Goal: Task Accomplishment & Management: Use online tool/utility

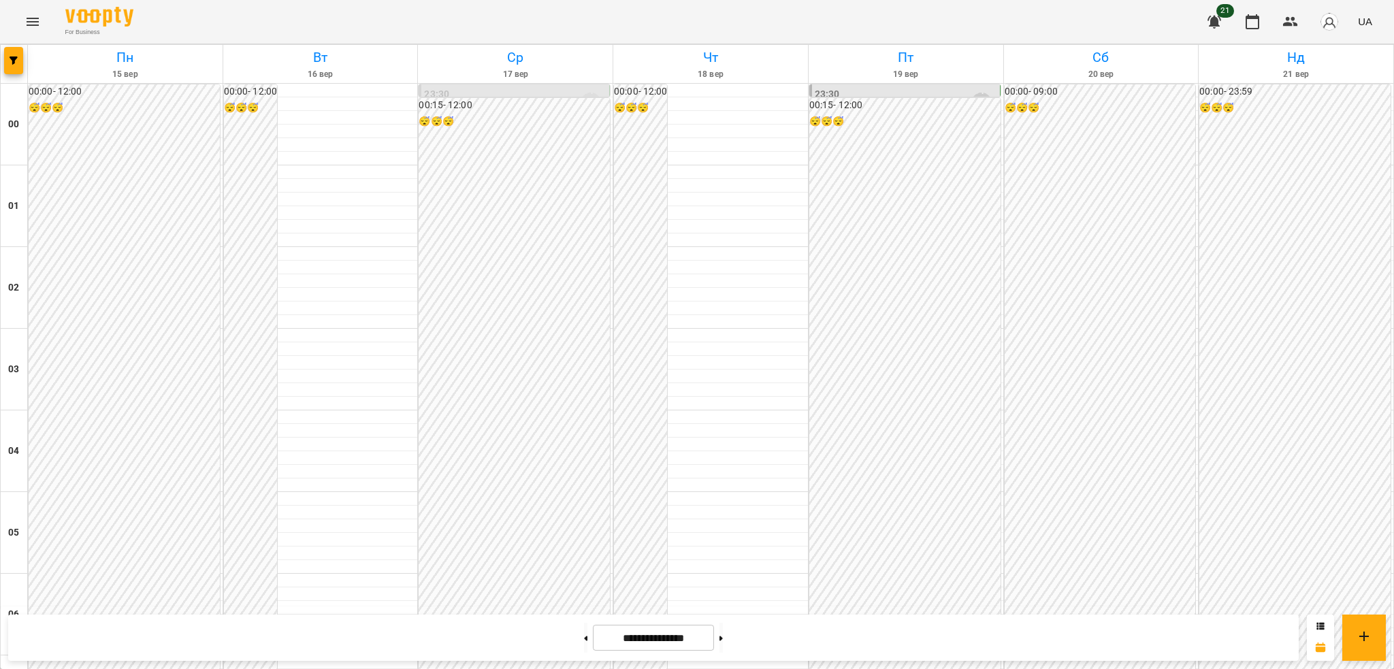
scroll to position [1202, 0]
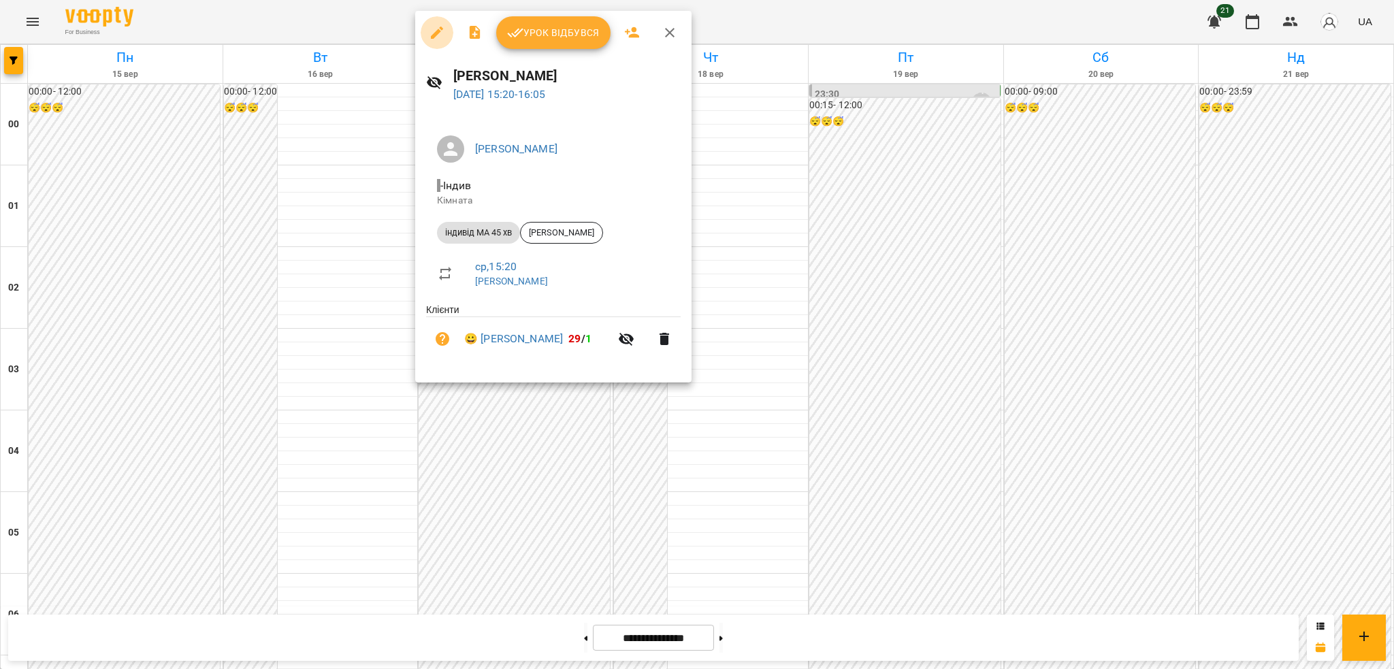
click at [436, 37] on icon "button" at bounding box center [437, 33] width 16 height 16
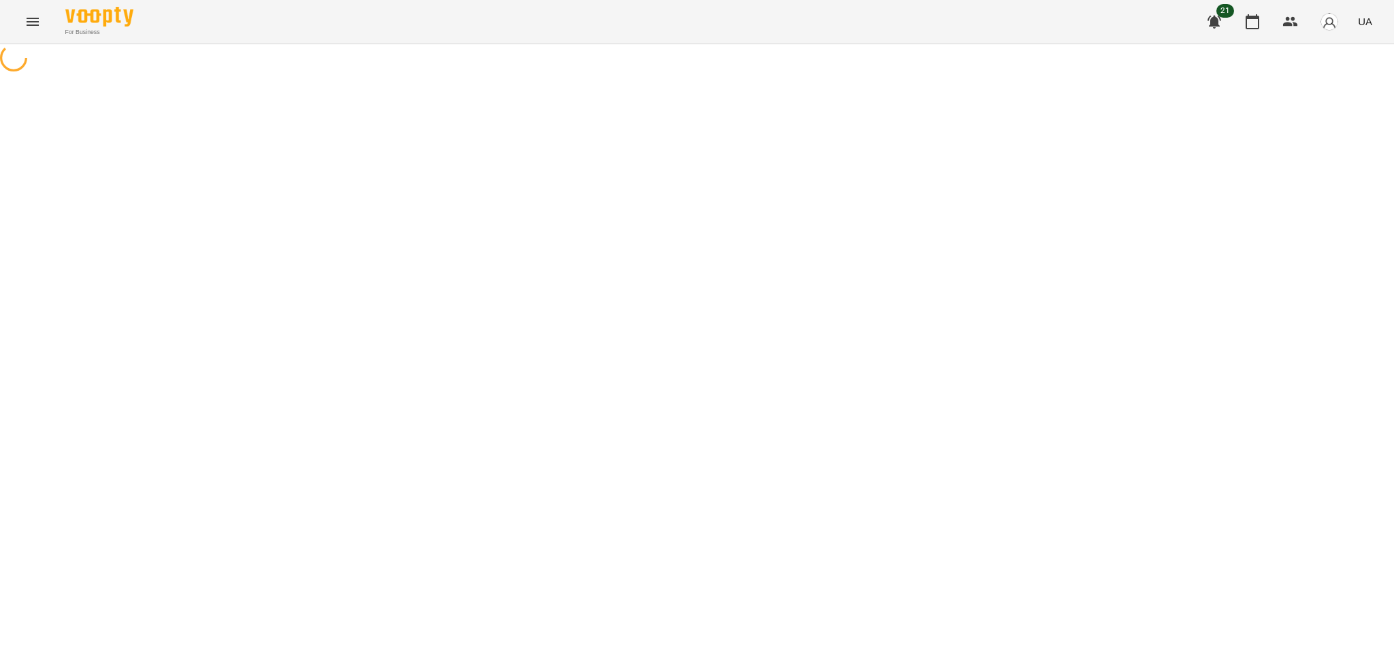
select select "**********"
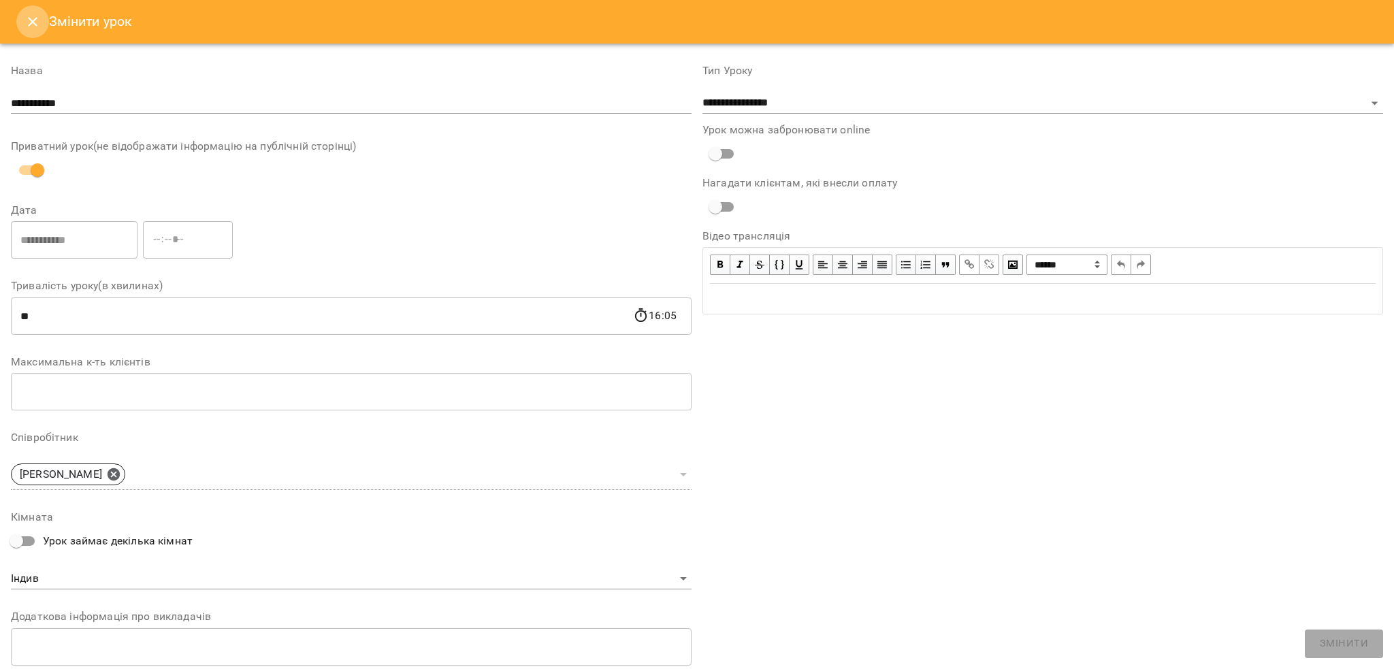
click at [37, 14] on icon "Close" at bounding box center [33, 22] width 16 height 16
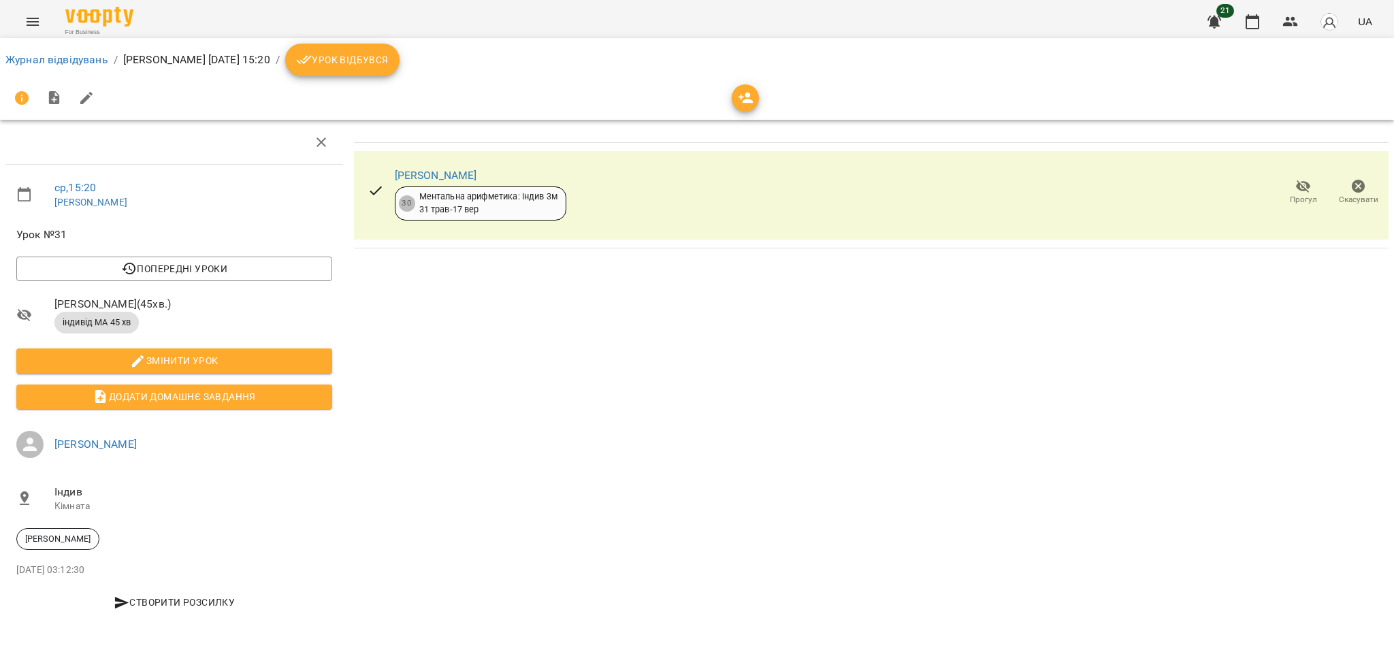
click at [387, 84] on div at bounding box center [696, 98] width 1383 height 33
click at [378, 63] on span "Урок відбувся" at bounding box center [342, 60] width 93 height 16
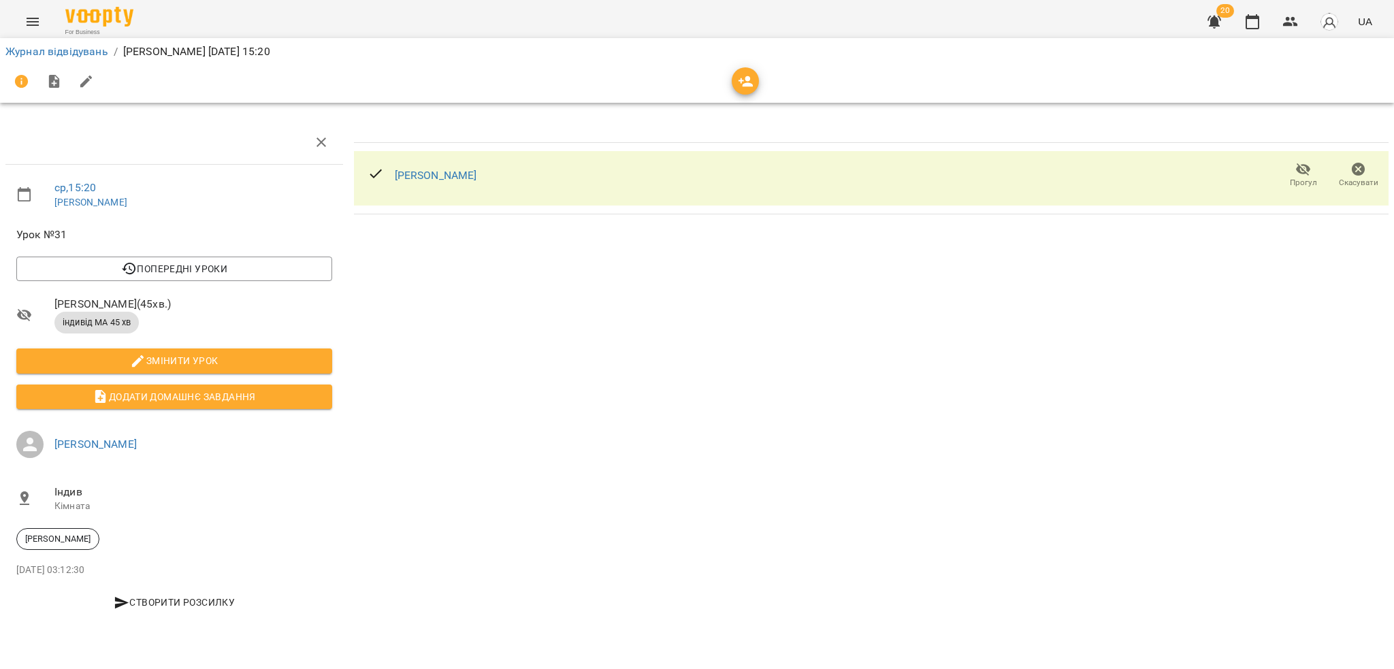
click at [39, 17] on icon "Menu" at bounding box center [33, 22] width 16 height 16
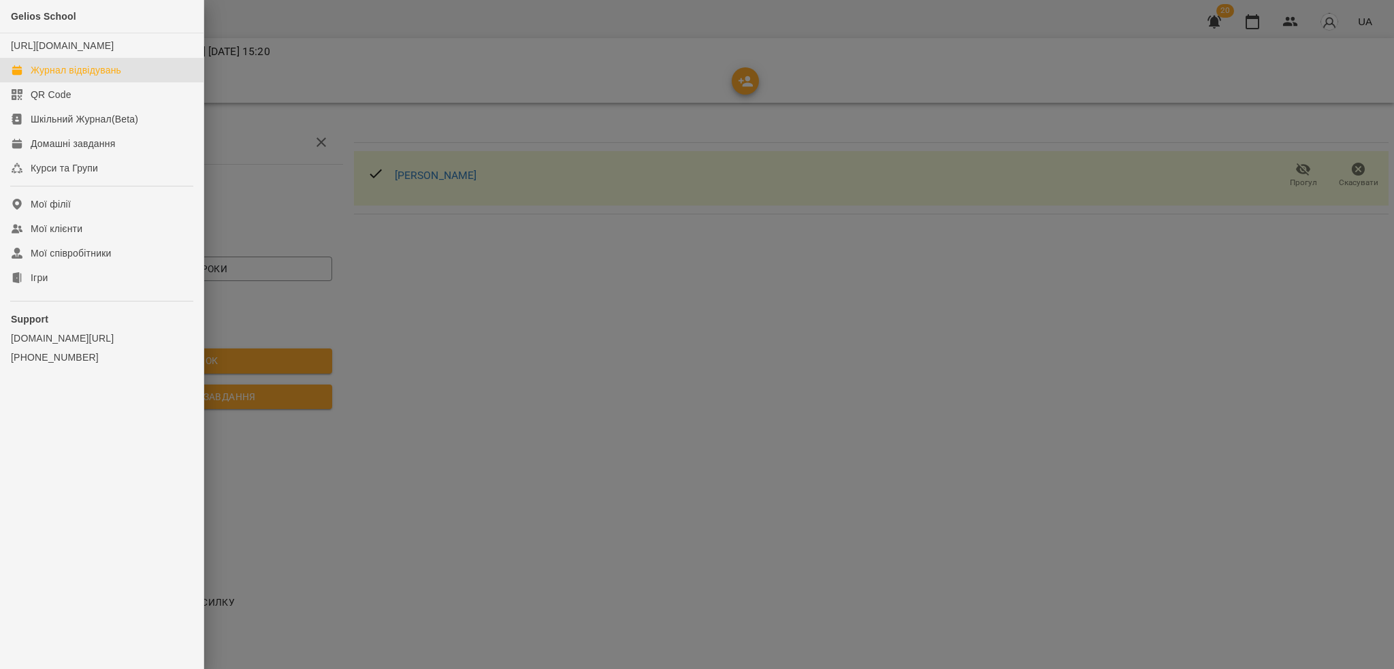
click at [78, 77] on div "Журнал відвідувань" at bounding box center [76, 70] width 91 height 14
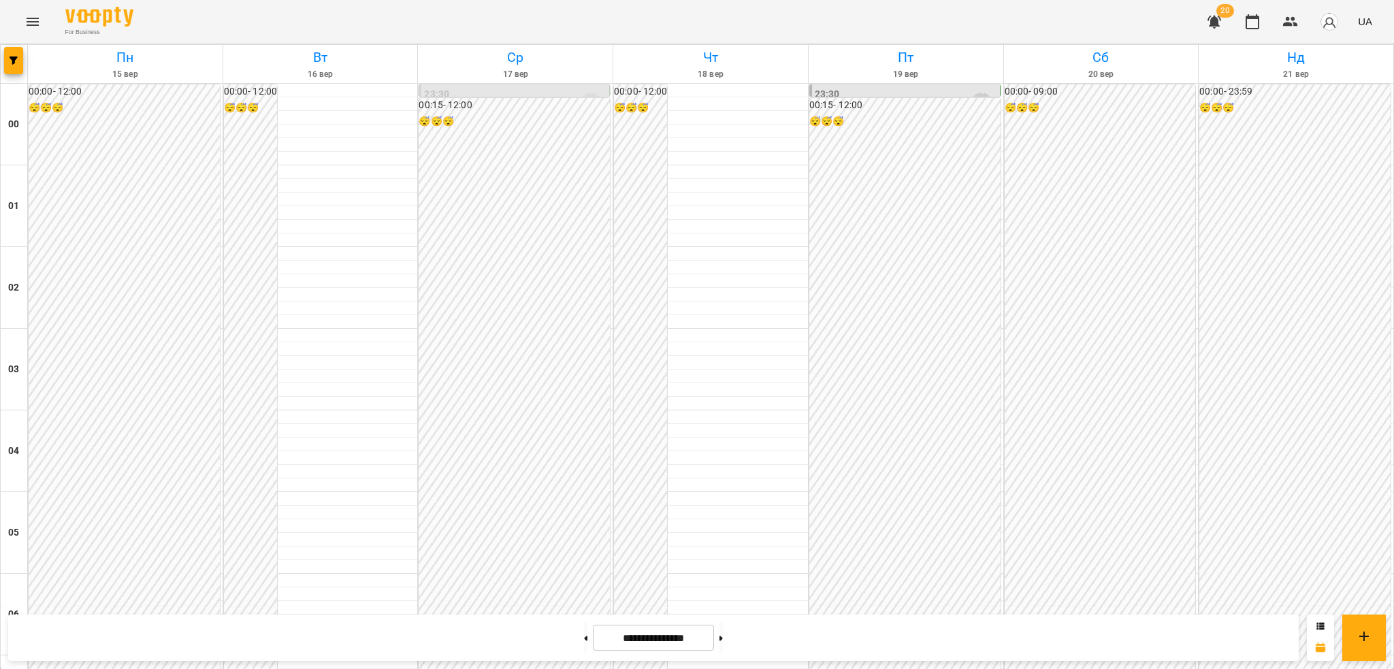
scroll to position [1083, 0]
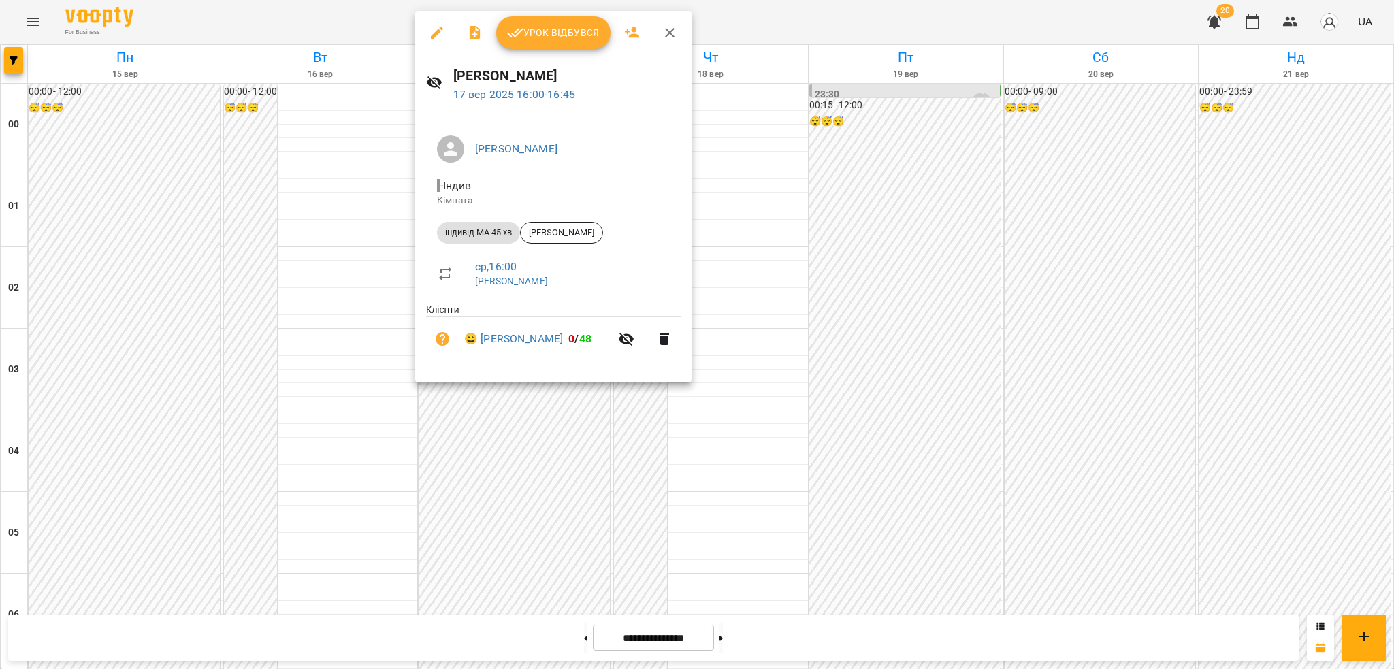
click at [439, 29] on icon "button" at bounding box center [437, 33] width 16 height 16
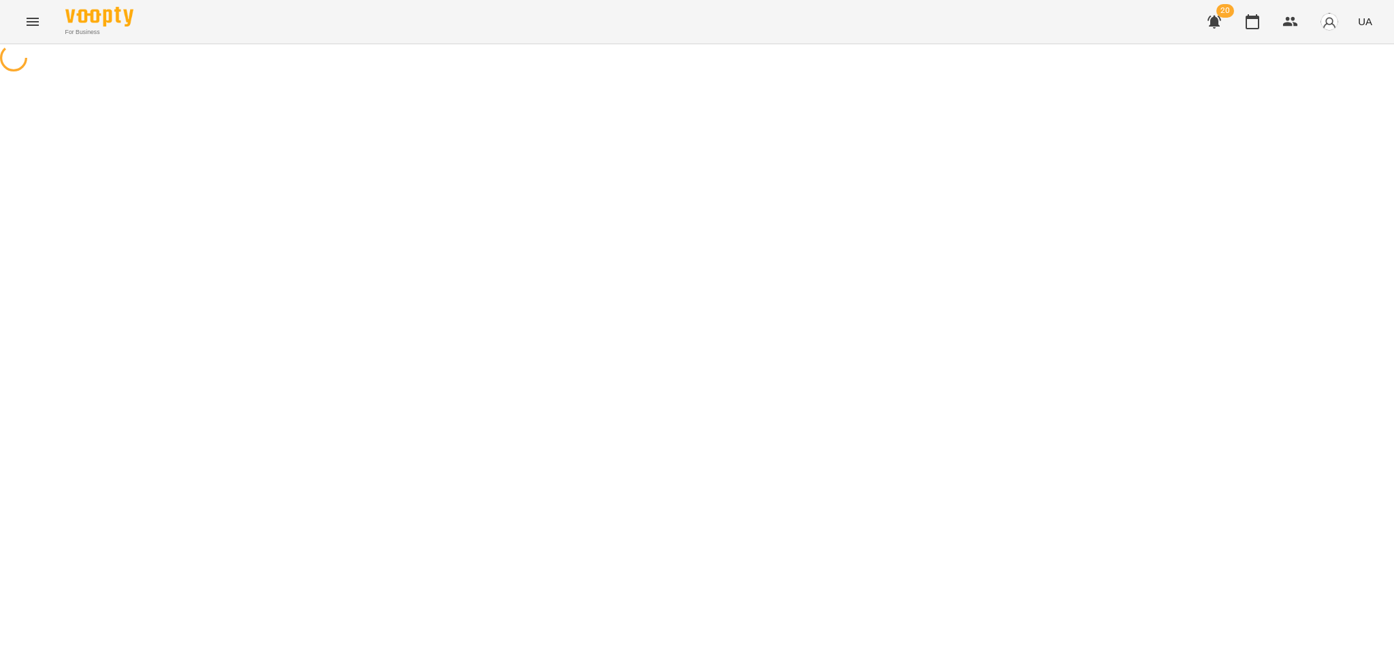
select select "**********"
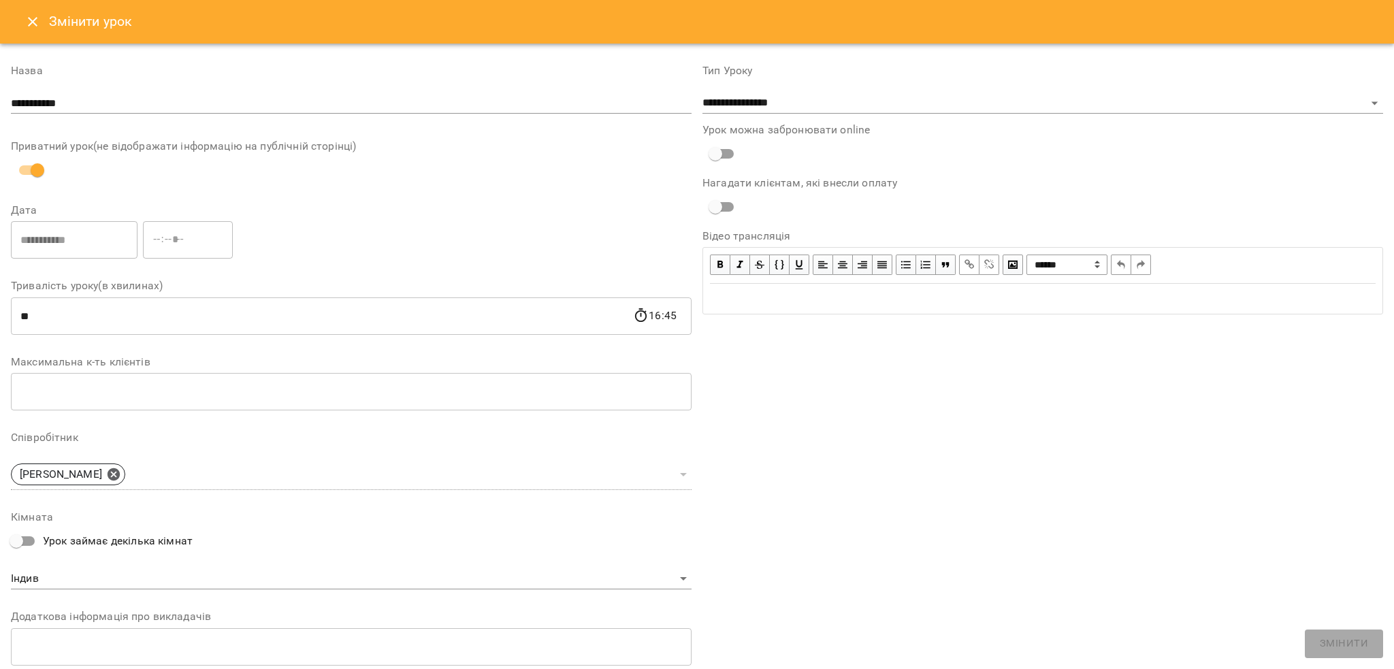
click at [33, 18] on icon "Close" at bounding box center [33, 22] width 16 height 16
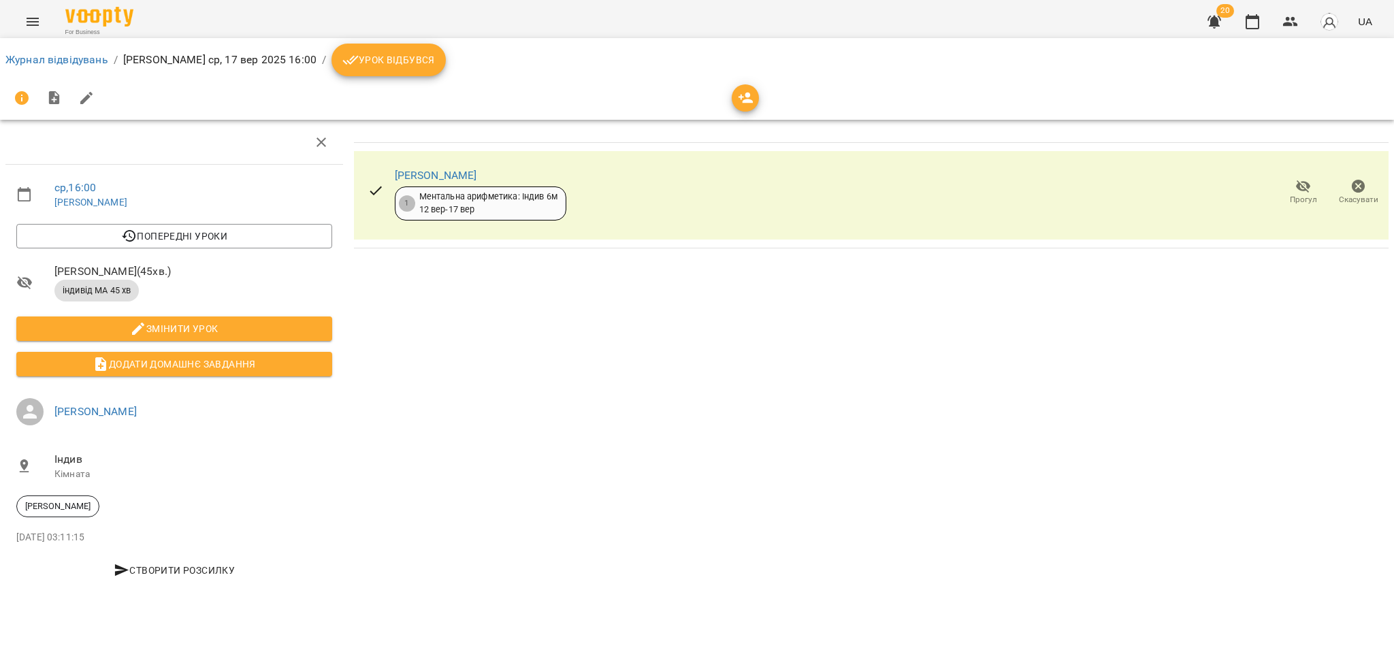
click at [385, 58] on span "Урок відбувся" at bounding box center [388, 60] width 93 height 16
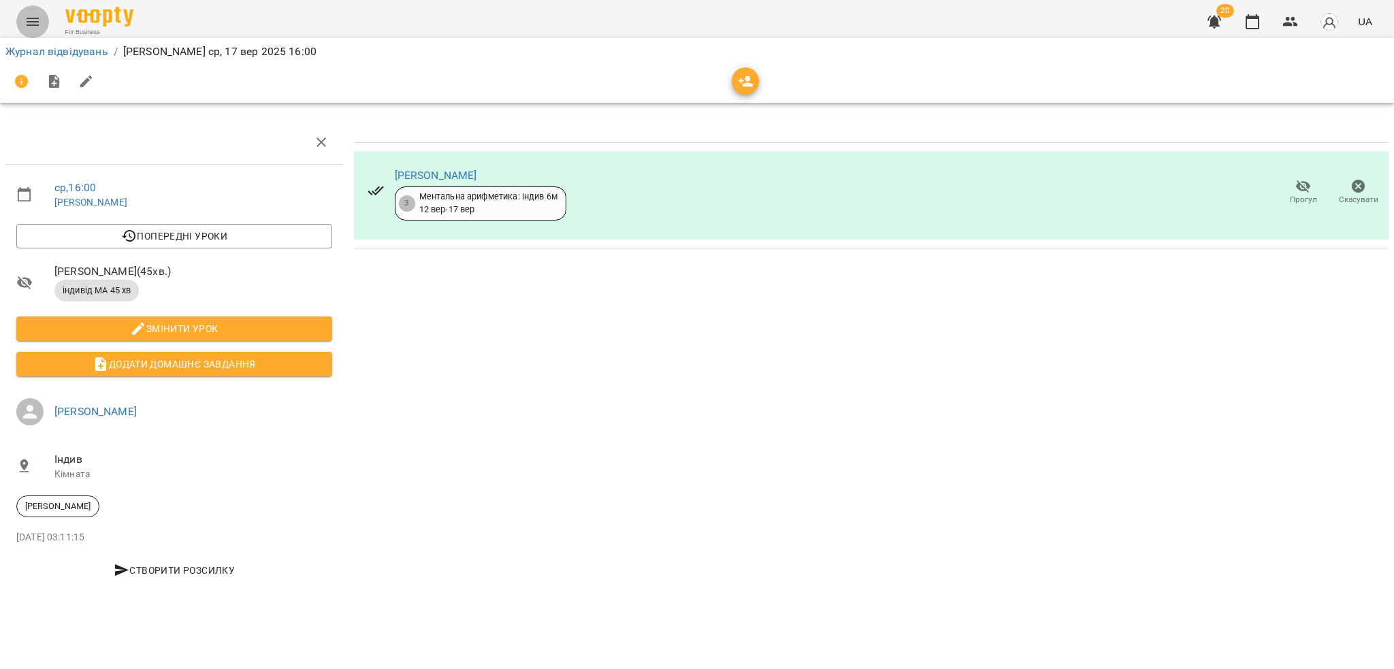
click at [34, 21] on icon "Menu" at bounding box center [33, 22] width 12 height 8
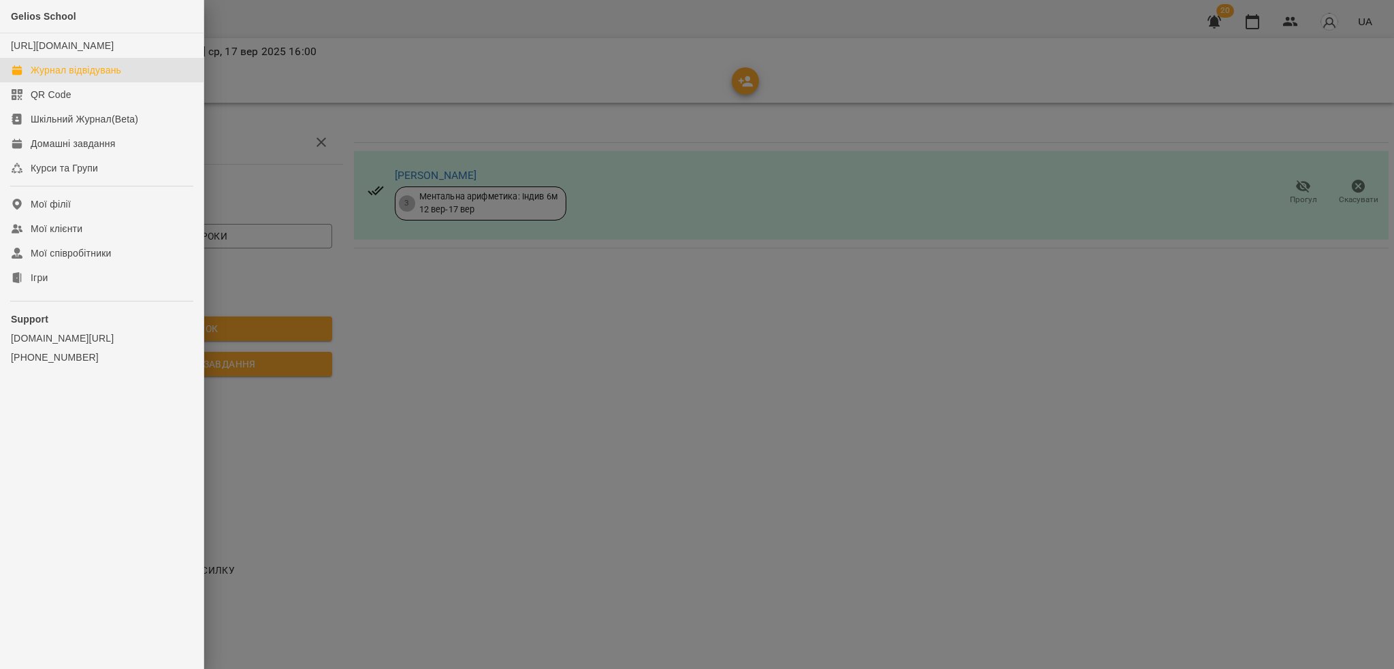
click at [81, 77] on div "Журнал відвідувань" at bounding box center [76, 70] width 91 height 14
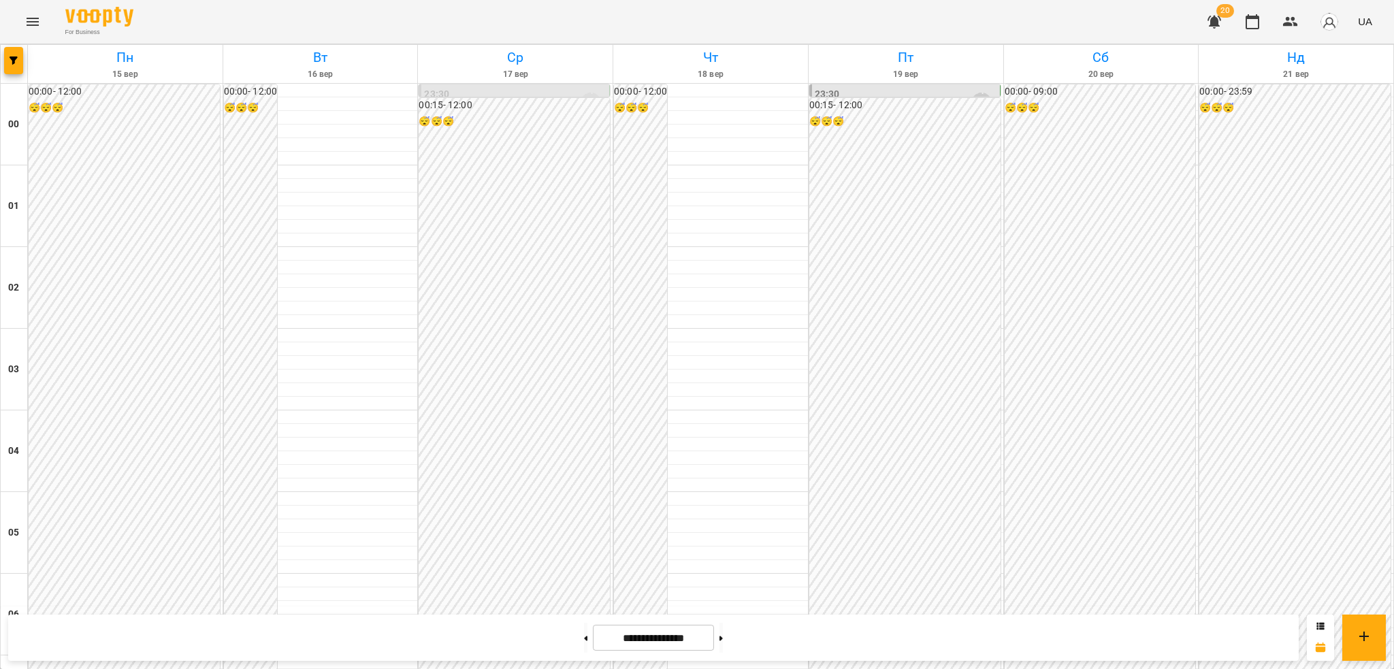
scroll to position [1106, 0]
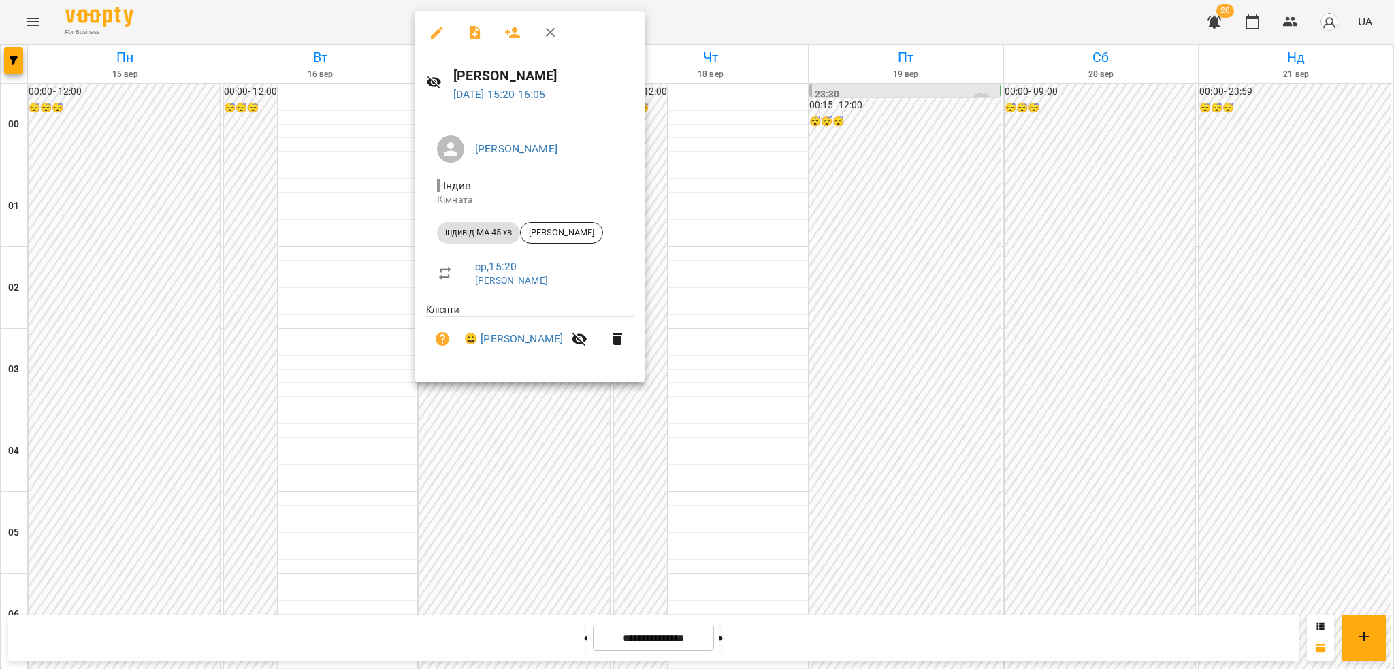
click at [440, 35] on icon "button" at bounding box center [437, 33] width 16 height 16
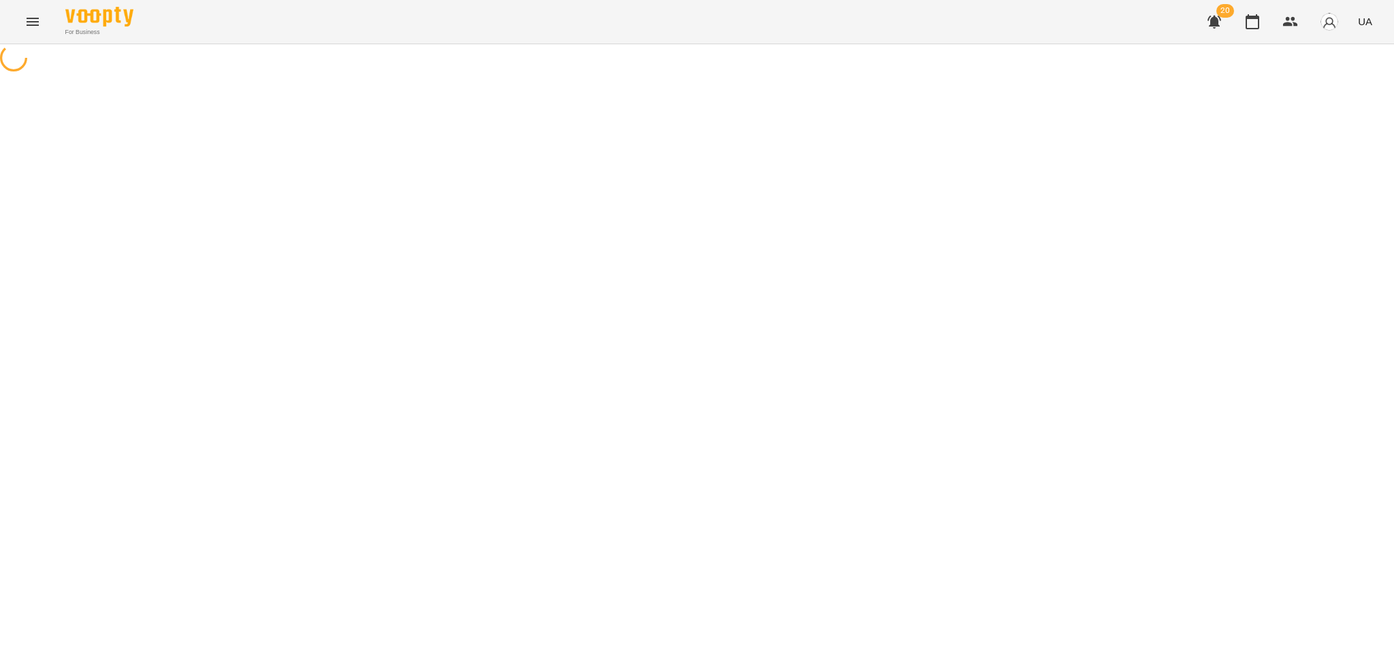
select select "**********"
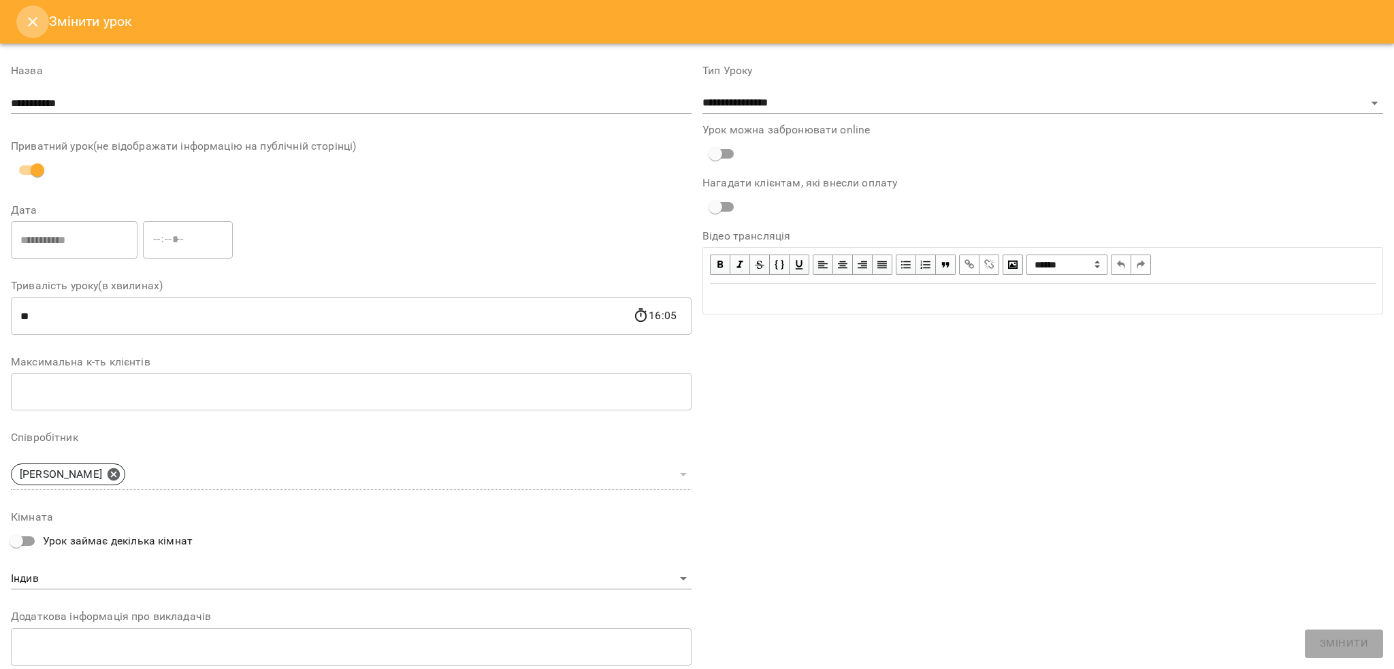
click at [31, 25] on icon "Close" at bounding box center [33, 22] width 16 height 16
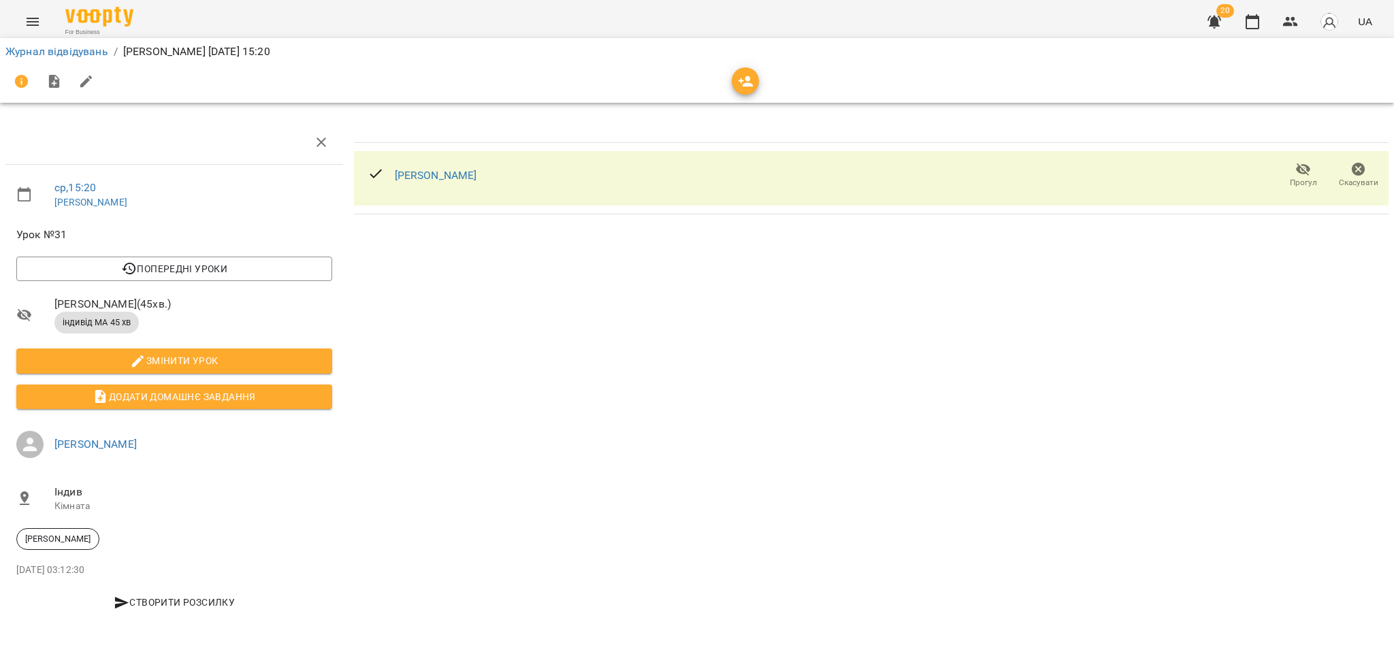
click at [36, 20] on icon "Menu" at bounding box center [33, 22] width 16 height 16
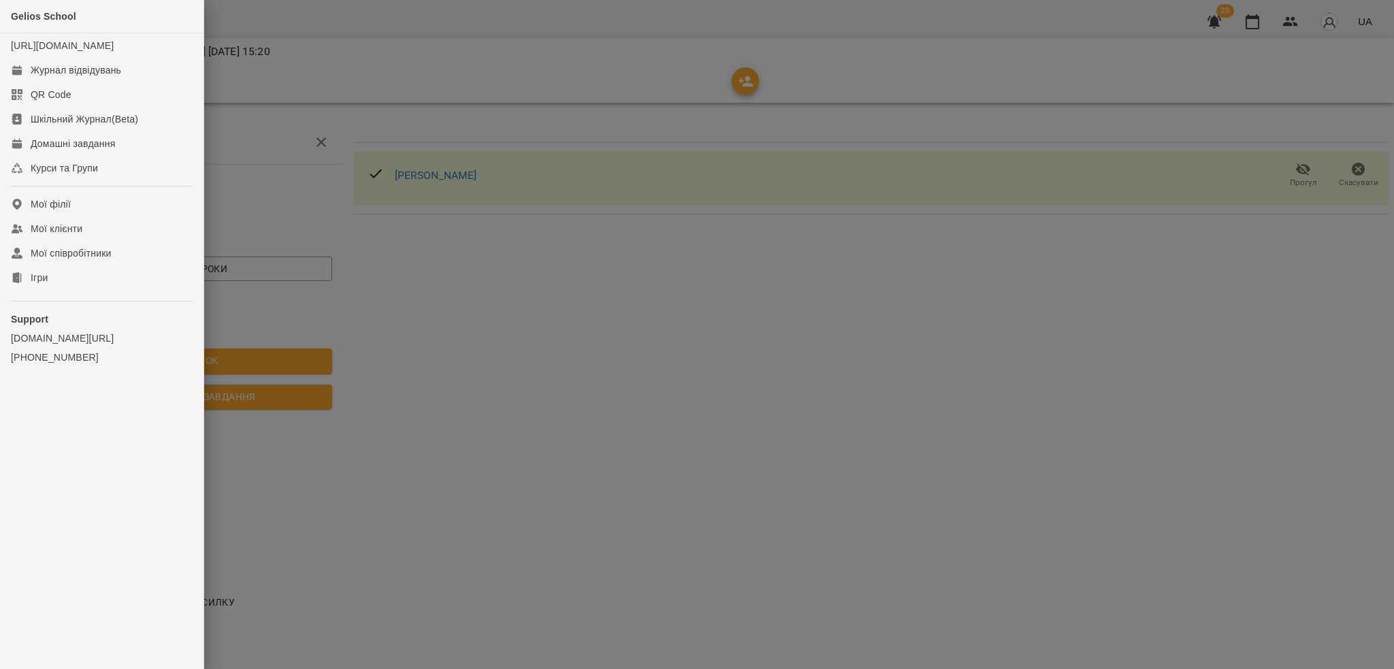
click at [342, 80] on div at bounding box center [697, 334] width 1394 height 669
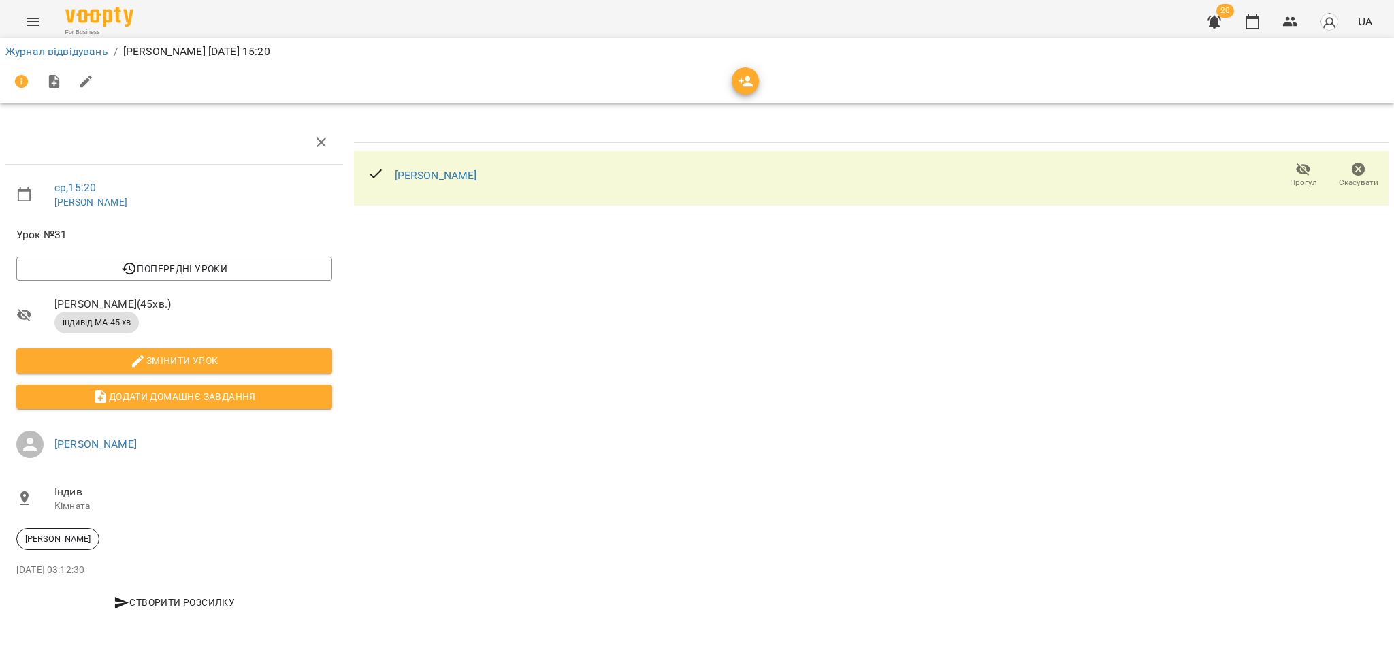
click at [40, 21] on button "Menu" at bounding box center [32, 21] width 33 height 33
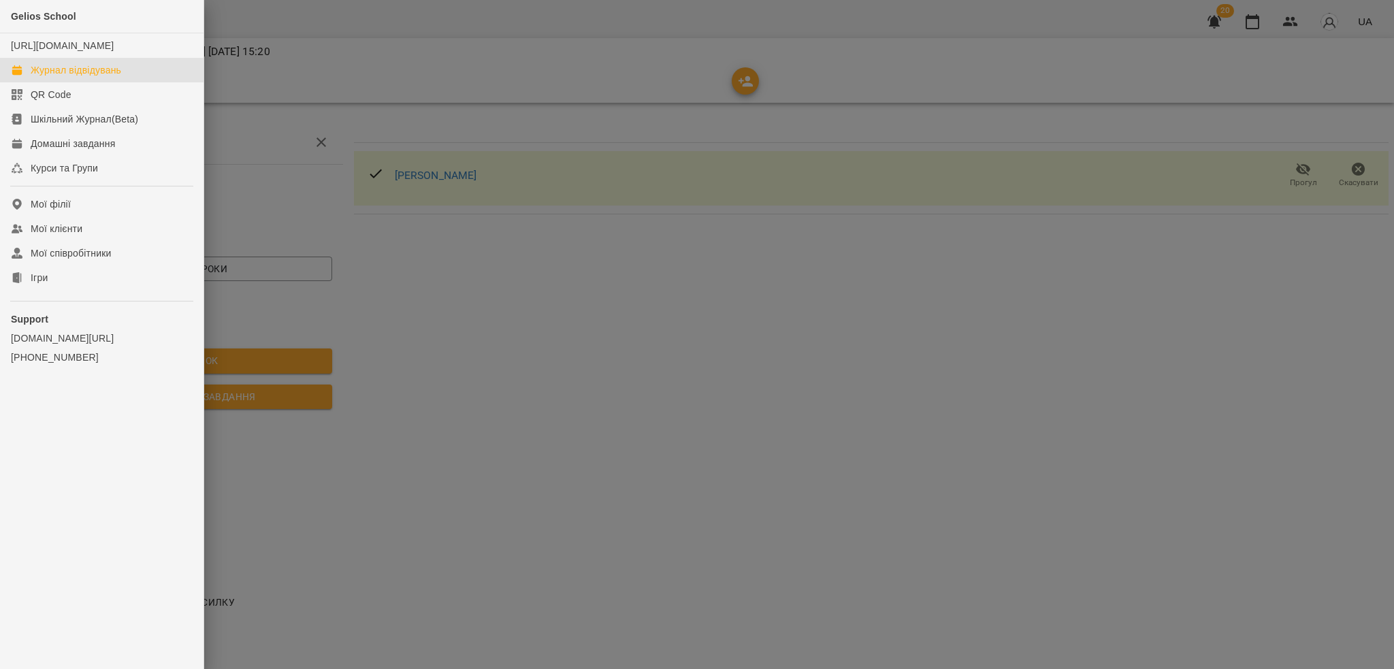
click at [78, 77] on div "Журнал відвідувань" at bounding box center [76, 70] width 91 height 14
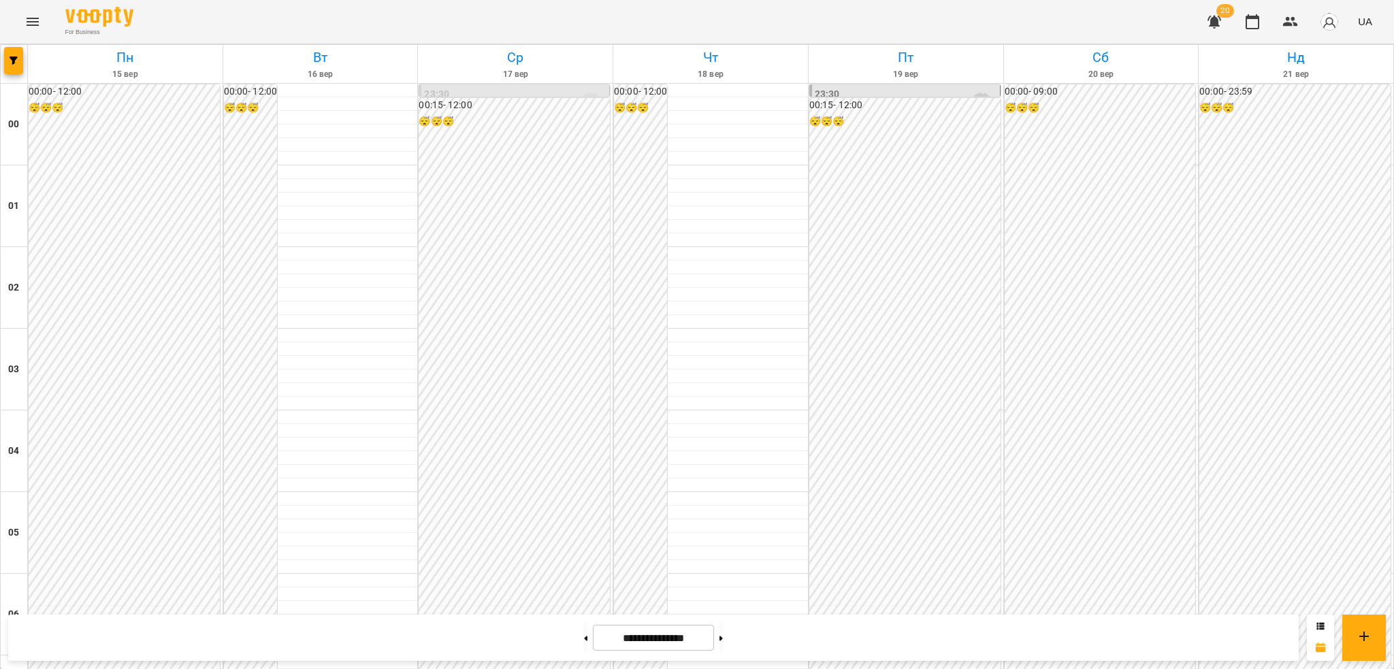
scroll to position [1436, 0]
click at [34, 24] on icon "Menu" at bounding box center [33, 22] width 16 height 16
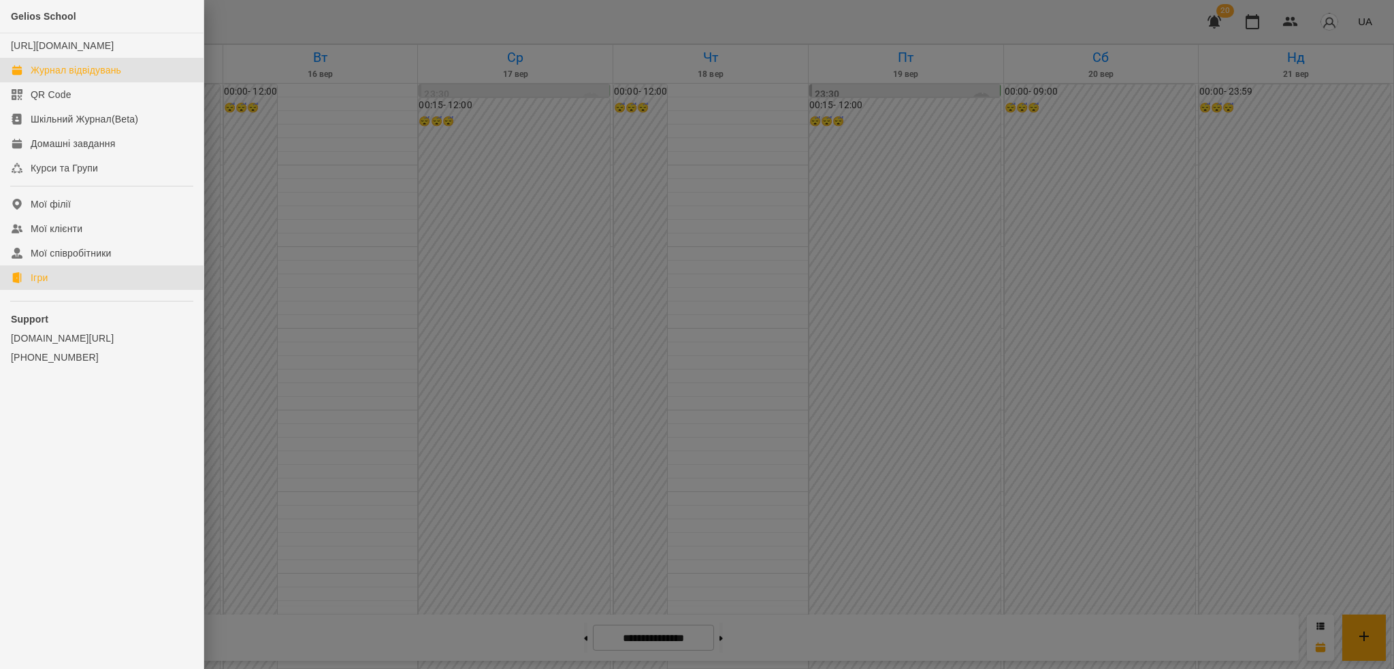
click at [42, 285] on div "Ігри" at bounding box center [39, 278] width 17 height 14
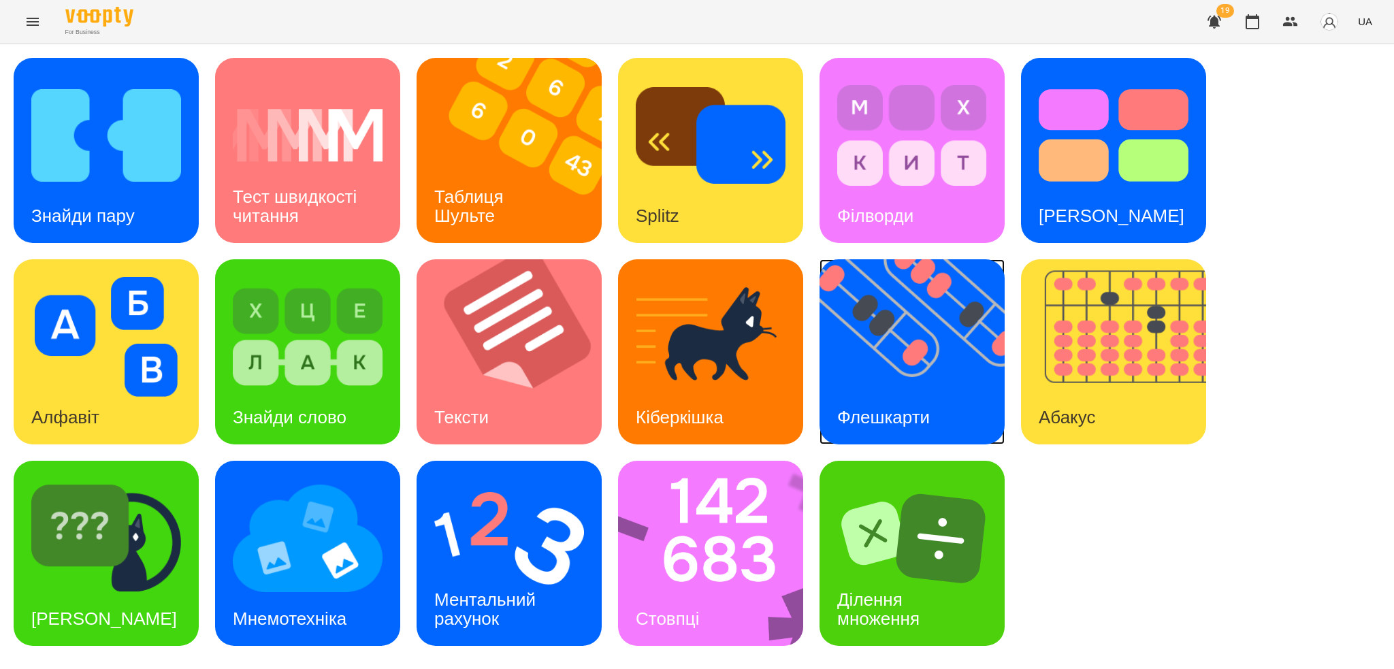
click at [869, 398] on div "Флешкарти" at bounding box center [884, 418] width 128 height 54
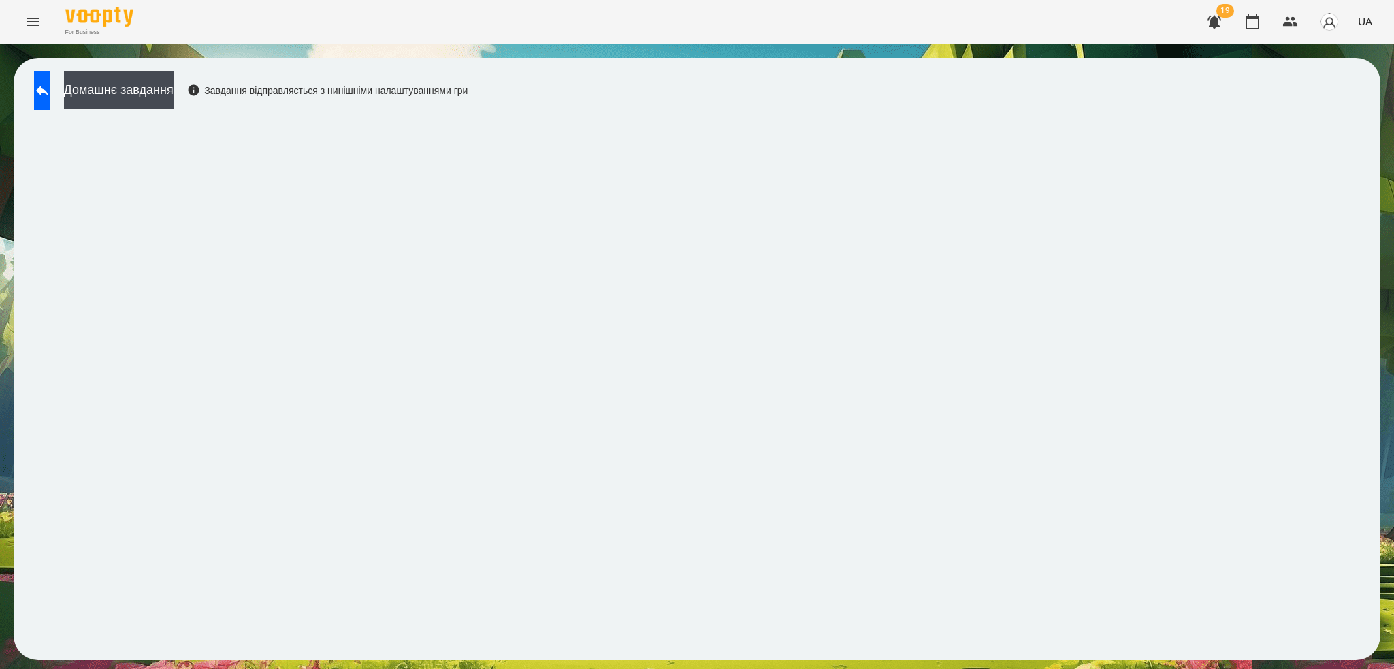
click at [1332, 30] on img "button" at bounding box center [1329, 21] width 19 height 19
click at [618, 481] on div at bounding box center [697, 334] width 1394 height 669
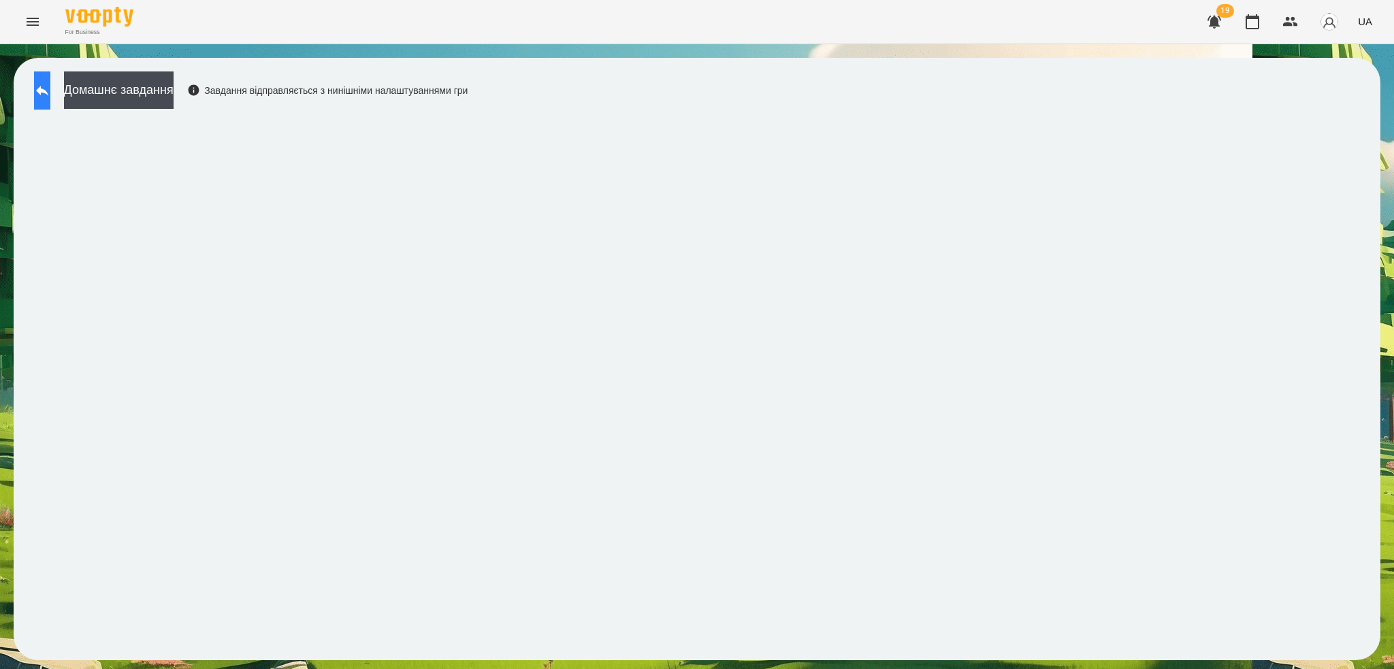
click at [44, 107] on button at bounding box center [42, 90] width 16 height 38
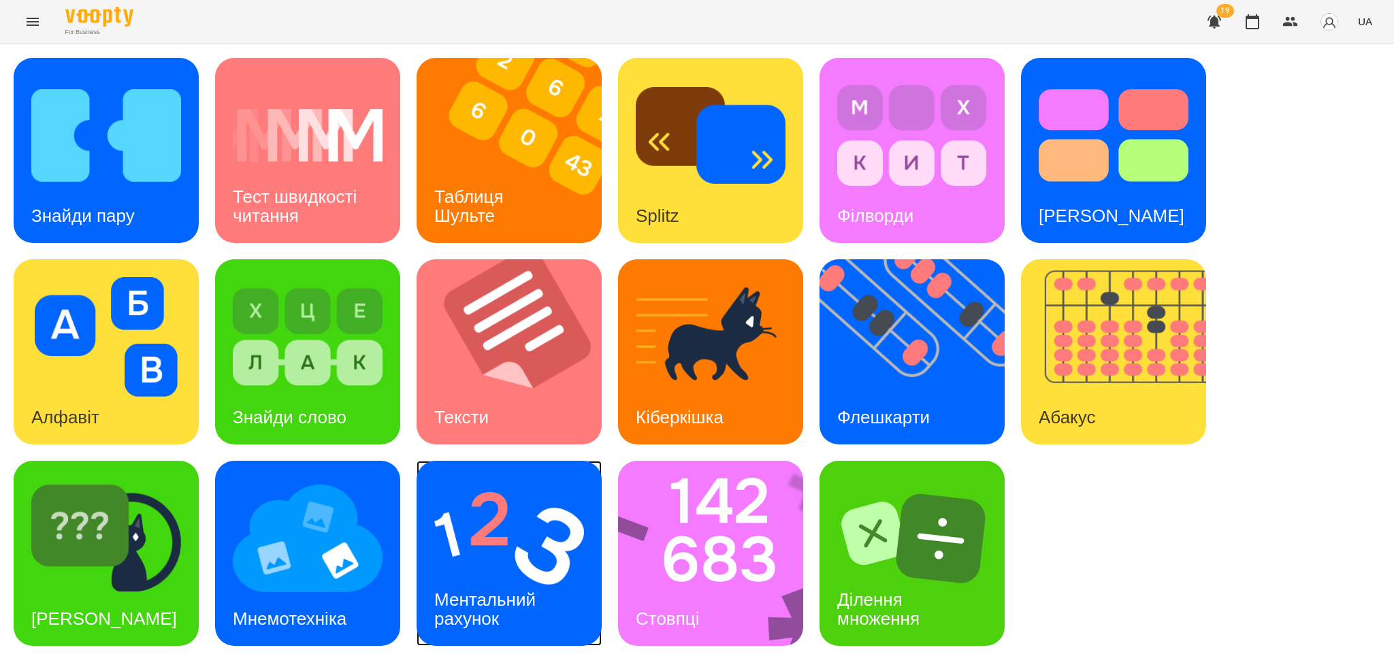
click at [523, 604] on h3 "Ментальний рахунок" at bounding box center [487, 608] width 106 height 39
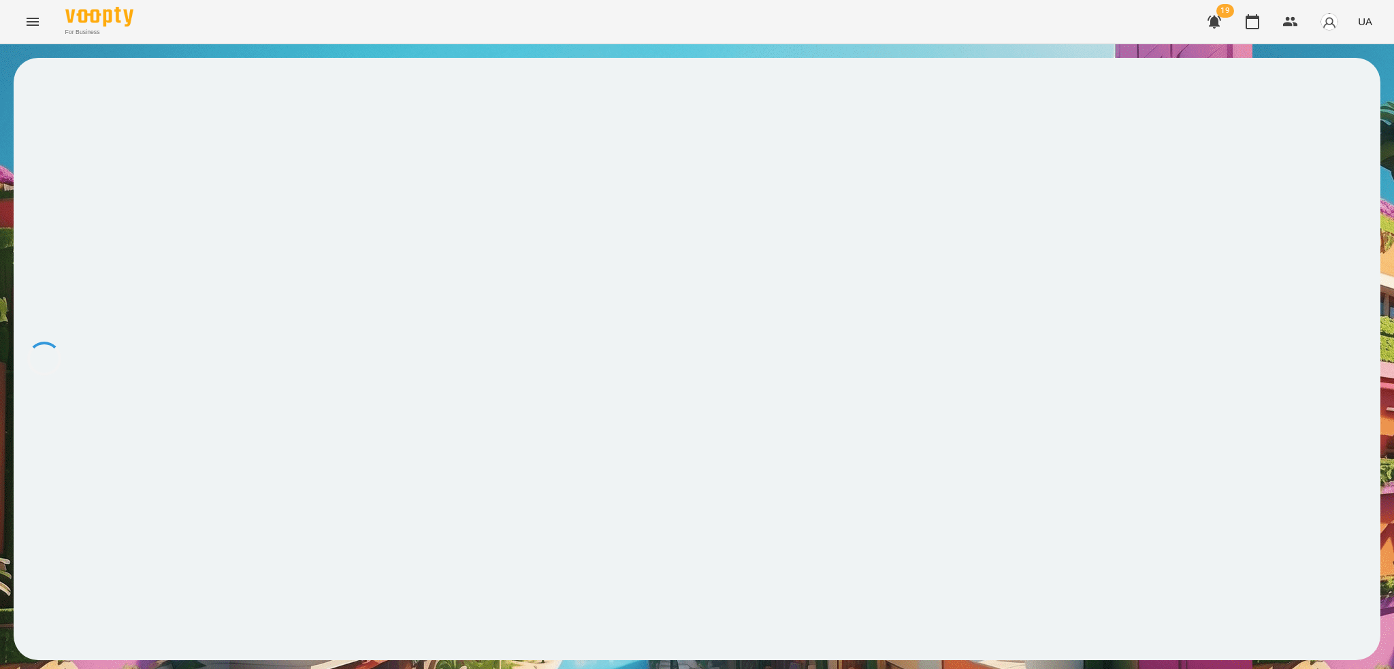
click at [39, 21] on icon "Menu" at bounding box center [33, 22] width 16 height 16
click at [30, 21] on icon "Menu" at bounding box center [33, 22] width 12 height 8
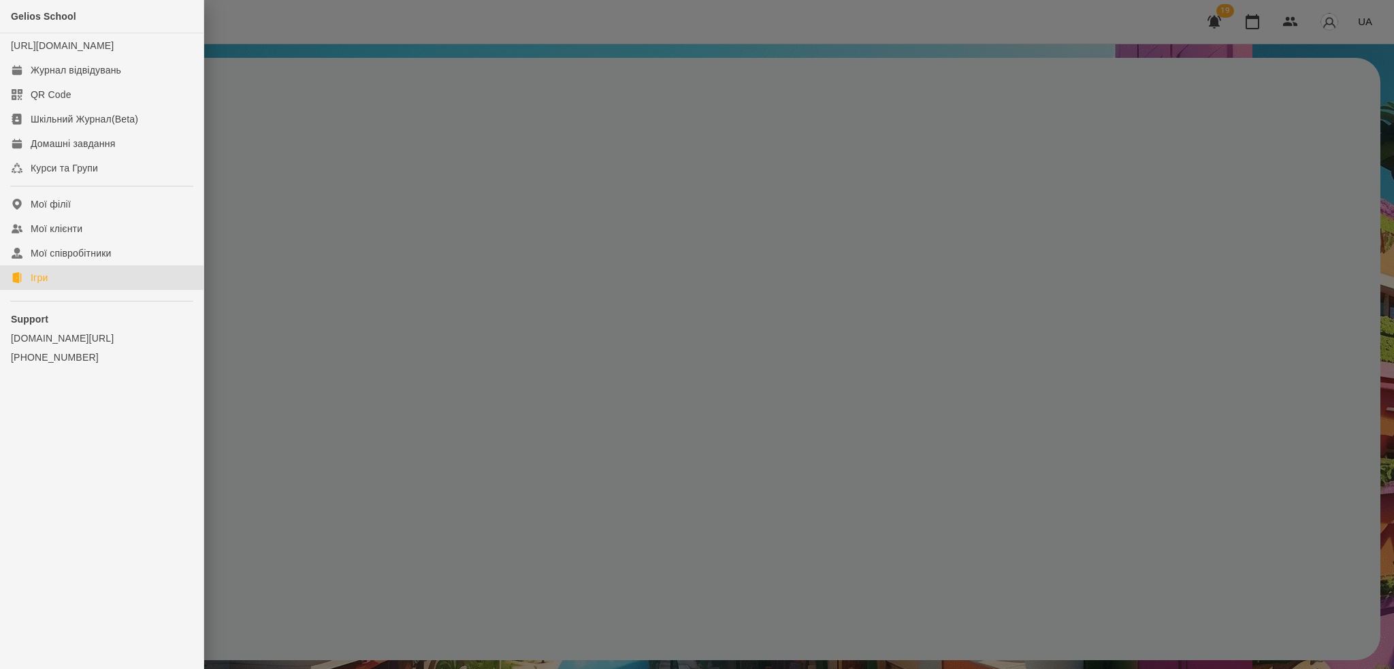
click at [57, 289] on link "Ігри" at bounding box center [102, 277] width 204 height 25
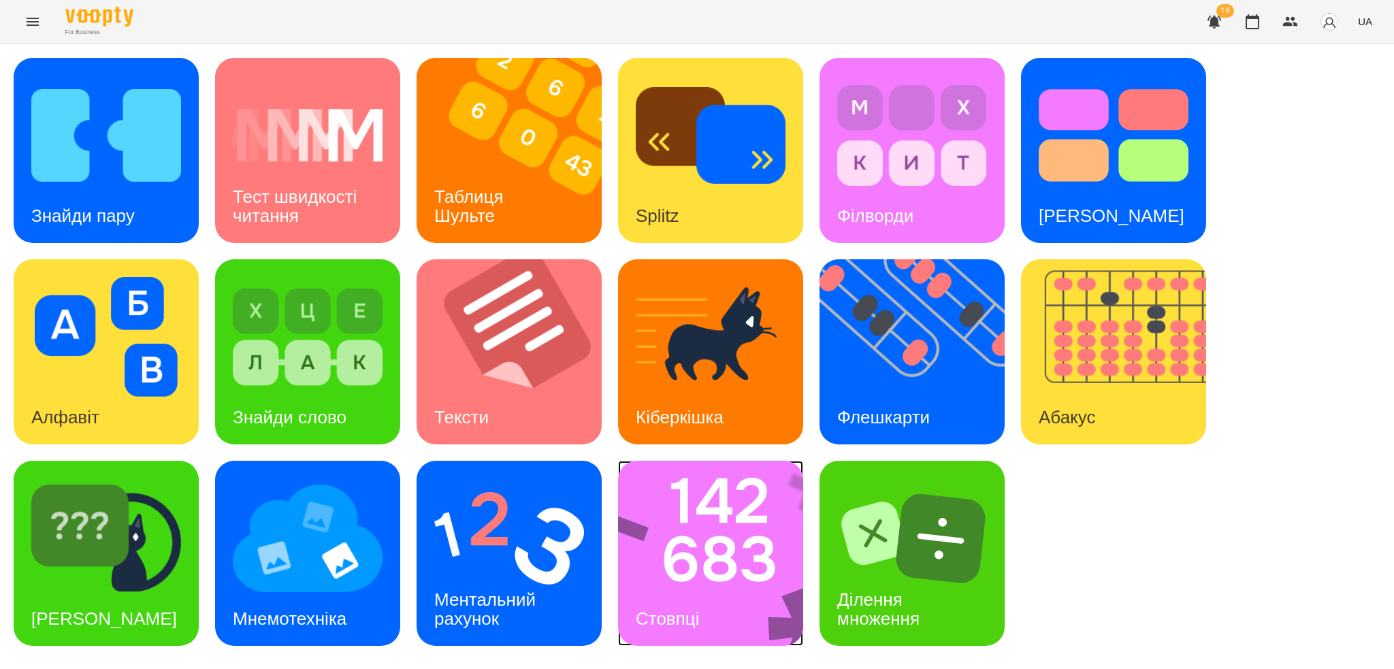
click at [731, 549] on img at bounding box center [719, 553] width 203 height 185
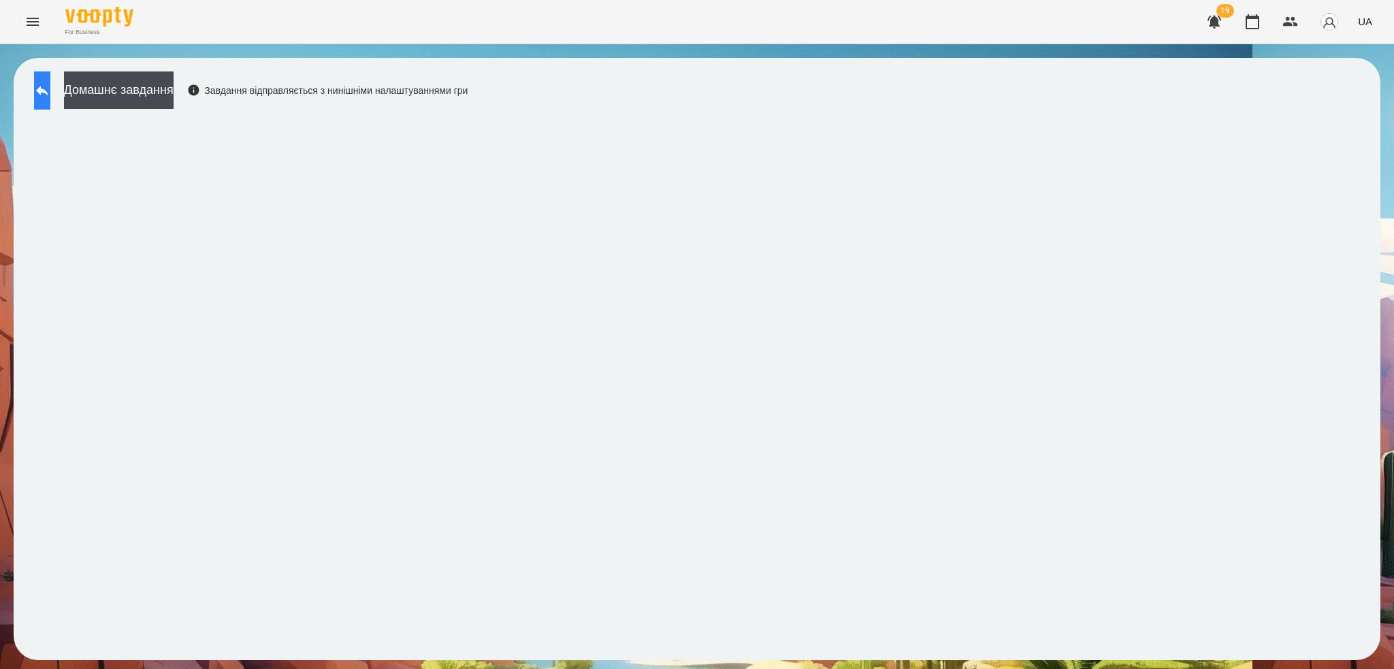
click at [50, 86] on icon at bounding box center [42, 90] width 16 height 16
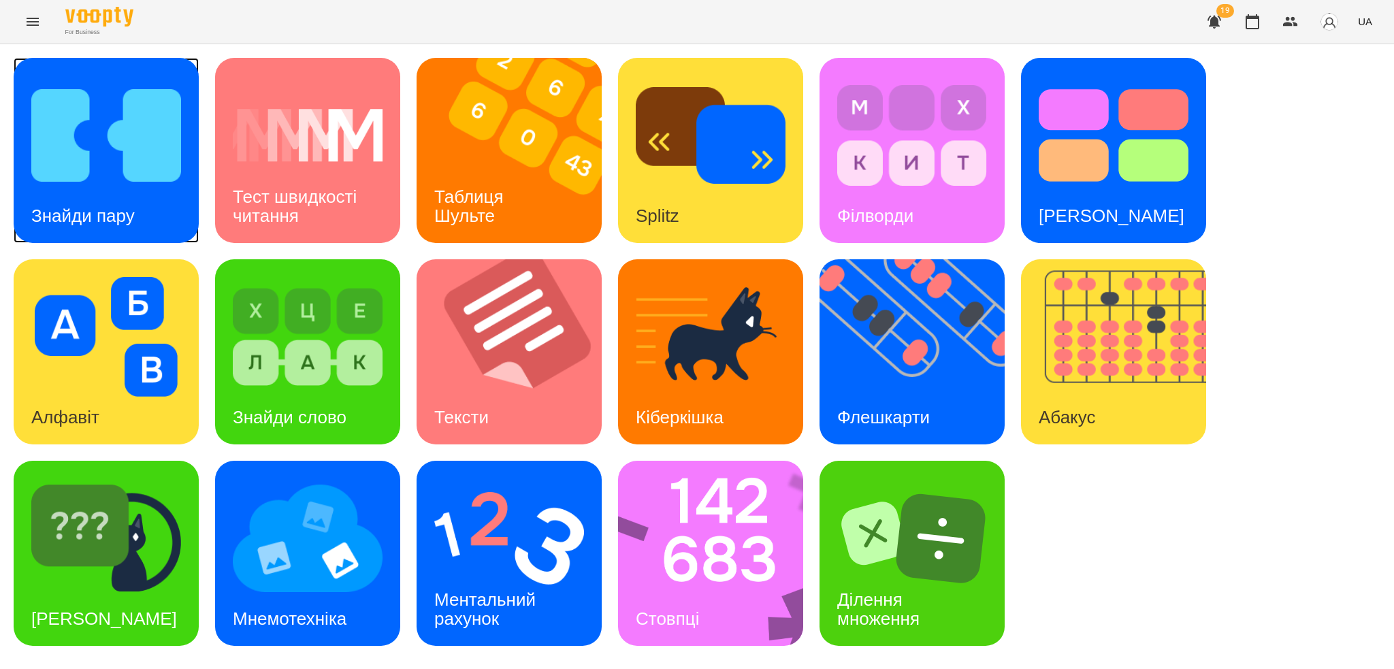
click at [118, 221] on h3 "Знайди пару" at bounding box center [82, 216] width 103 height 20
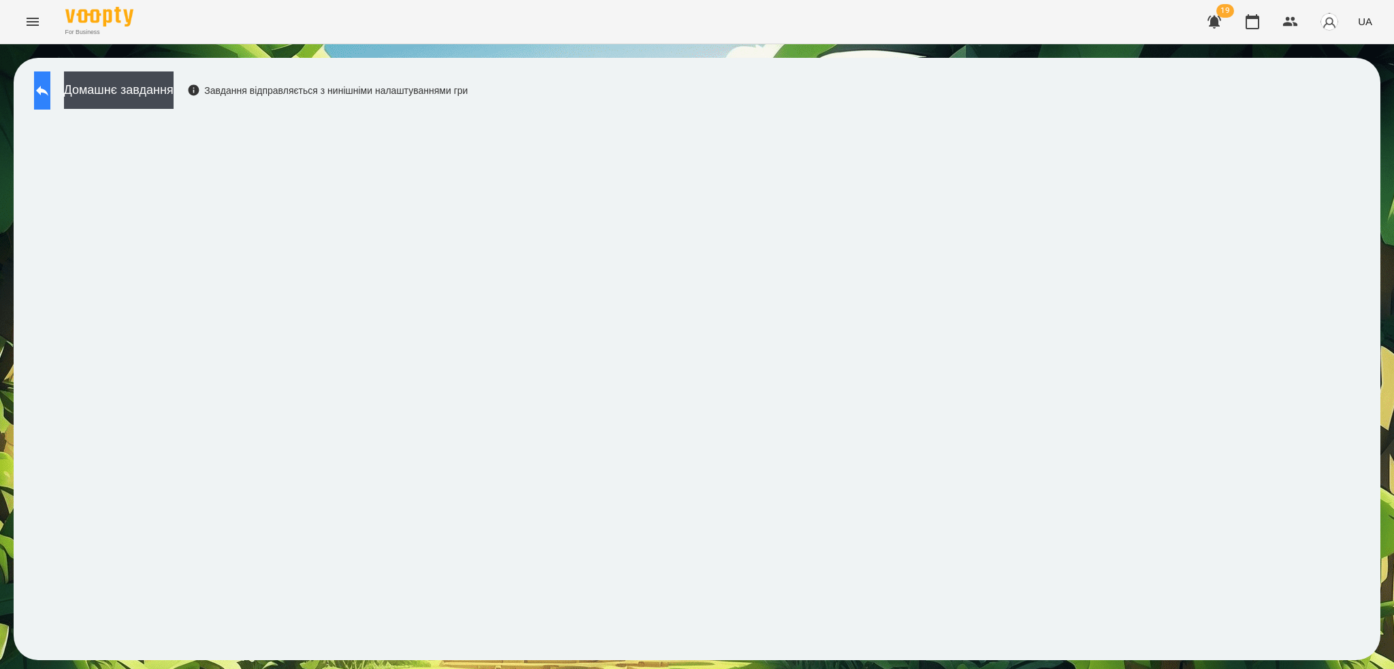
click at [48, 89] on icon at bounding box center [42, 91] width 12 height 10
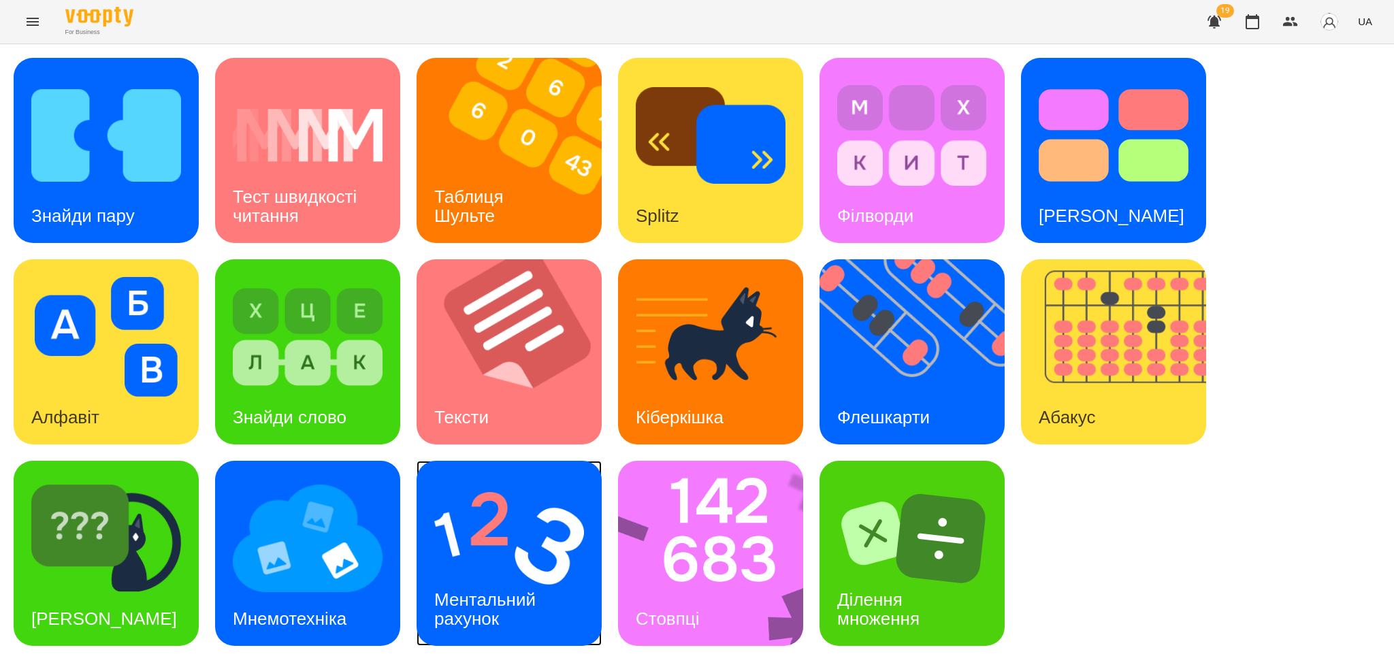
click at [517, 577] on div "Ментальний рахунок" at bounding box center [488, 609] width 142 height 73
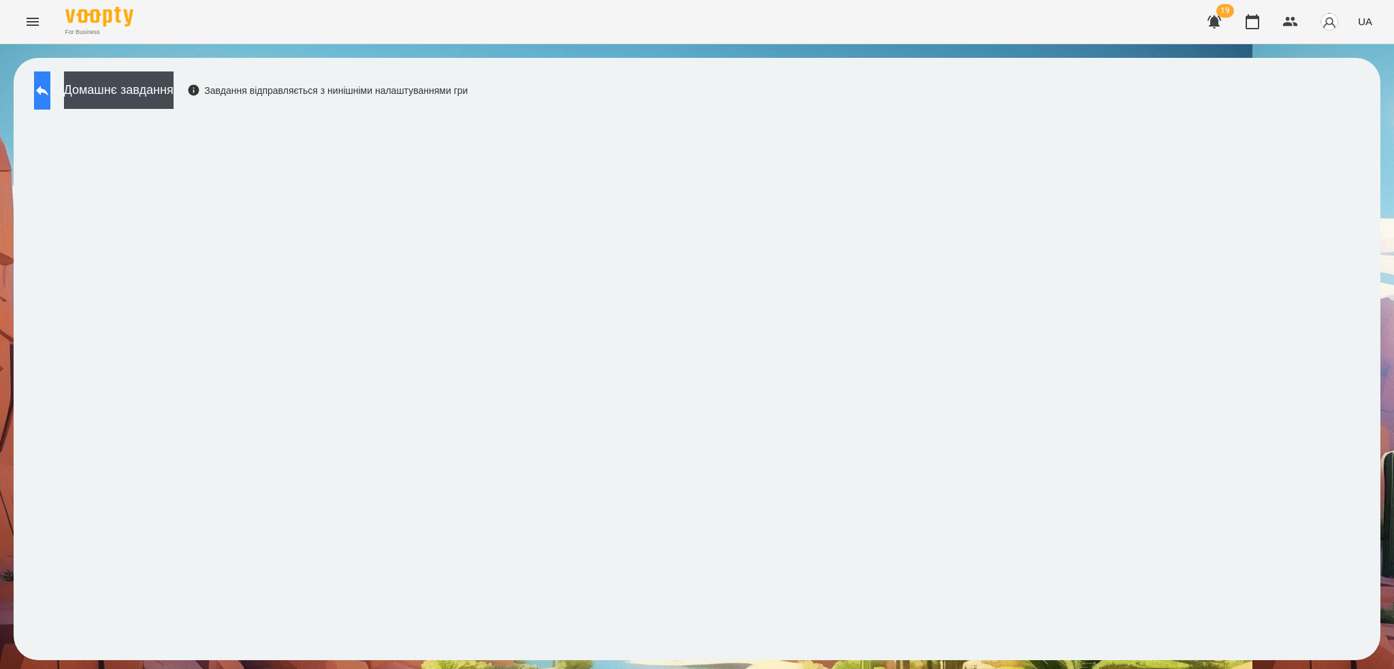
click at [37, 93] on button at bounding box center [42, 90] width 16 height 38
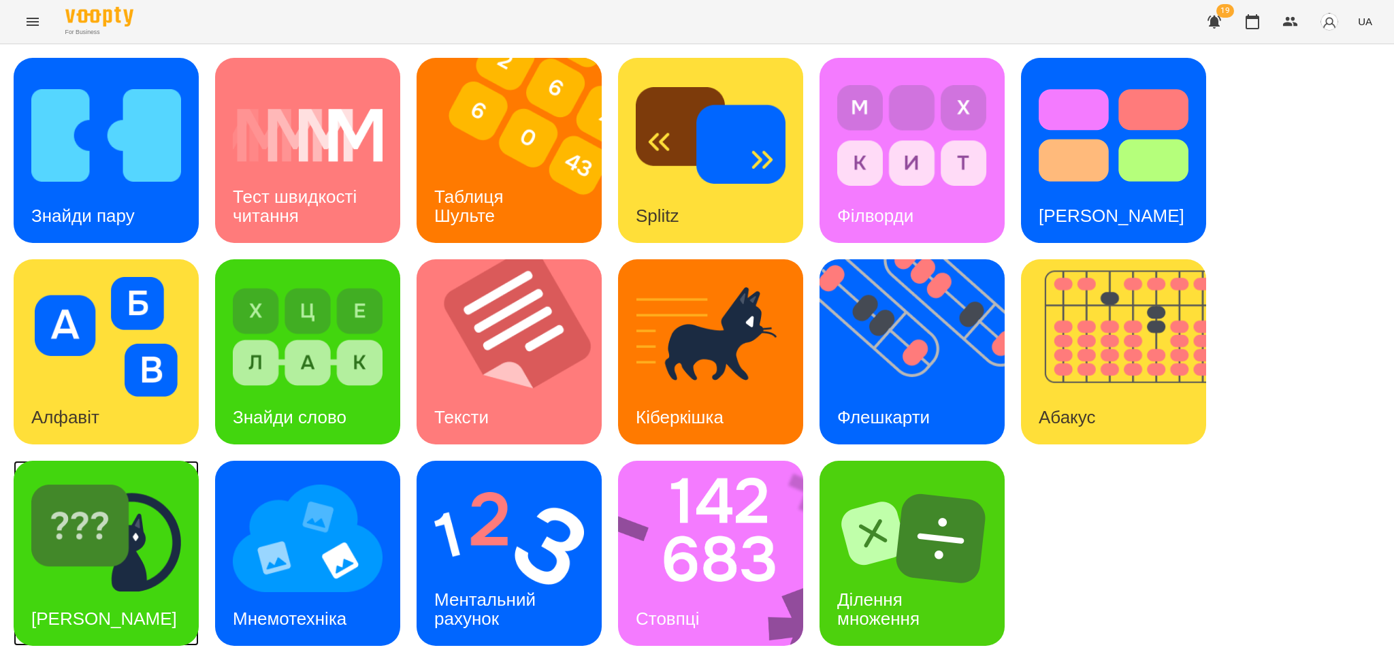
click at [167, 556] on img at bounding box center [106, 539] width 150 height 120
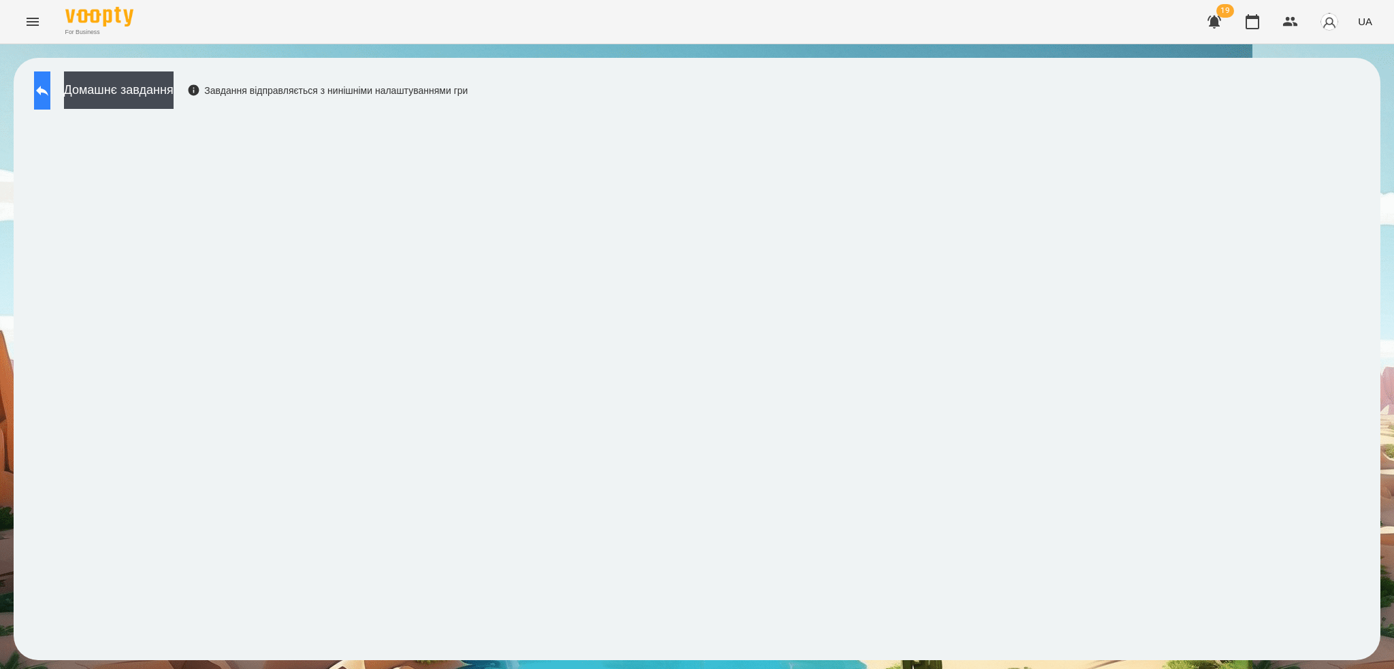
click at [50, 88] on icon at bounding box center [42, 90] width 16 height 16
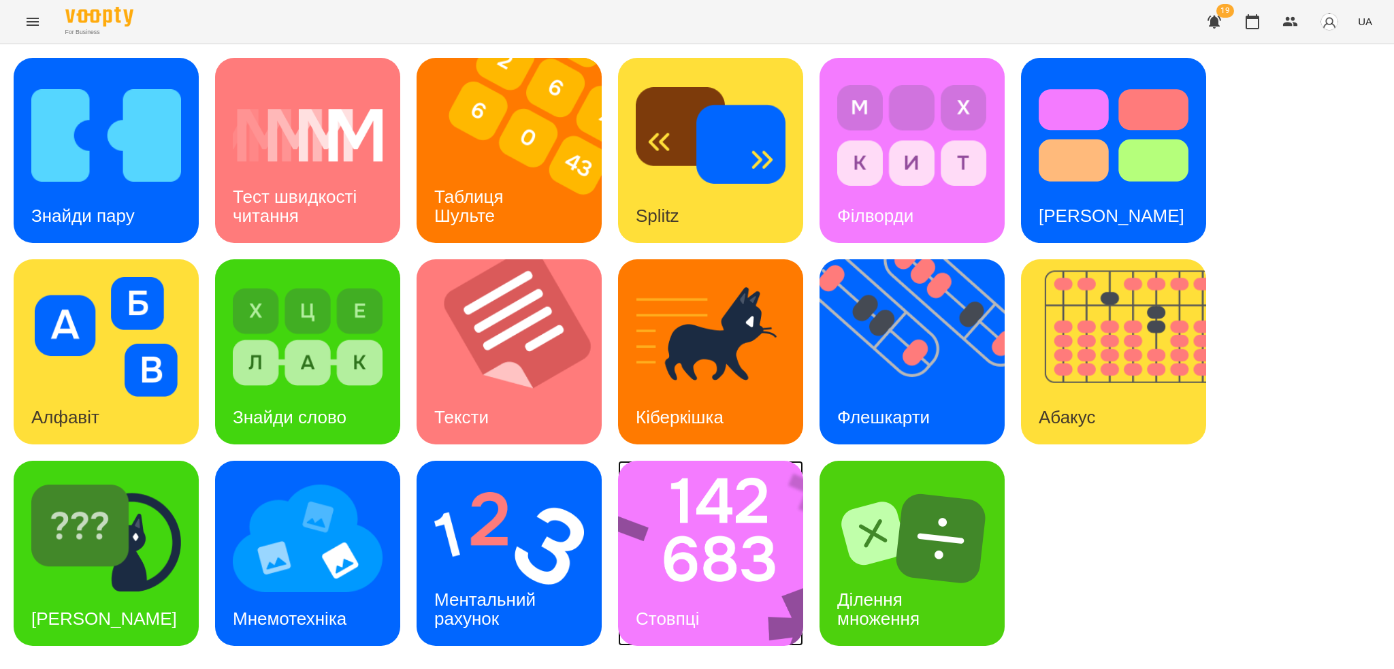
click at [679, 583] on img at bounding box center [719, 553] width 203 height 185
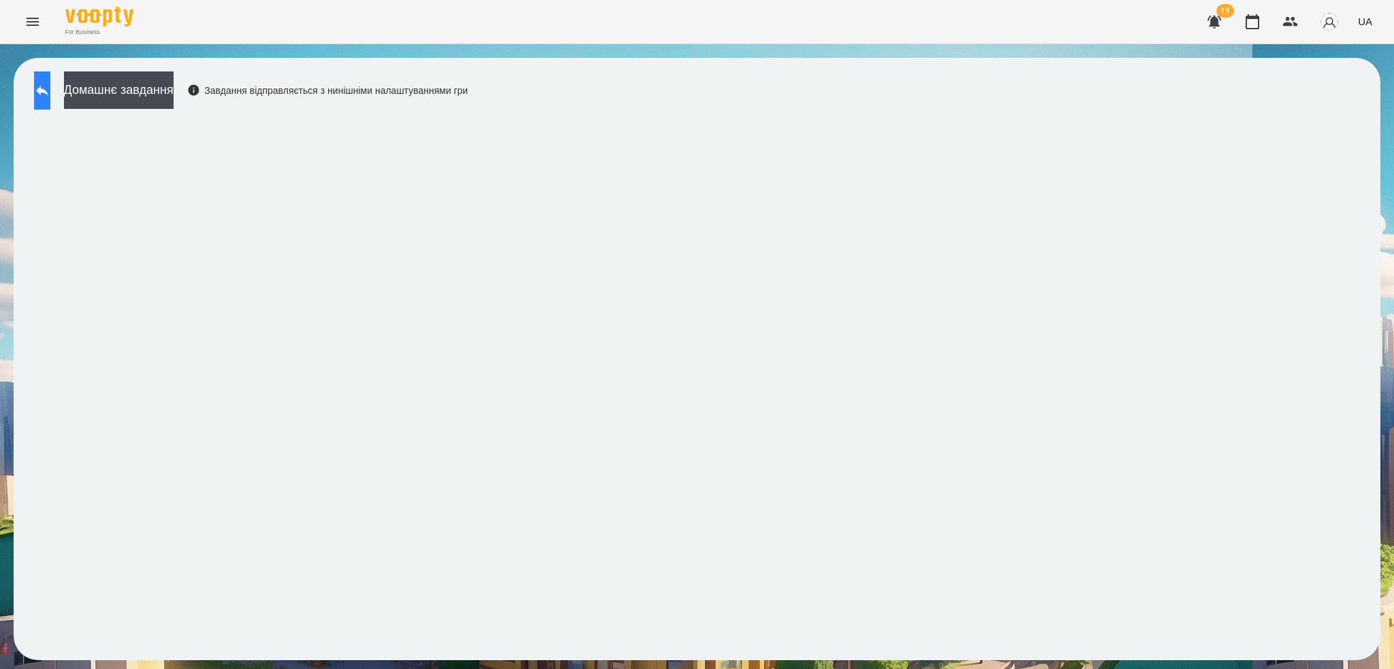
click at [48, 93] on icon at bounding box center [42, 91] width 12 height 10
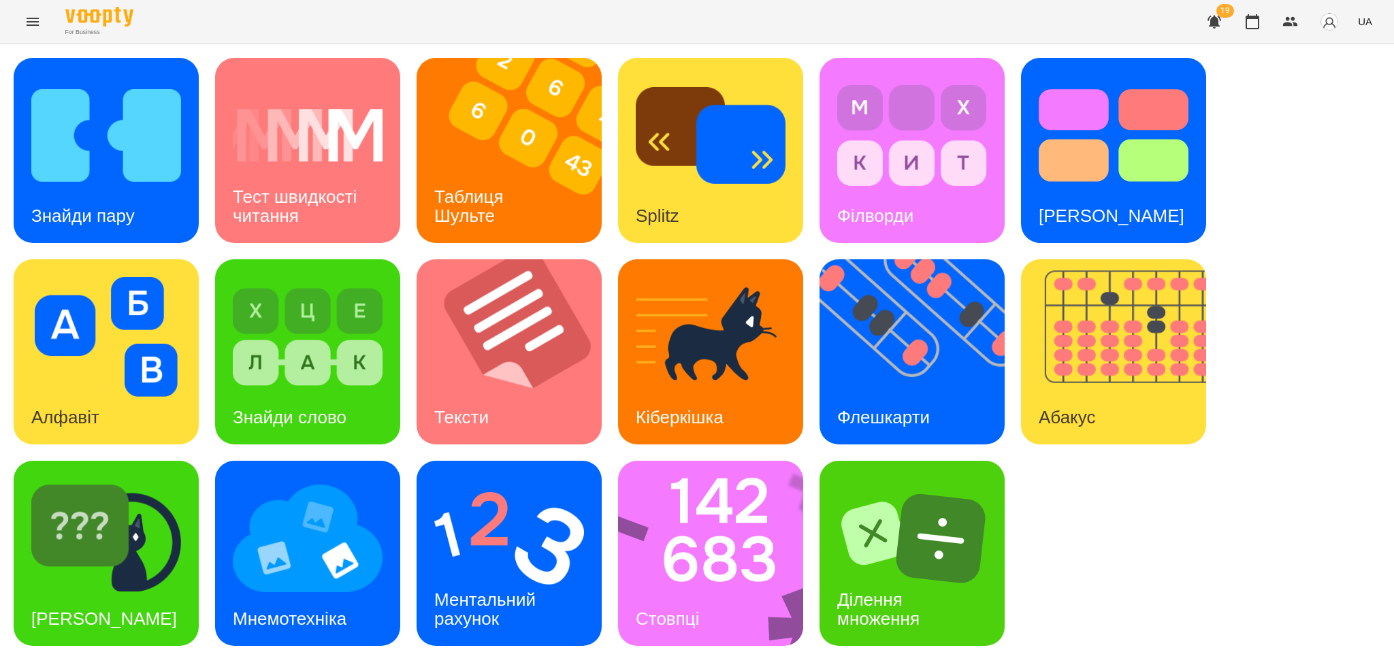
click at [29, 15] on icon "Menu" at bounding box center [33, 22] width 16 height 16
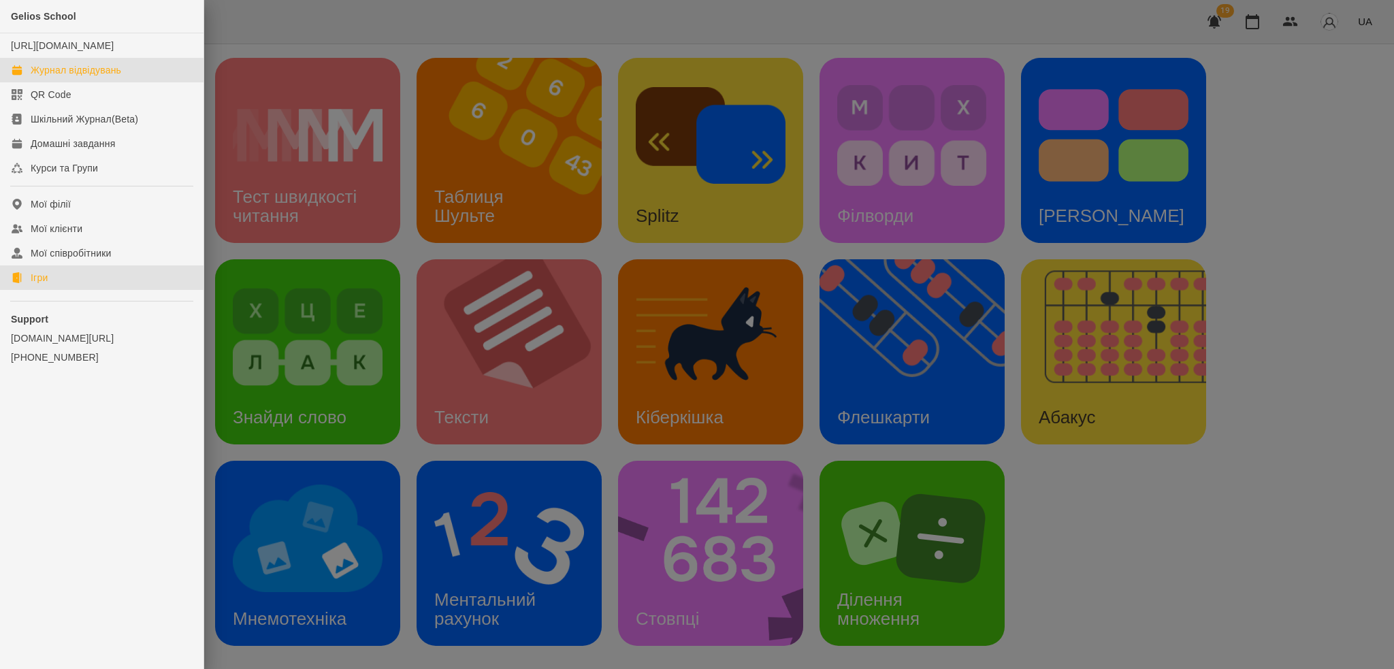
click at [80, 77] on div "Журнал відвідувань" at bounding box center [76, 70] width 91 height 14
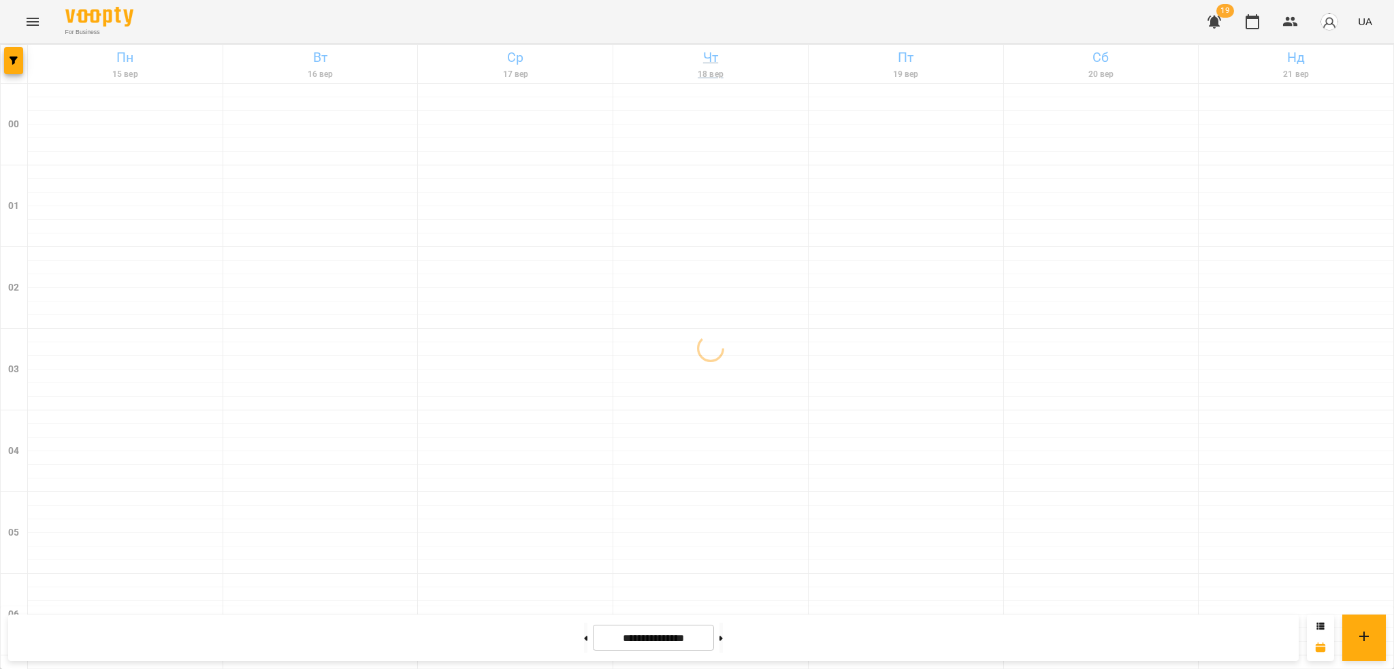
drag, startPoint x: 80, startPoint y: 83, endPoint x: 623, endPoint y: 71, distance: 543.3
click at [623, 71] on div "Пн 15 вер Вт 16 вер Ср 17 вер Чт 18 вер Пт 19 вер Сб 20 вер Нд 21 вер" at bounding box center [697, 64] width 1393 height 39
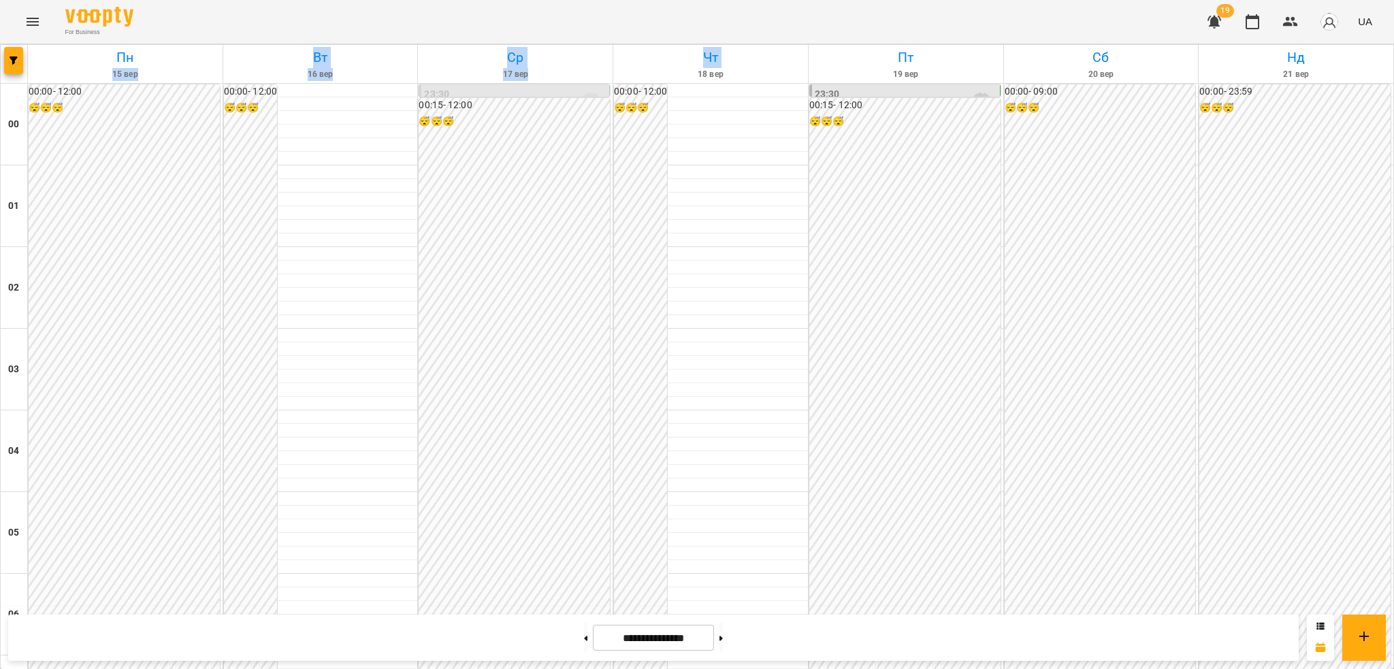
scroll to position [1258, 0]
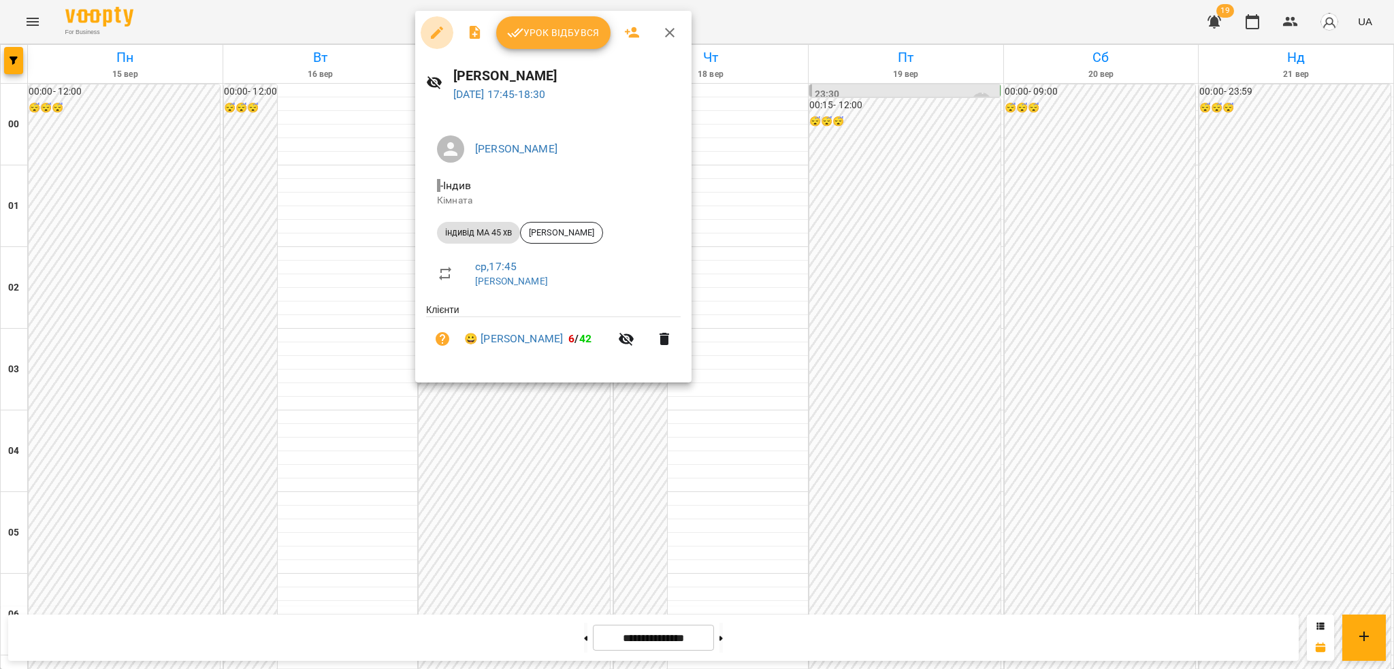
click at [437, 34] on icon "button" at bounding box center [437, 33] width 12 height 12
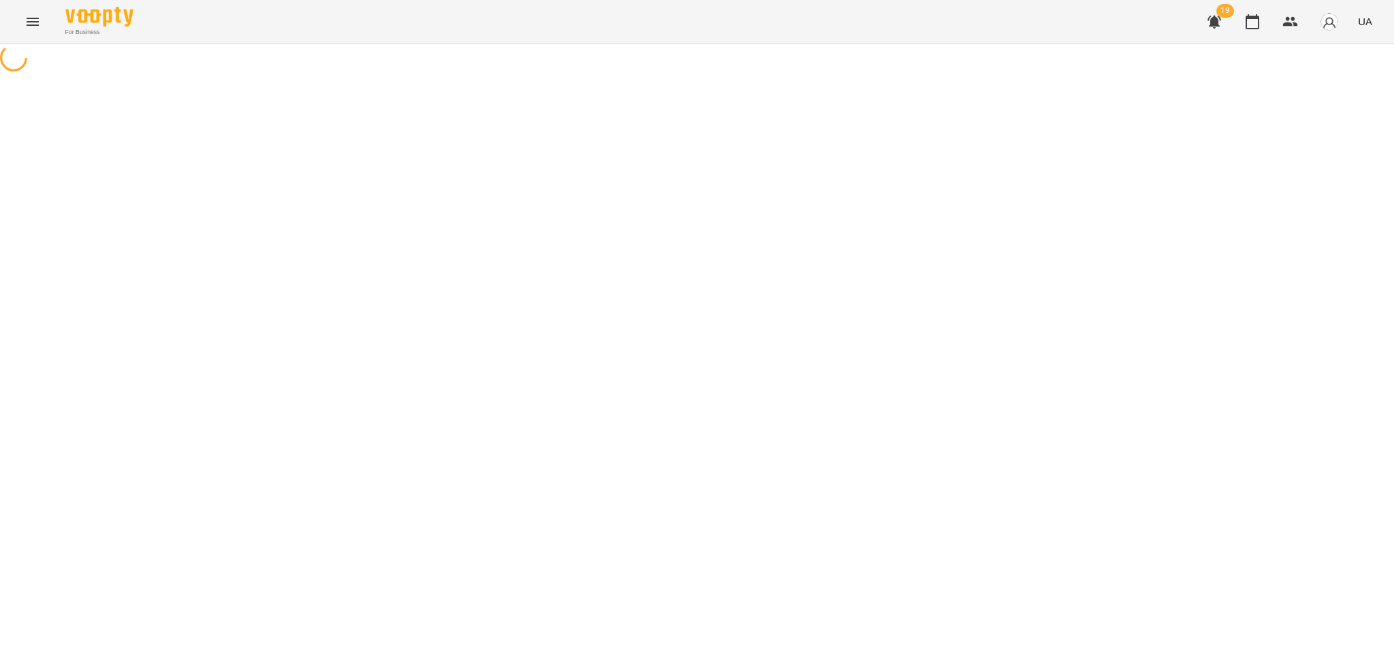
select select "**********"
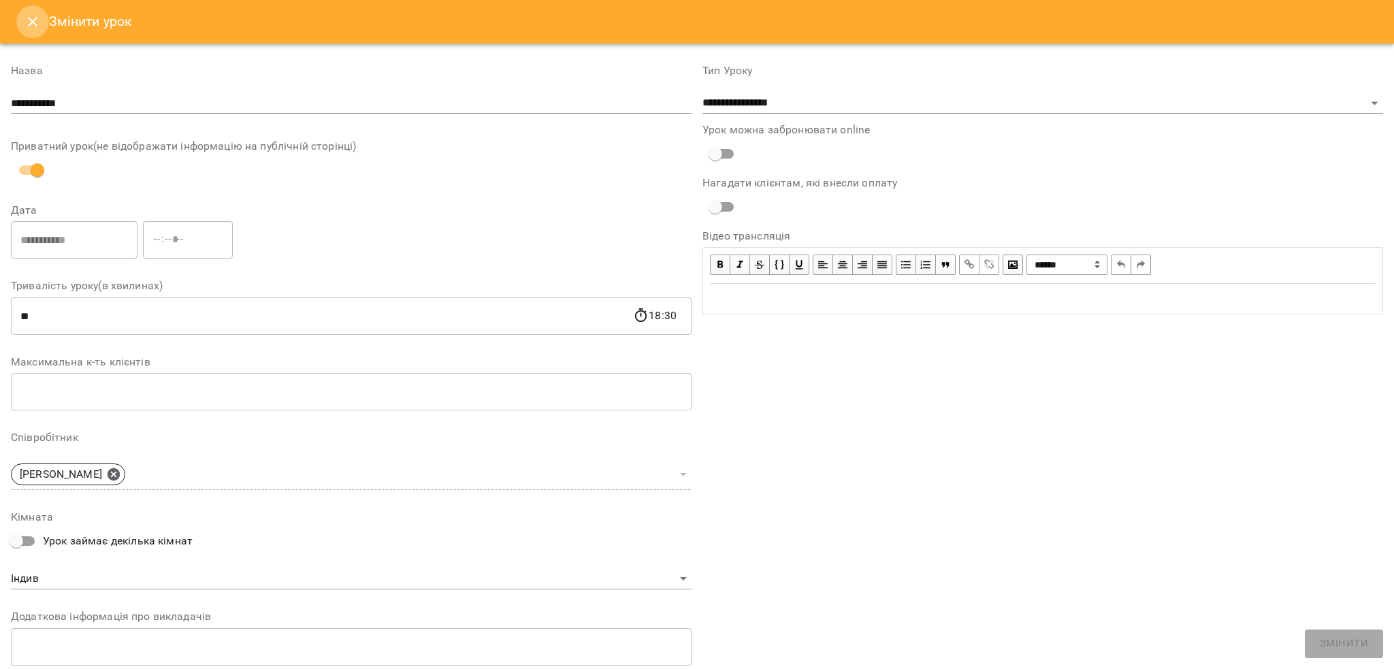
click at [38, 17] on icon "Close" at bounding box center [33, 22] width 16 height 16
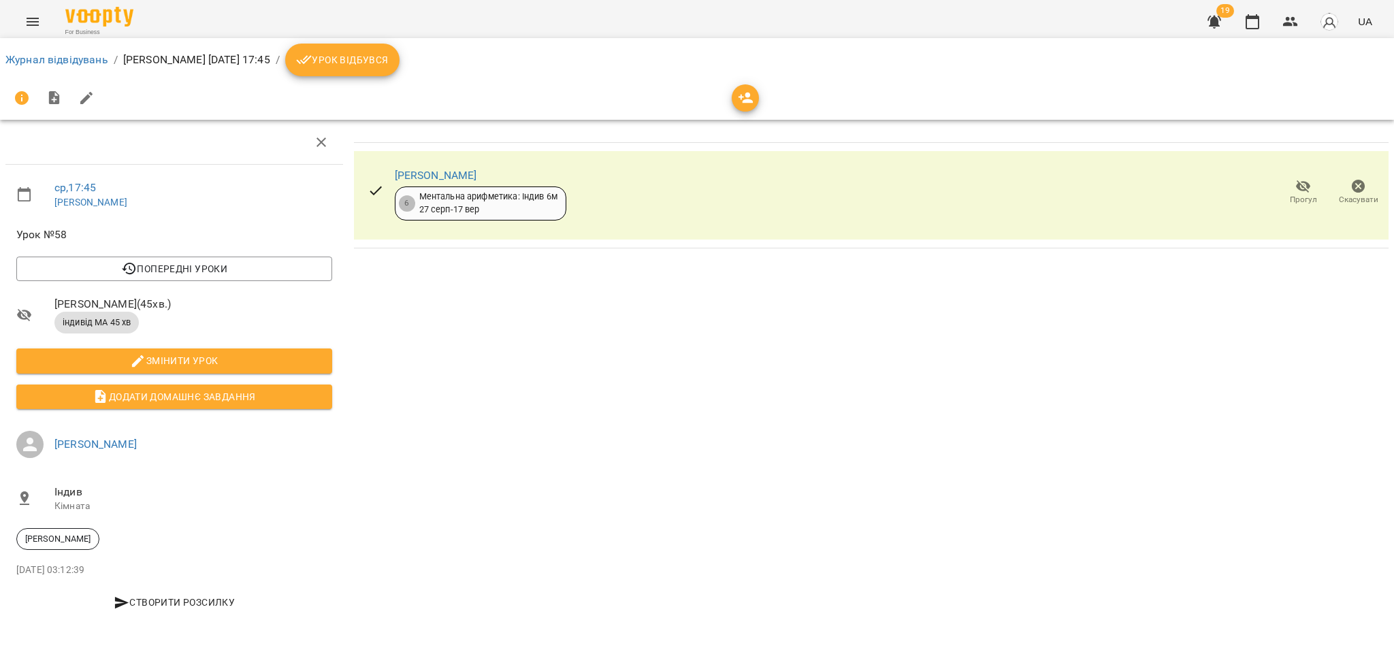
click at [389, 65] on span "Урок відбувся" at bounding box center [342, 60] width 93 height 16
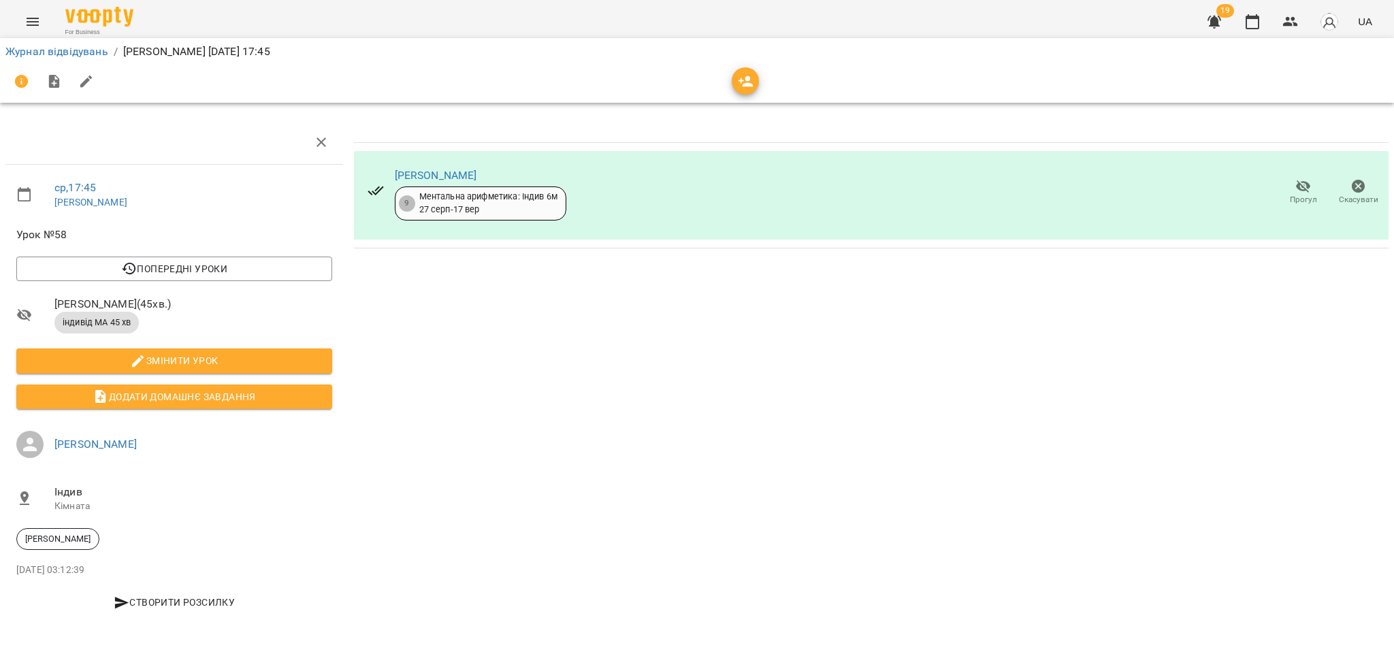
click at [31, 24] on icon "Menu" at bounding box center [33, 22] width 16 height 16
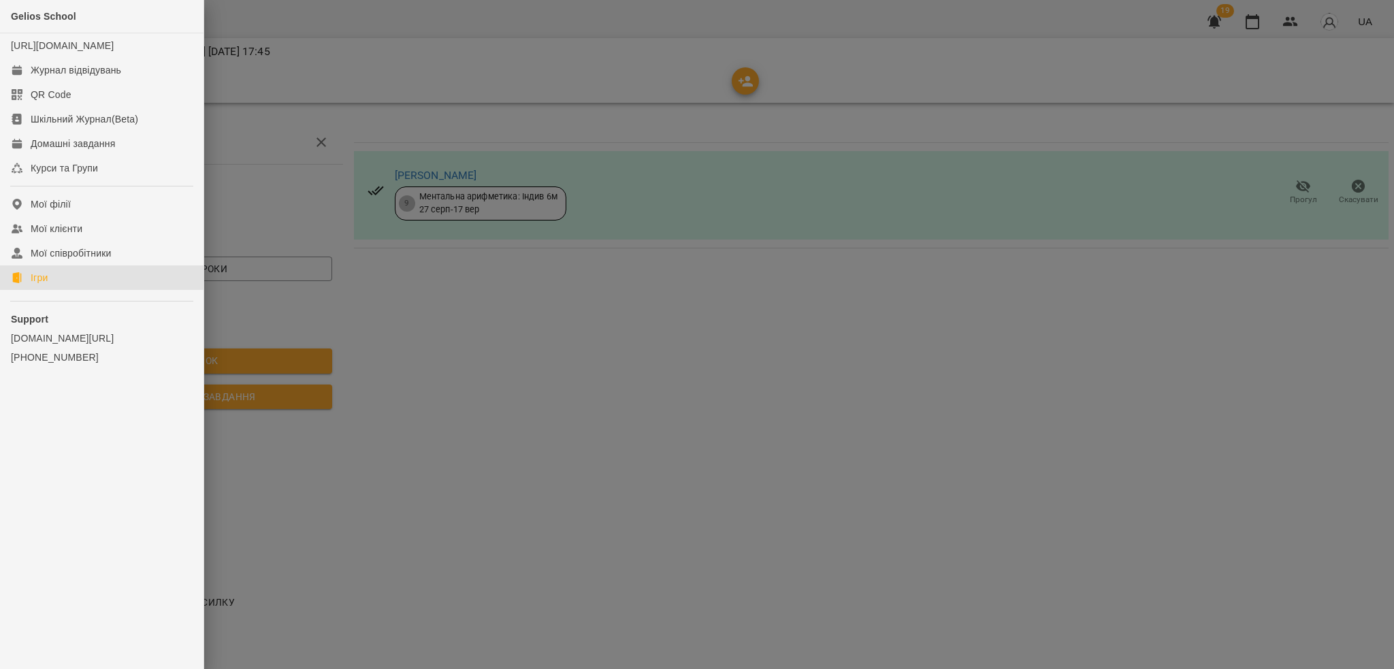
click at [51, 289] on link "Ігри" at bounding box center [102, 277] width 204 height 25
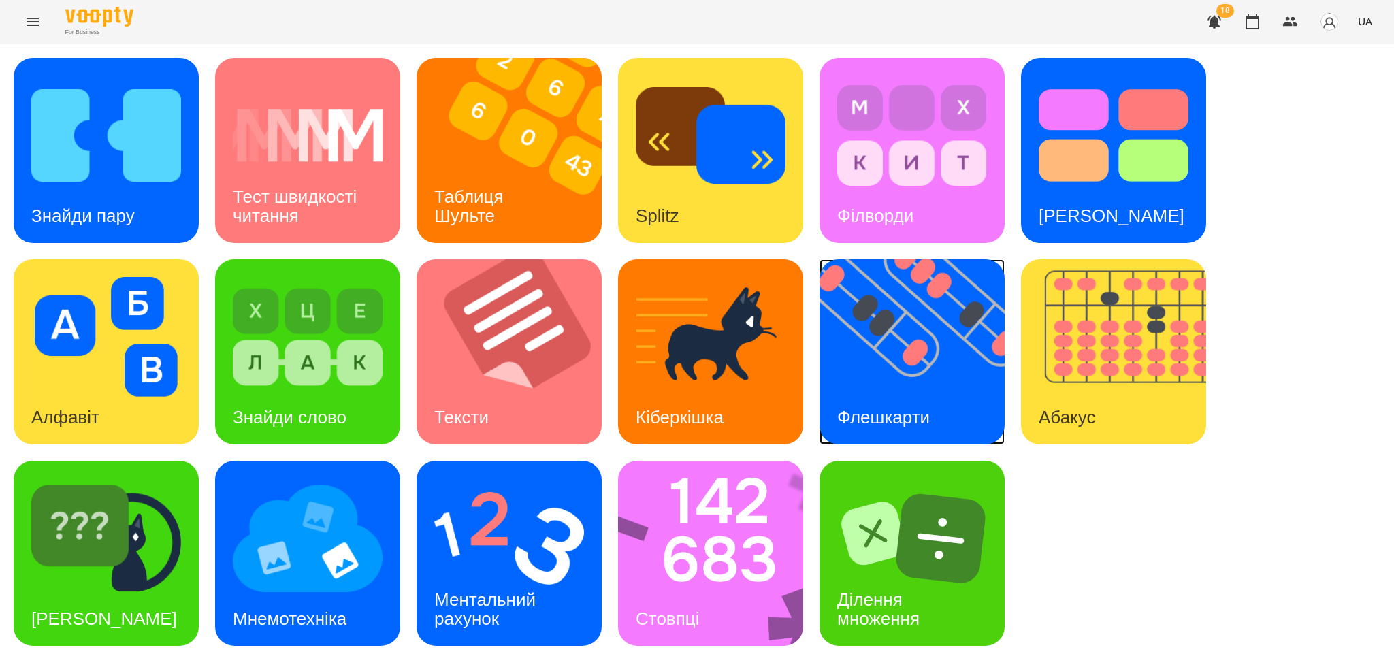
click at [909, 392] on div "Флешкарти" at bounding box center [884, 418] width 128 height 54
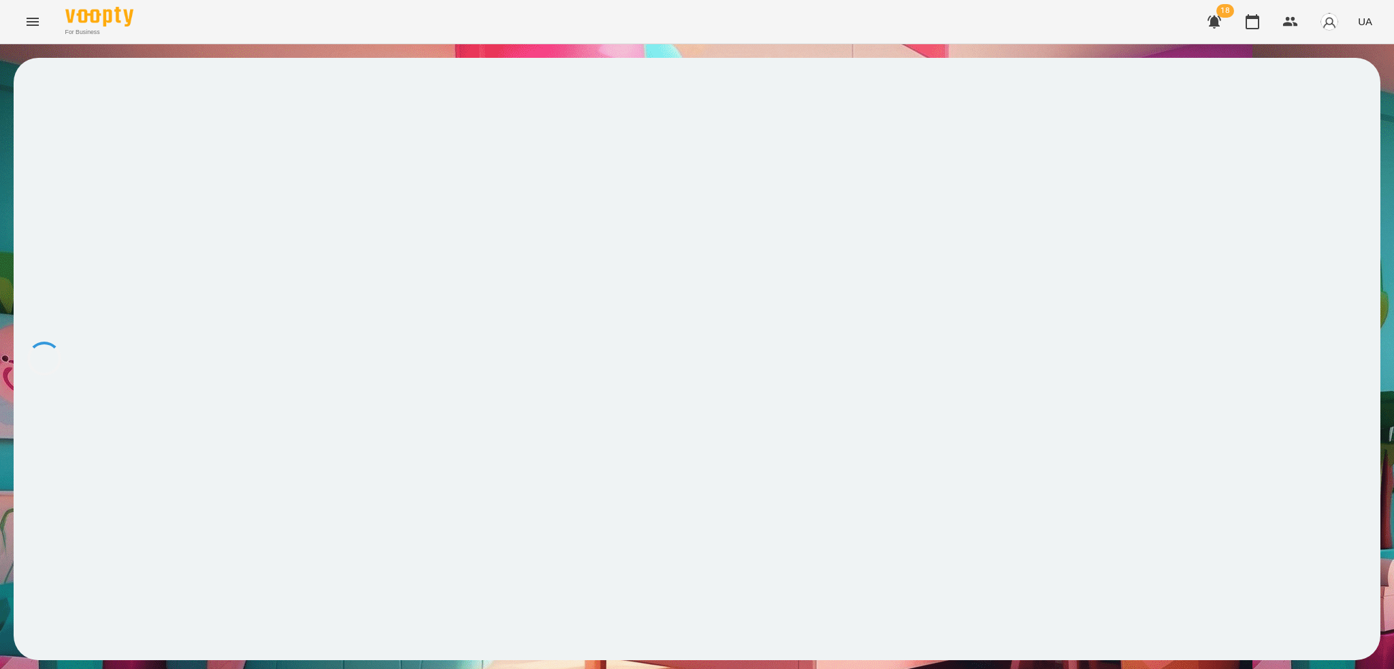
click at [28, 18] on icon "Menu" at bounding box center [33, 22] width 12 height 8
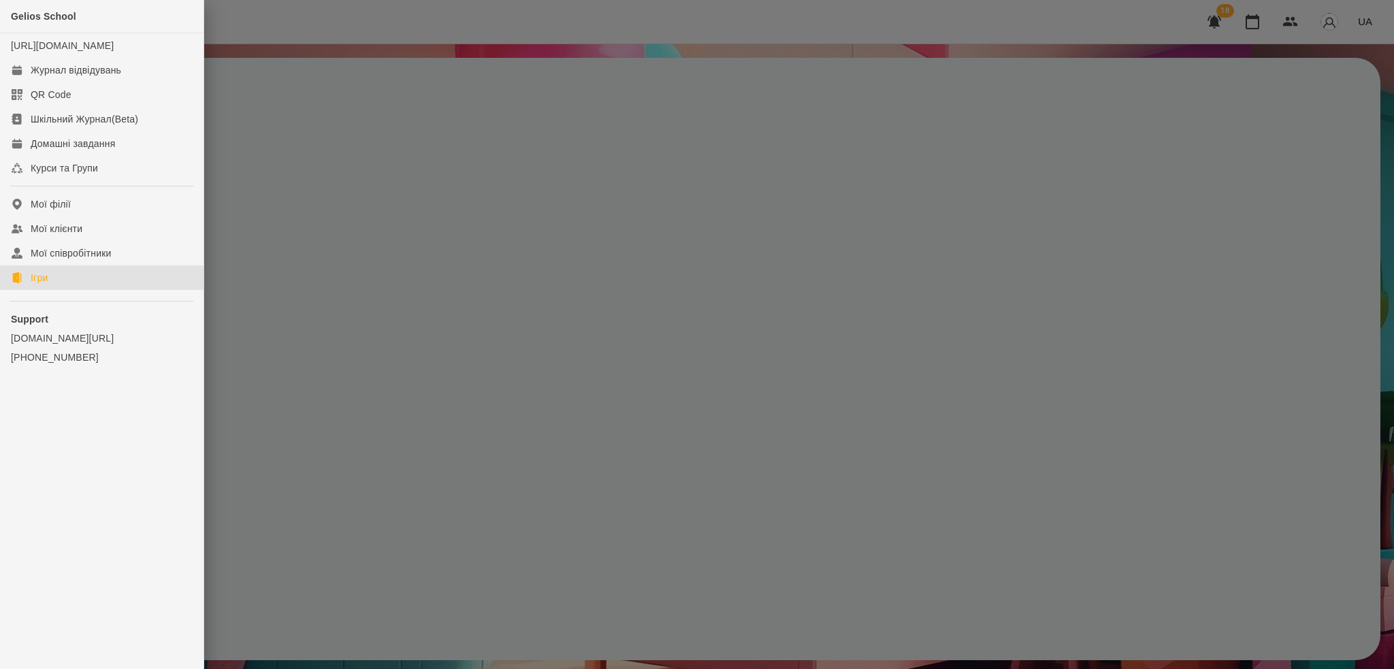
drag, startPoint x: 59, startPoint y: 301, endPoint x: 199, endPoint y: 329, distance: 142.3
click at [59, 290] on link "Ігри" at bounding box center [102, 277] width 204 height 25
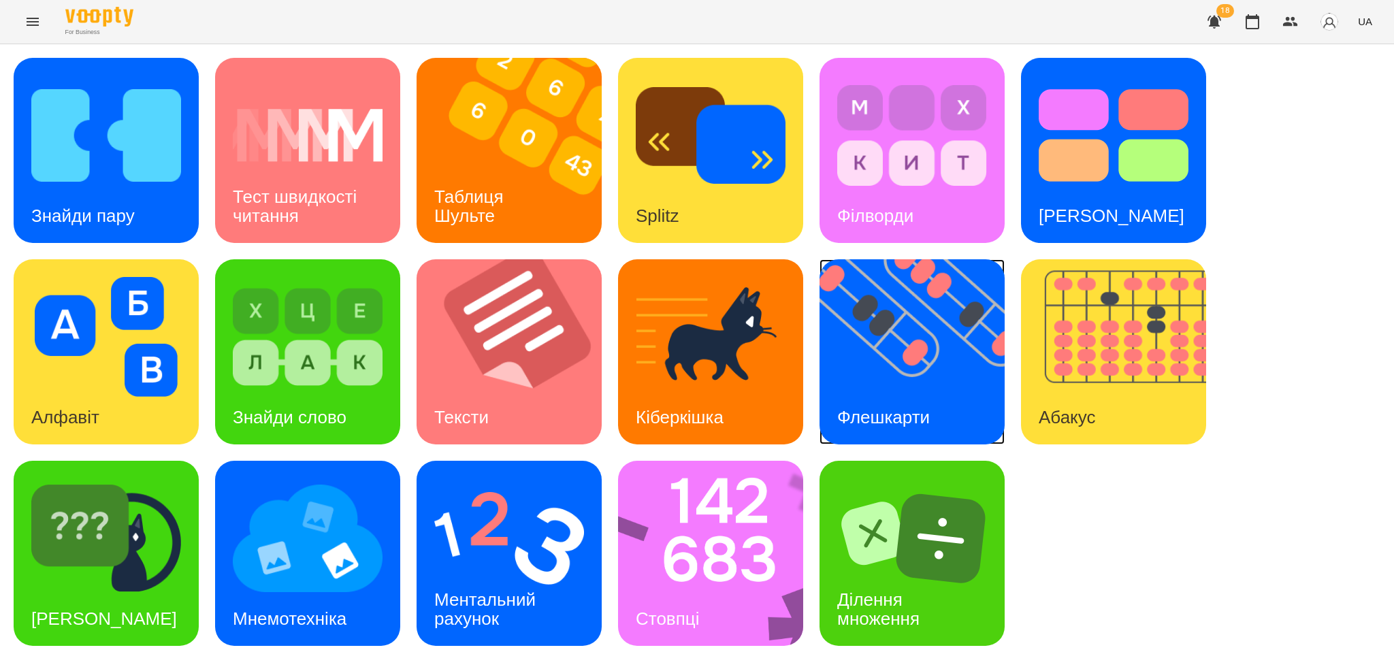
click at [924, 378] on img at bounding box center [921, 351] width 202 height 185
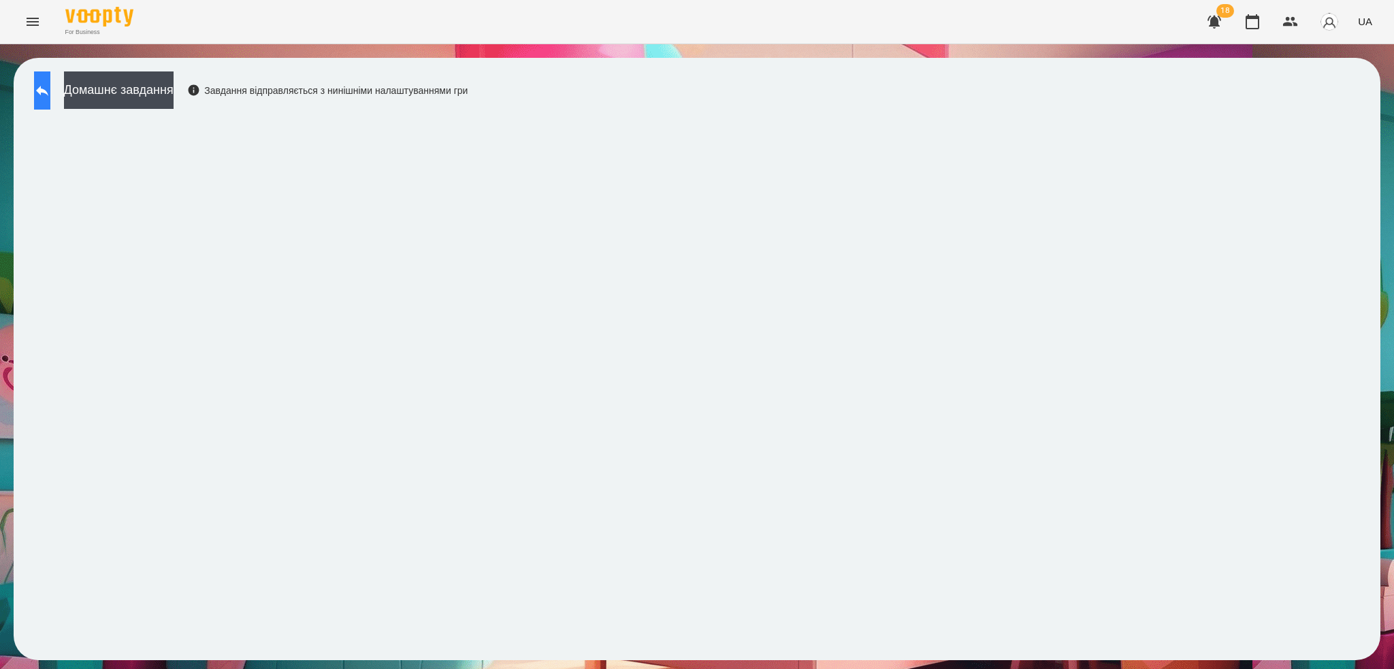
click at [50, 92] on icon at bounding box center [42, 90] width 16 height 16
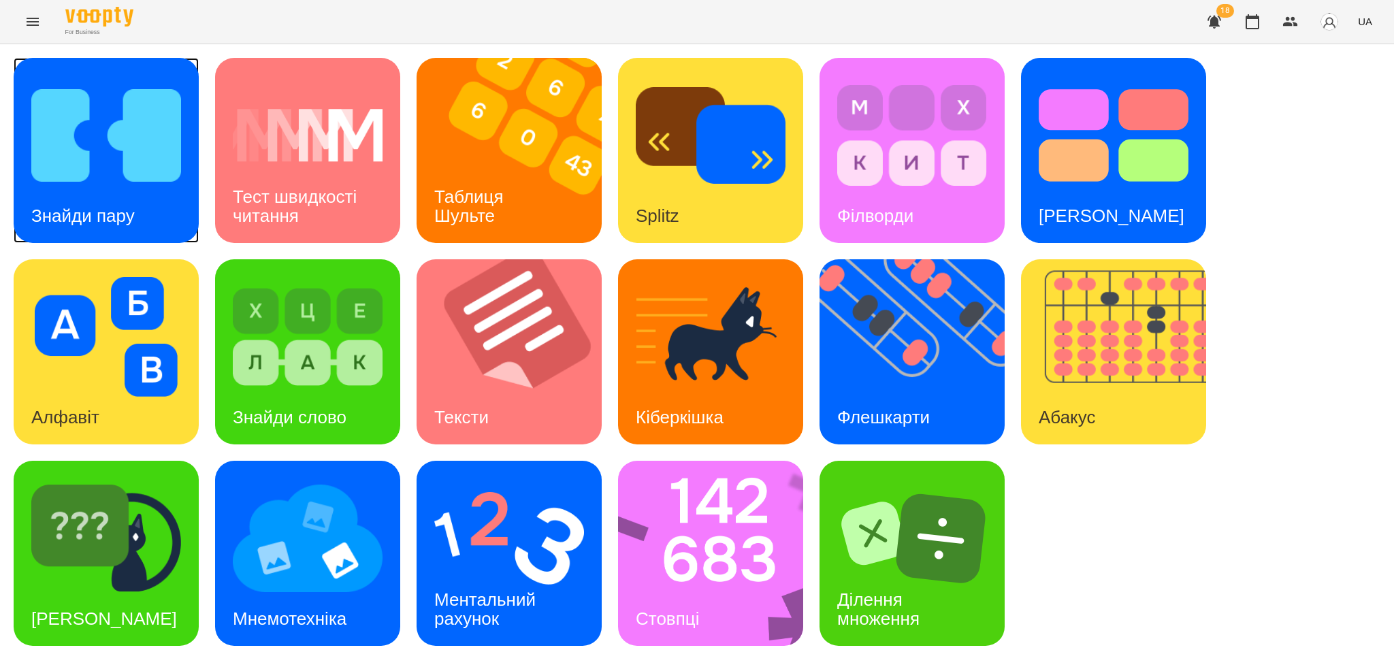
click at [105, 212] on h3 "Знайди пару" at bounding box center [82, 216] width 103 height 20
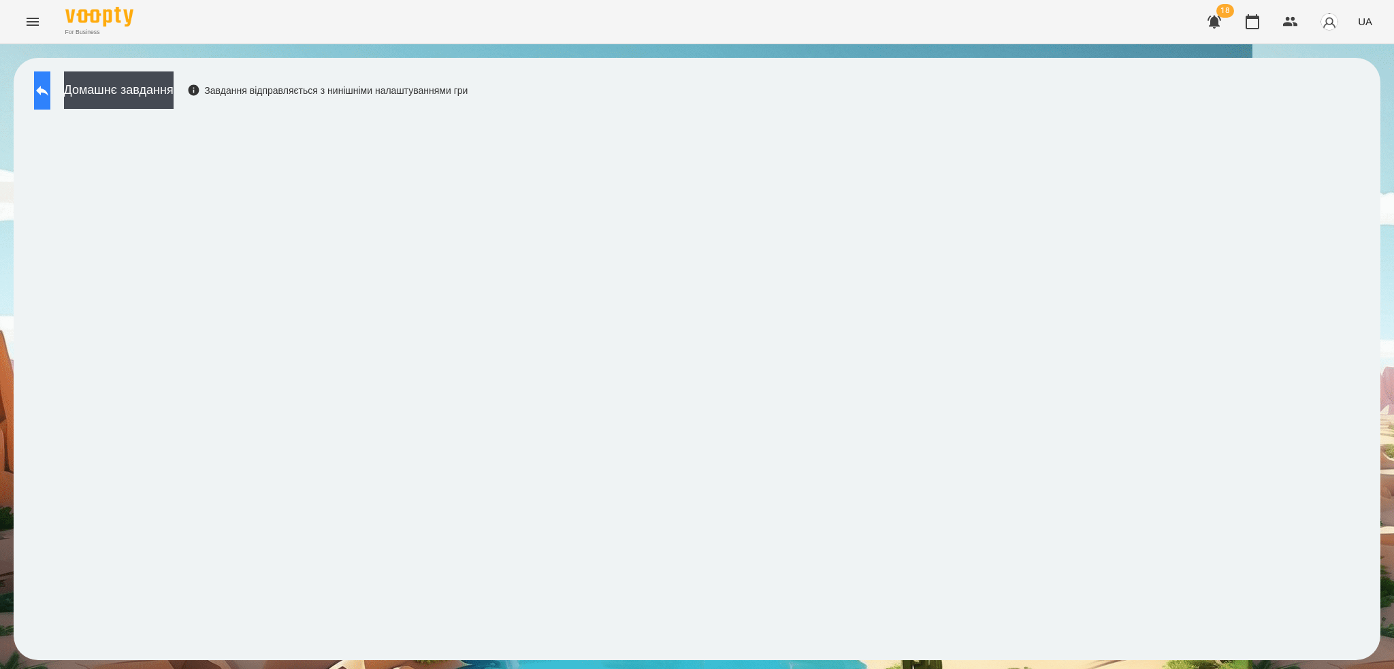
click at [50, 101] on button at bounding box center [42, 90] width 16 height 38
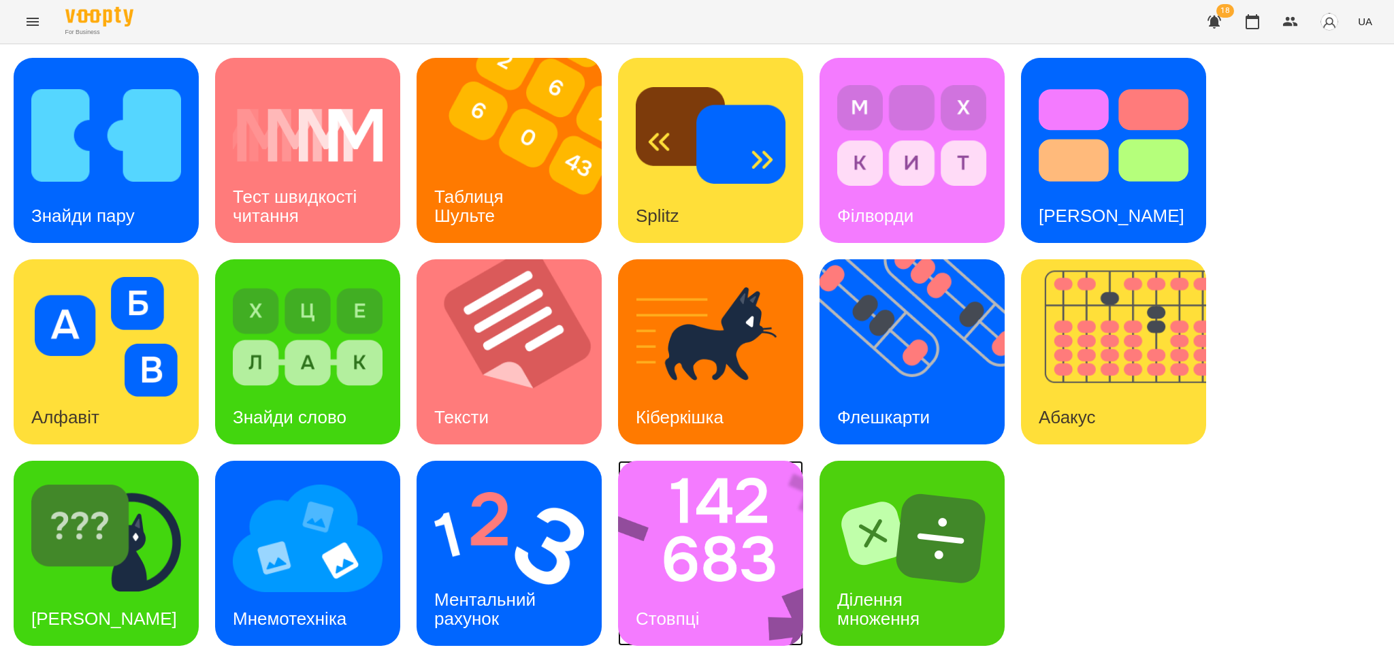
click at [639, 577] on img at bounding box center [719, 553] width 203 height 185
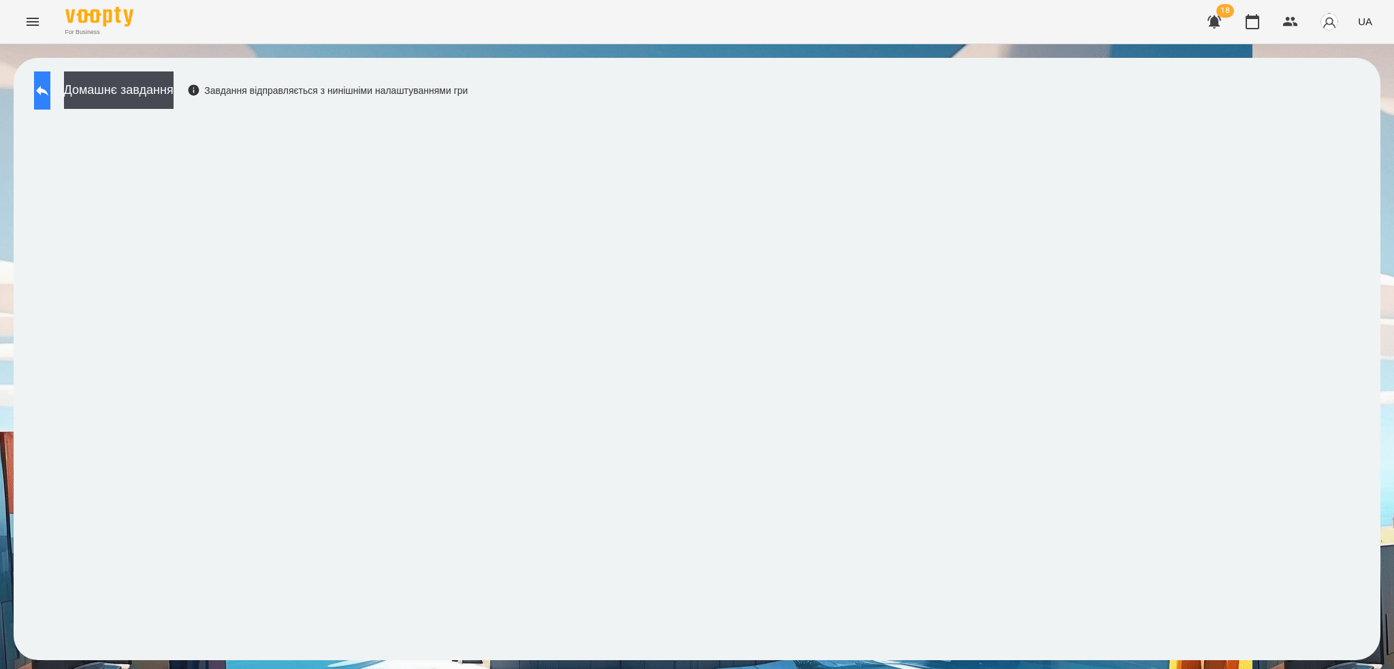
click at [38, 91] on button at bounding box center [42, 90] width 16 height 38
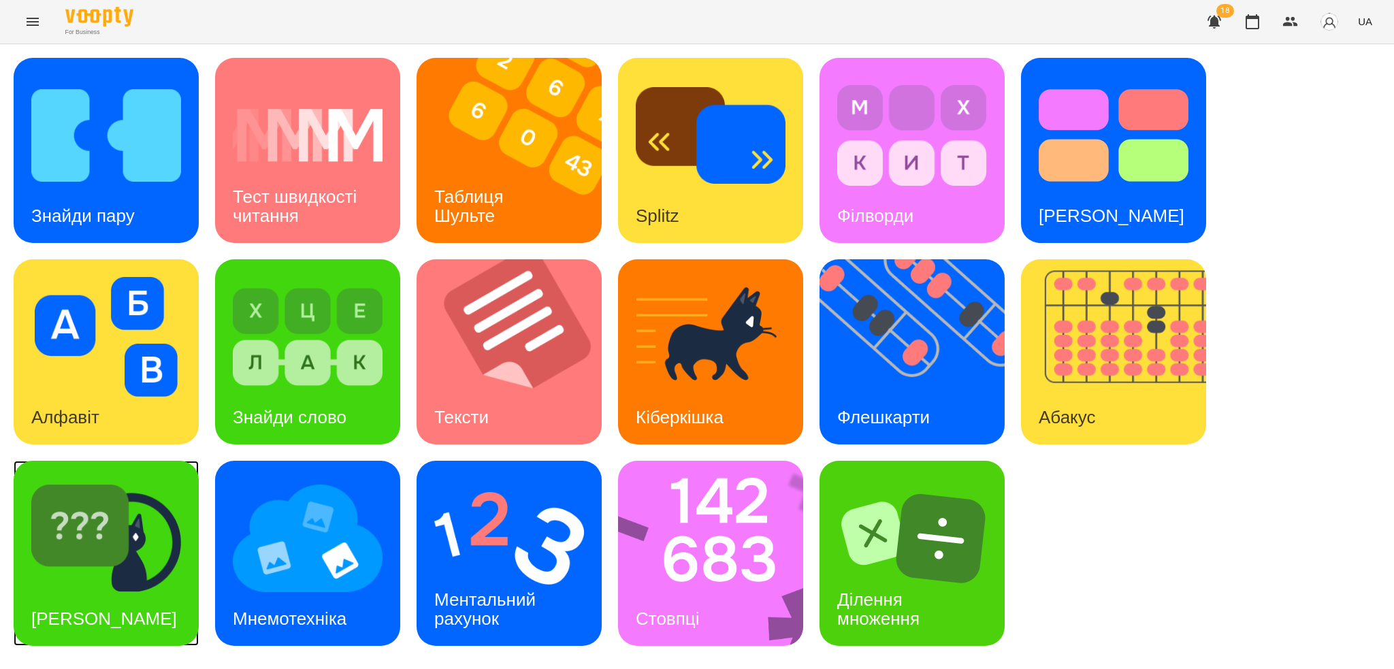
click at [134, 530] on img at bounding box center [106, 539] width 150 height 120
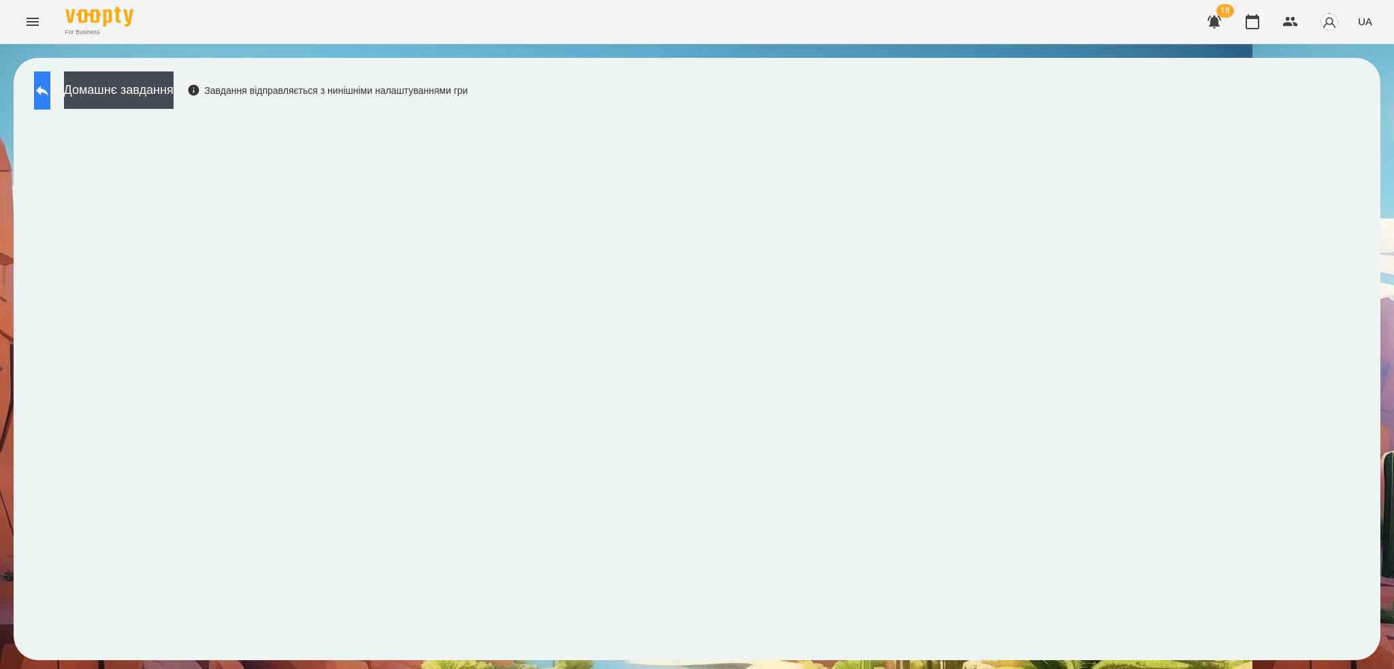
click at [50, 82] on icon at bounding box center [42, 90] width 16 height 16
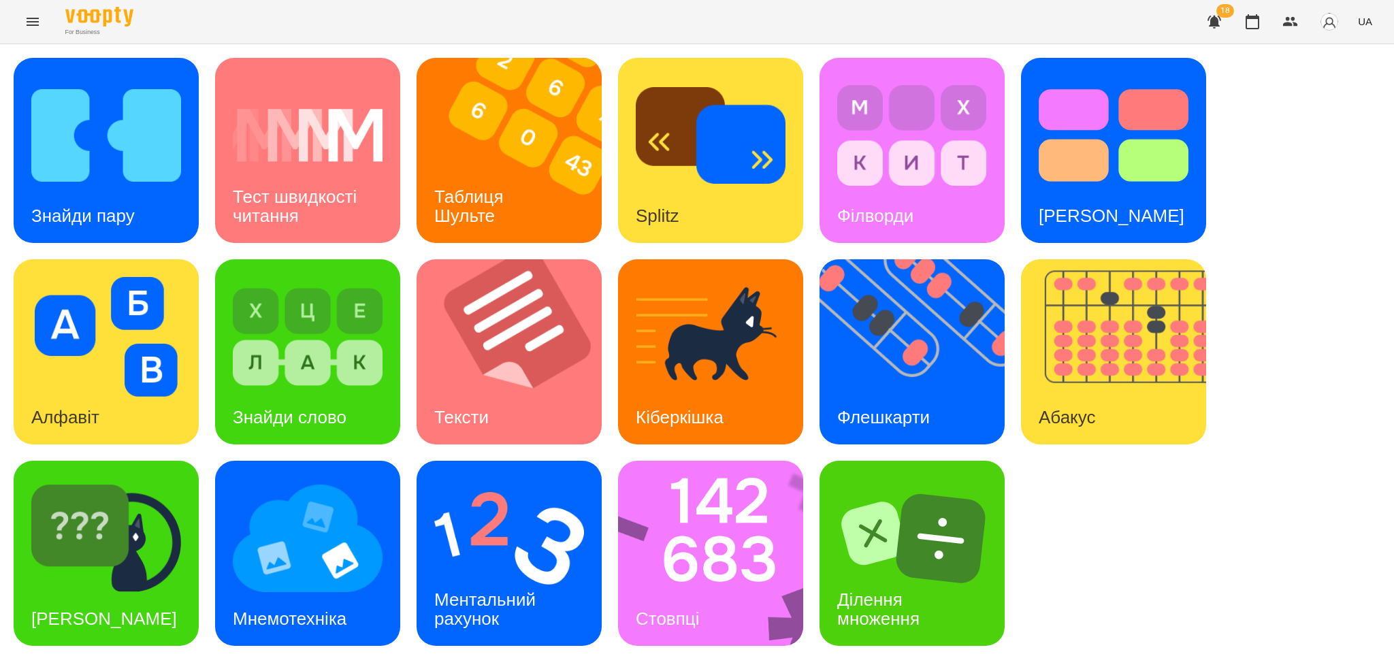
click at [1304, 221] on div "Знайди пару Тест швидкості читання Таблиця Шульте Splitz Філворди Тест Струпа А…" at bounding box center [697, 352] width 1367 height 588
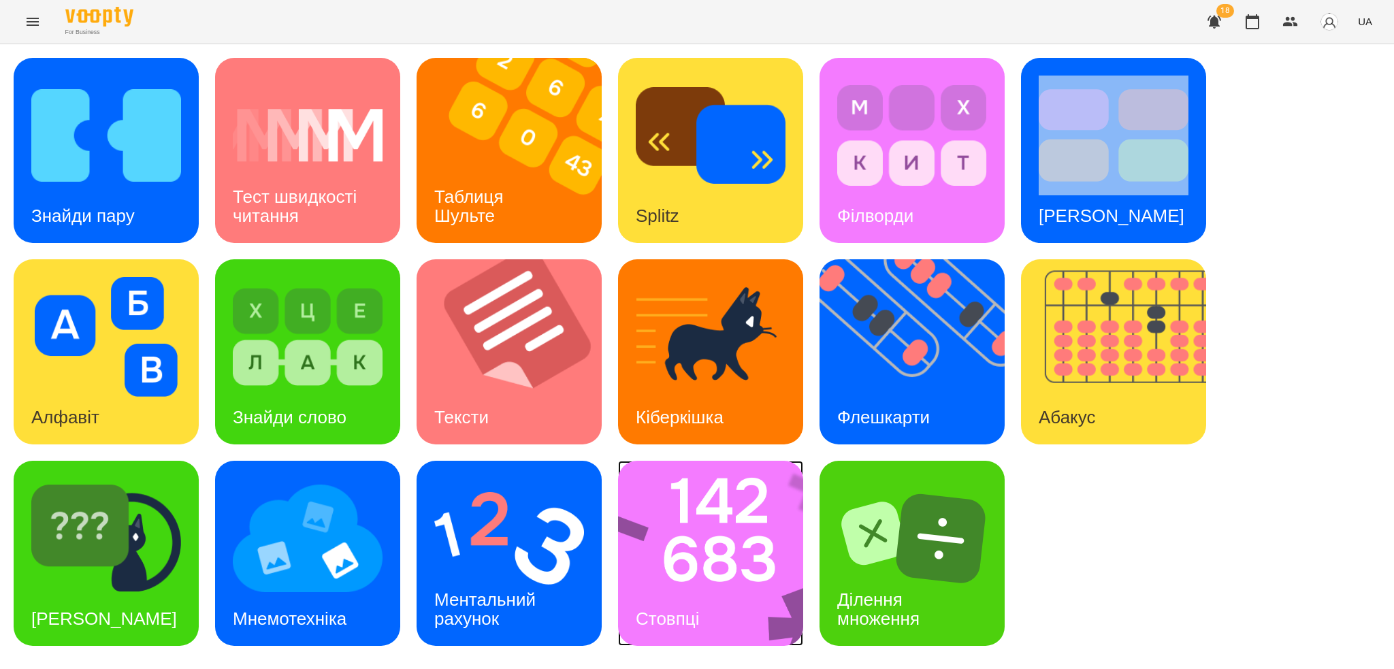
click at [716, 610] on div "Стовпці" at bounding box center [667, 619] width 99 height 54
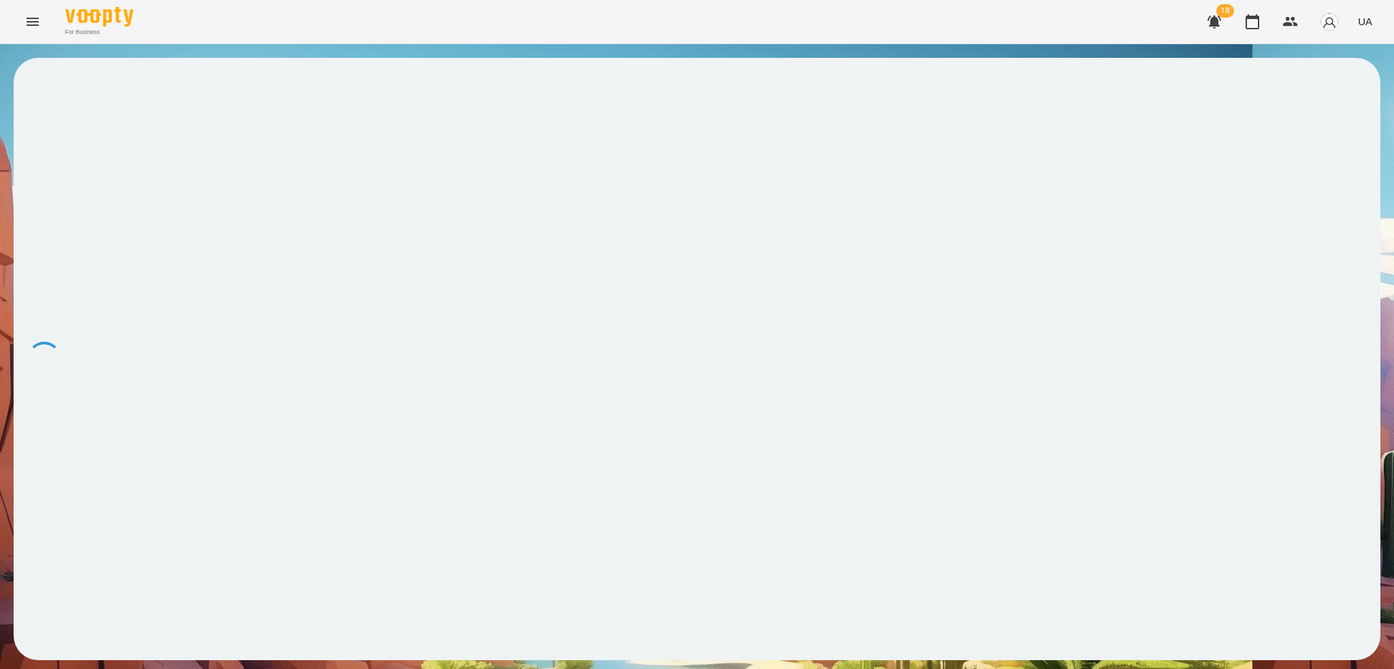
click at [716, 610] on div at bounding box center [697, 359] width 1367 height 602
click at [31, 20] on icon "Menu" at bounding box center [33, 22] width 16 height 16
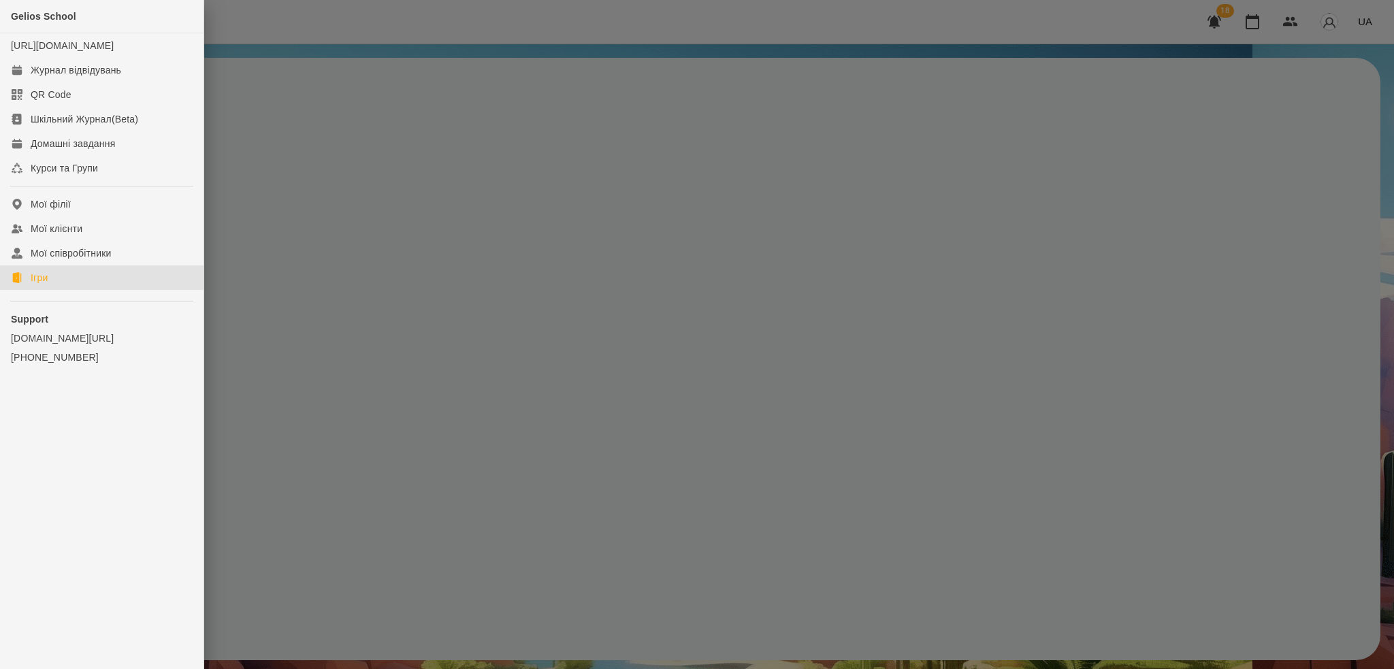
click at [47, 285] on div "Ігри" at bounding box center [39, 278] width 17 height 14
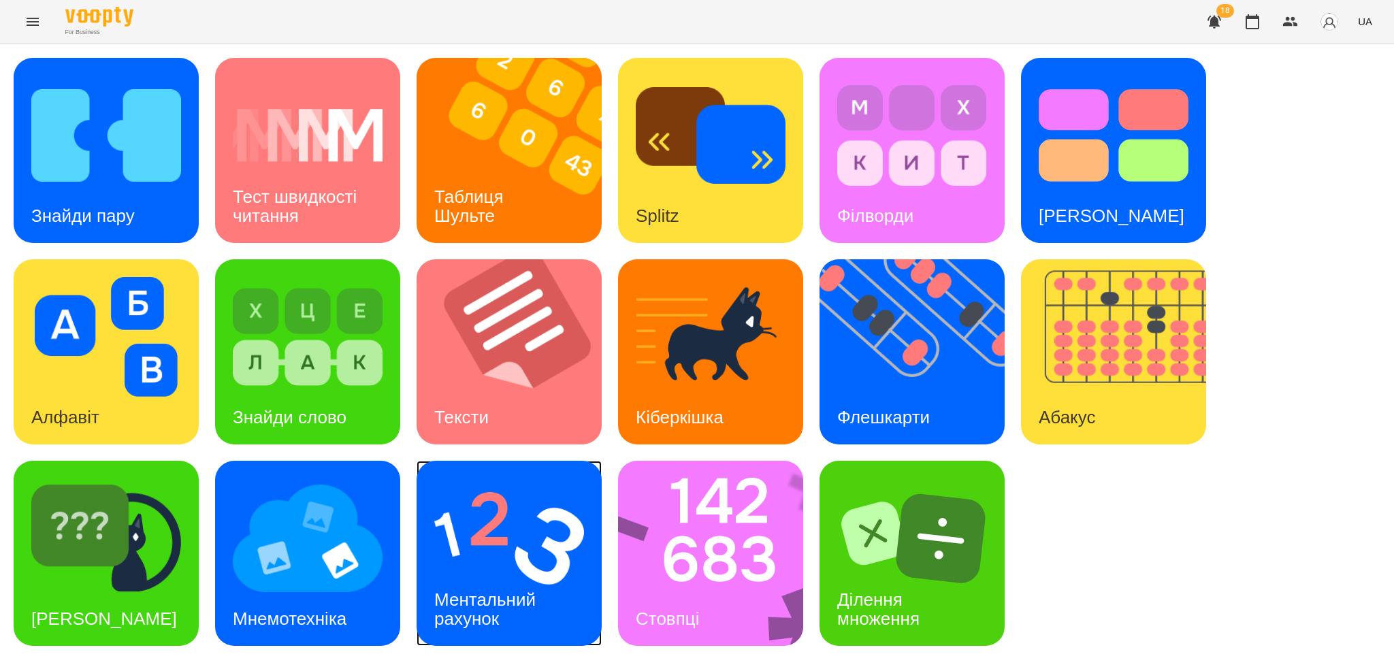
click at [545, 609] on div "Ментальний рахунок" at bounding box center [488, 609] width 142 height 73
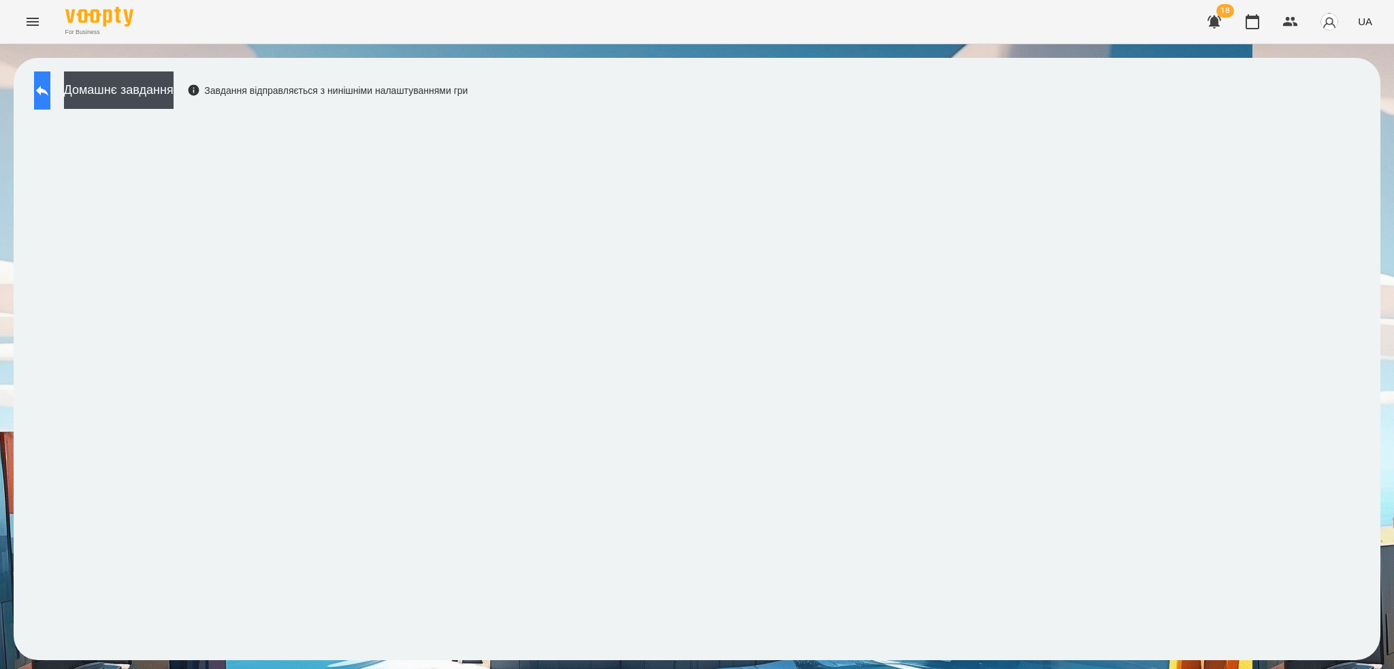
click at [50, 93] on icon at bounding box center [42, 90] width 16 height 16
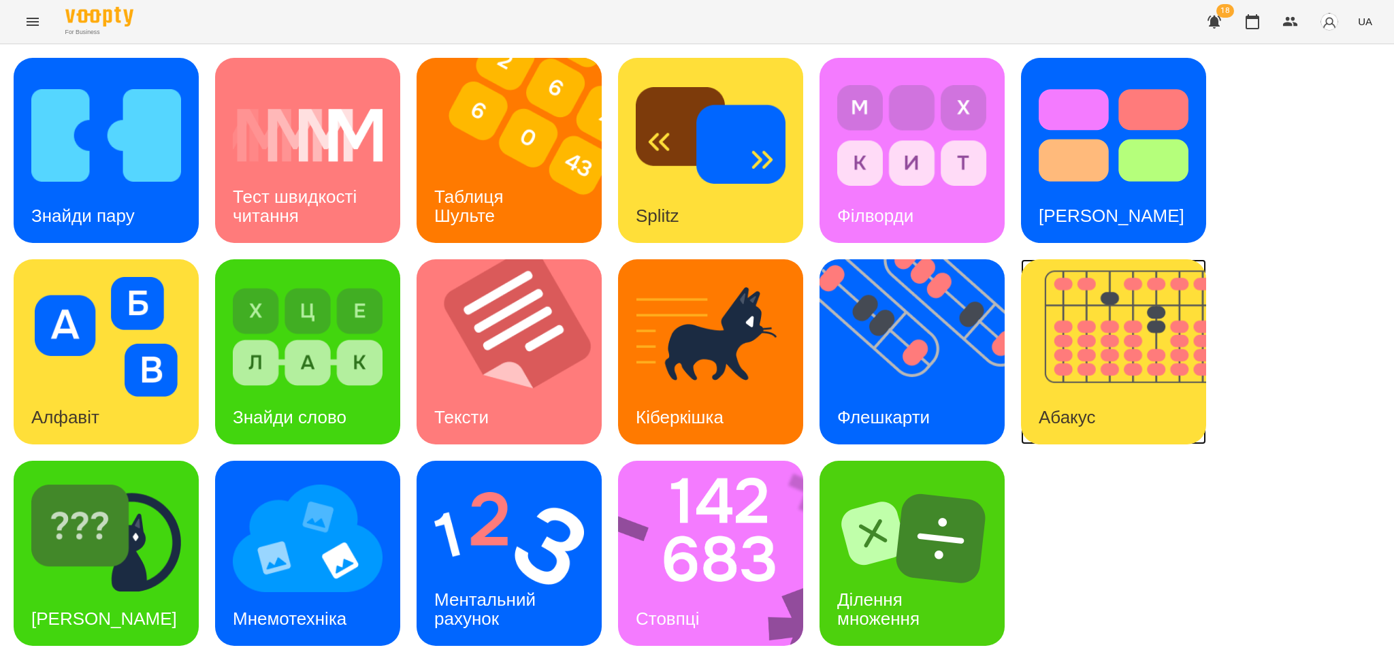
click at [1107, 374] on img at bounding box center [1122, 351] width 202 height 185
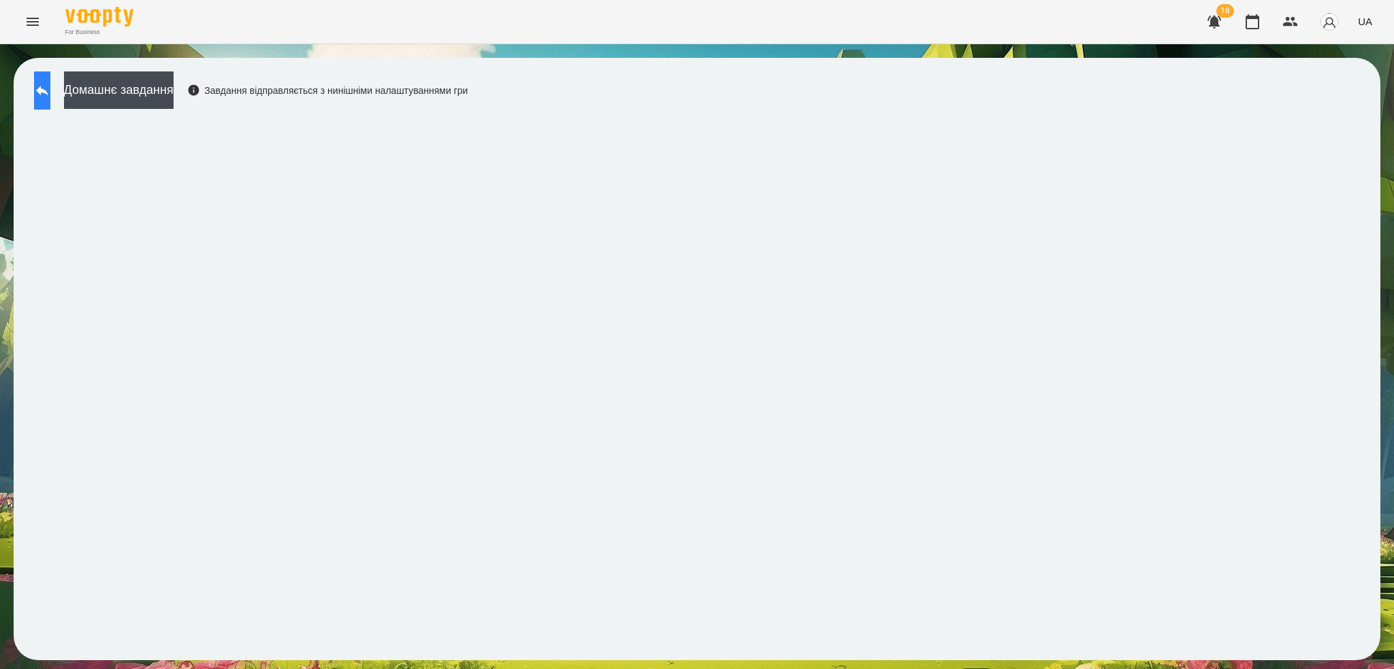
click at [48, 91] on icon at bounding box center [42, 91] width 12 height 10
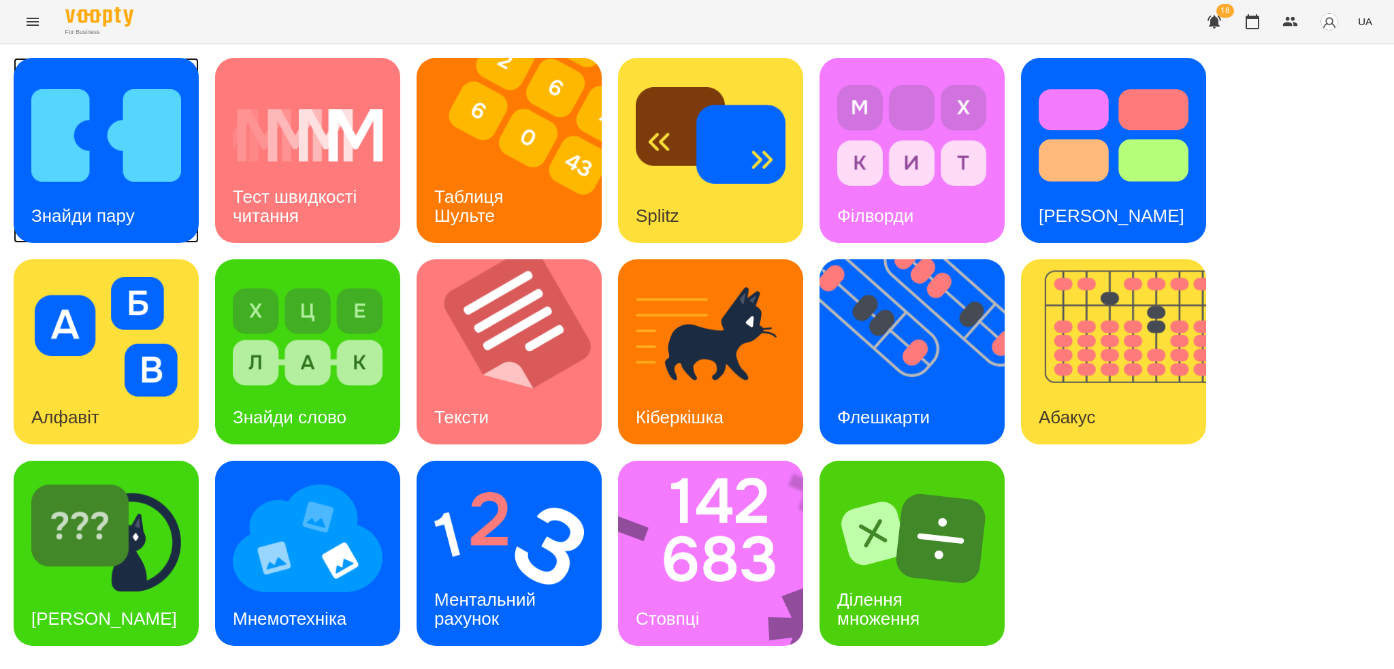
click at [155, 195] on img at bounding box center [106, 136] width 150 height 120
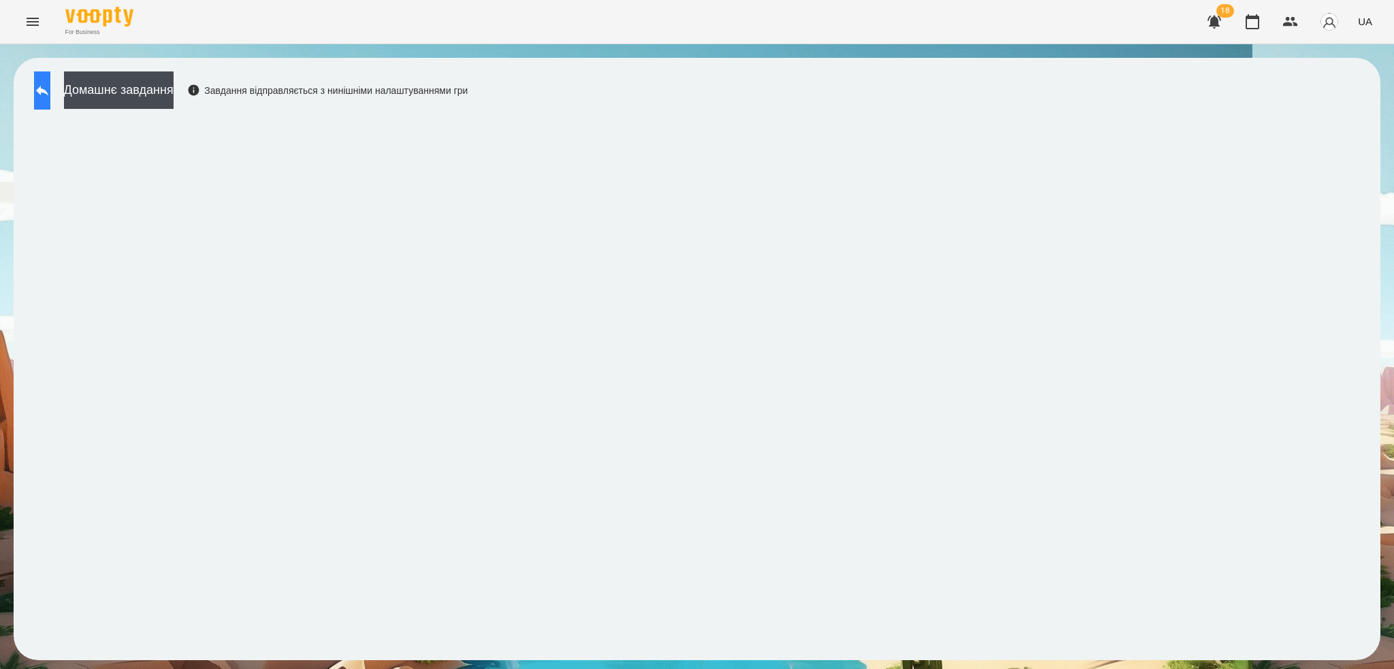
click at [50, 75] on button at bounding box center [42, 90] width 16 height 38
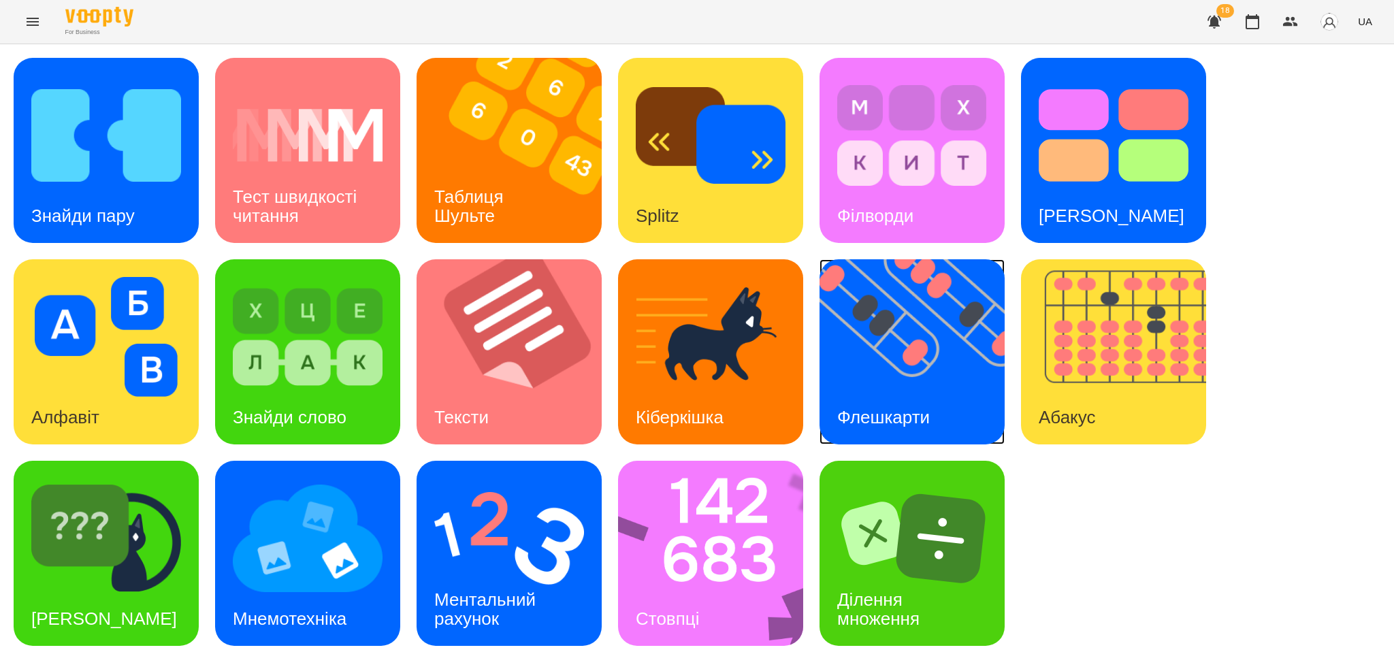
click at [879, 391] on div "Флешкарти" at bounding box center [884, 418] width 128 height 54
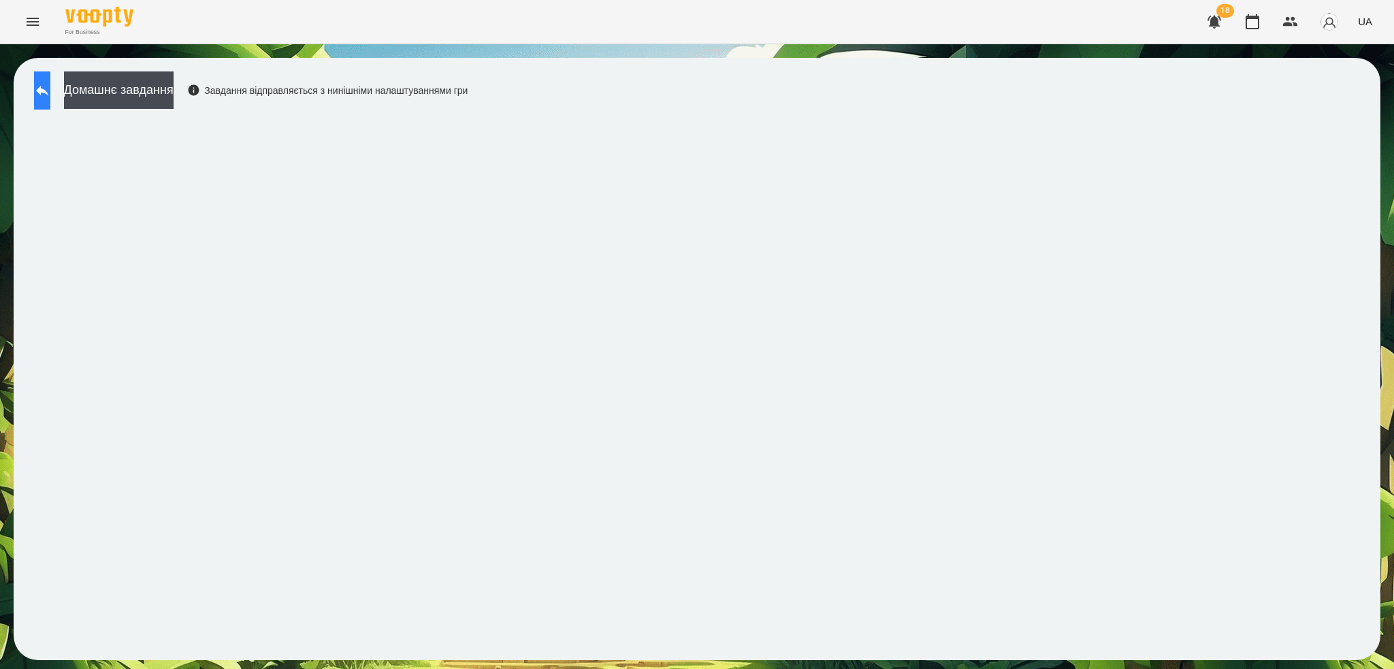
click at [50, 86] on button at bounding box center [42, 90] width 16 height 38
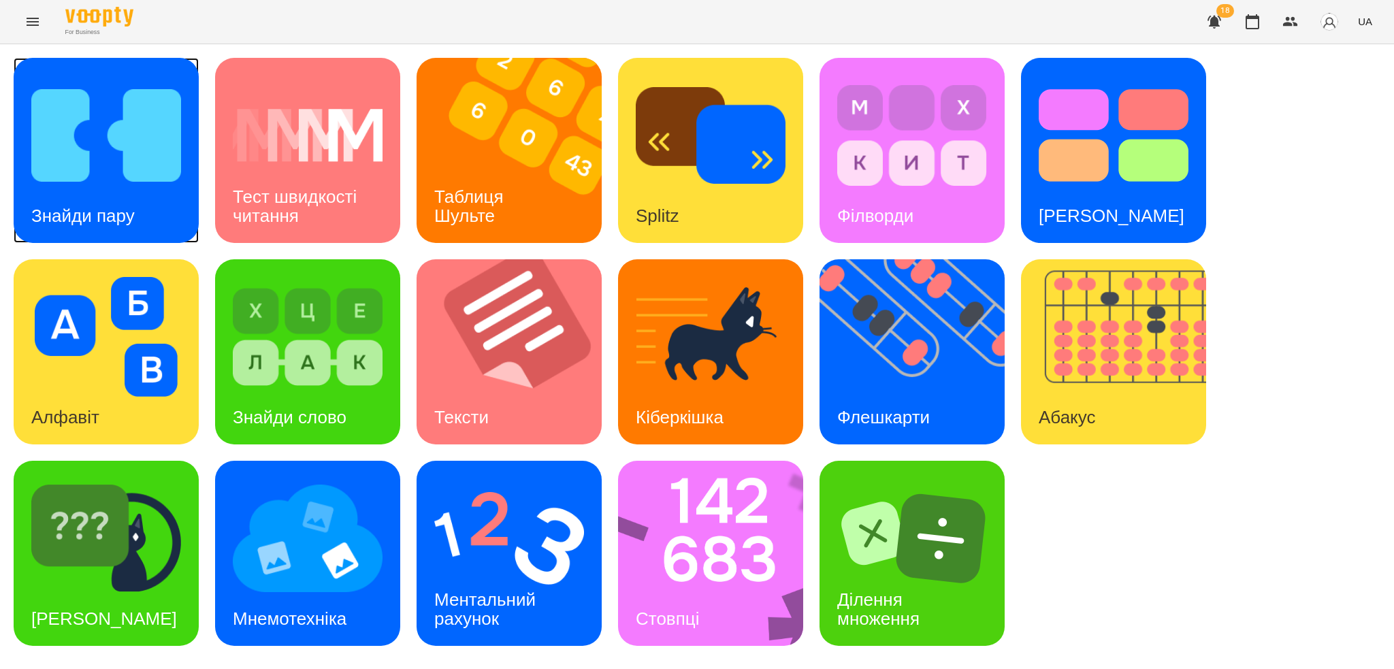
click at [193, 161] on div "Знайди пару" at bounding box center [106, 150] width 185 height 185
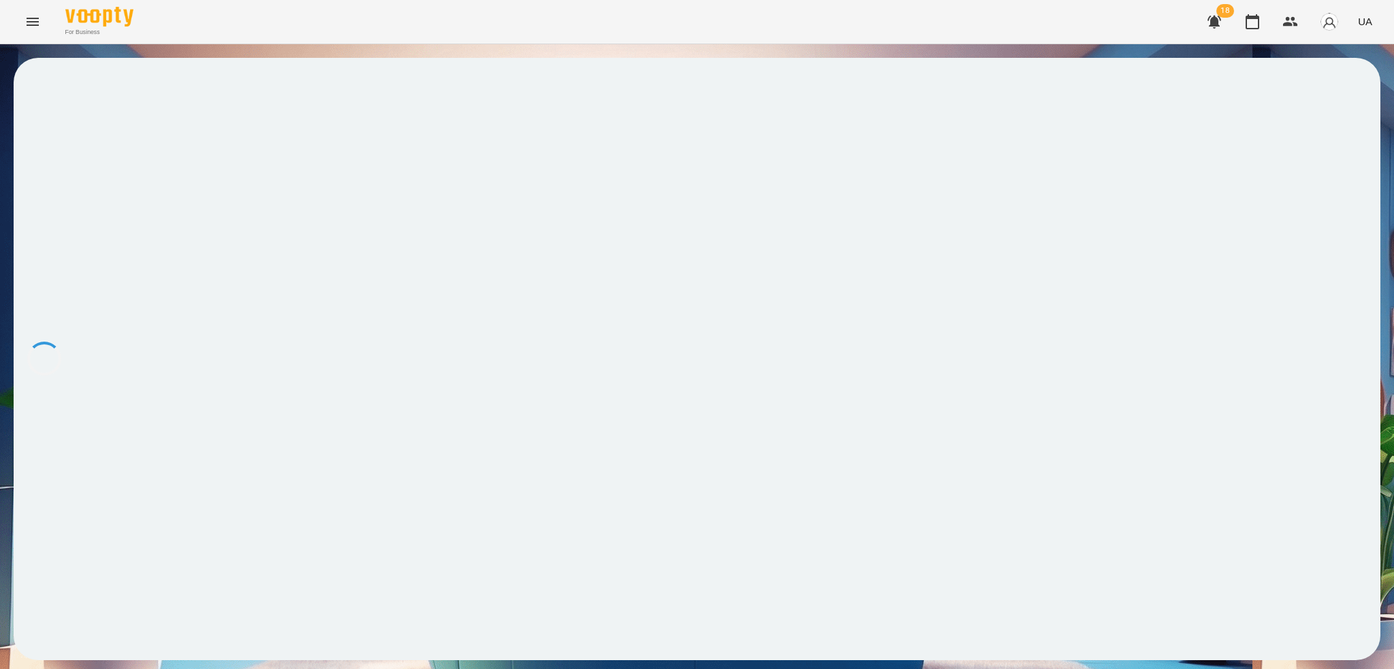
click at [295, 570] on div at bounding box center [697, 359] width 1367 height 602
click at [50, 82] on icon at bounding box center [42, 90] width 16 height 16
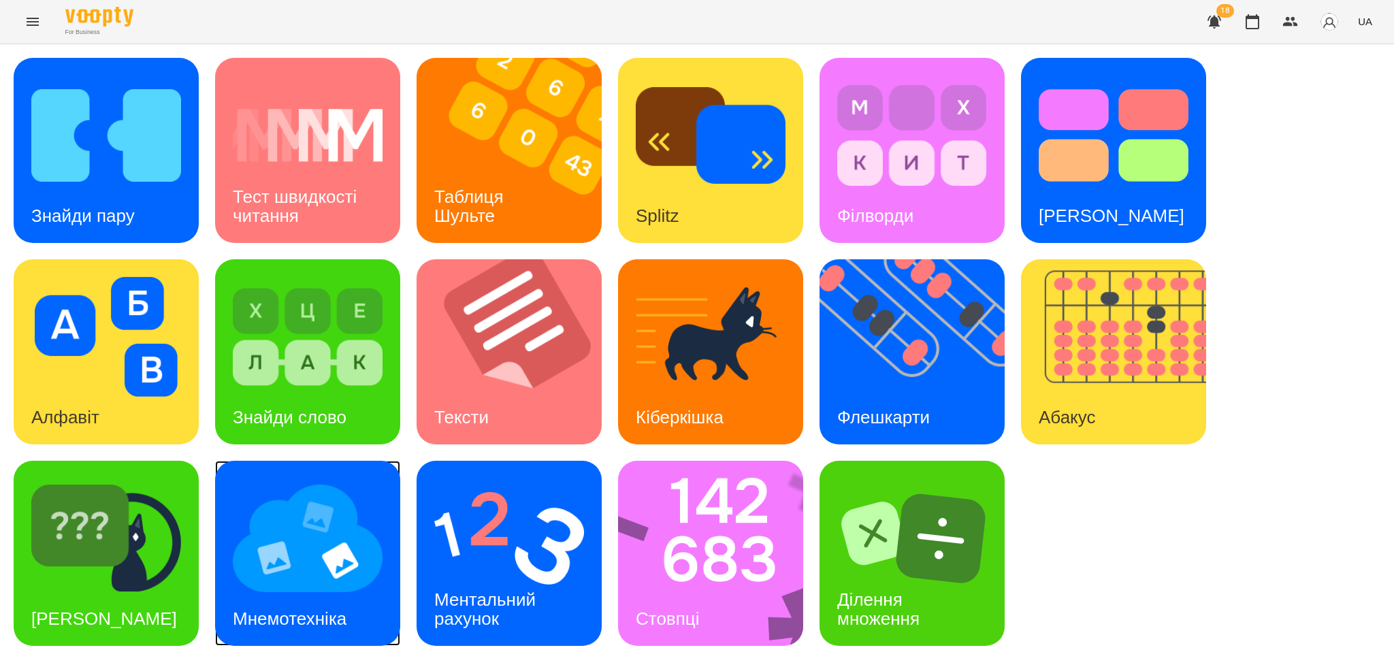
click at [378, 597] on img at bounding box center [308, 539] width 150 height 120
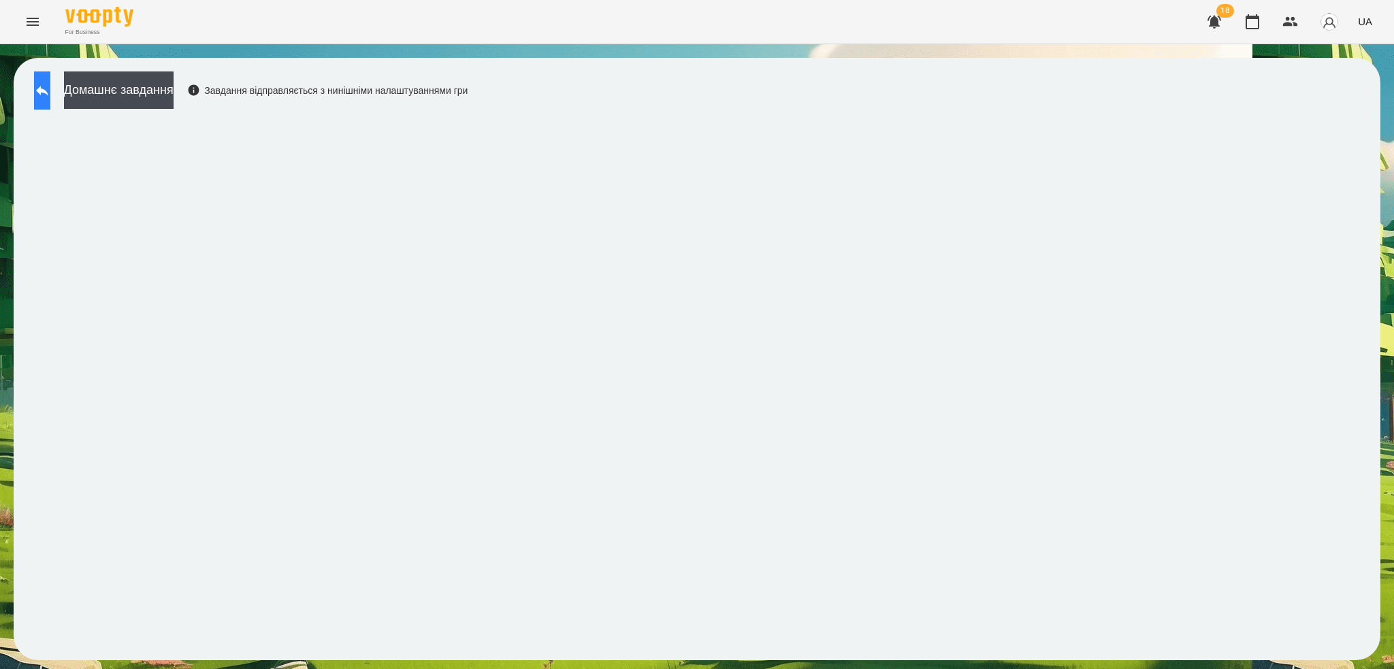
click at [48, 92] on icon at bounding box center [42, 91] width 12 height 10
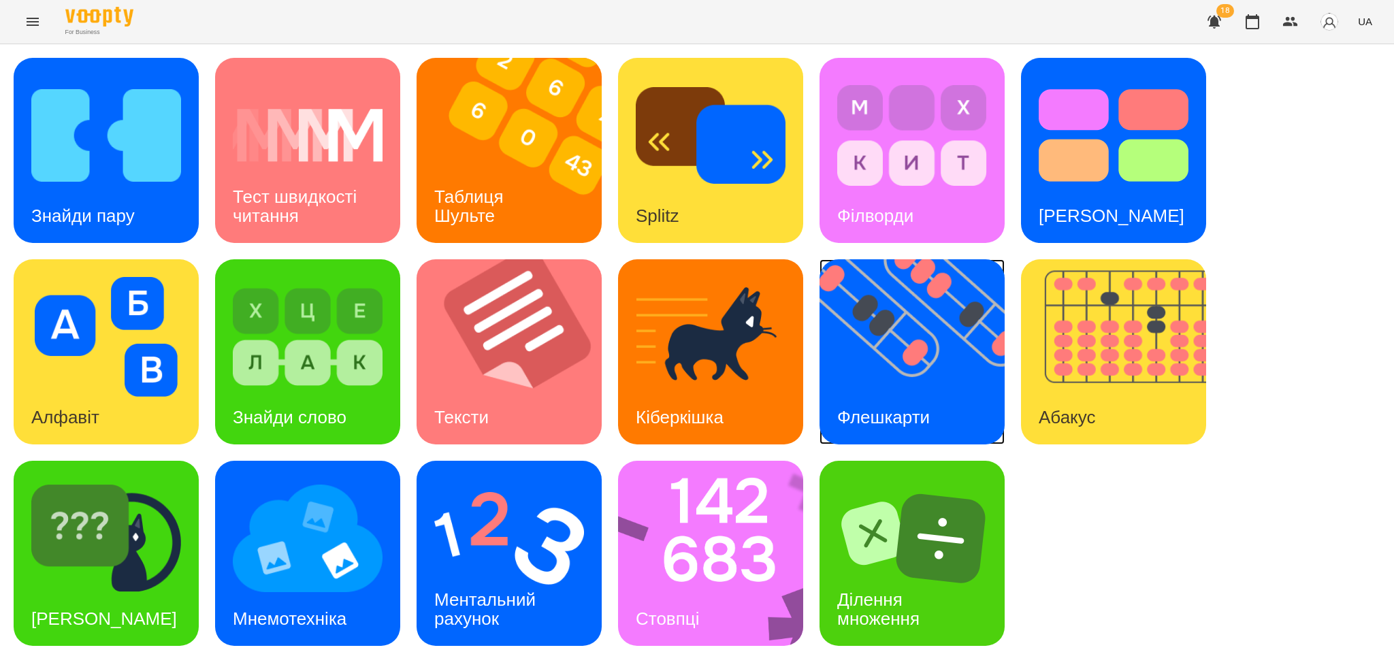
drag, startPoint x: 873, startPoint y: 387, endPoint x: 708, endPoint y: 42, distance: 382.4
click at [873, 387] on img at bounding box center [921, 351] width 202 height 185
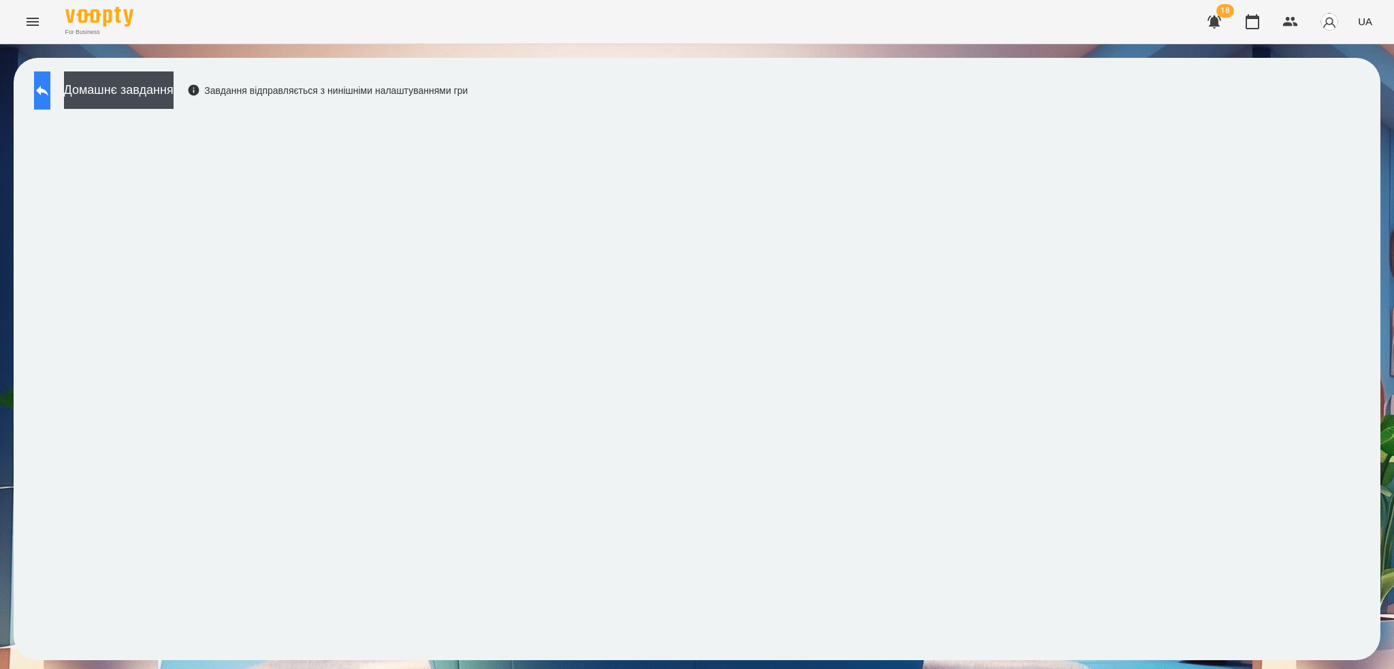
click at [50, 78] on button at bounding box center [42, 90] width 16 height 38
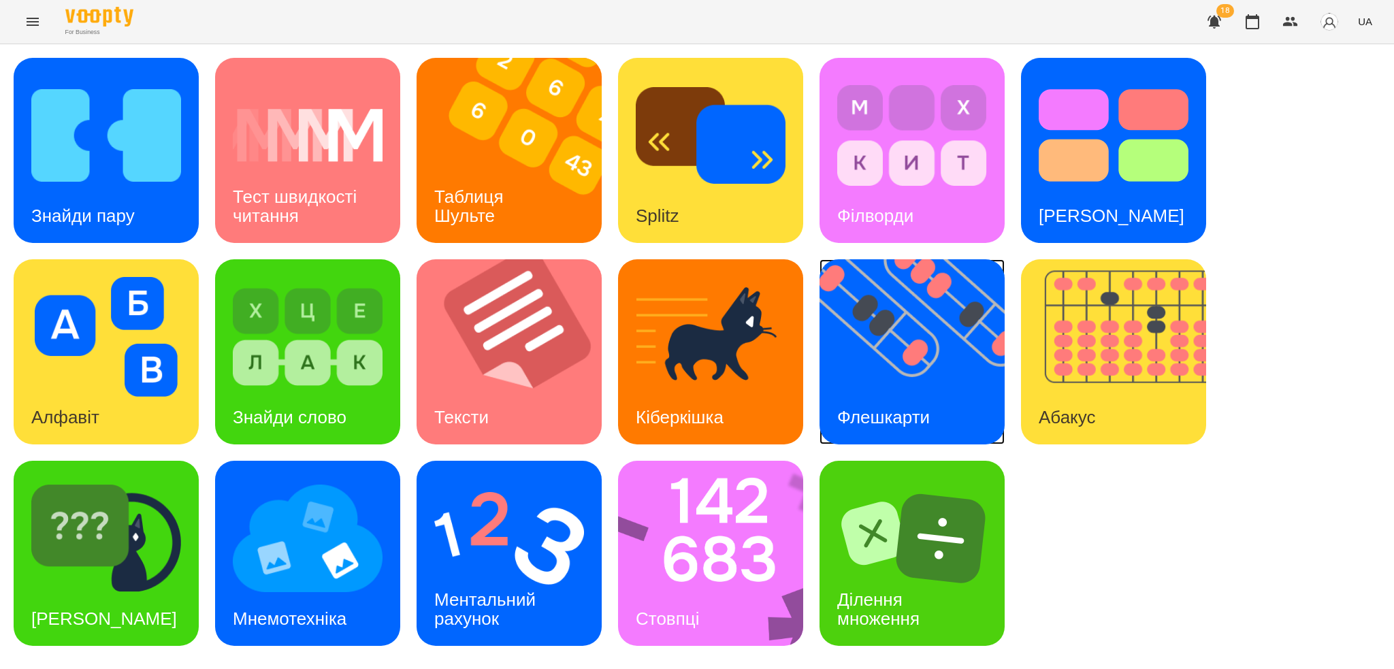
click at [895, 381] on img at bounding box center [921, 351] width 202 height 185
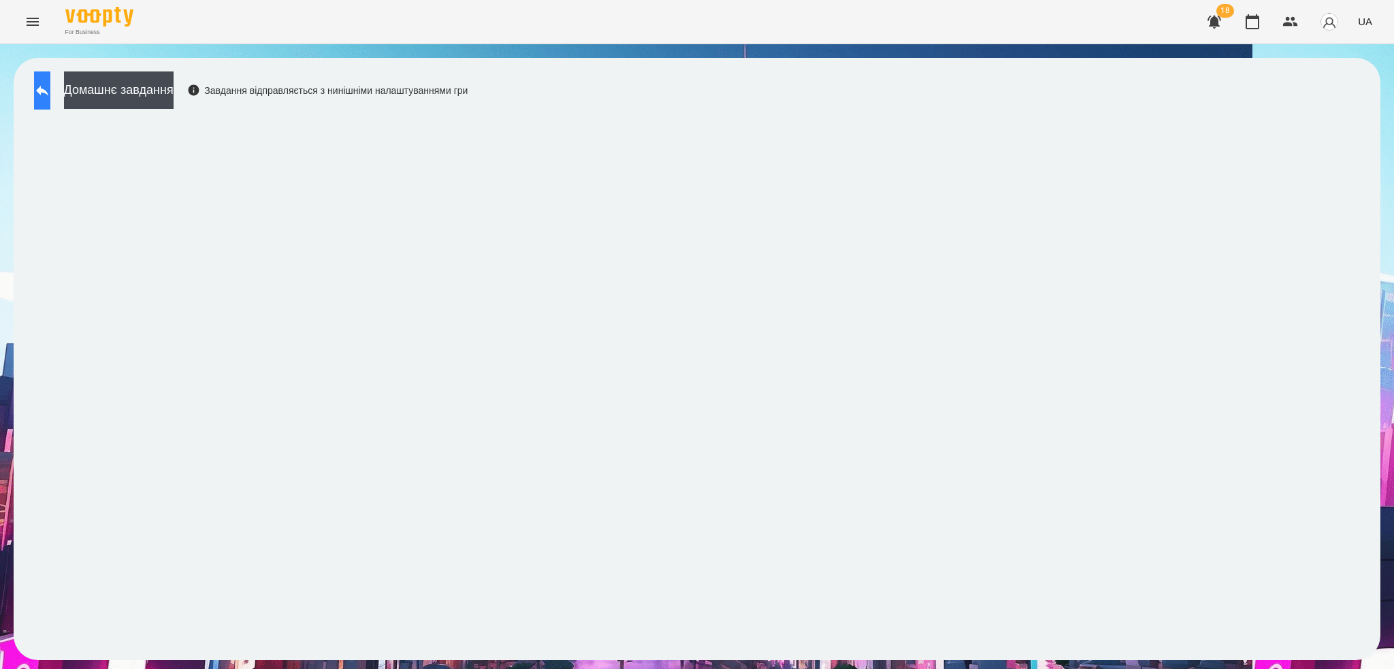
click at [48, 92] on icon at bounding box center [42, 91] width 12 height 10
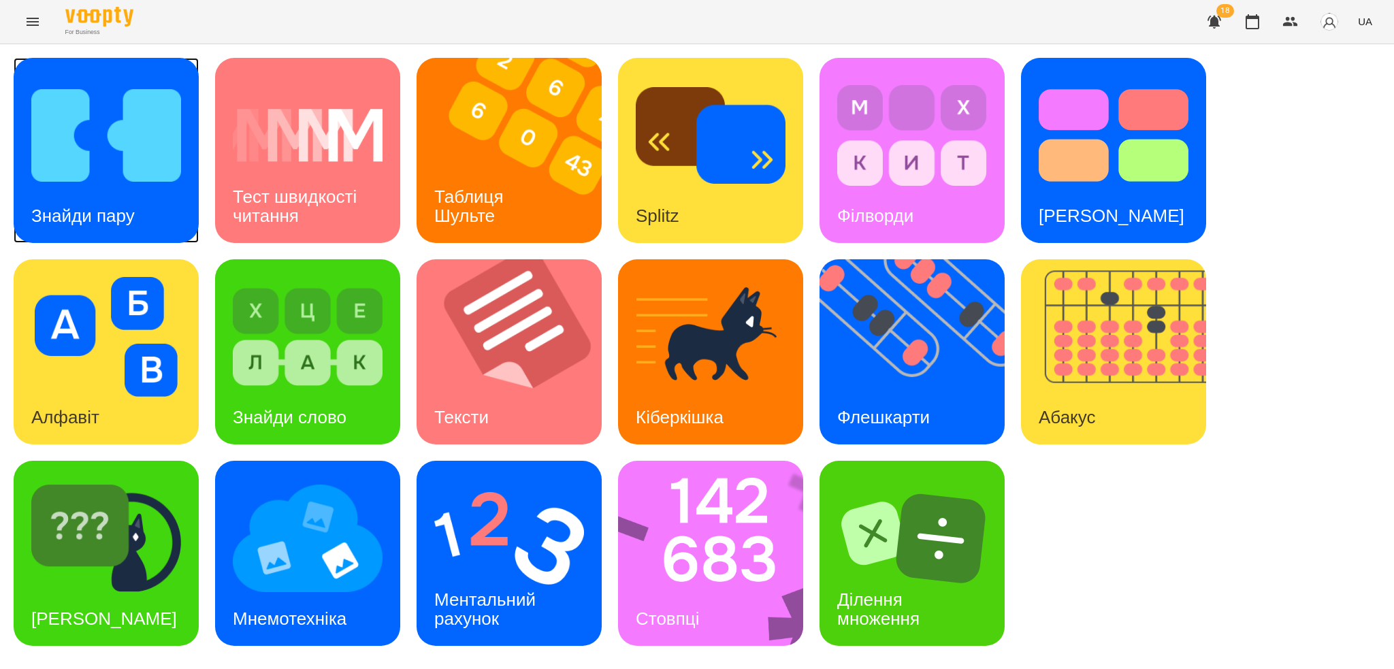
click at [132, 206] on h3 "Знайди пару" at bounding box center [82, 216] width 103 height 20
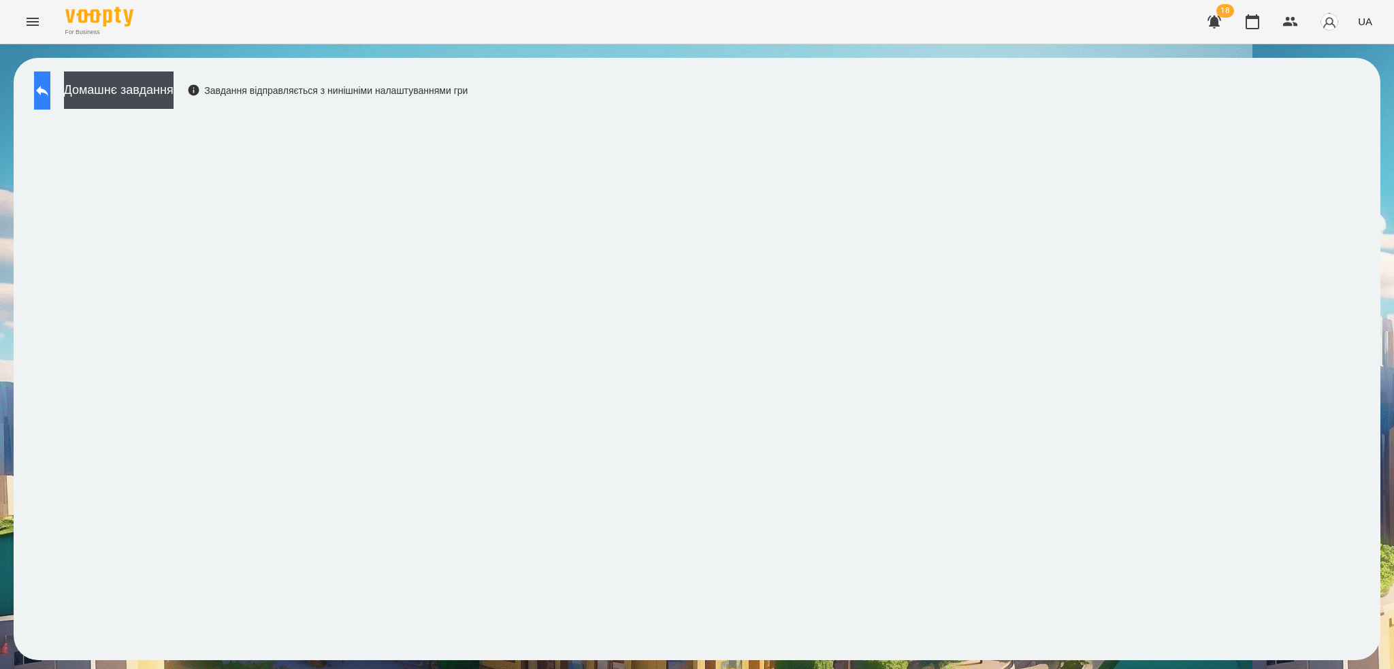
click at [50, 84] on icon at bounding box center [42, 90] width 16 height 16
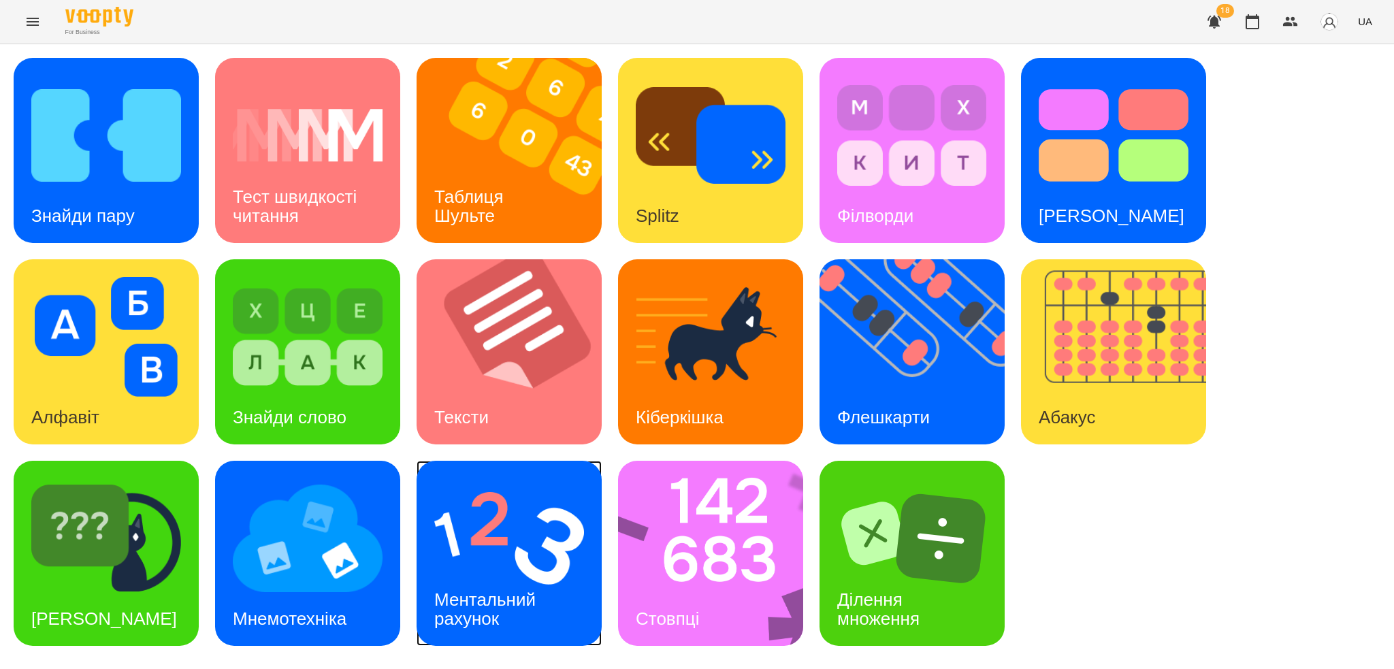
click at [527, 580] on div "Ментальний рахунок" at bounding box center [488, 609] width 142 height 73
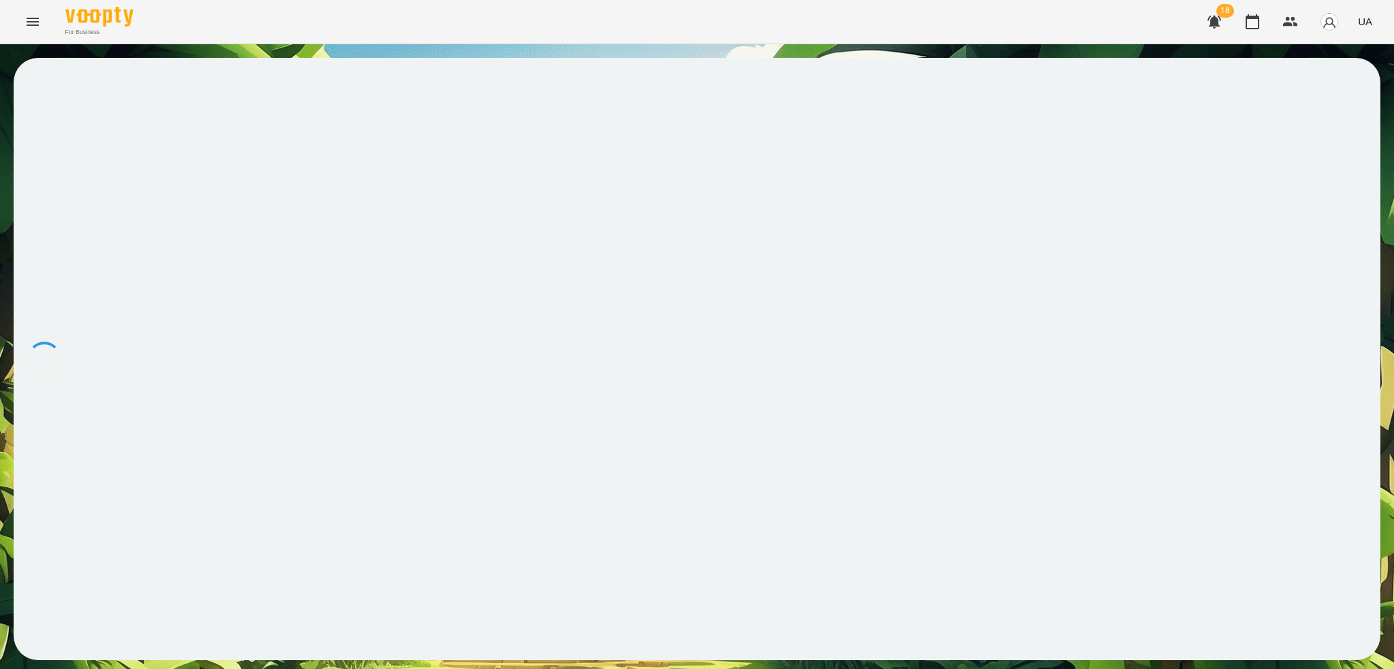
click at [29, 22] on icon "Menu" at bounding box center [33, 22] width 16 height 16
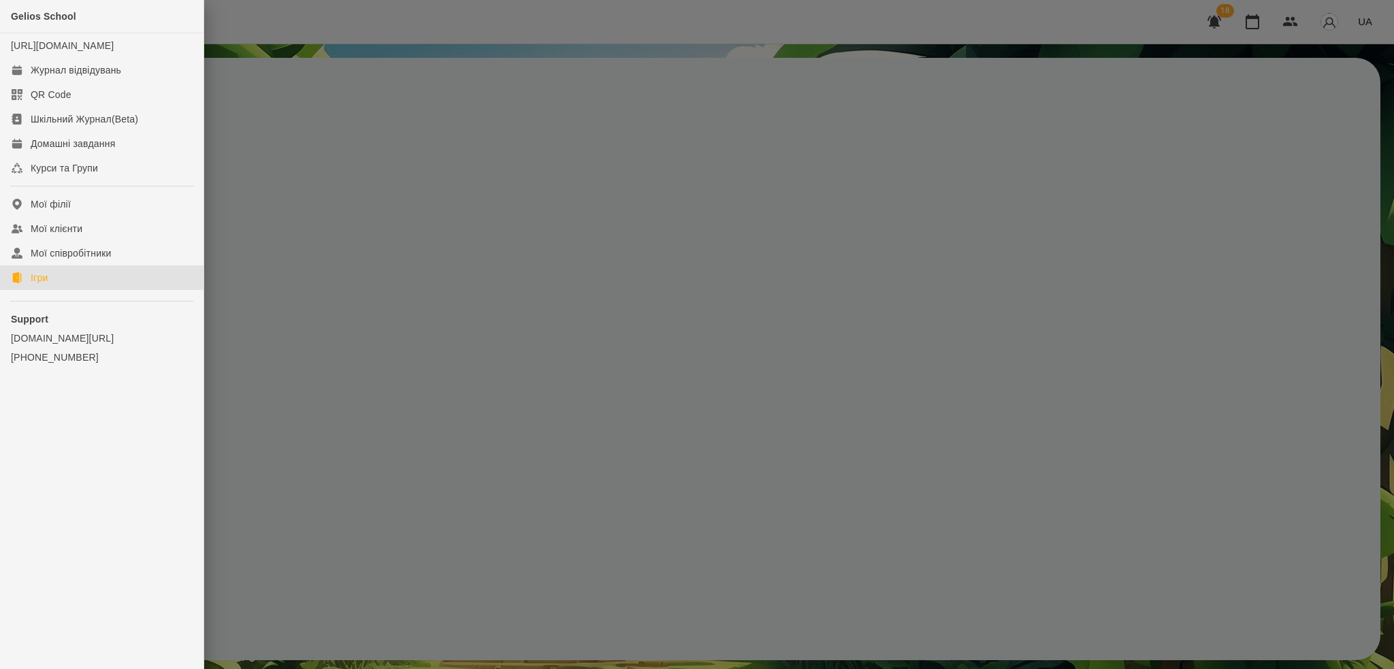
click at [48, 285] on div "Ігри" at bounding box center [39, 278] width 17 height 14
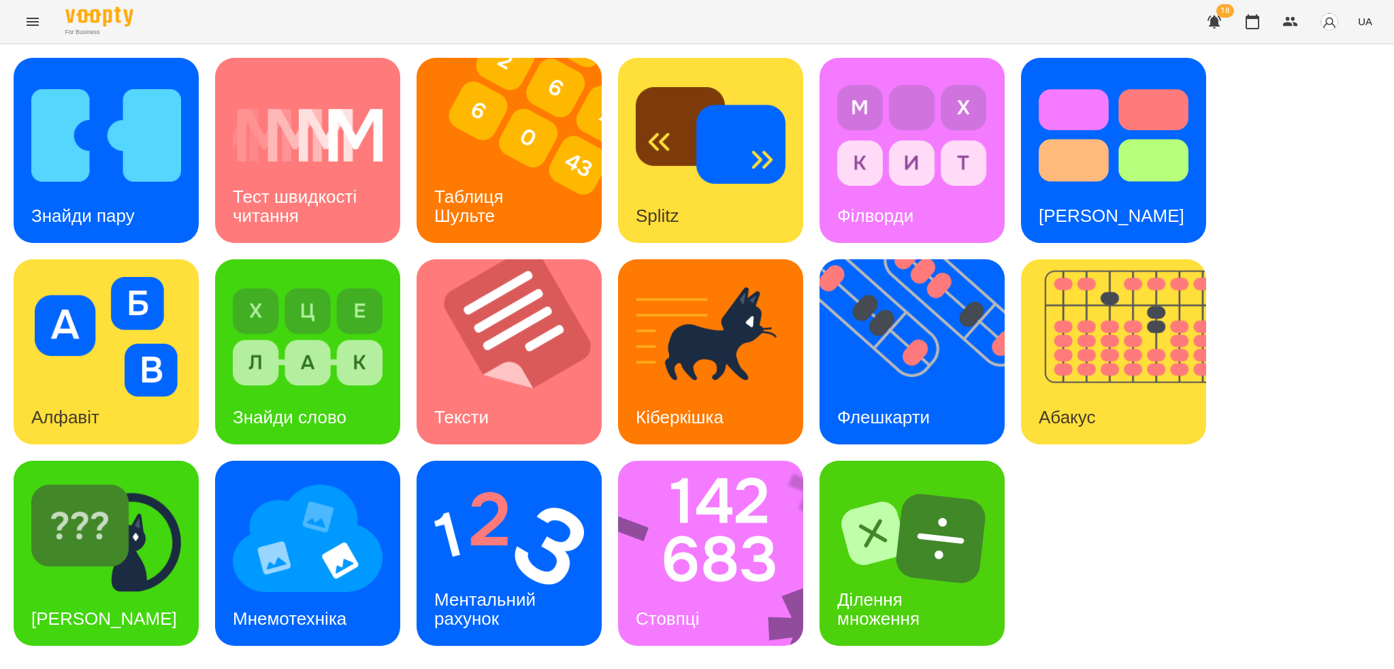
drag, startPoint x: 410, startPoint y: 354, endPoint x: 447, endPoint y: 379, distance: 44.6
click at [410, 354] on div "Знайди пару Тест швидкості читання Таблиця Шульте Splitz Філворди Тест Струпа А…" at bounding box center [697, 352] width 1367 height 588
click at [547, 549] on img at bounding box center [509, 539] width 150 height 120
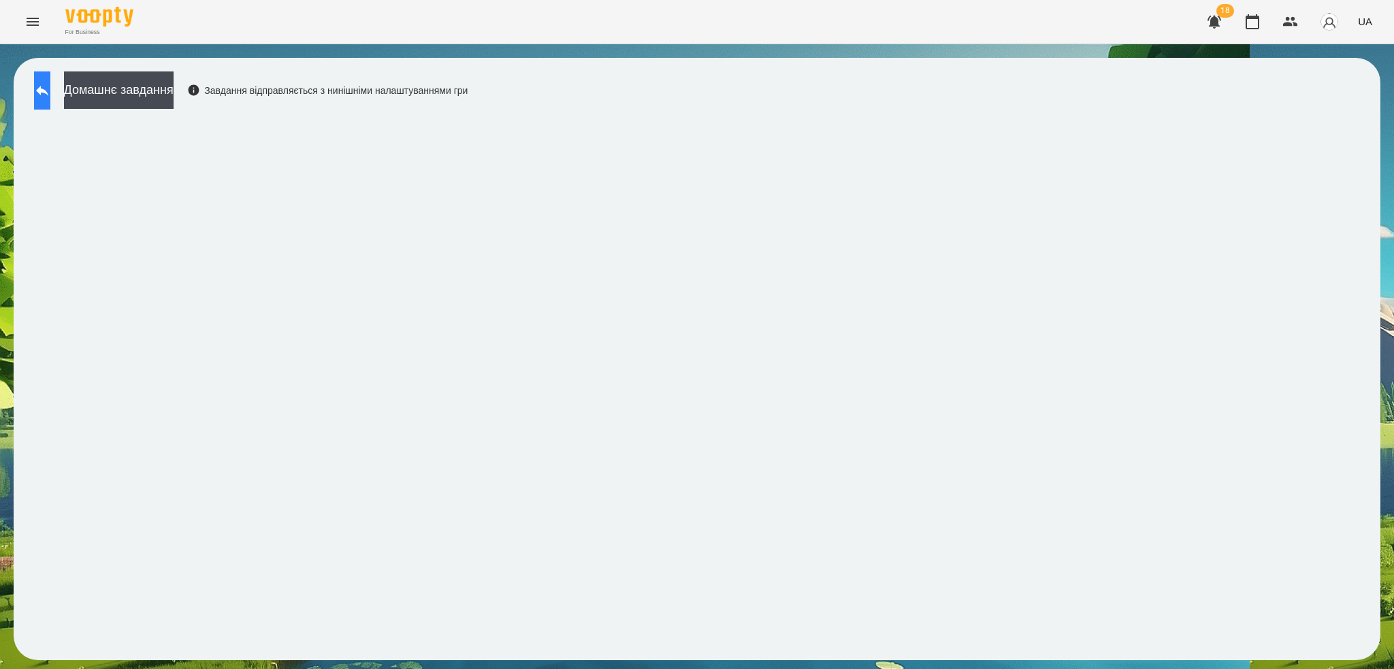
click at [50, 91] on button at bounding box center [42, 90] width 16 height 38
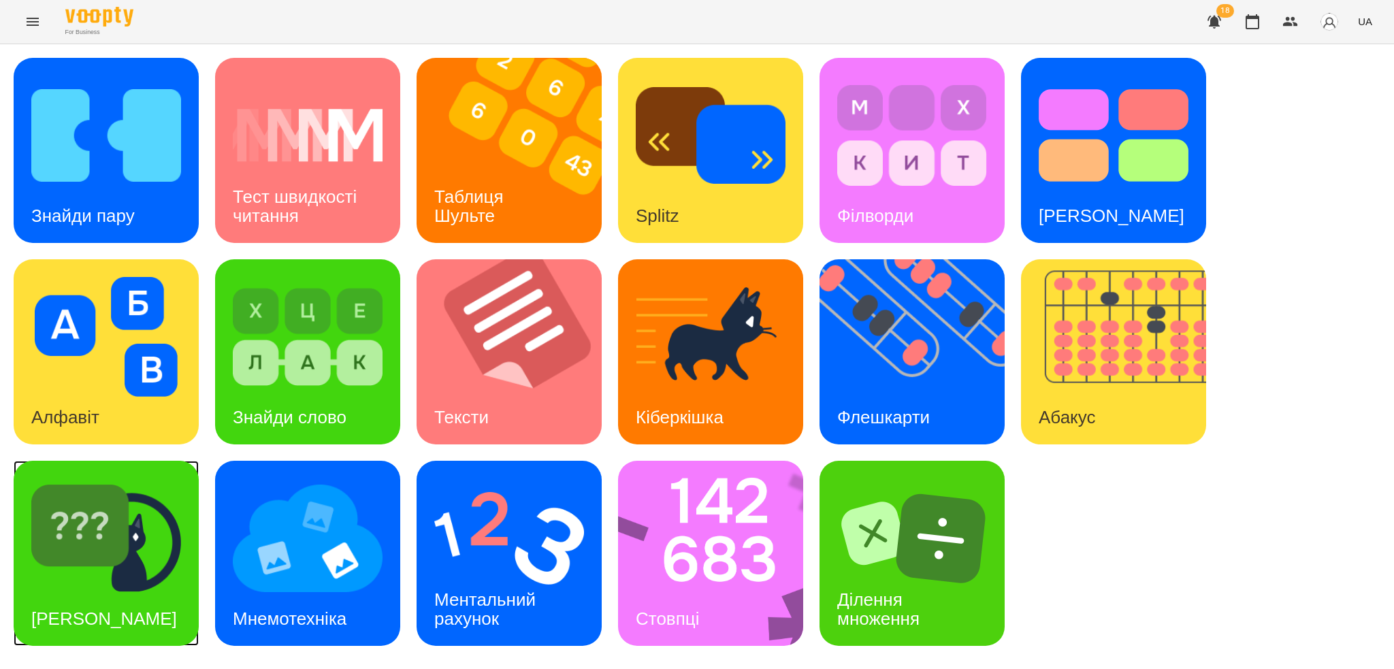
click at [147, 521] on img at bounding box center [106, 539] width 150 height 120
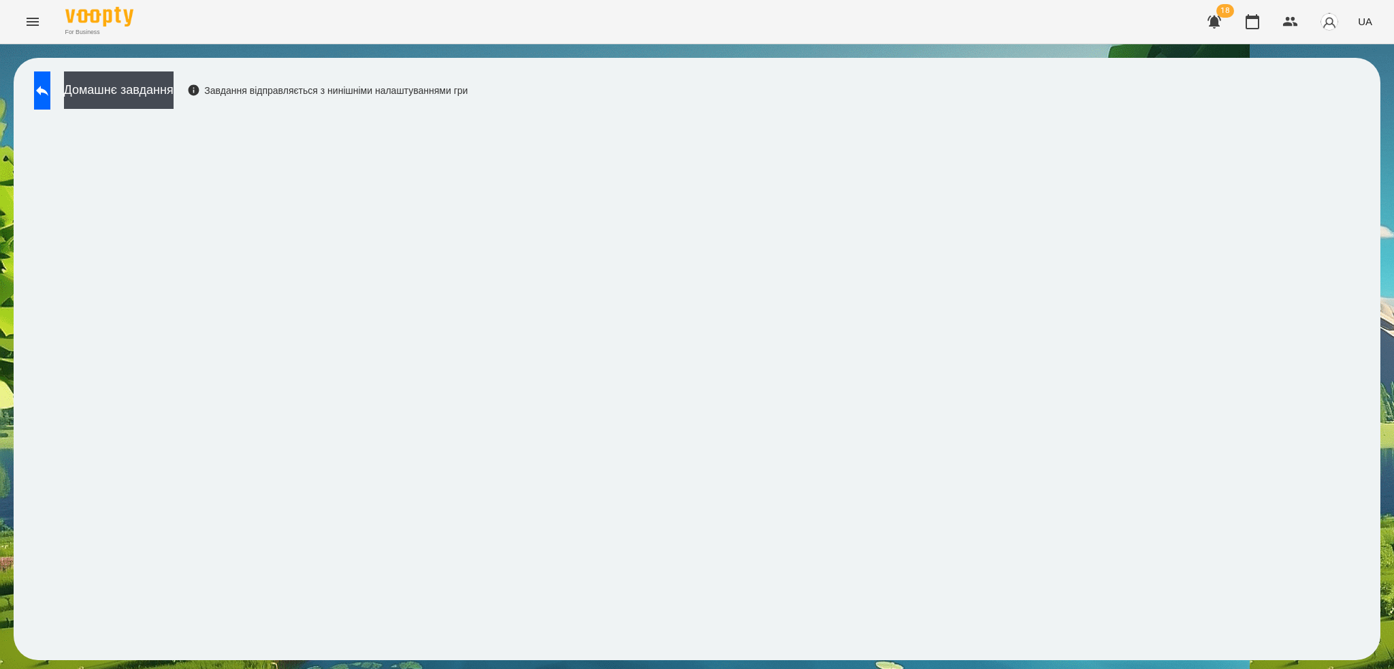
click at [44, 88] on button at bounding box center [42, 90] width 16 height 38
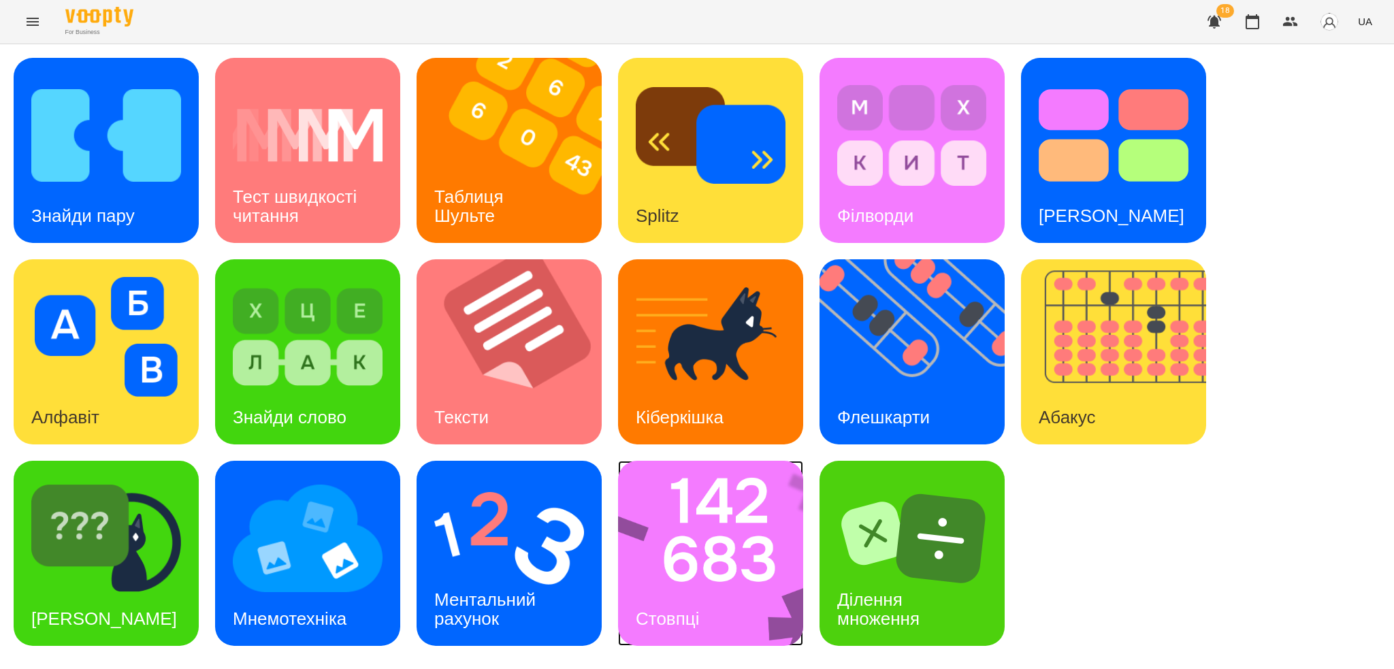
click at [722, 605] on img at bounding box center [719, 553] width 203 height 185
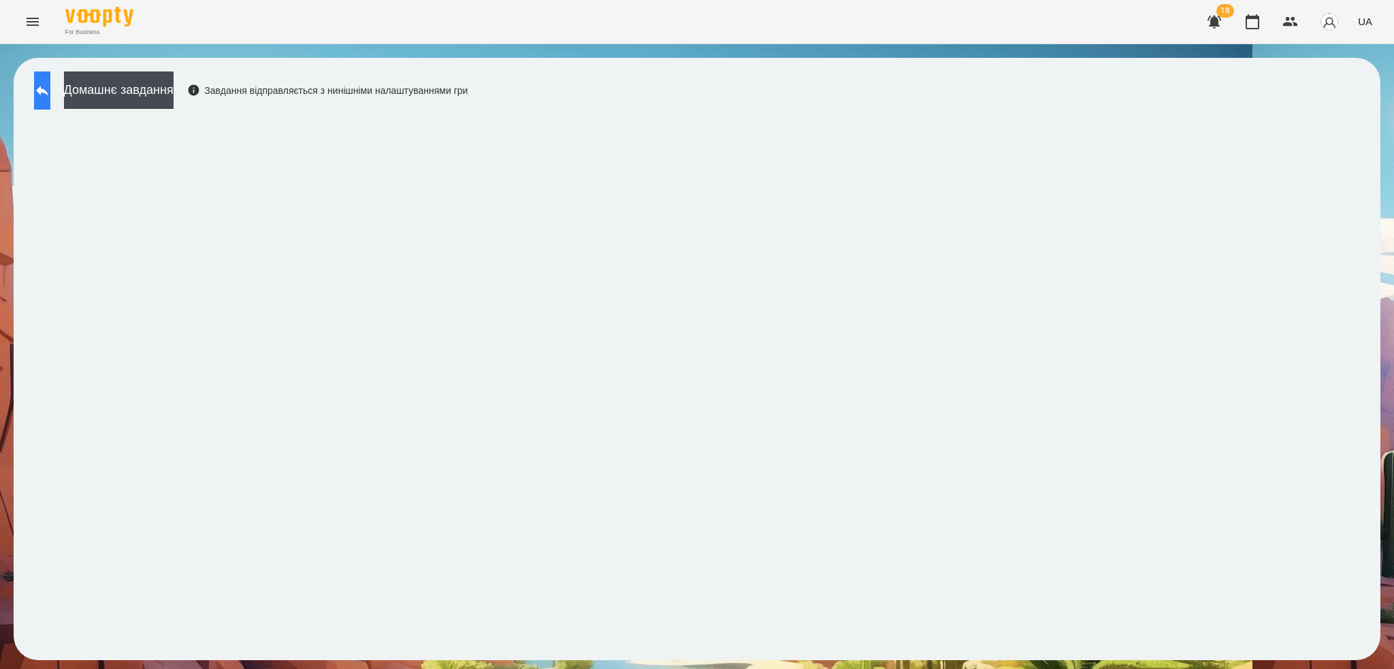
click at [48, 91] on icon at bounding box center [42, 91] width 12 height 10
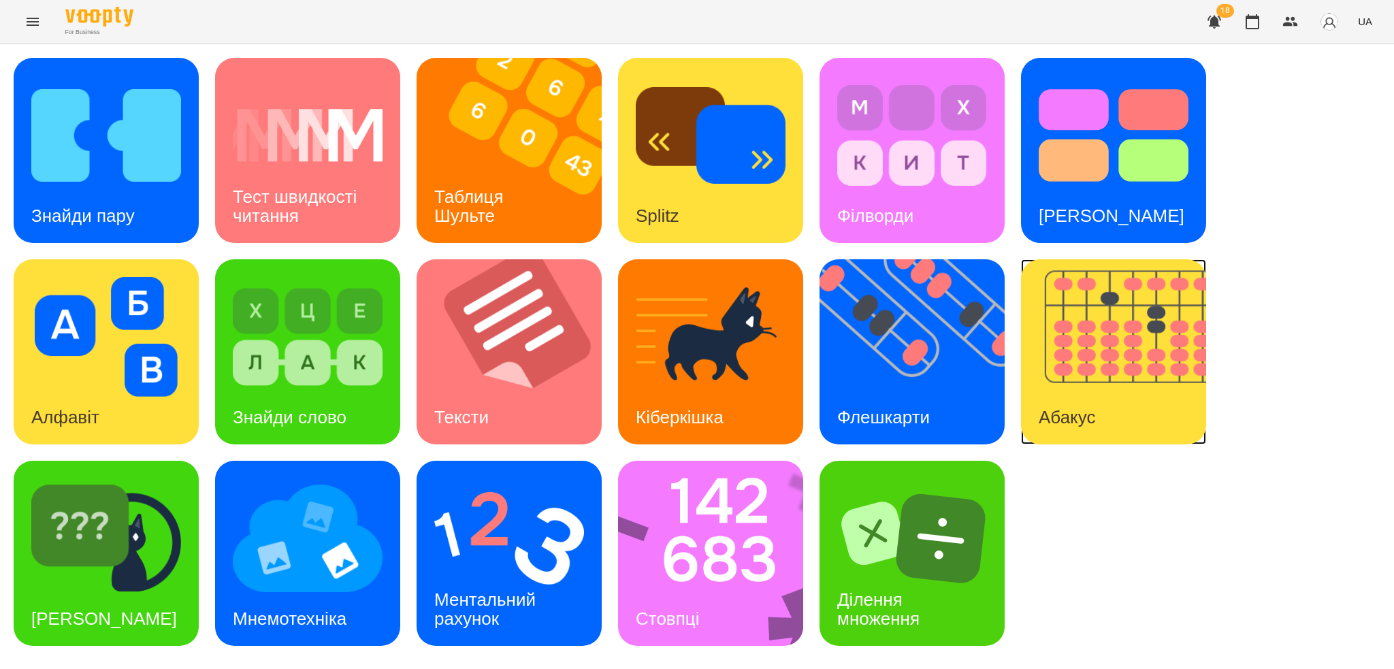
click at [1094, 366] on img at bounding box center [1122, 351] width 202 height 185
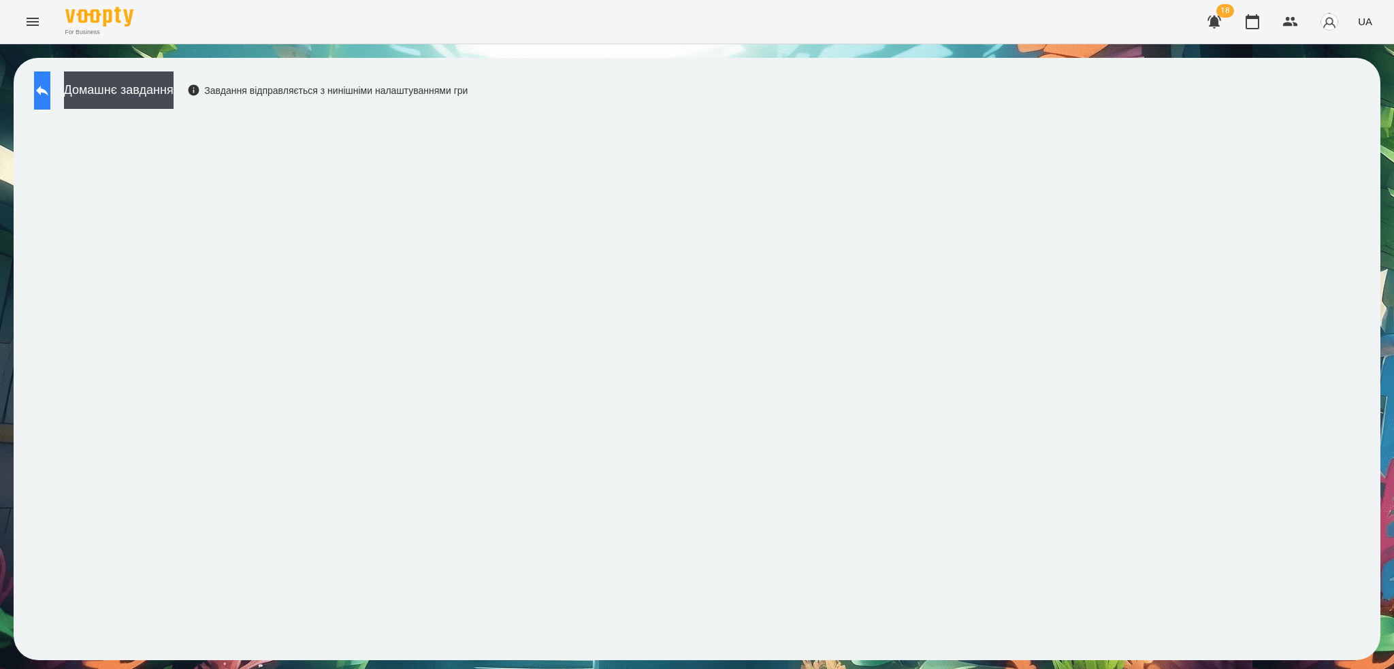
click at [48, 87] on icon at bounding box center [42, 90] width 16 height 16
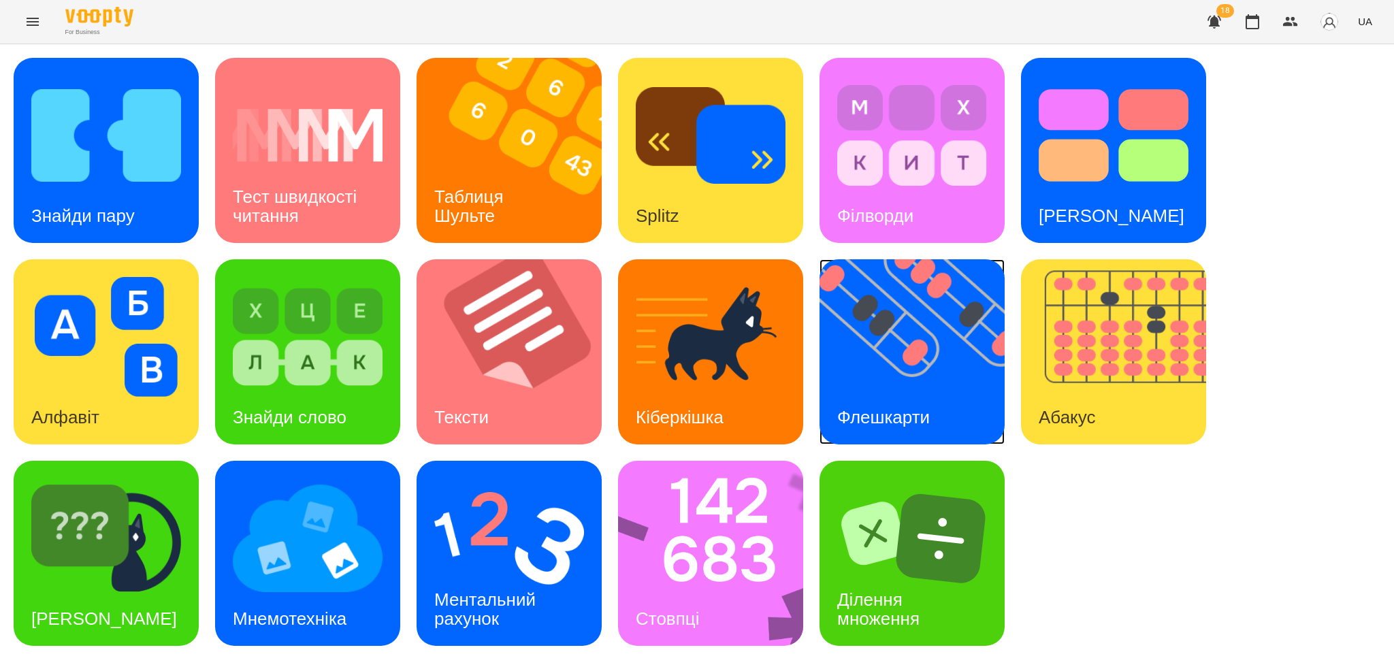
click at [929, 352] on img at bounding box center [921, 351] width 202 height 185
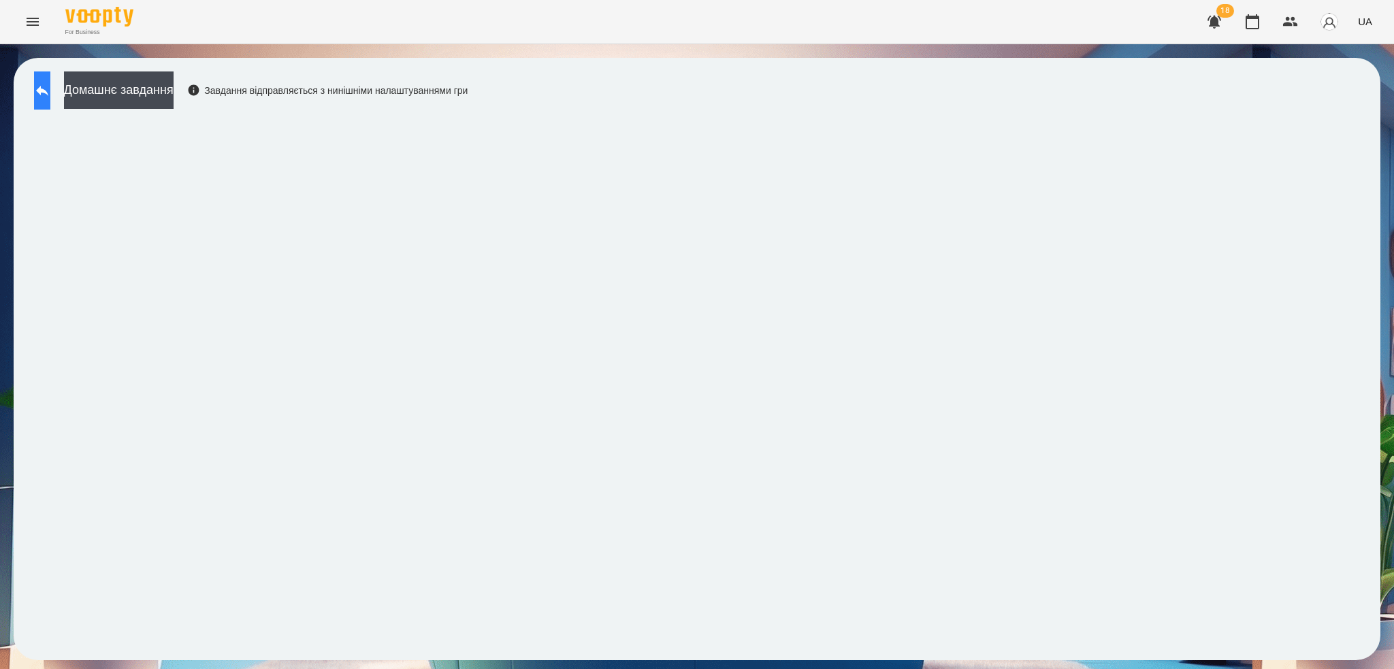
click at [50, 80] on button at bounding box center [42, 90] width 16 height 38
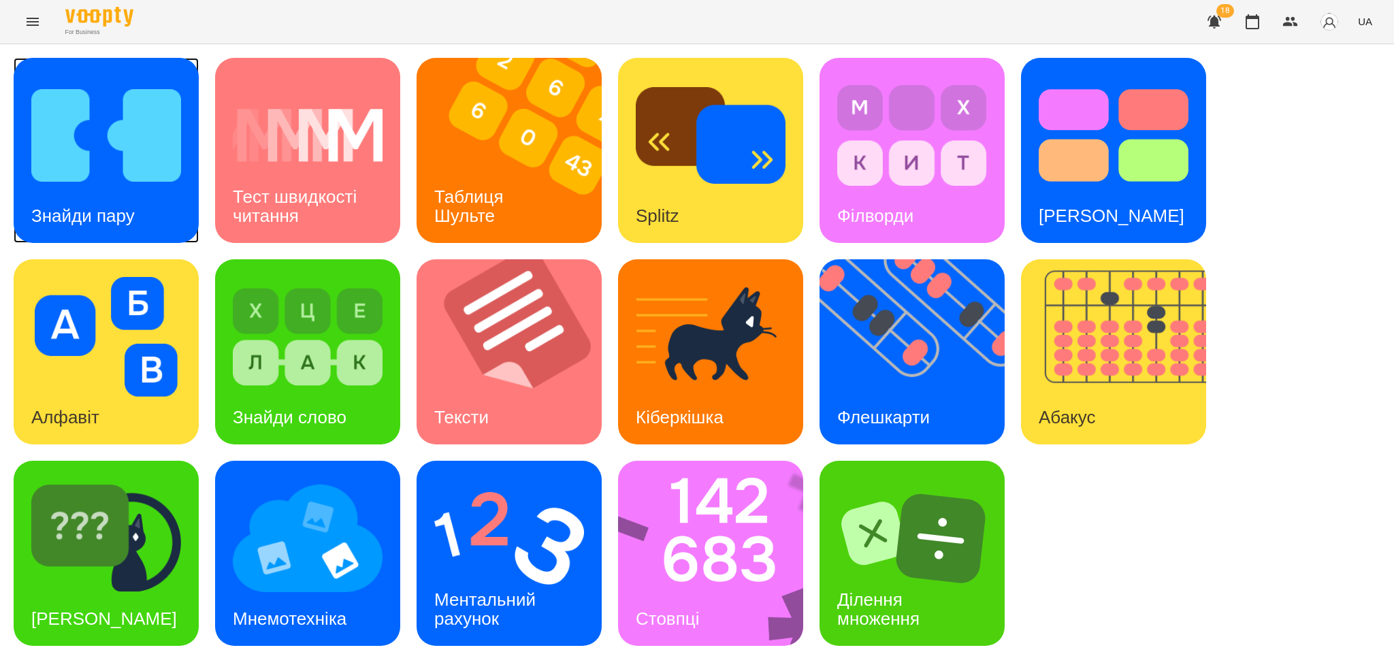
click at [106, 166] on img at bounding box center [106, 136] width 150 height 120
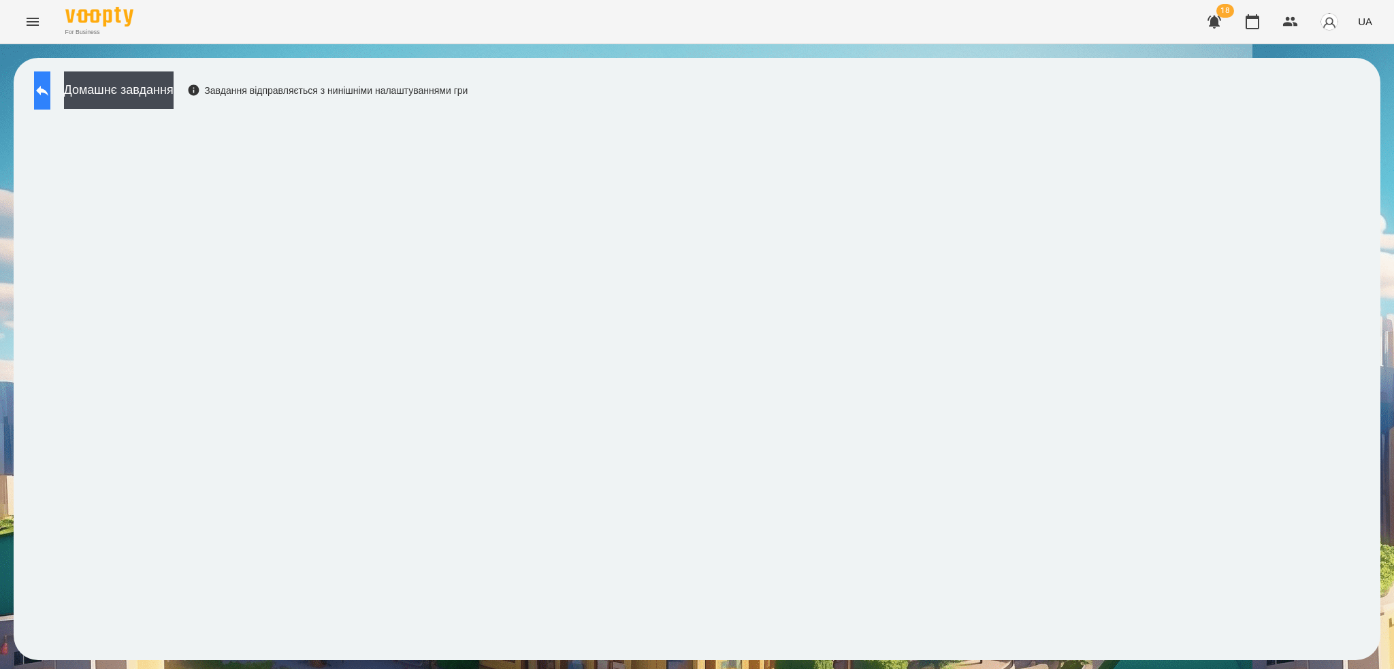
click at [48, 90] on icon at bounding box center [42, 91] width 12 height 10
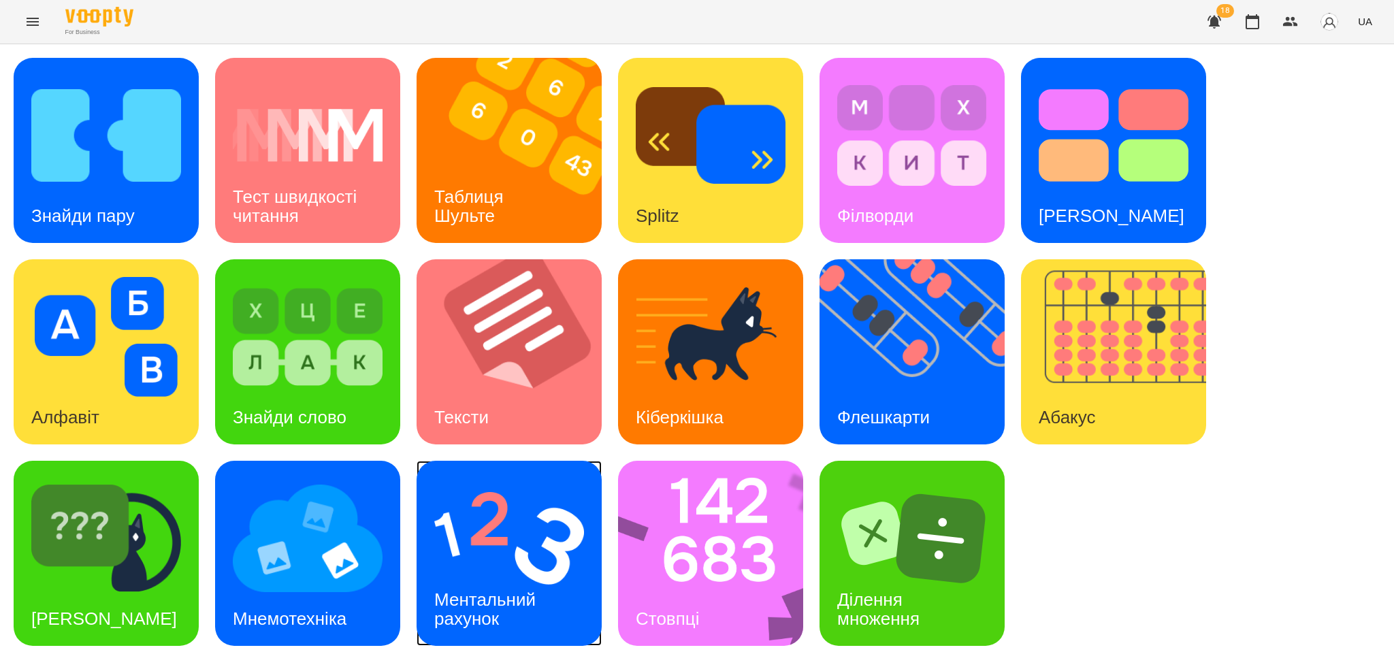
click at [514, 559] on img at bounding box center [509, 539] width 150 height 120
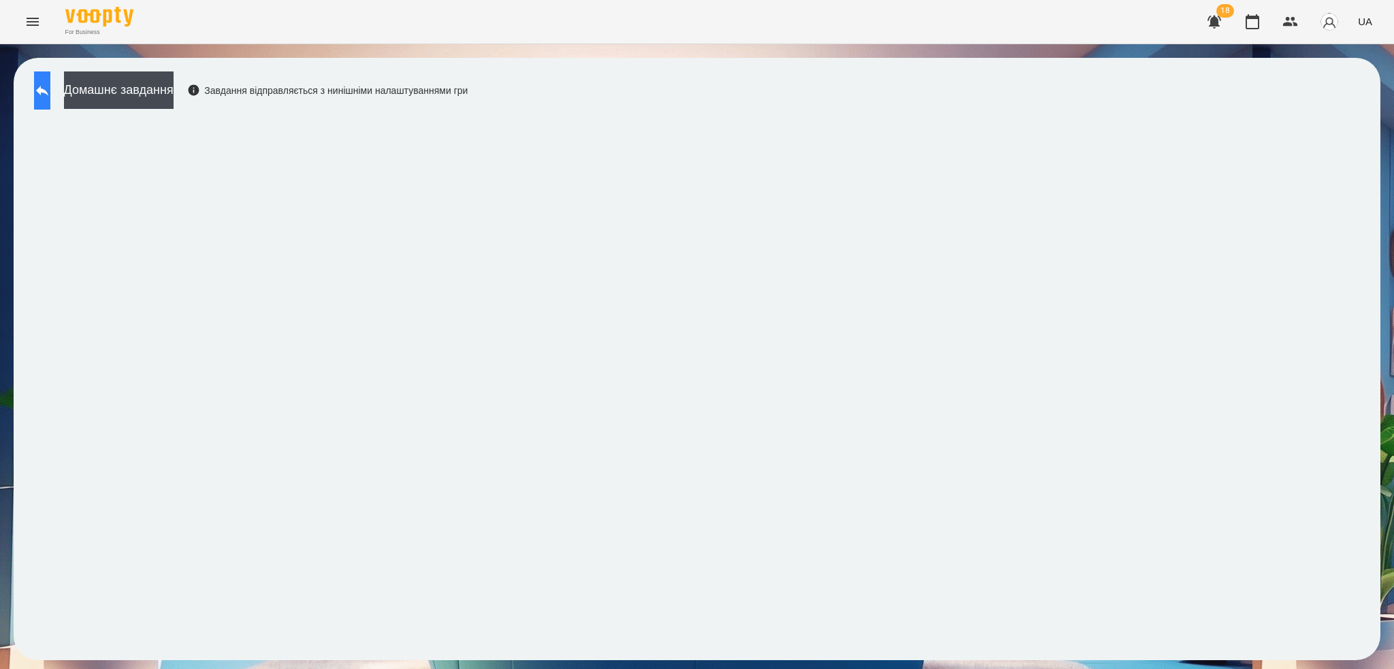
click at [50, 96] on icon at bounding box center [42, 90] width 16 height 16
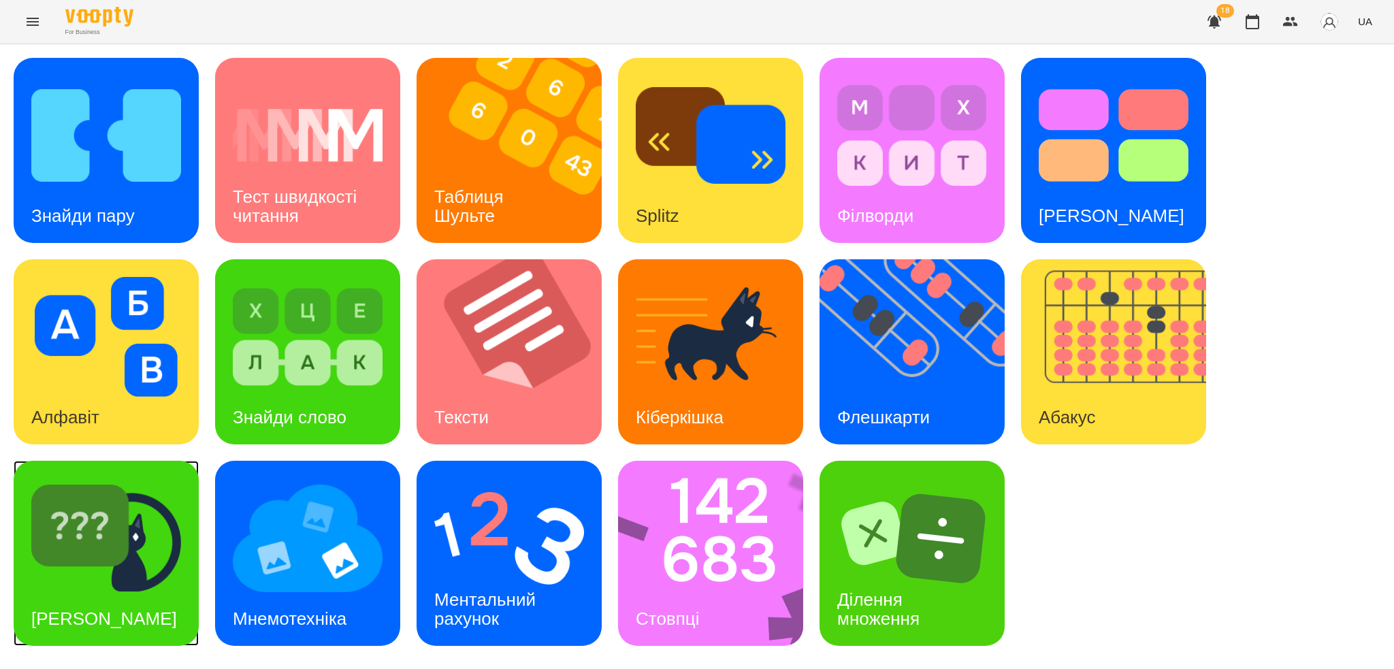
click at [182, 564] on div "[PERSON_NAME]" at bounding box center [106, 553] width 185 height 185
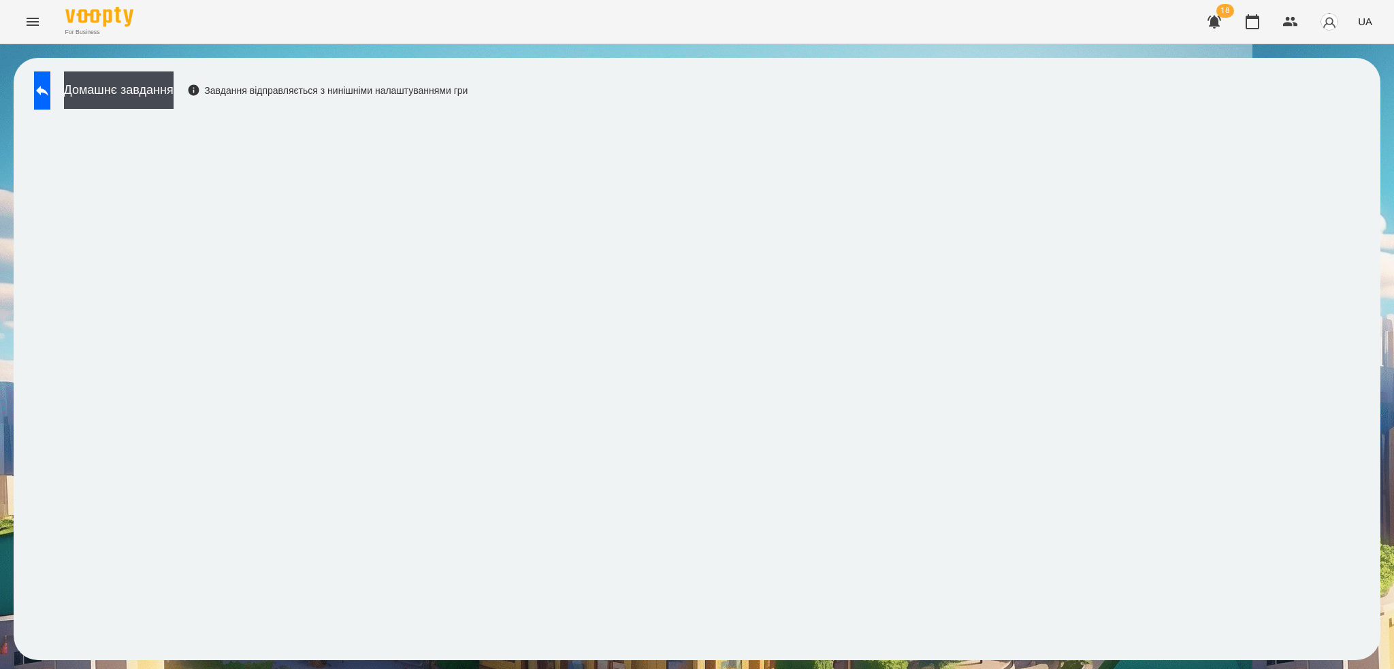
click at [521, 14] on div "For Business 18 UA" at bounding box center [697, 22] width 1394 height 44
click at [50, 104] on button at bounding box center [42, 90] width 16 height 38
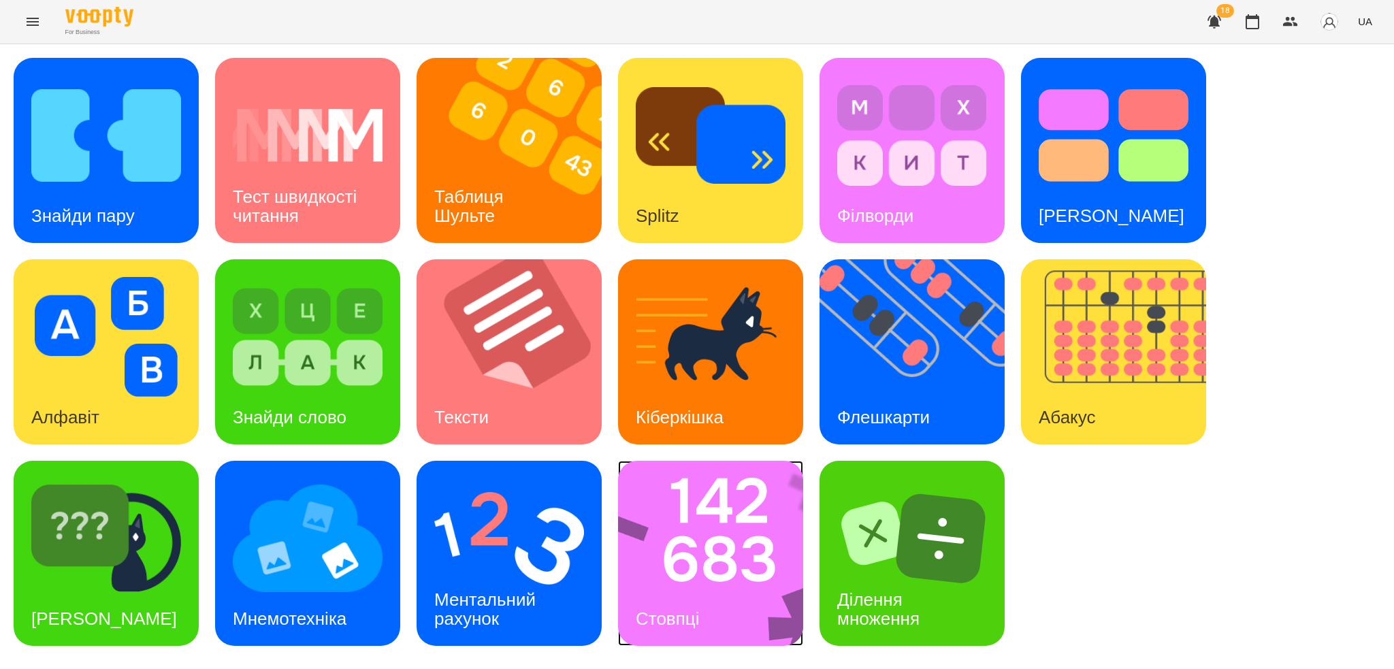
click at [705, 609] on div "Стовпці" at bounding box center [667, 619] width 99 height 54
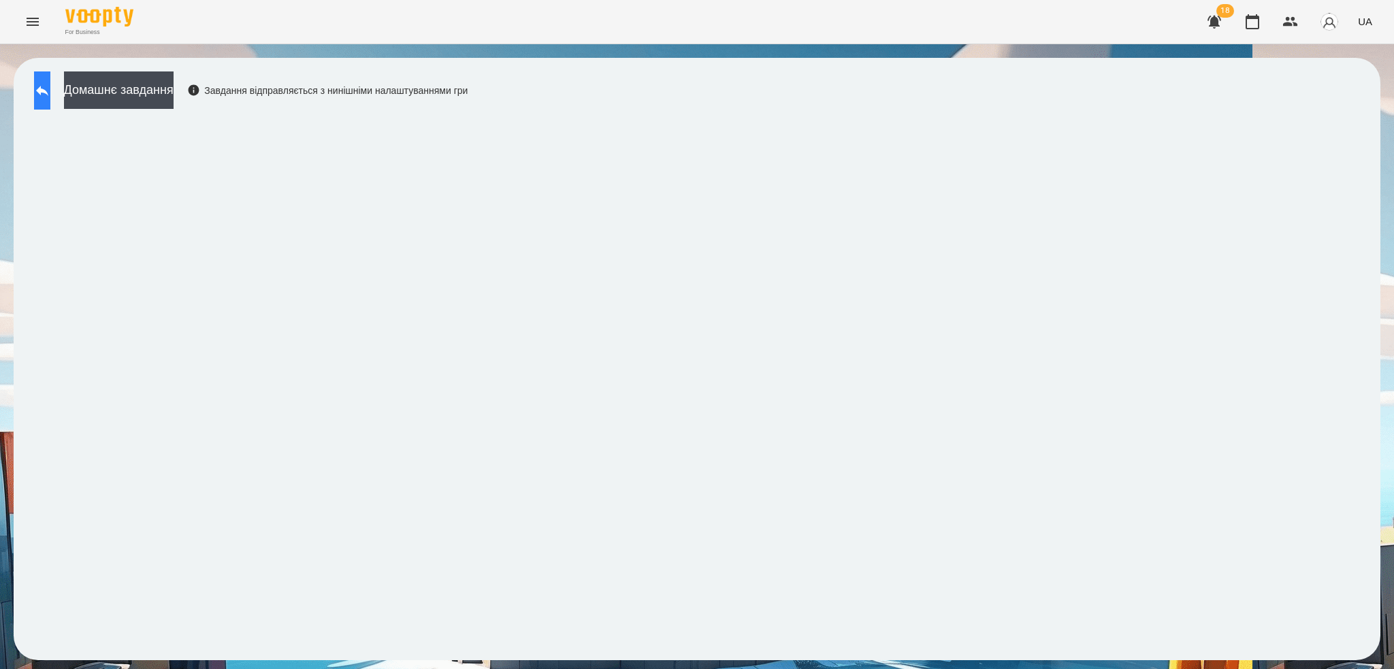
click at [50, 104] on button at bounding box center [42, 90] width 16 height 38
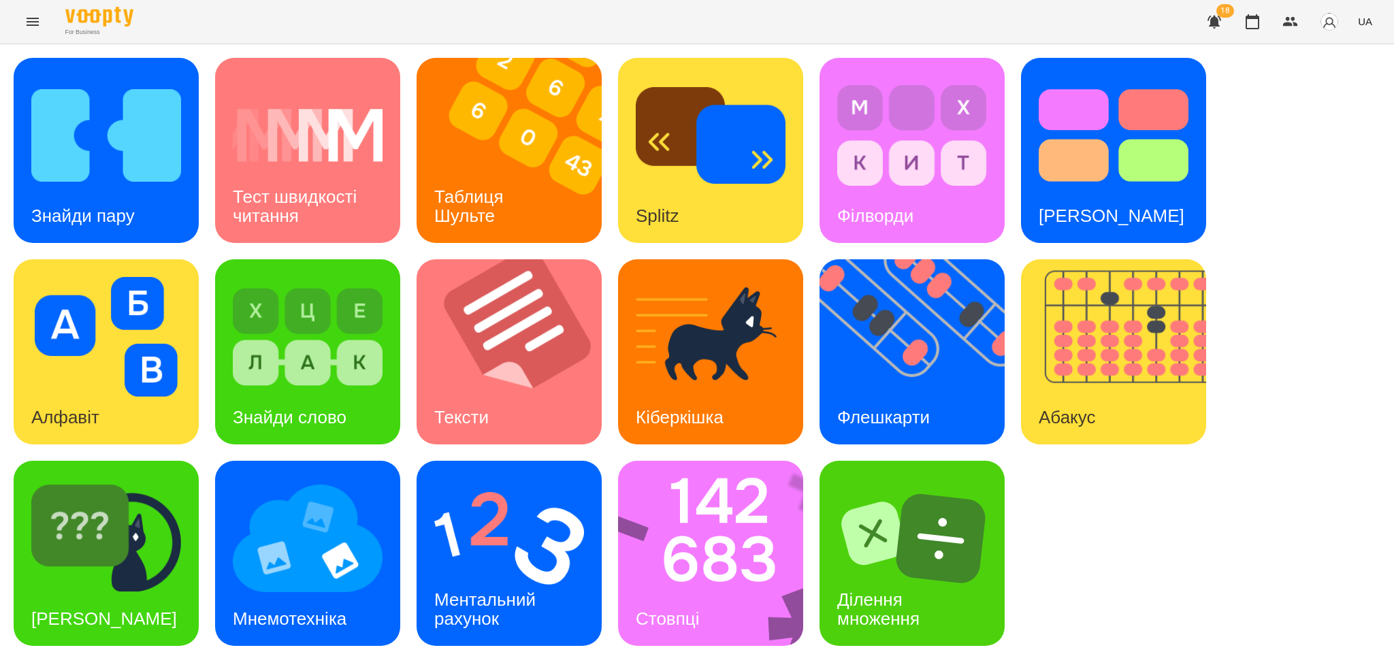
click at [31, 22] on icon "Menu" at bounding box center [33, 22] width 16 height 16
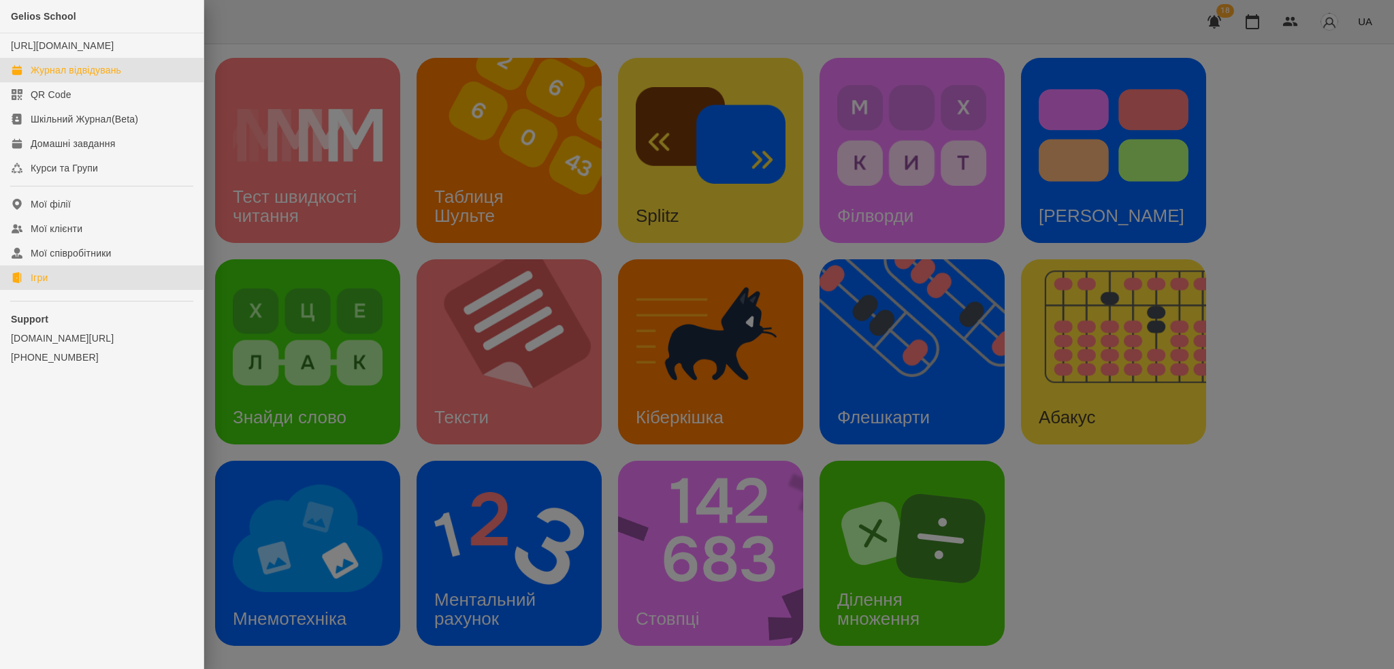
click at [90, 77] on div "Журнал відвідувань" at bounding box center [76, 70] width 91 height 14
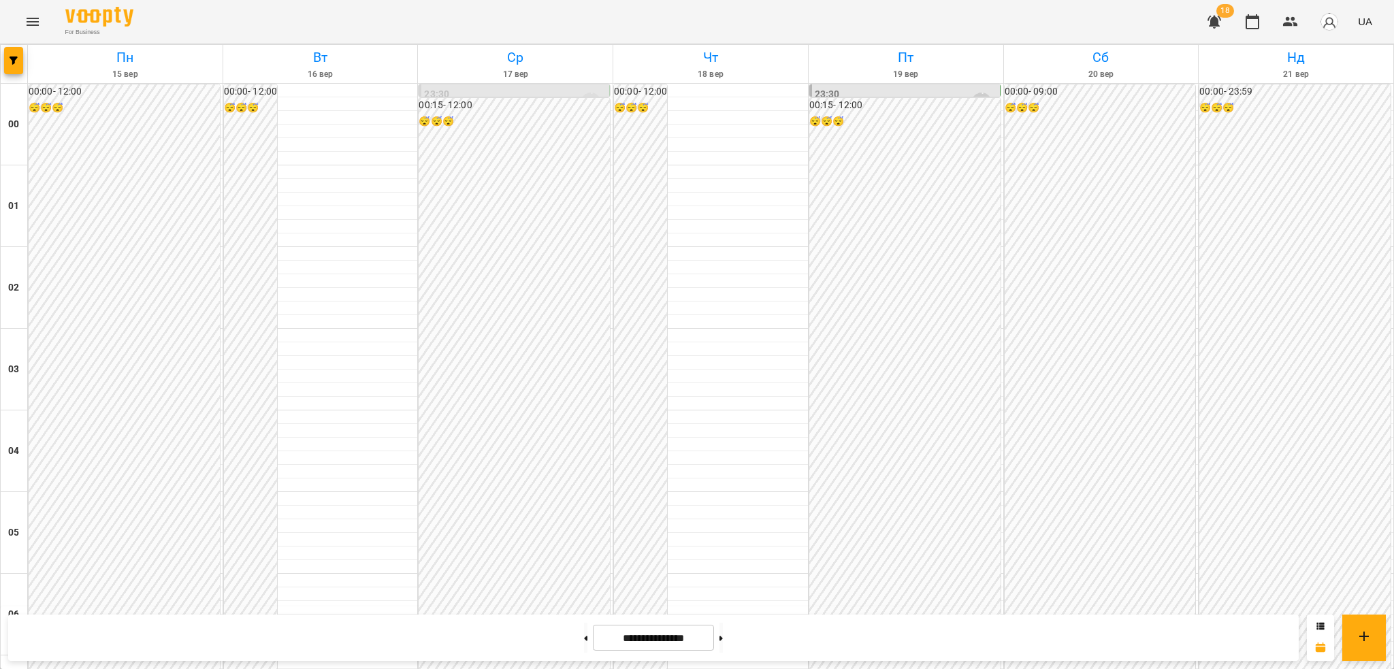
scroll to position [1309, 0]
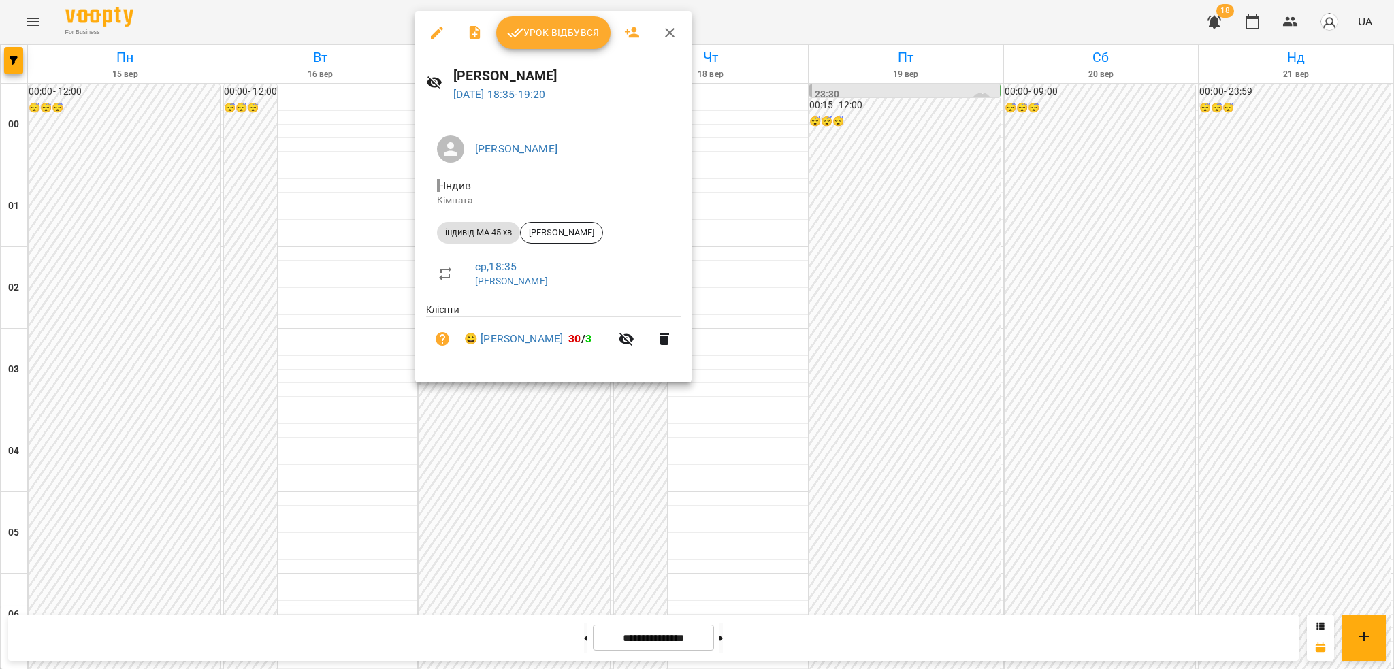
click at [438, 27] on icon "button" at bounding box center [437, 33] width 16 height 16
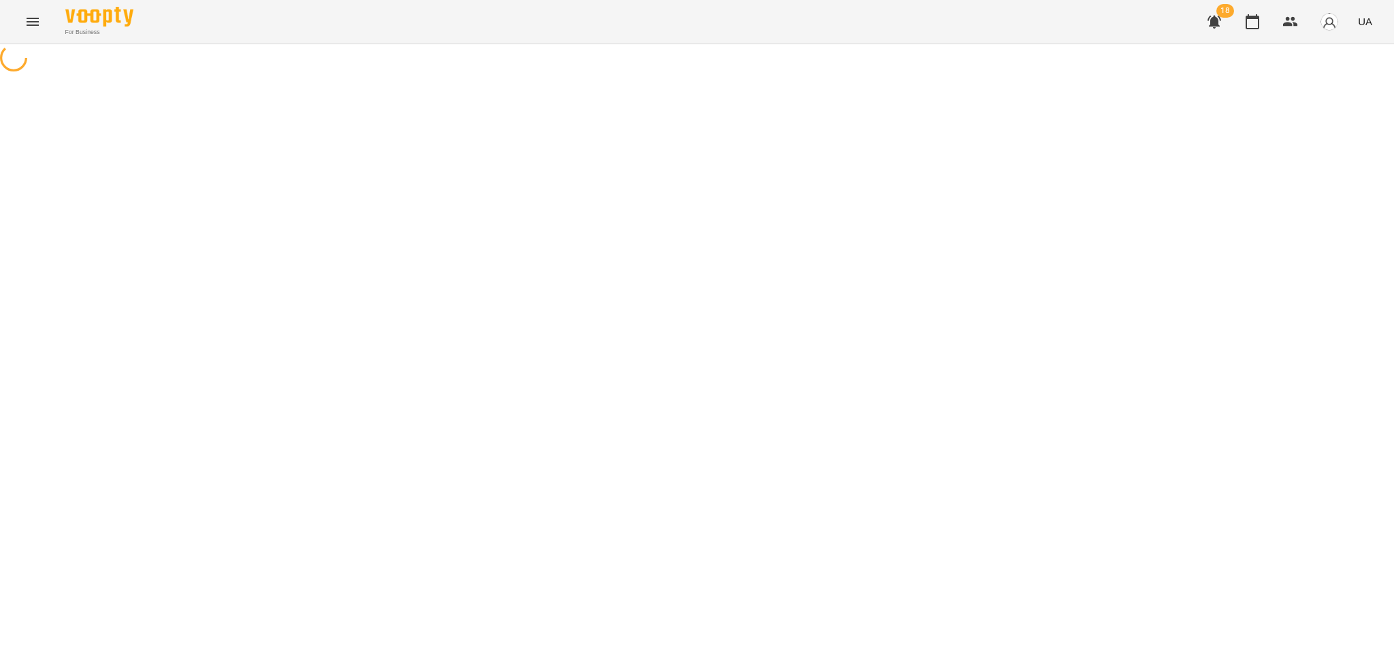
select select "**********"
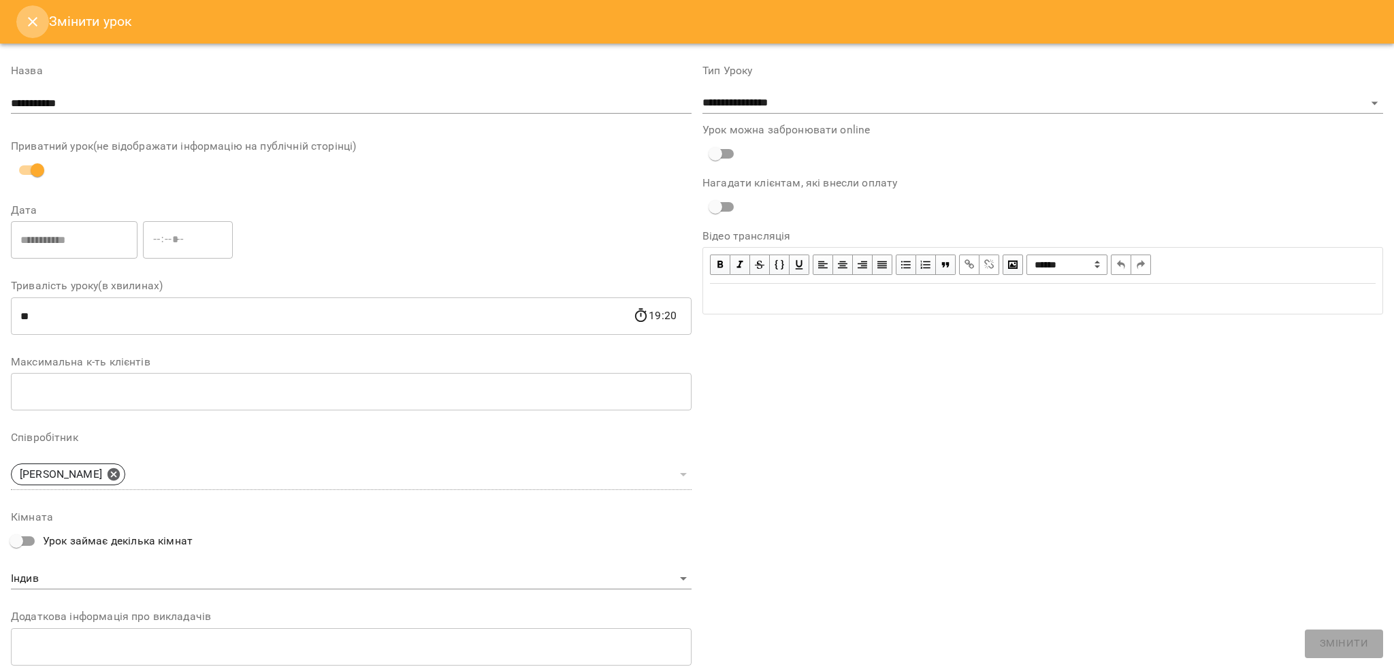
click at [20, 12] on button "Close" at bounding box center [32, 21] width 33 height 33
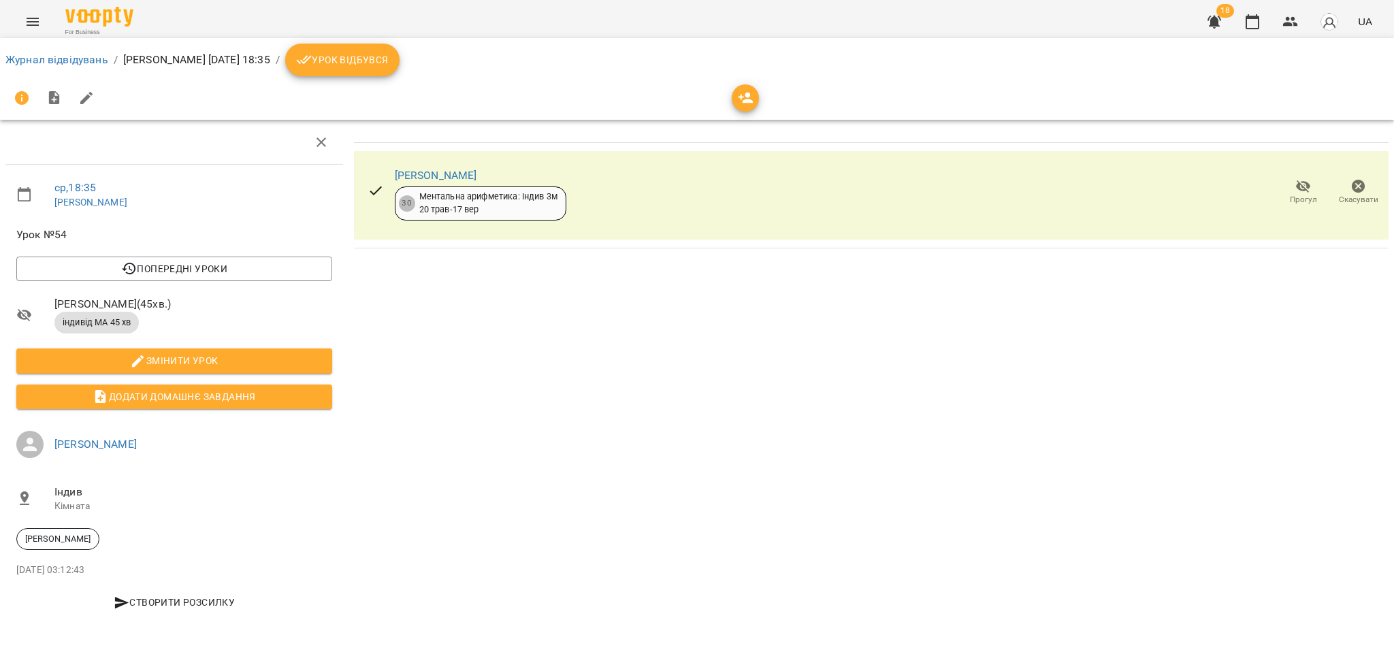
click at [374, 56] on span "Урок відбувся" at bounding box center [342, 60] width 93 height 16
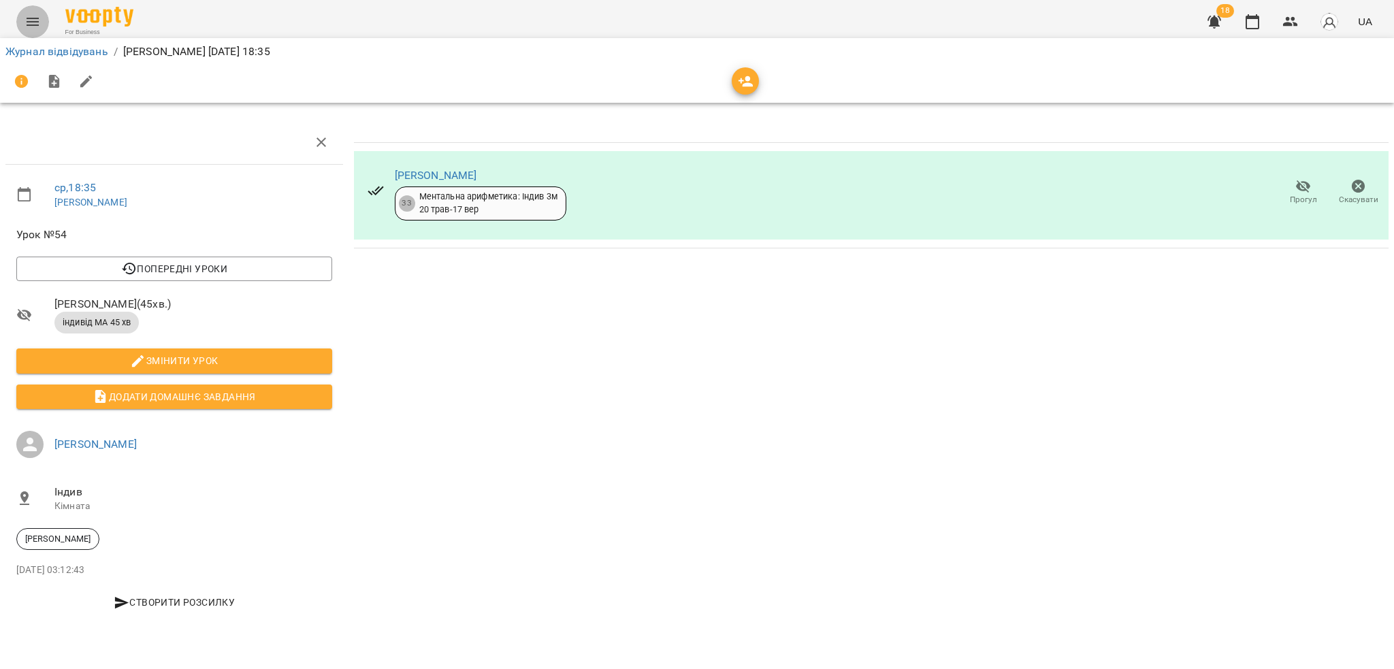
click at [33, 32] on button "Menu" at bounding box center [32, 21] width 33 height 33
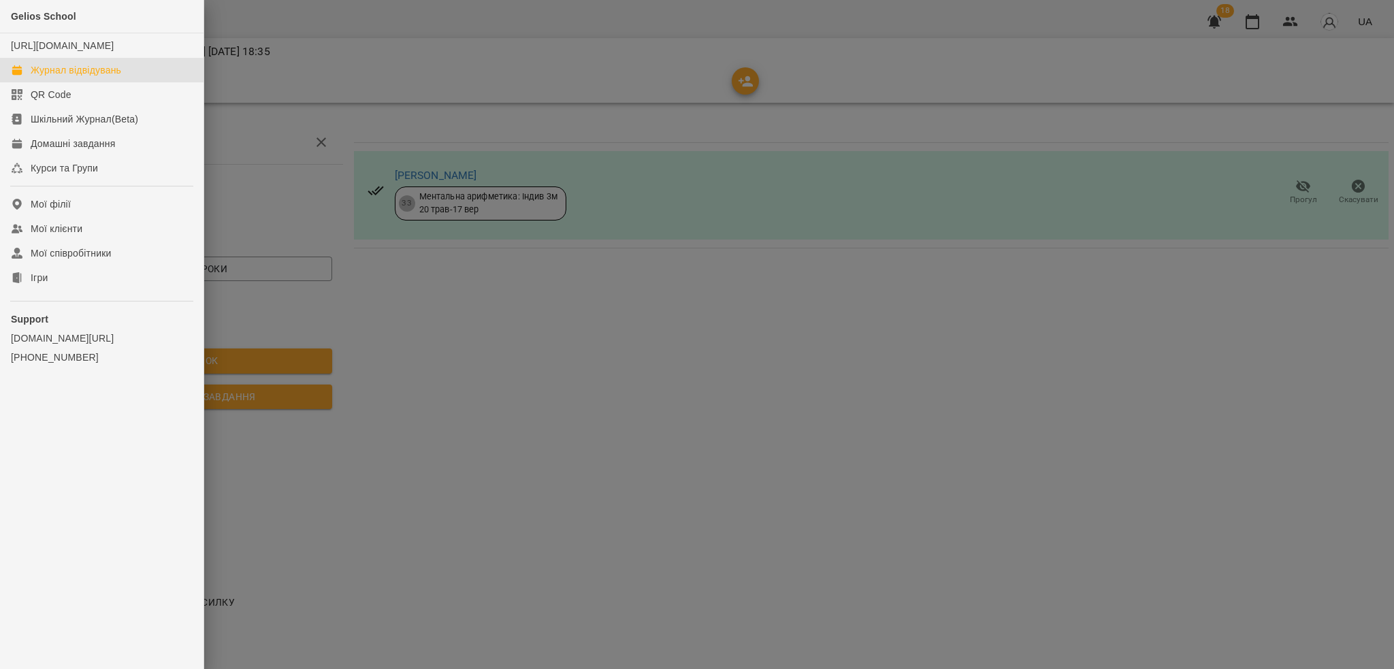
click at [62, 77] on div "Журнал відвідувань" at bounding box center [76, 70] width 91 height 14
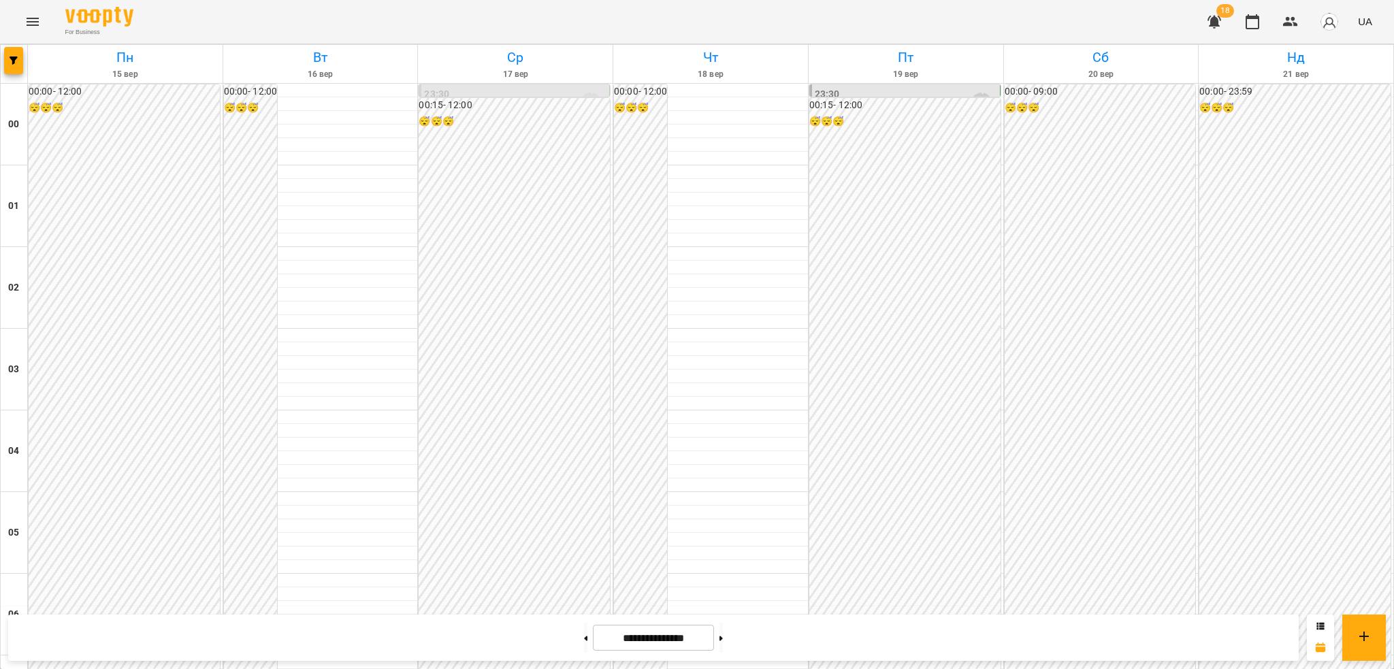
scroll to position [1382, 0]
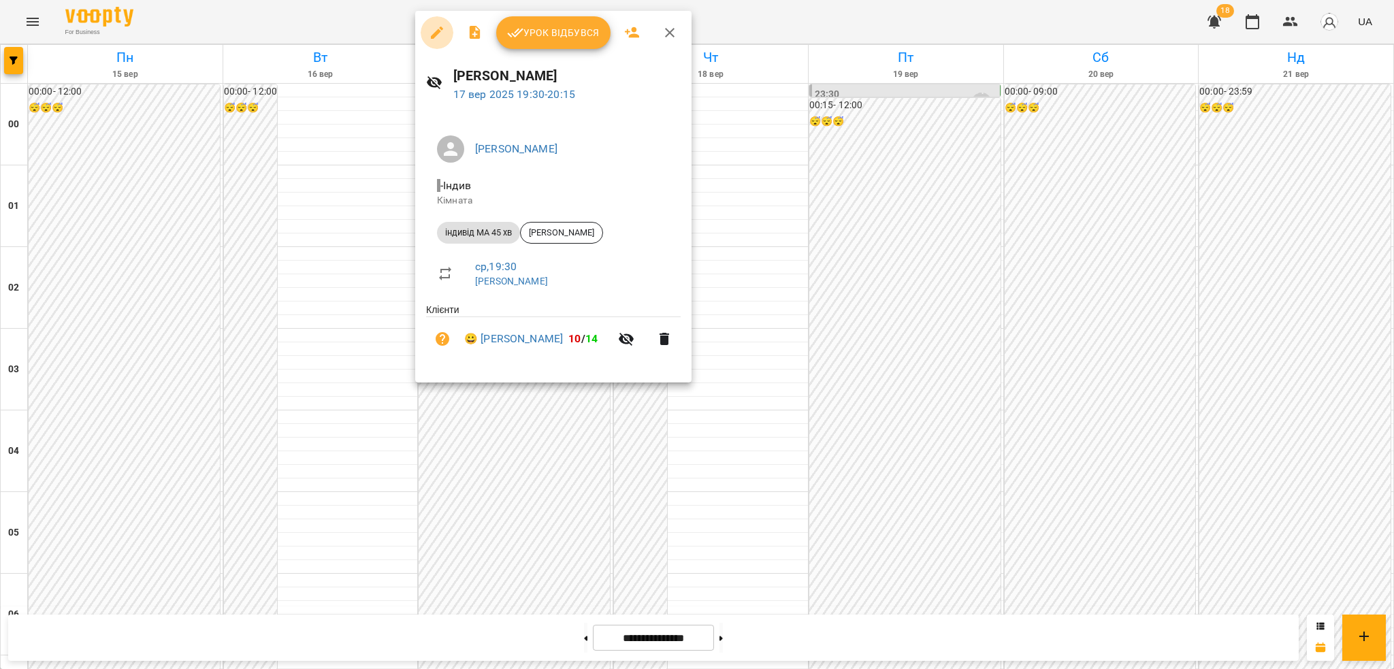
click at [436, 25] on icon "button" at bounding box center [437, 33] width 16 height 16
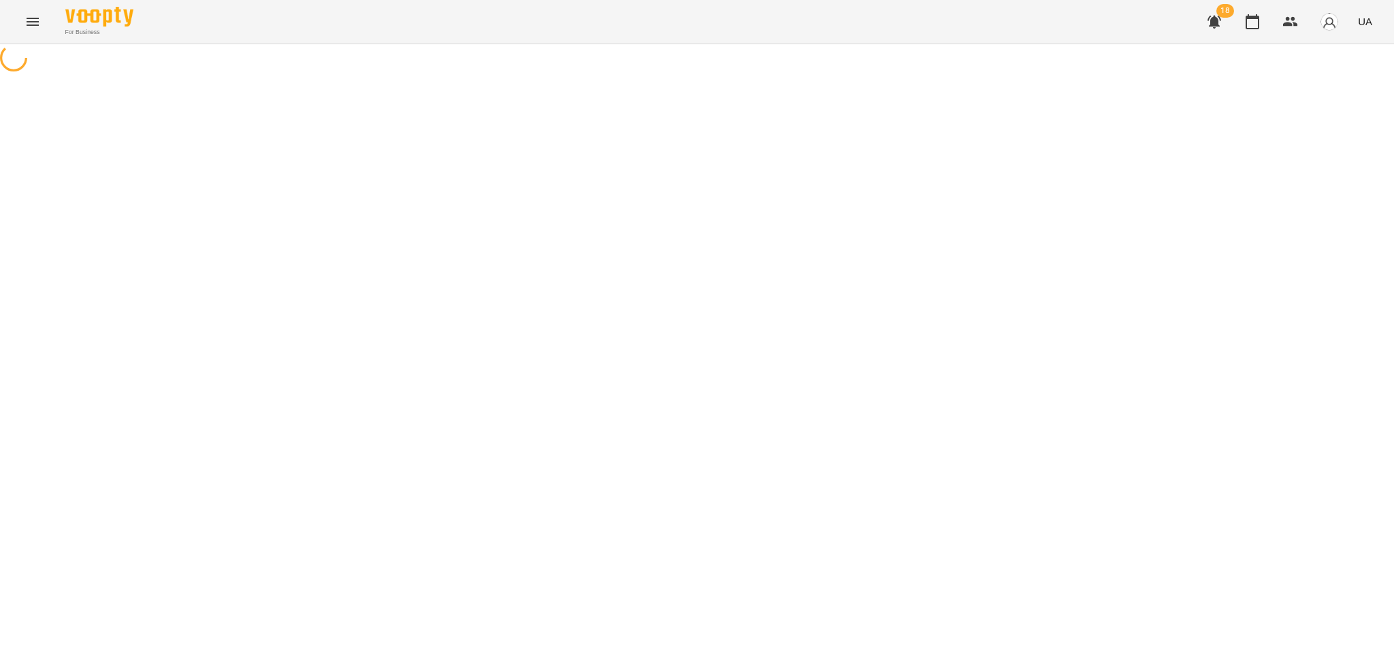
select select "**********"
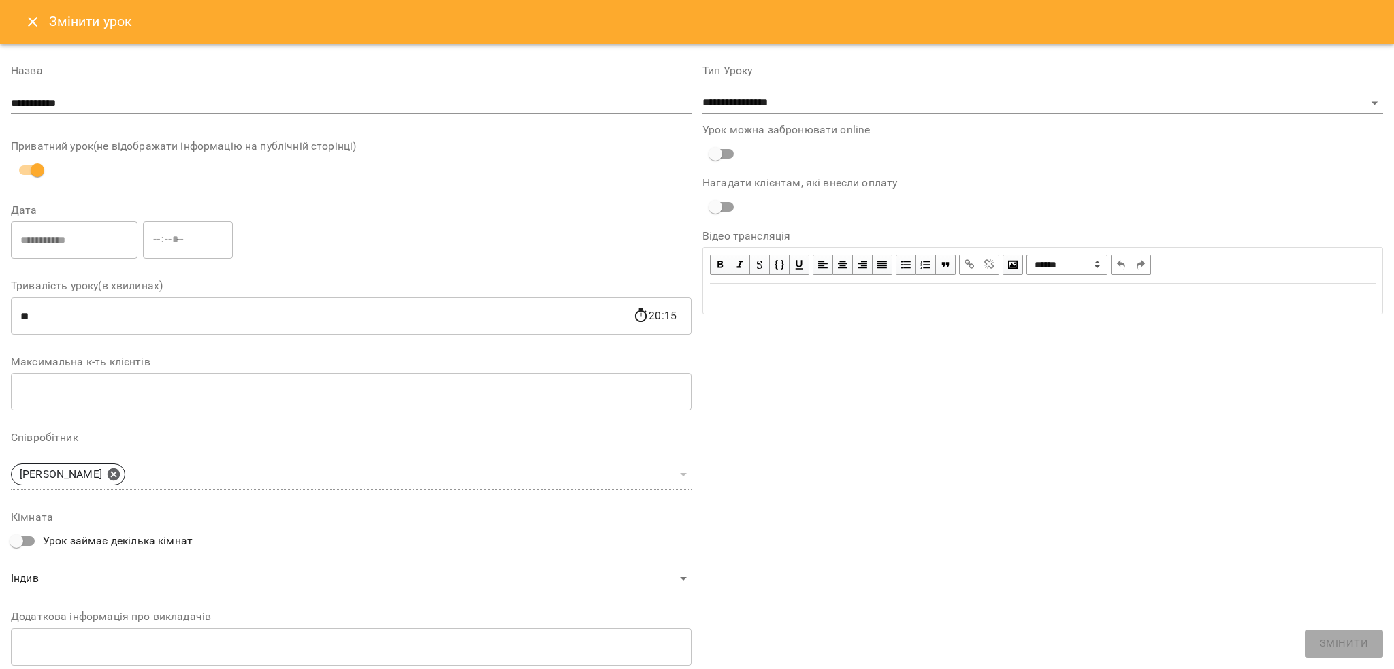
click at [31, 21] on icon "Close" at bounding box center [33, 22] width 10 height 10
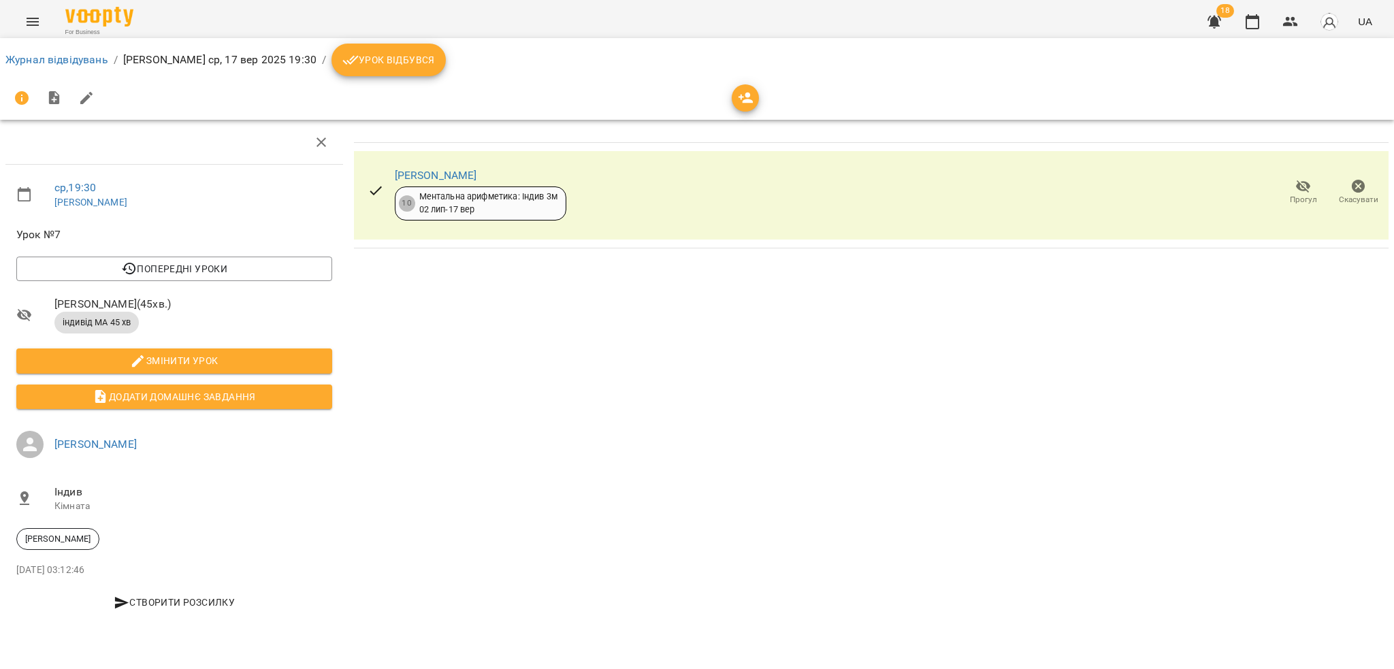
click at [372, 78] on div "Журнал відвідувань / Анна Лунева ср, 17 вер 2025 19:30 / Урок відбувся" at bounding box center [697, 60] width 1389 height 38
click at [369, 58] on span "Урок відбувся" at bounding box center [388, 60] width 93 height 16
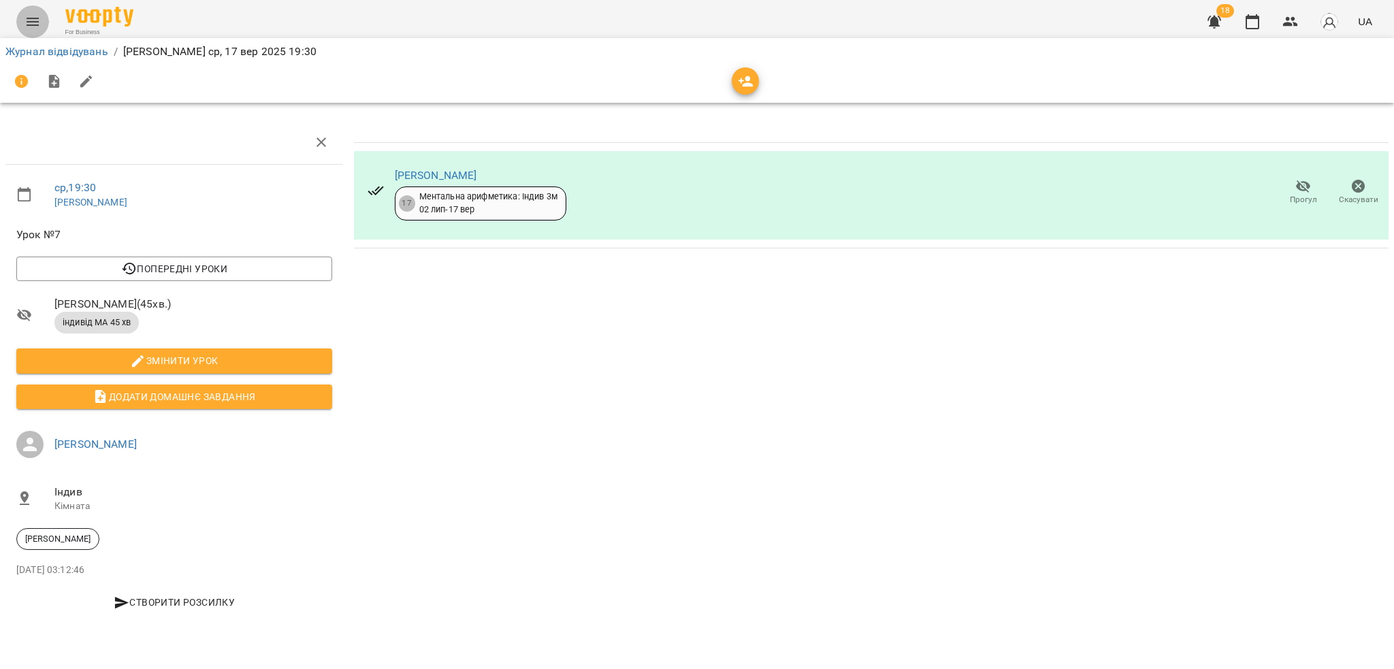
click at [29, 18] on icon "Menu" at bounding box center [33, 22] width 12 height 8
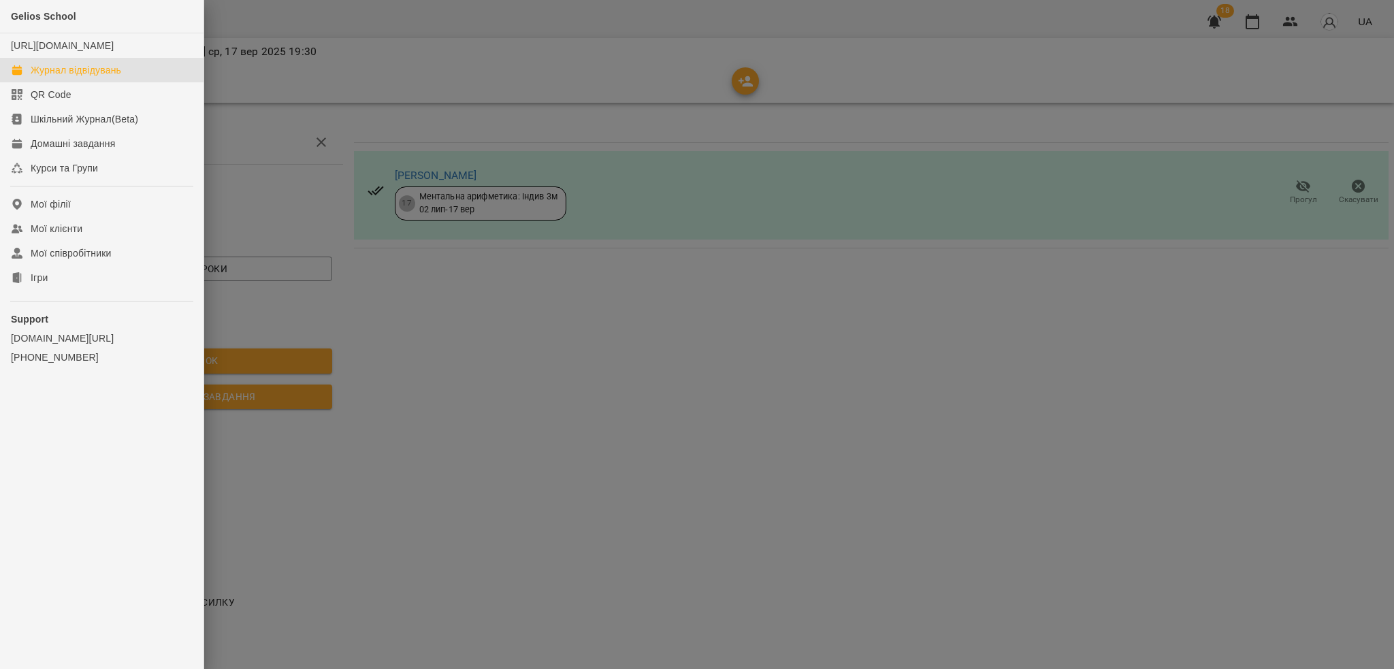
click at [77, 77] on div "Журнал відвідувань" at bounding box center [76, 70] width 91 height 14
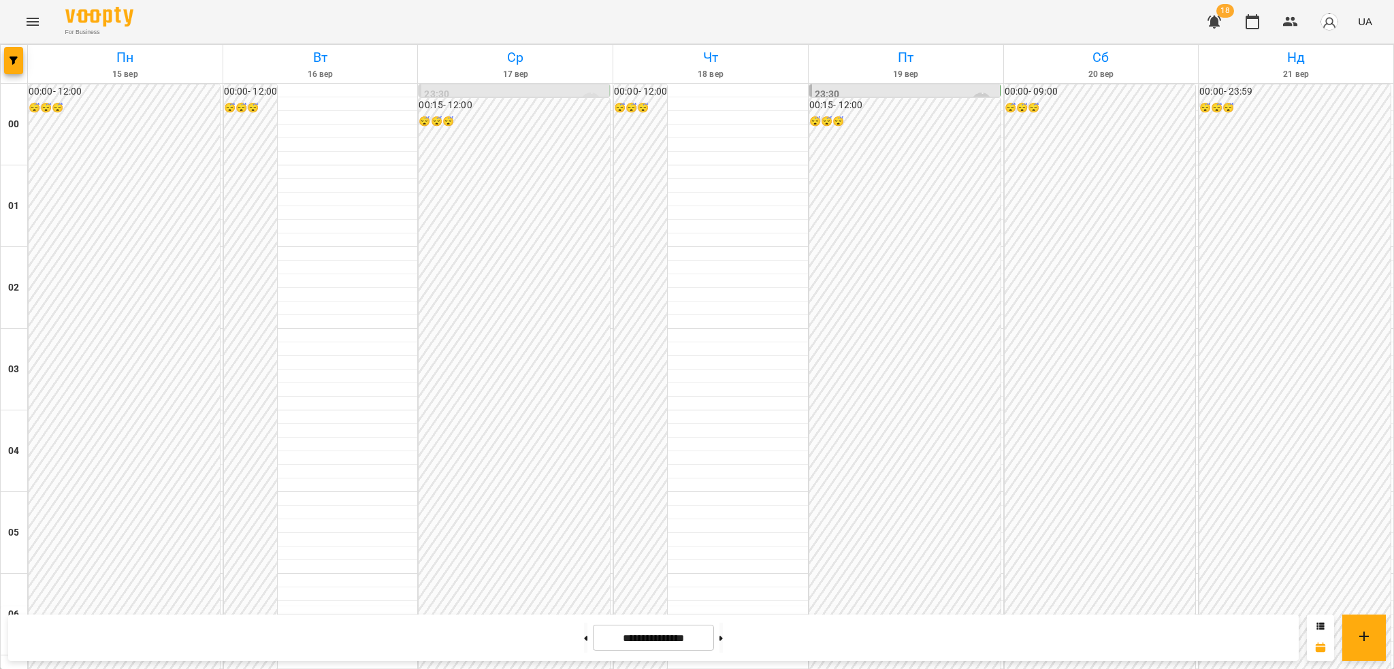
scroll to position [1436, 0]
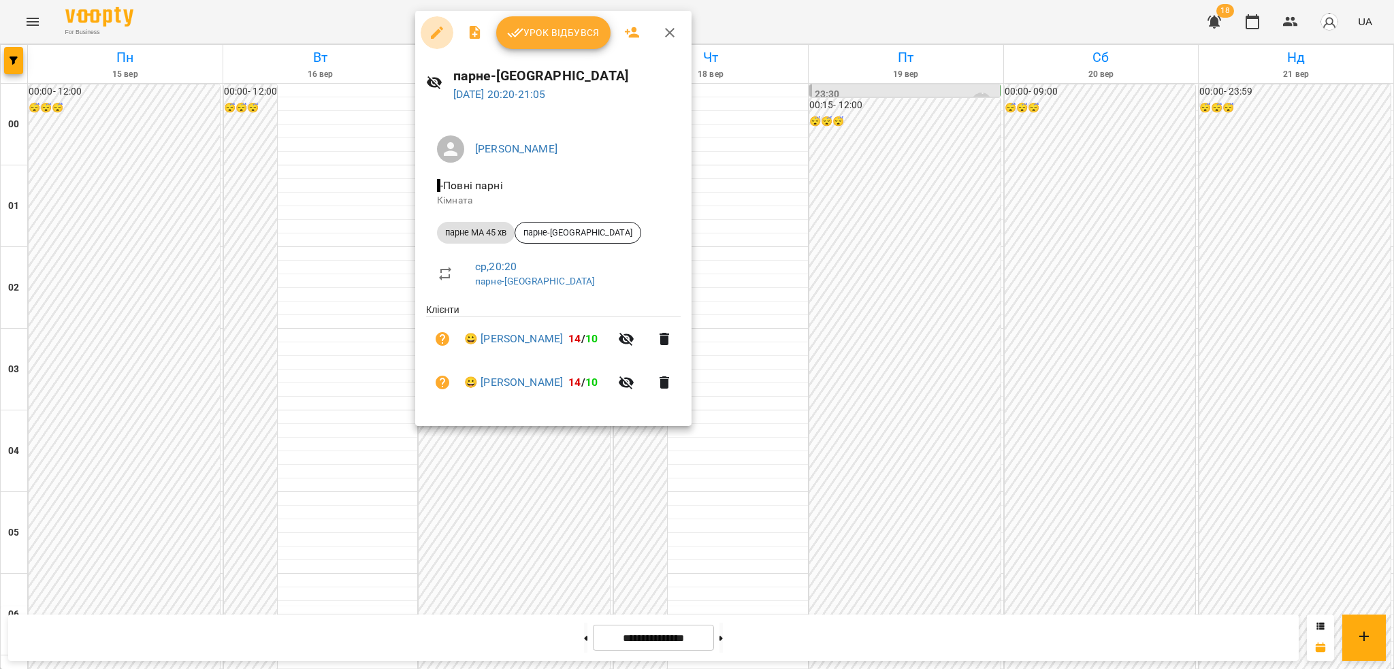
click at [432, 26] on icon "button" at bounding box center [437, 33] width 16 height 16
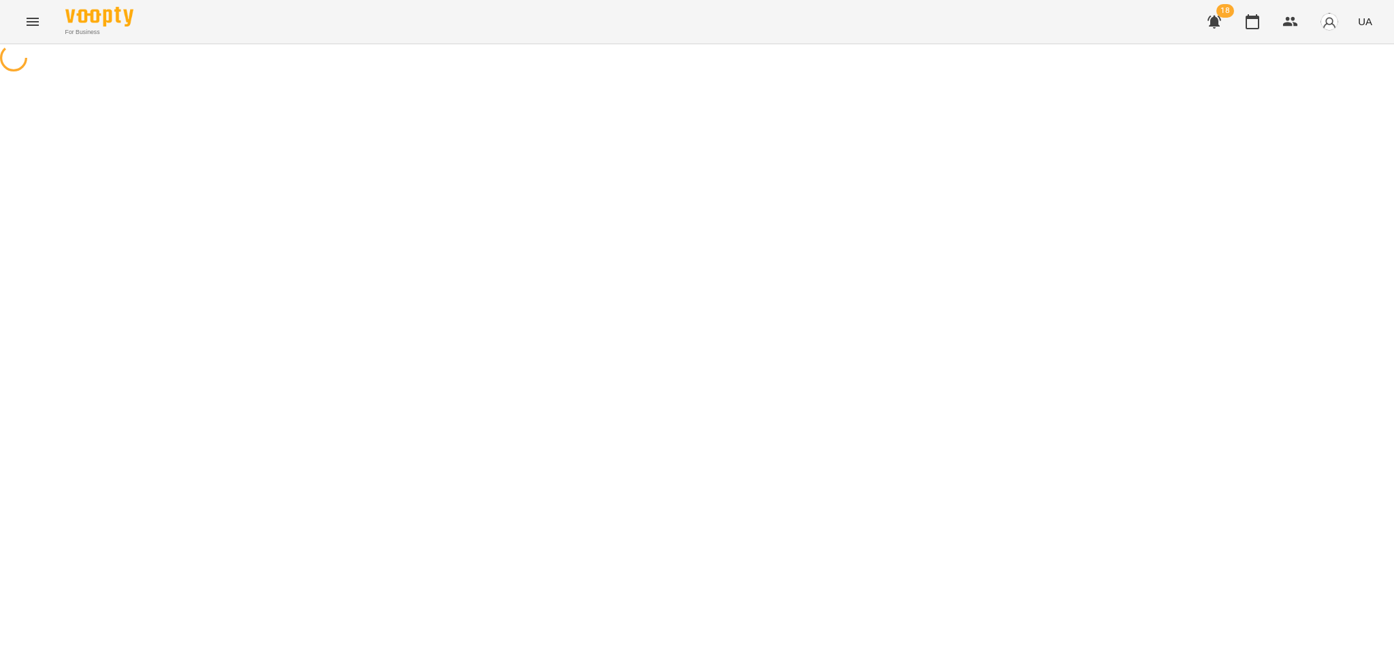
select select "**********"
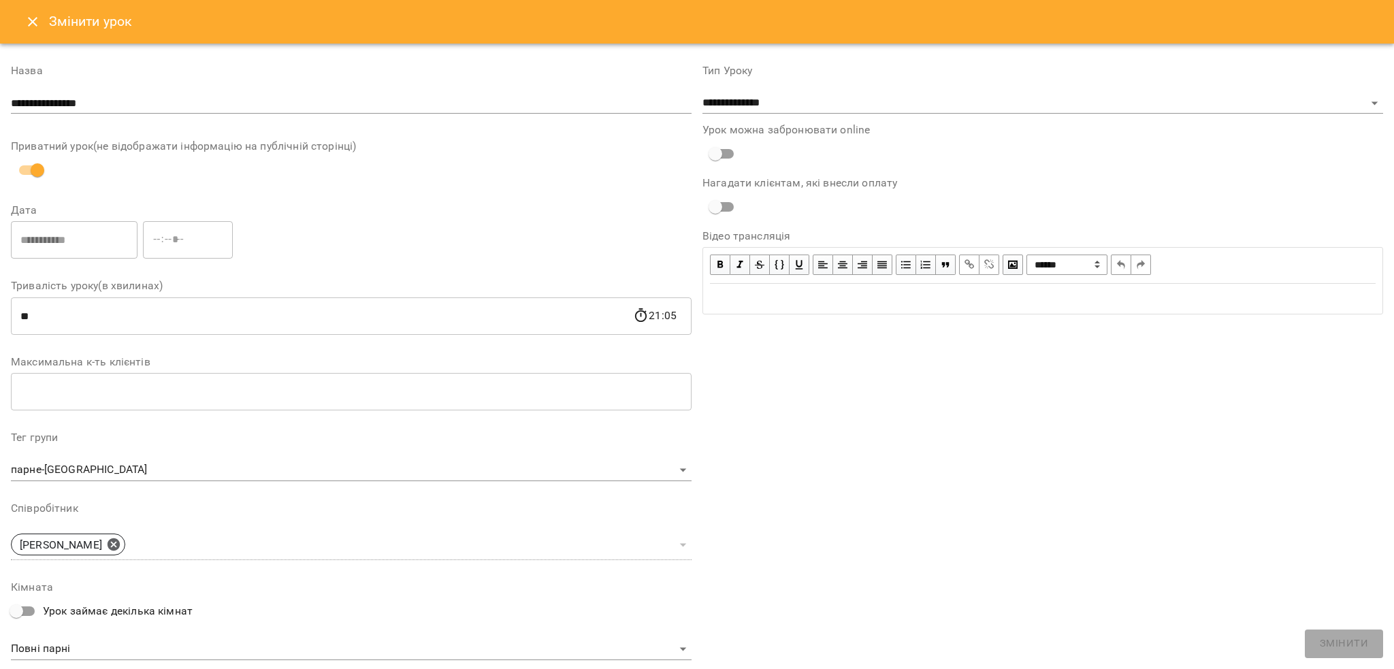
click at [29, 25] on icon "Close" at bounding box center [33, 22] width 10 height 10
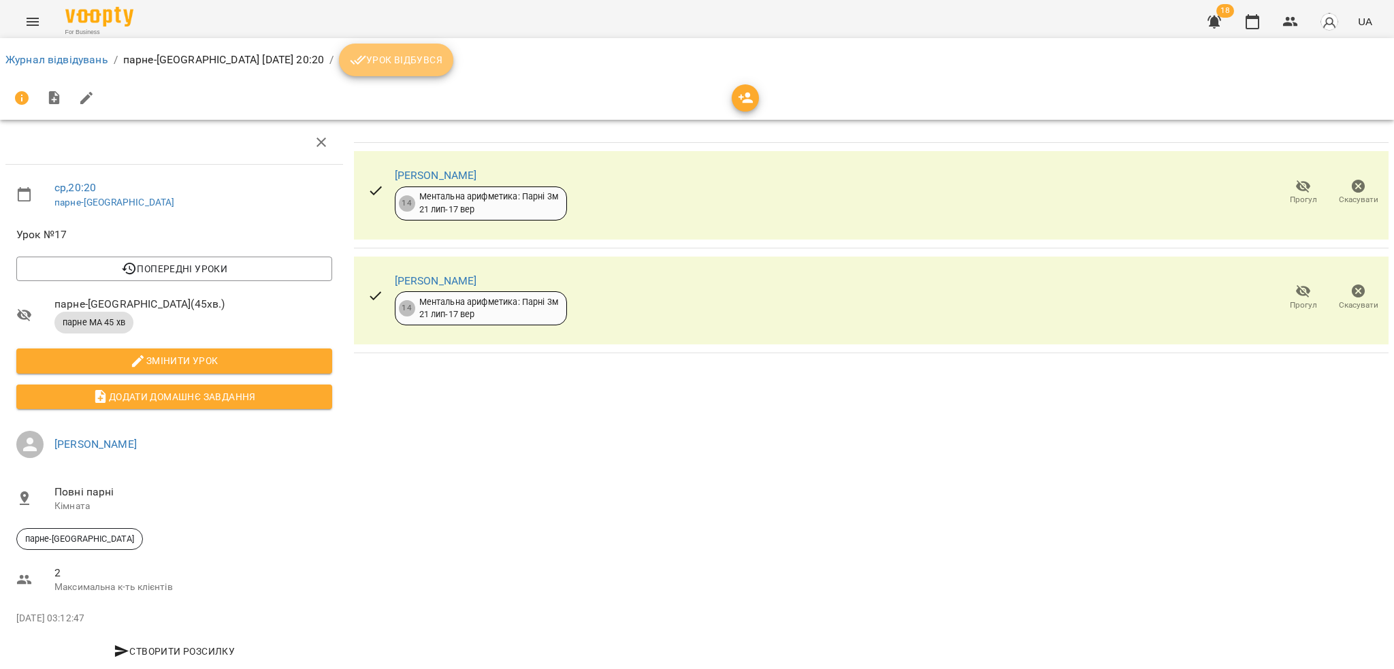
click at [405, 45] on button "Урок відбувся" at bounding box center [396, 60] width 114 height 33
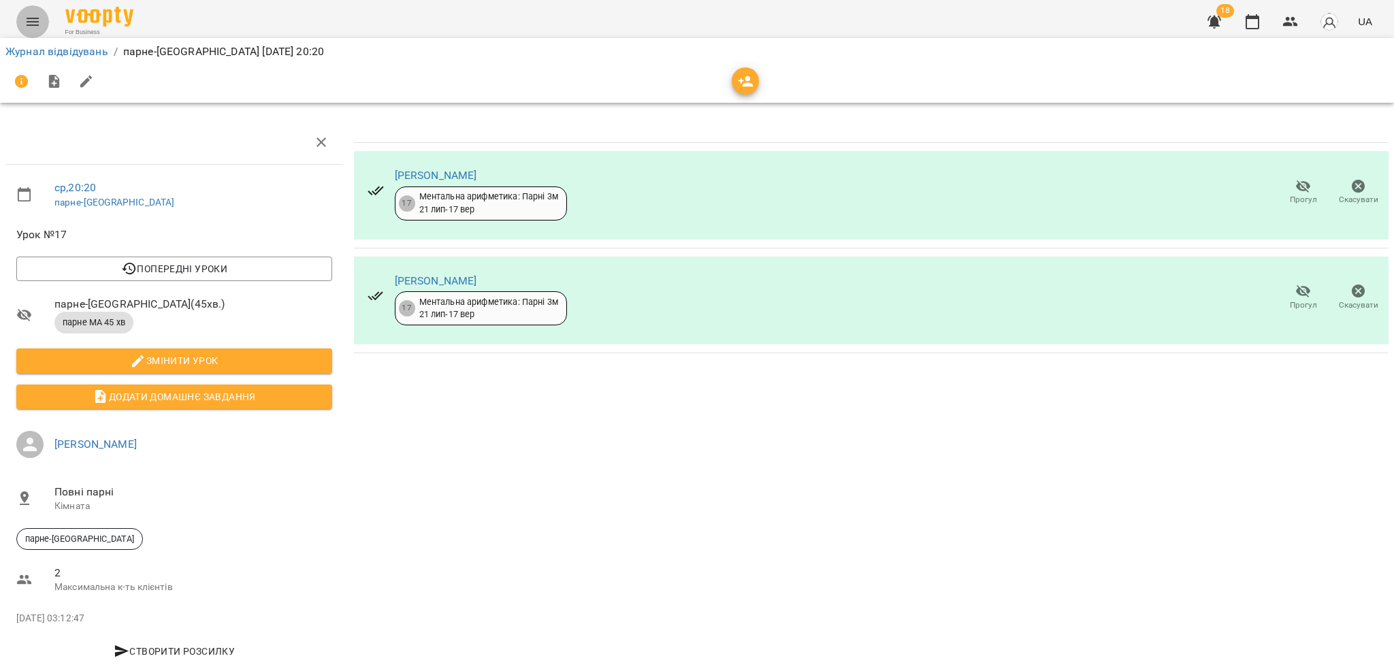
click at [26, 16] on icon "Menu" at bounding box center [33, 22] width 16 height 16
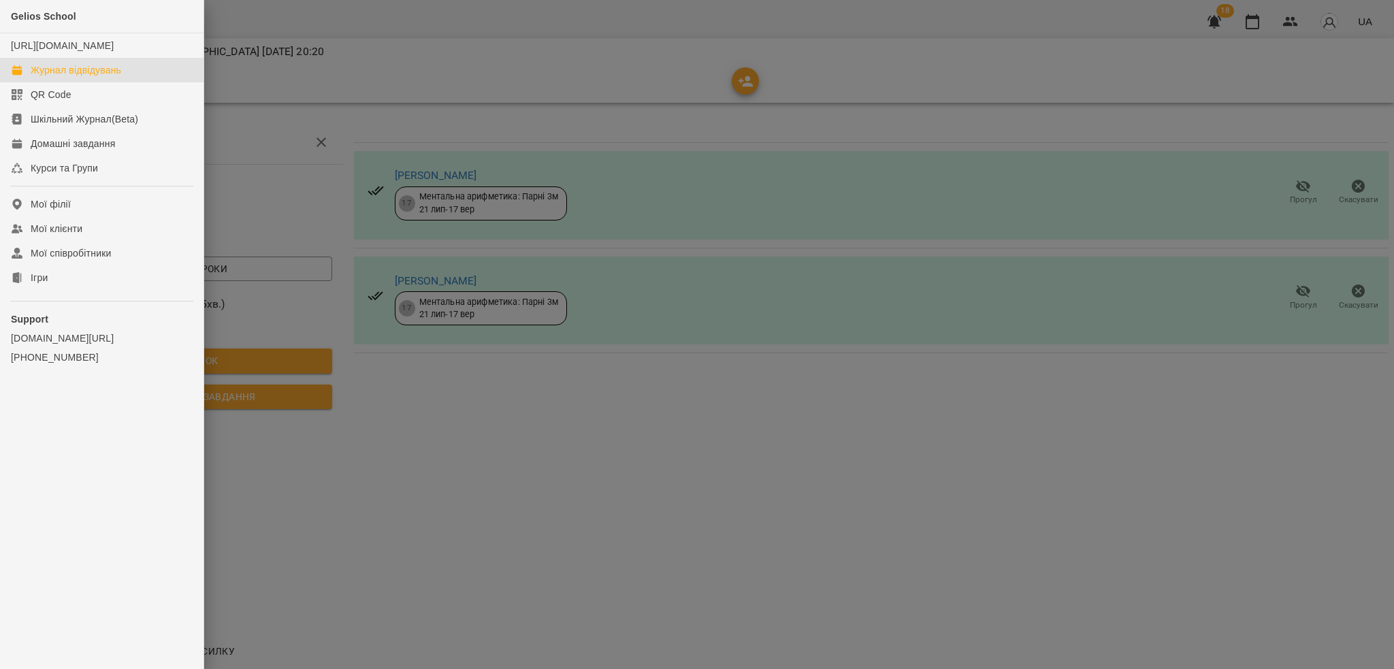
click at [82, 77] on div "Журнал відвідувань" at bounding box center [76, 70] width 91 height 14
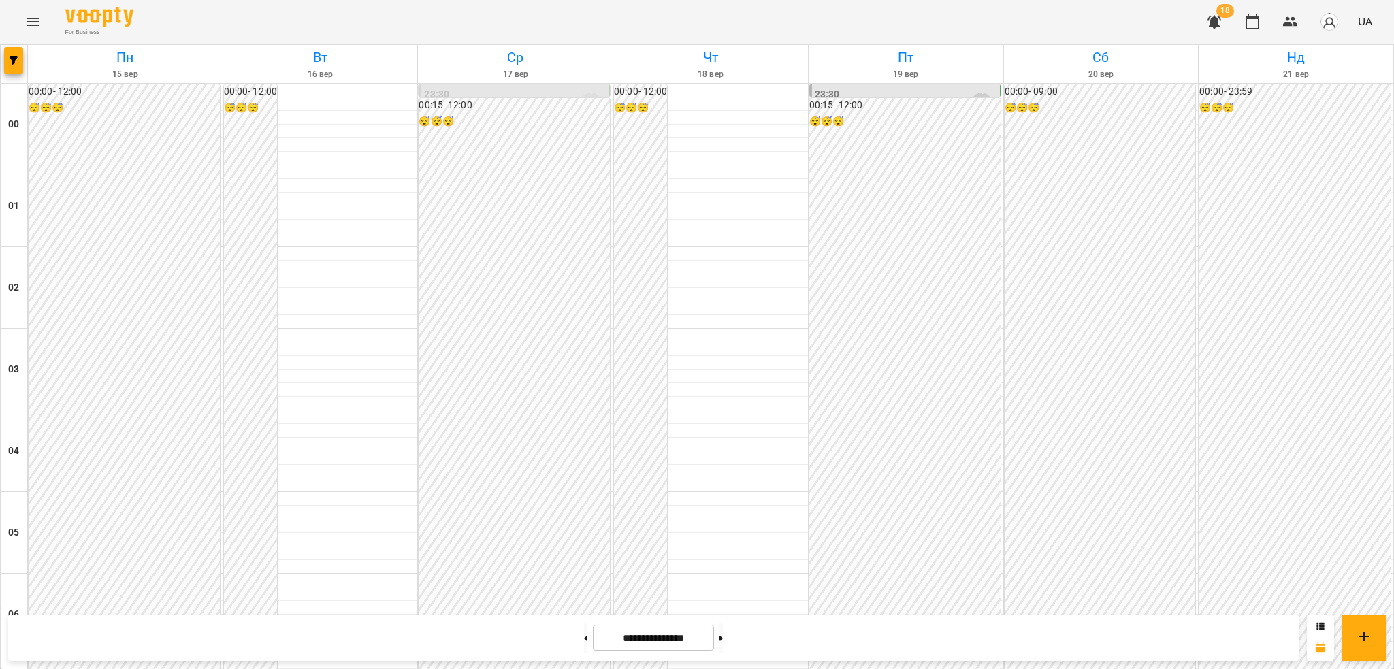
scroll to position [1436, 0]
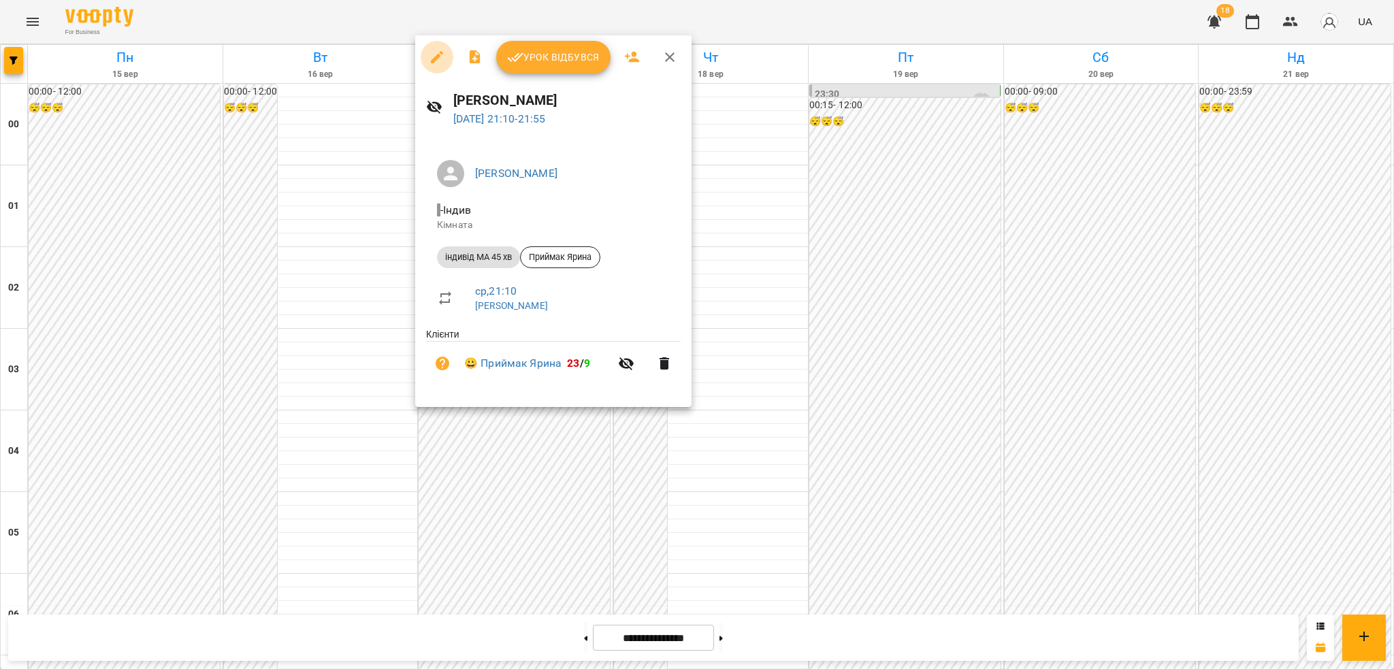
click at [436, 59] on icon "button" at bounding box center [437, 57] width 12 height 12
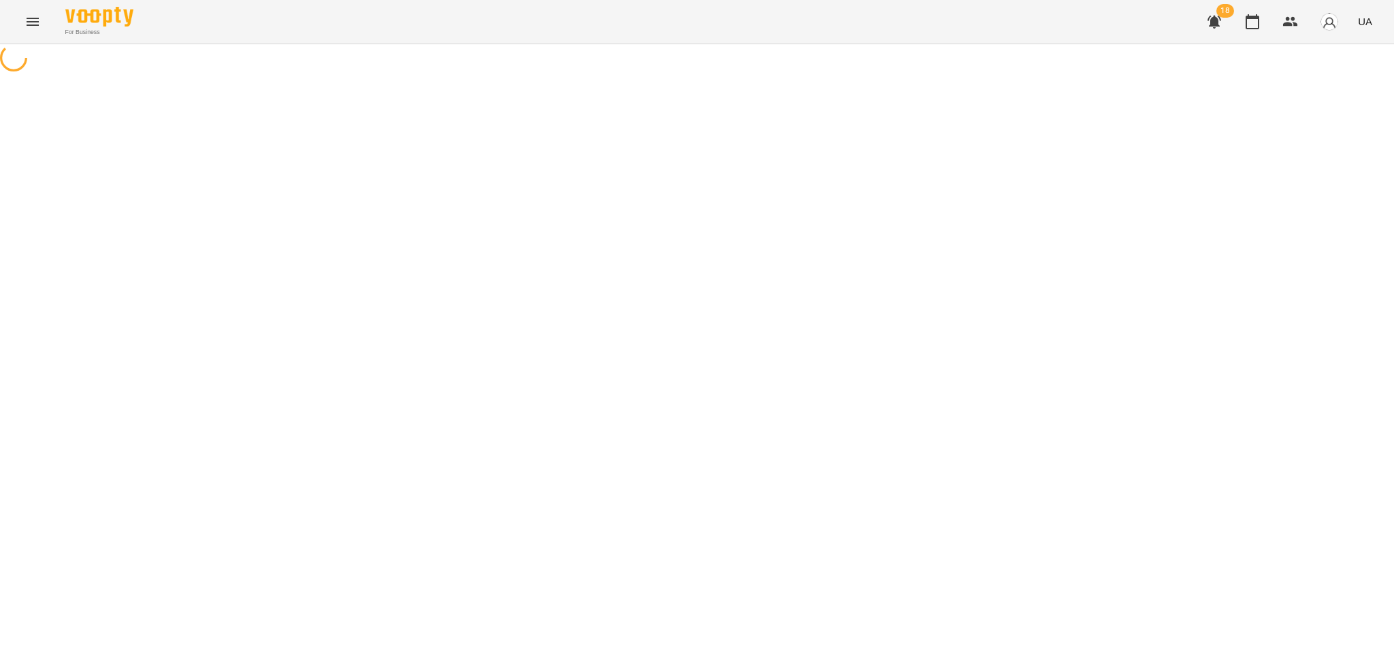
select select "**********"
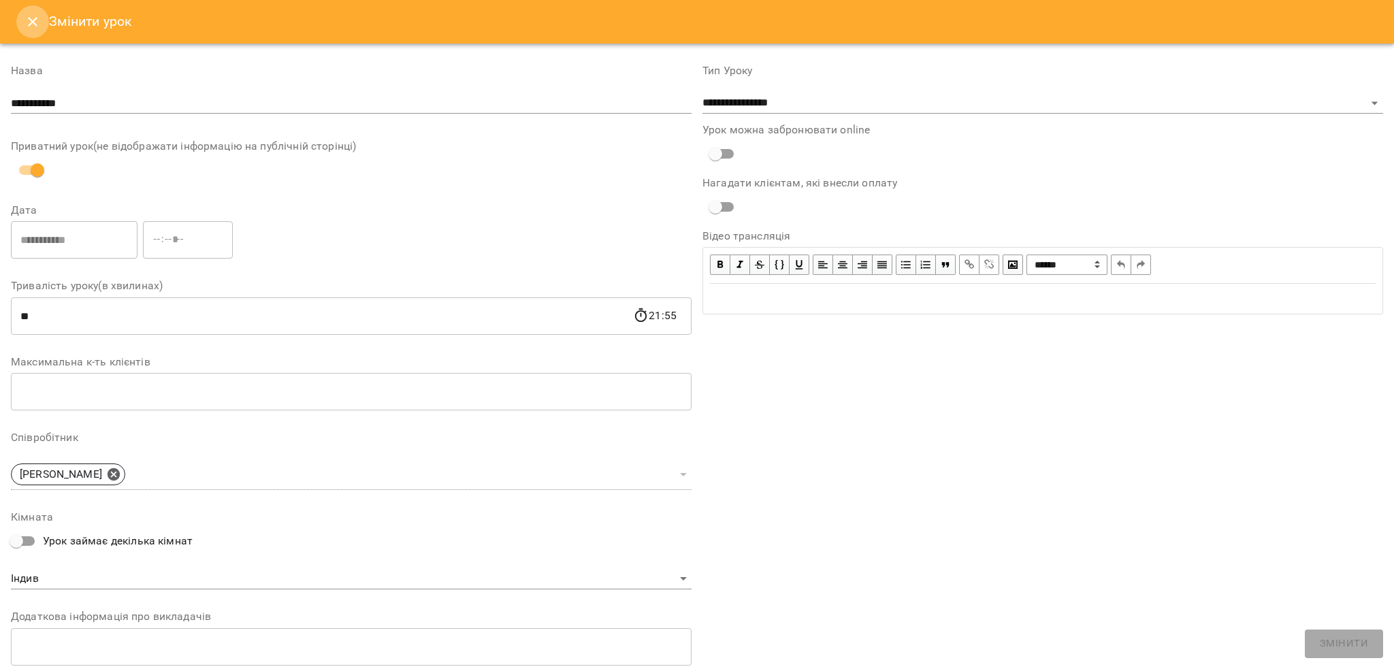
click at [29, 19] on icon "Close" at bounding box center [33, 22] width 10 height 10
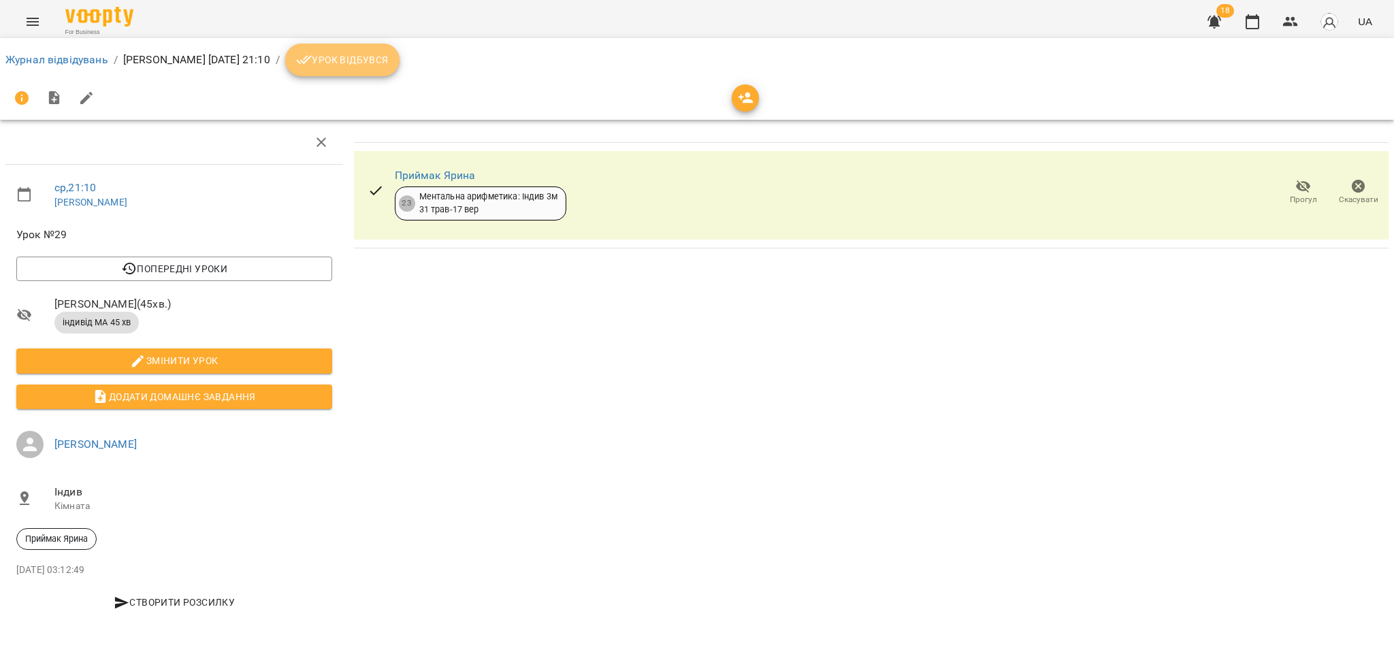
click at [345, 58] on span "Урок відбувся" at bounding box center [342, 60] width 93 height 16
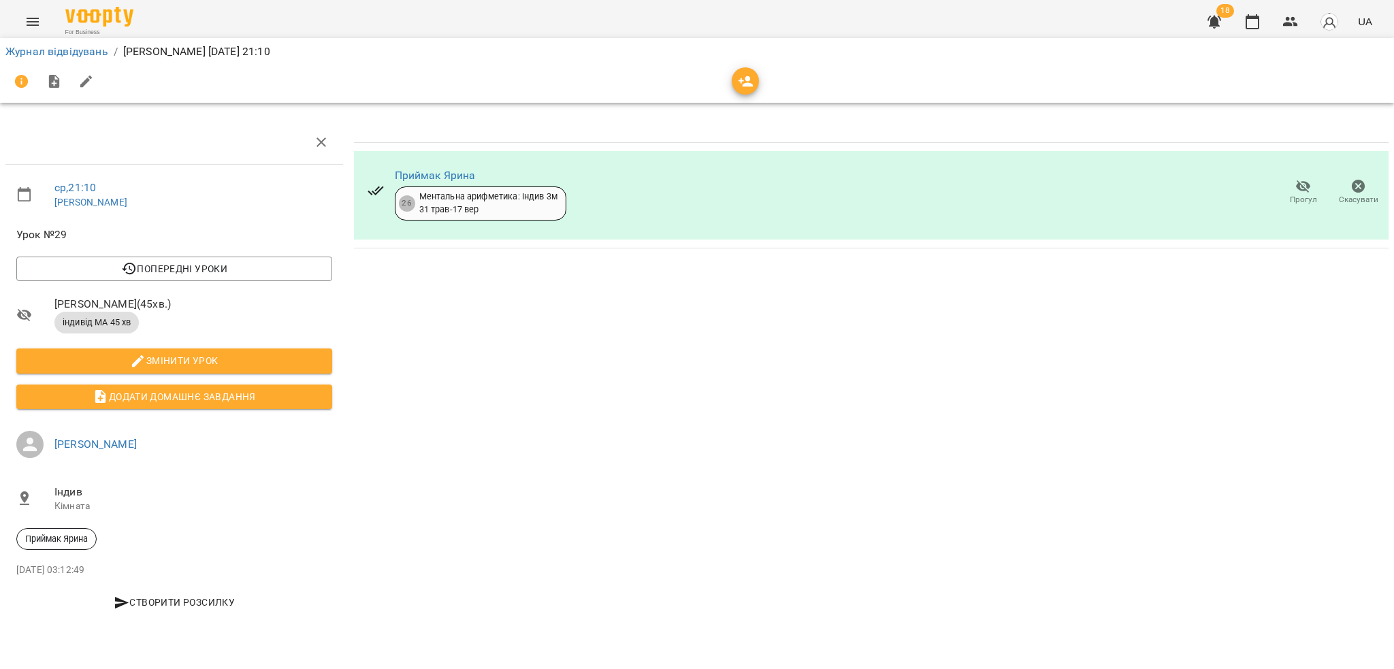
click at [35, 27] on icon "Menu" at bounding box center [33, 22] width 16 height 16
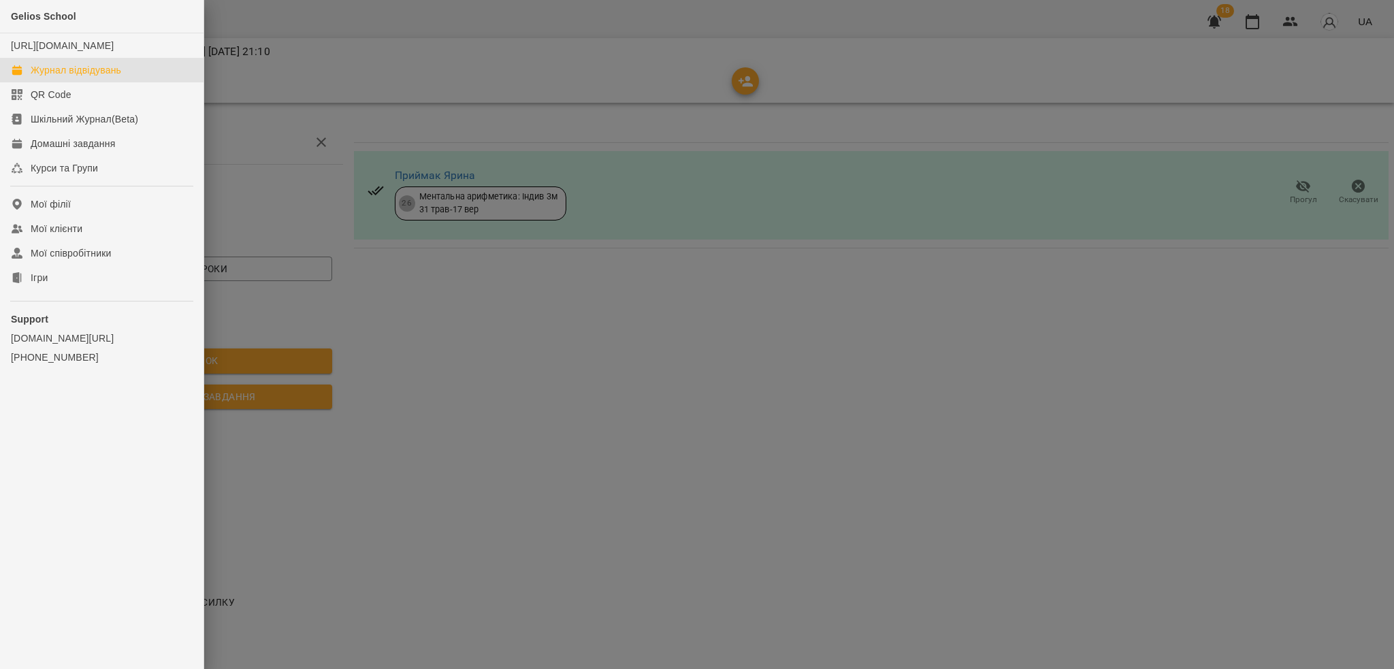
click at [76, 77] on div "Журнал відвідувань" at bounding box center [76, 70] width 91 height 14
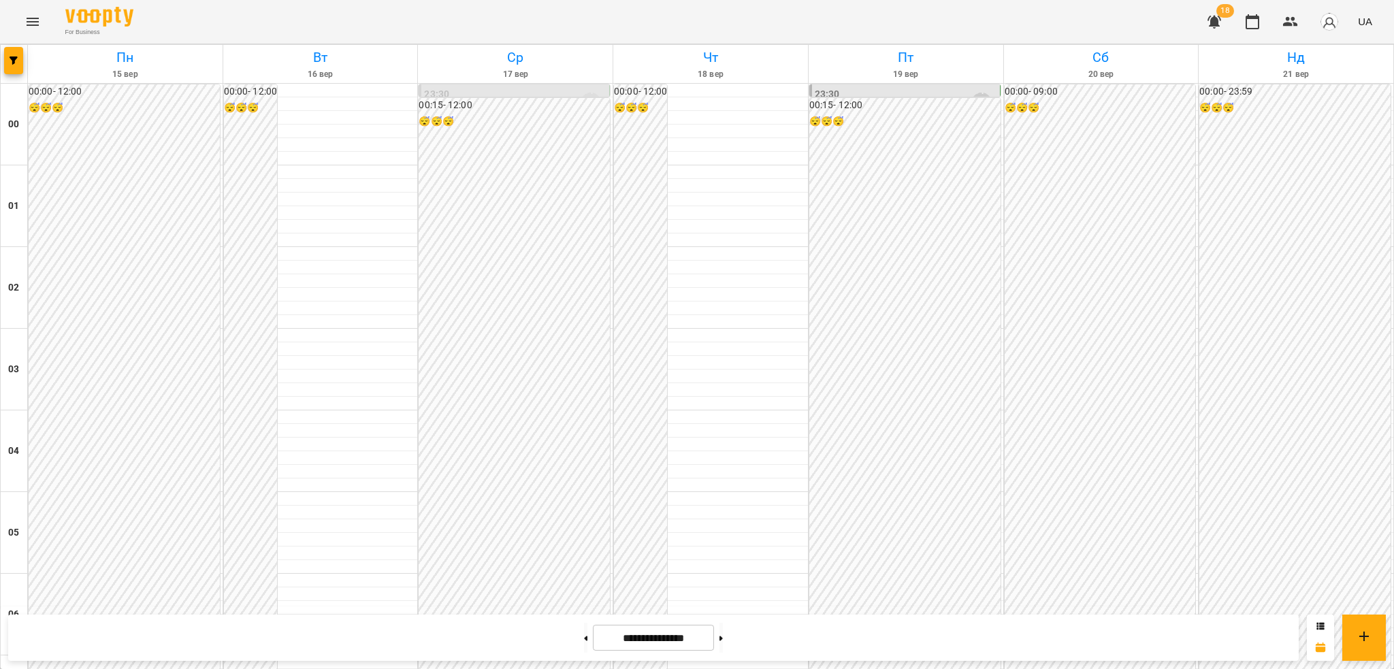
scroll to position [1436, 0]
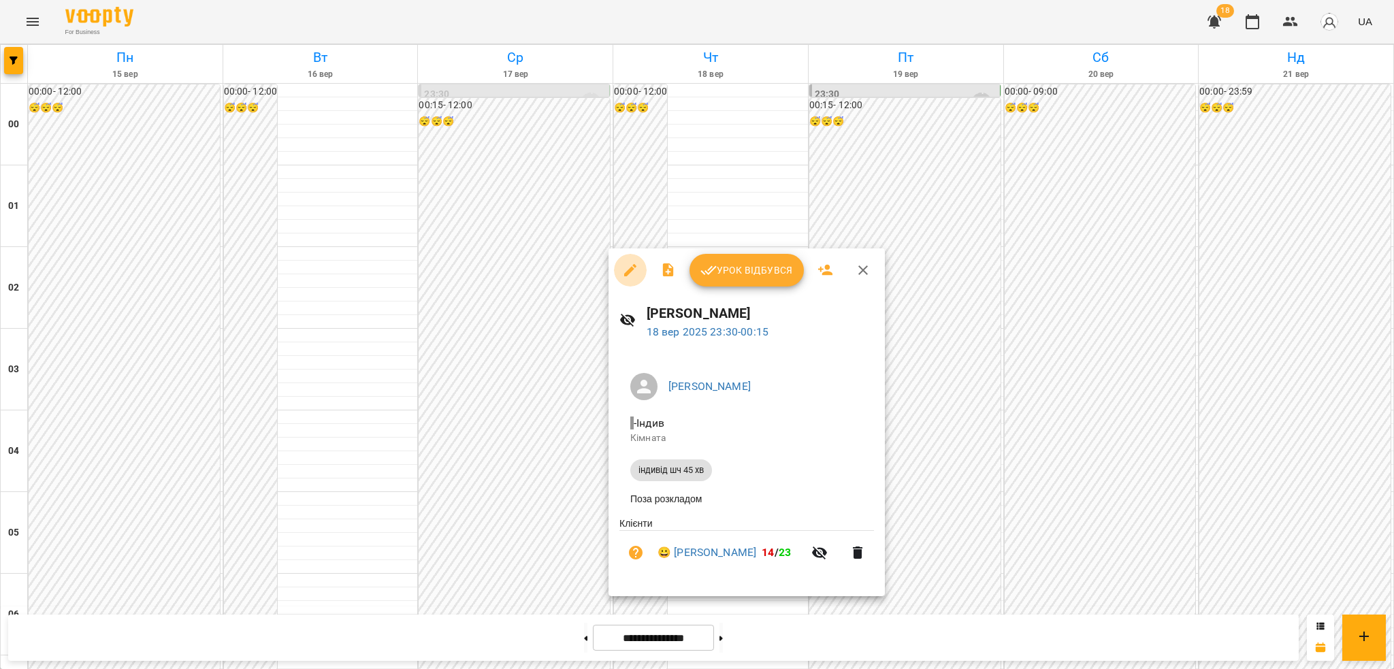
click at [626, 273] on icon "button" at bounding box center [630, 270] width 12 height 12
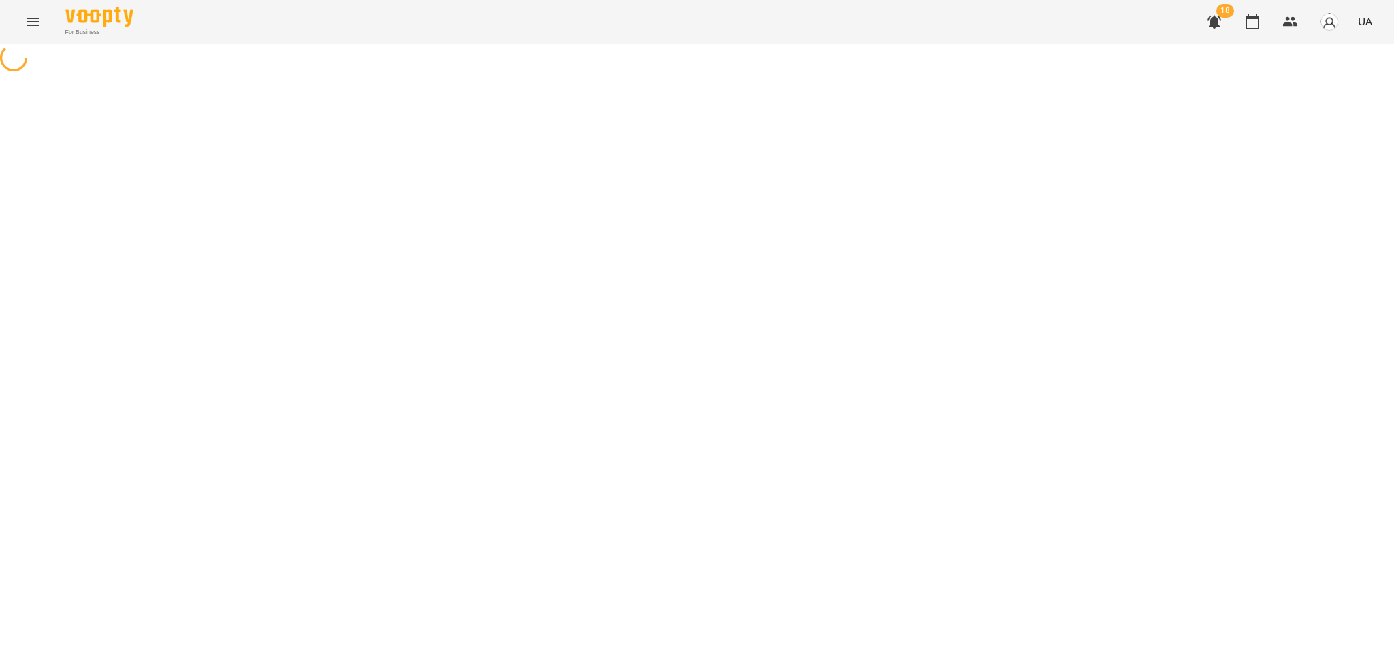
click at [626, 75] on div at bounding box center [697, 59] width 1394 height 31
select select "**********"
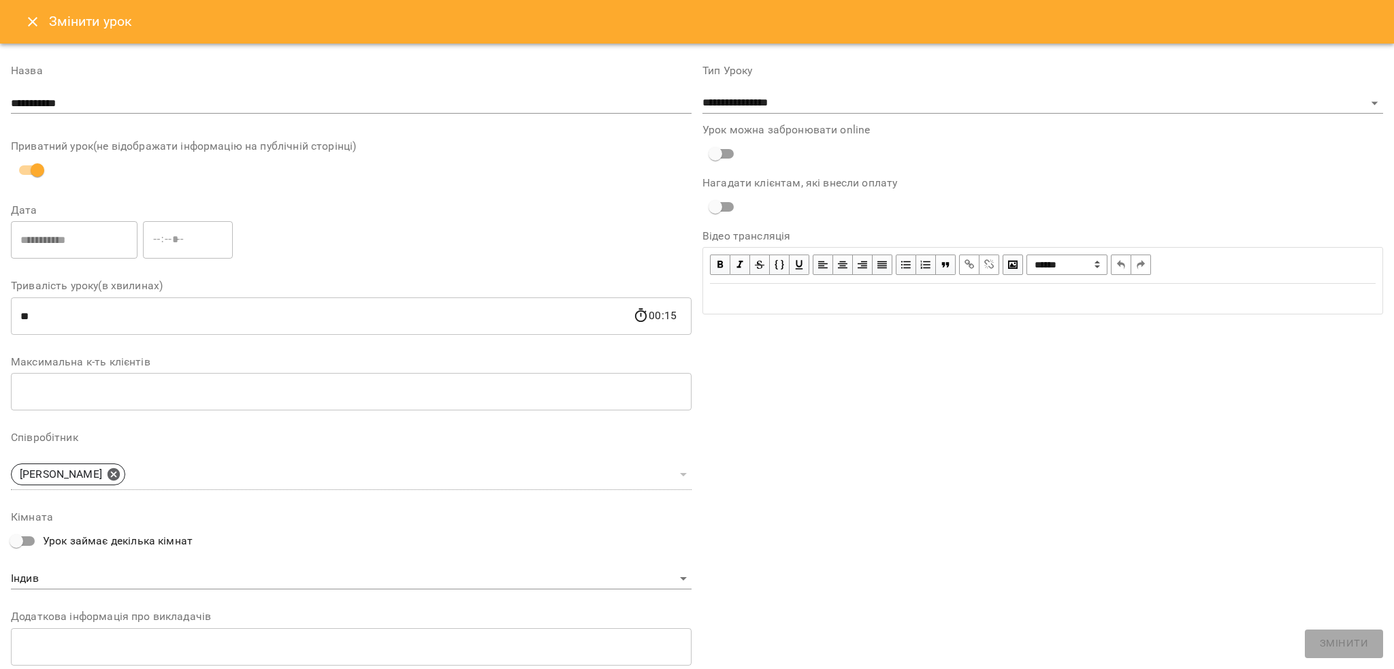
click at [31, 19] on icon "Close" at bounding box center [33, 22] width 16 height 16
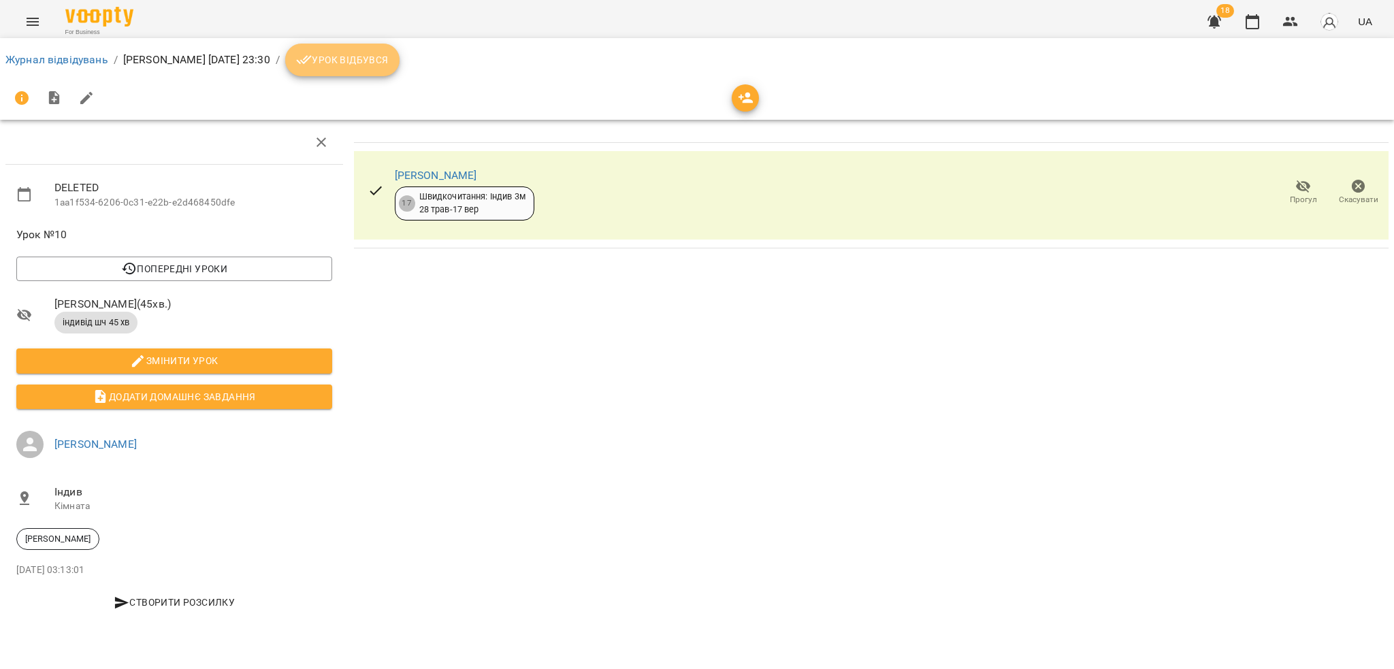
click at [363, 60] on span "Урок відбувся" at bounding box center [342, 60] width 93 height 16
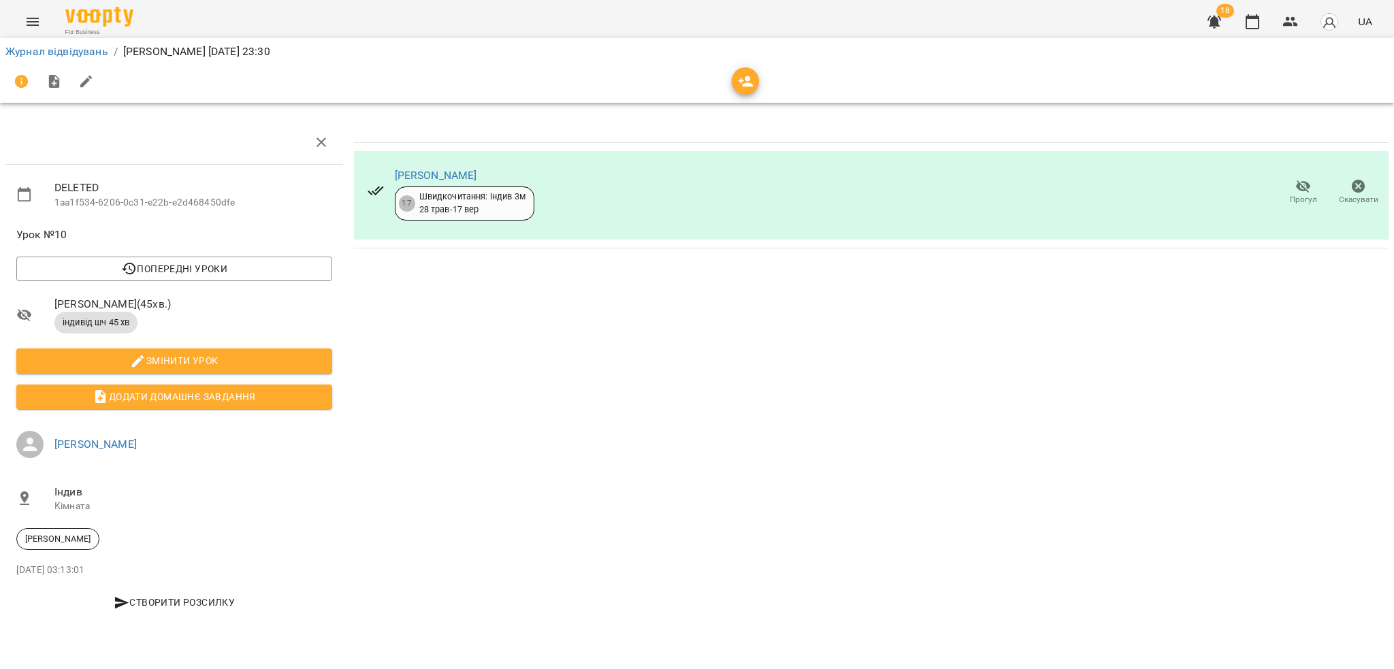
click at [1359, 191] on icon "button" at bounding box center [1359, 187] width 14 height 14
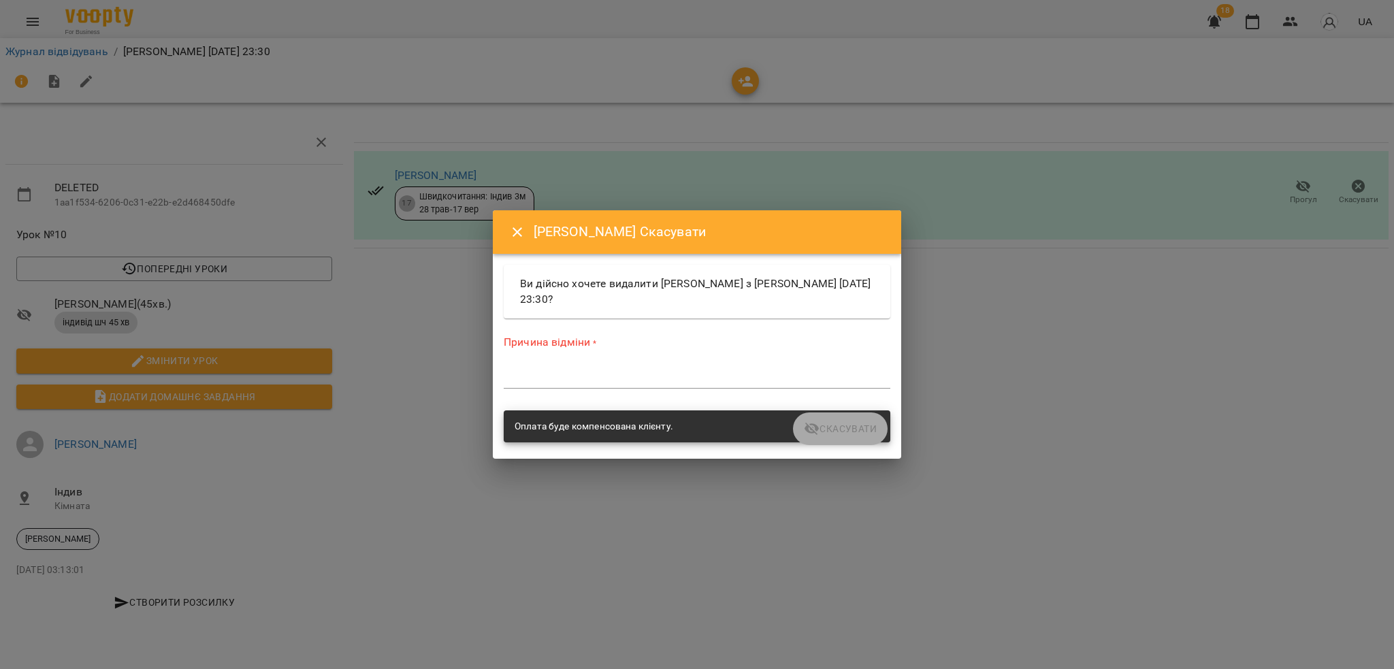
click at [519, 384] on div "*" at bounding box center [697, 378] width 387 height 22
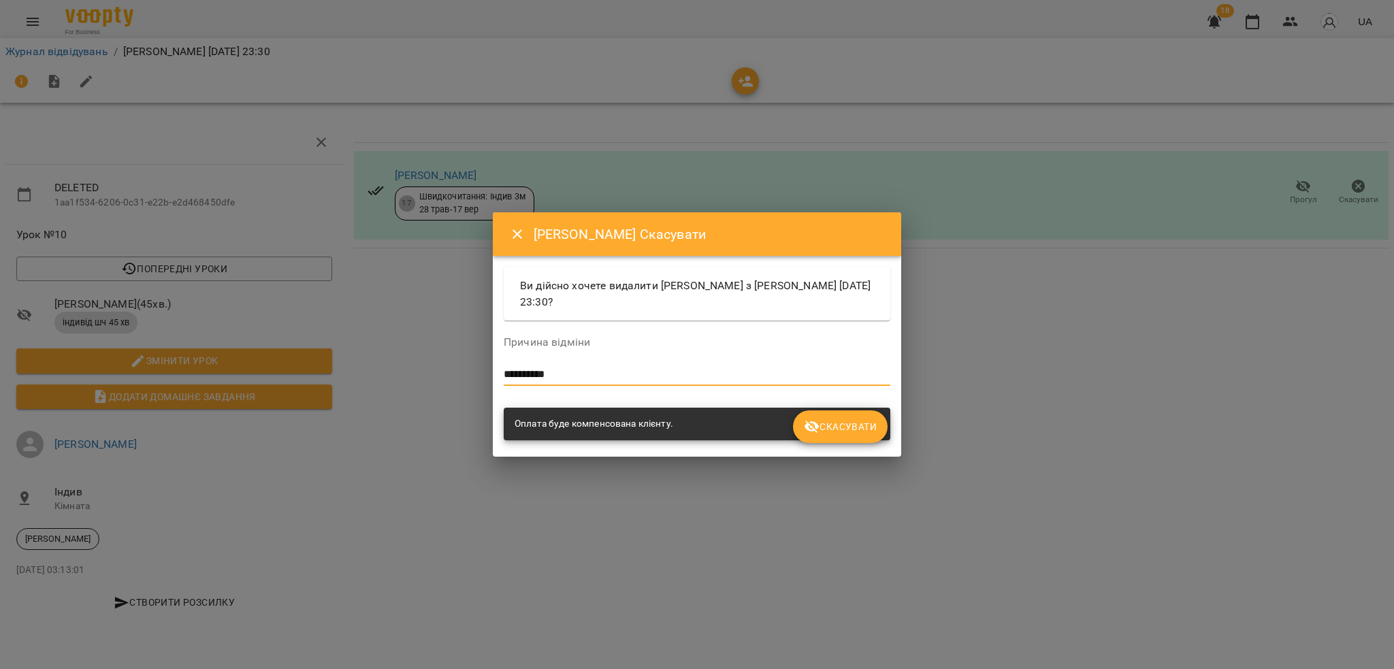
type textarea "**********"
click at [853, 433] on span "Скасувати" at bounding box center [840, 427] width 73 height 16
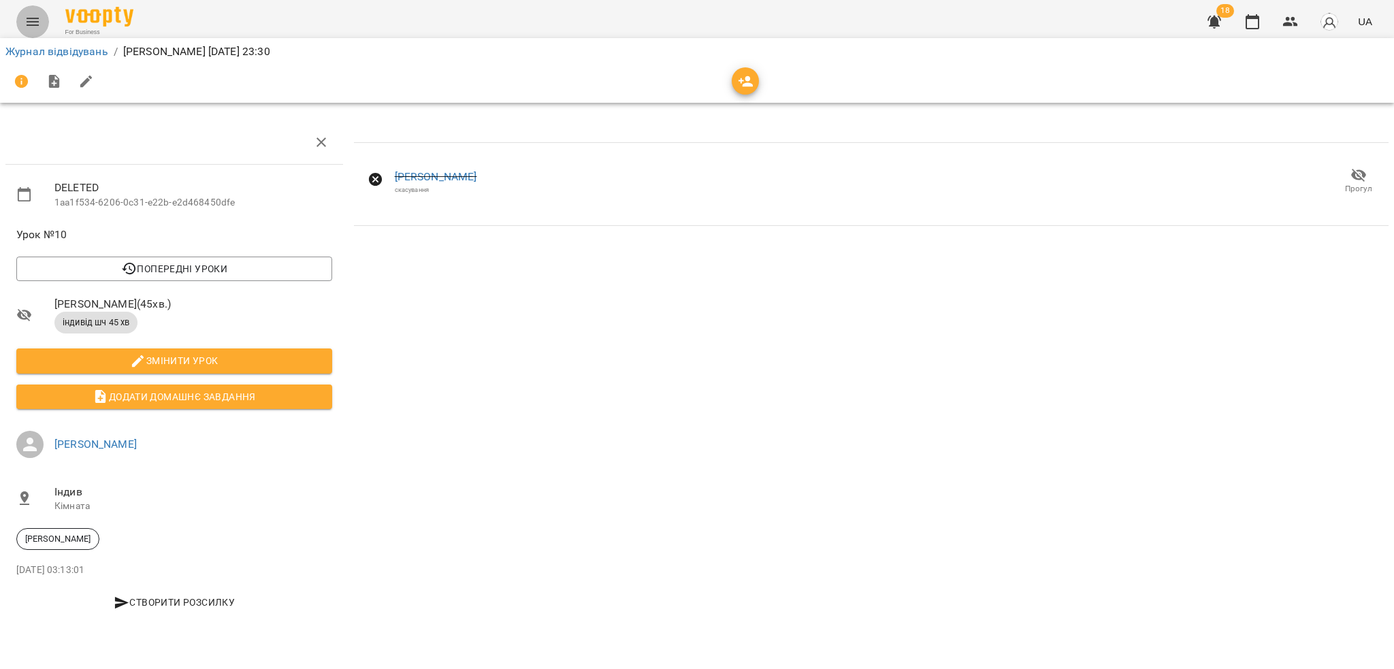
click at [37, 14] on icon "Menu" at bounding box center [33, 22] width 16 height 16
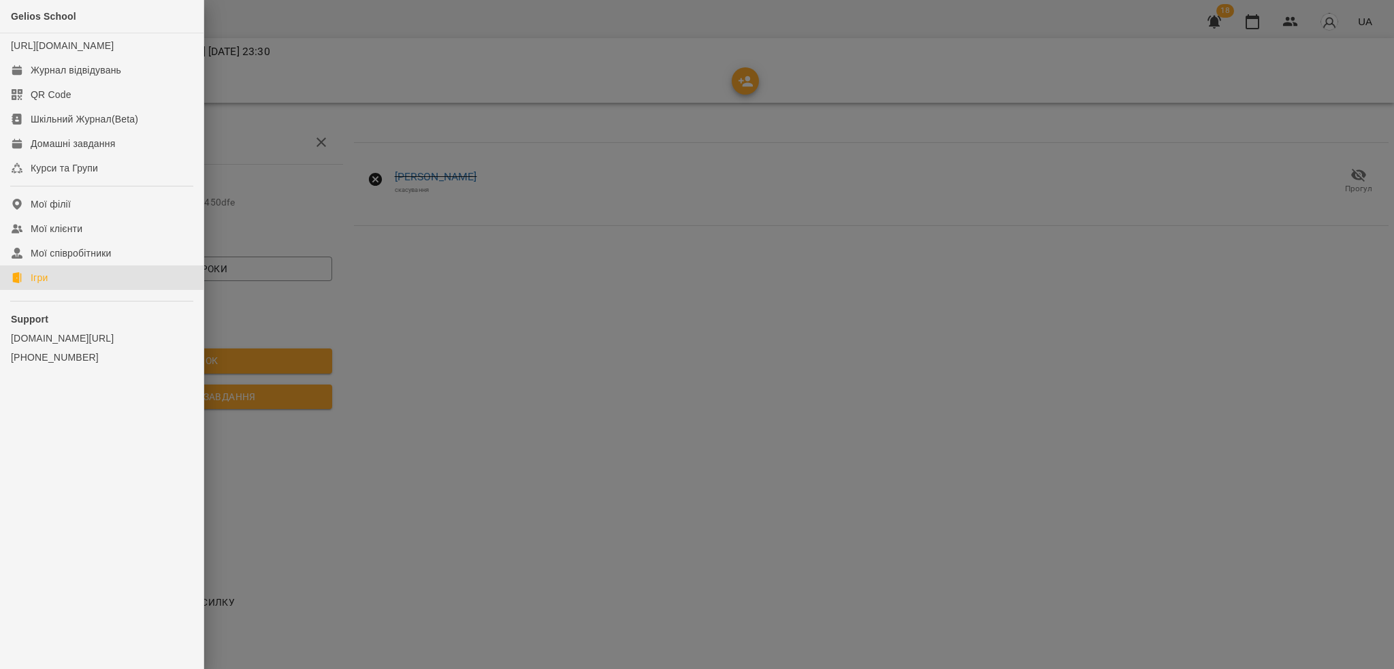
click at [37, 290] on link "Ігри" at bounding box center [102, 277] width 204 height 25
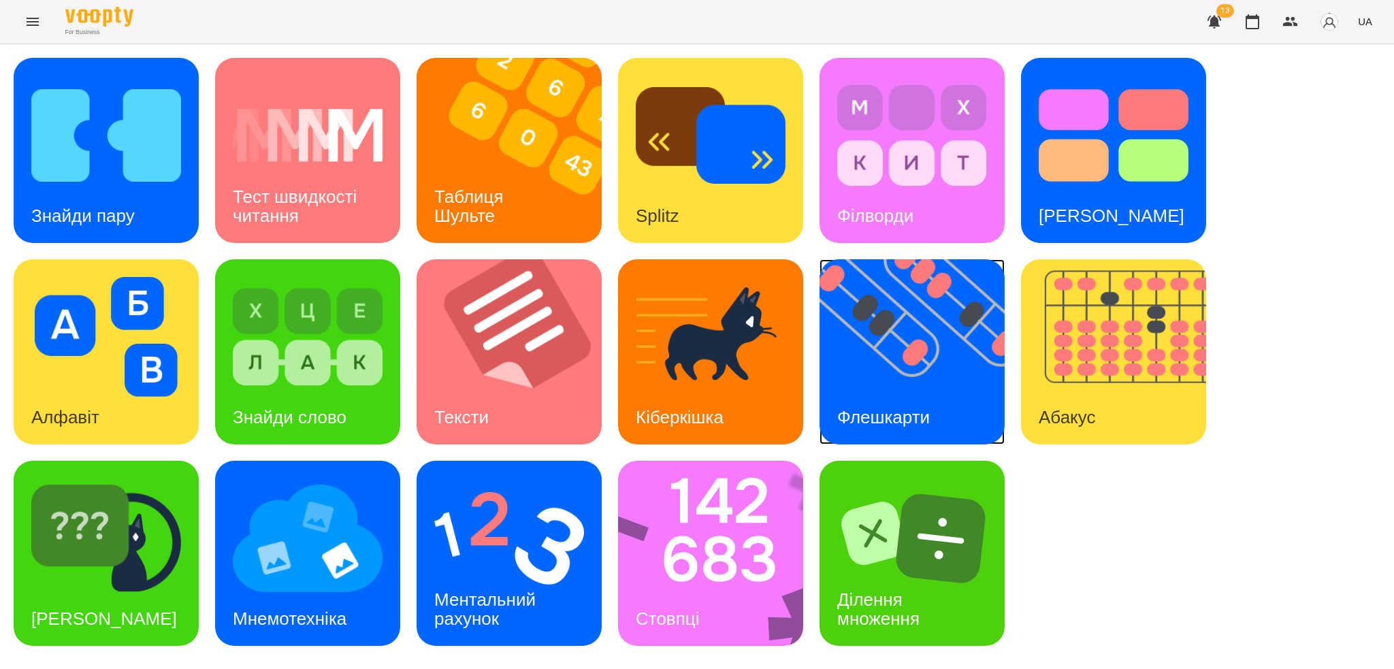
click at [881, 368] on img at bounding box center [921, 351] width 202 height 185
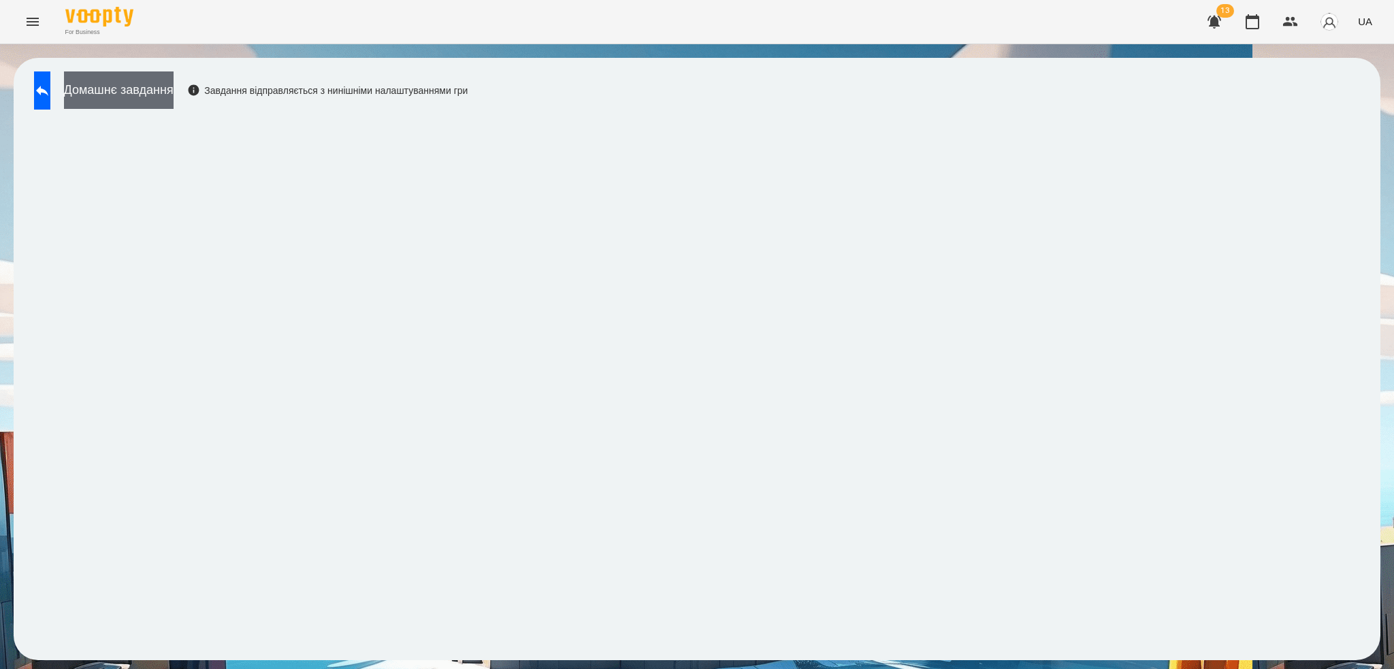
click at [156, 87] on button "Домашнє завдання" at bounding box center [119, 89] width 110 height 37
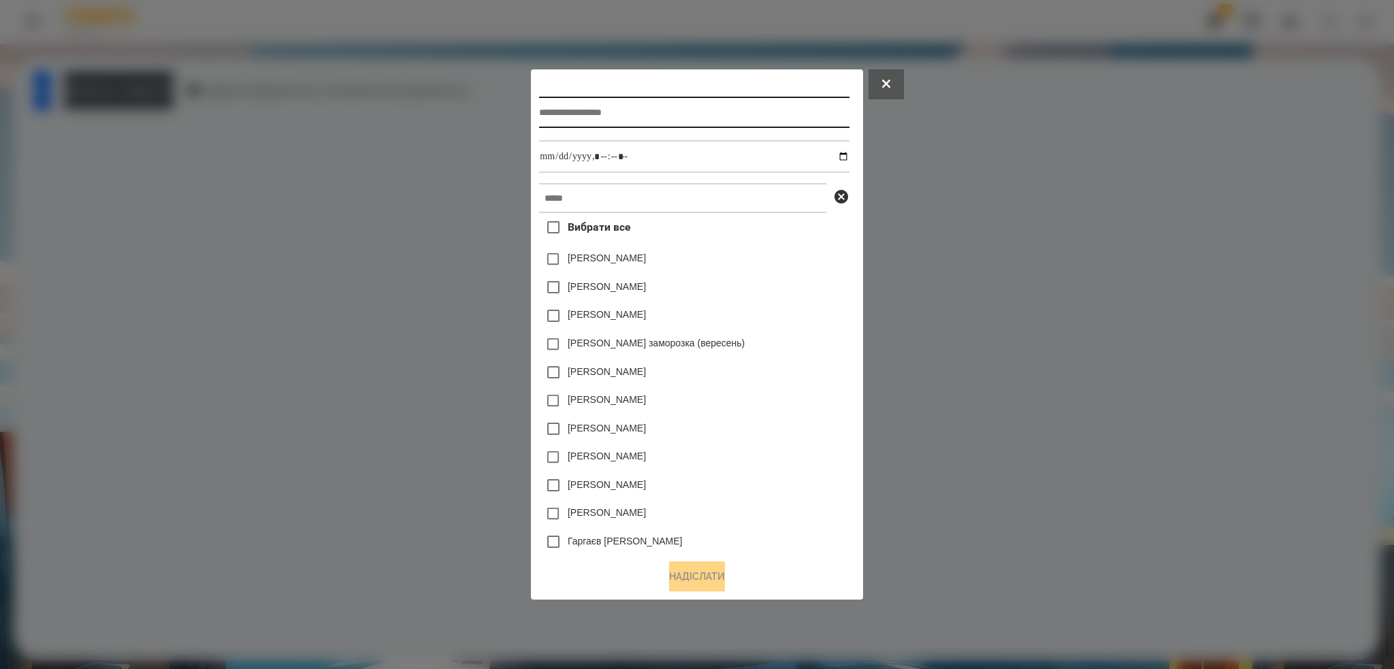
click at [568, 120] on input "text" at bounding box center [694, 112] width 310 height 31
type input "**********"
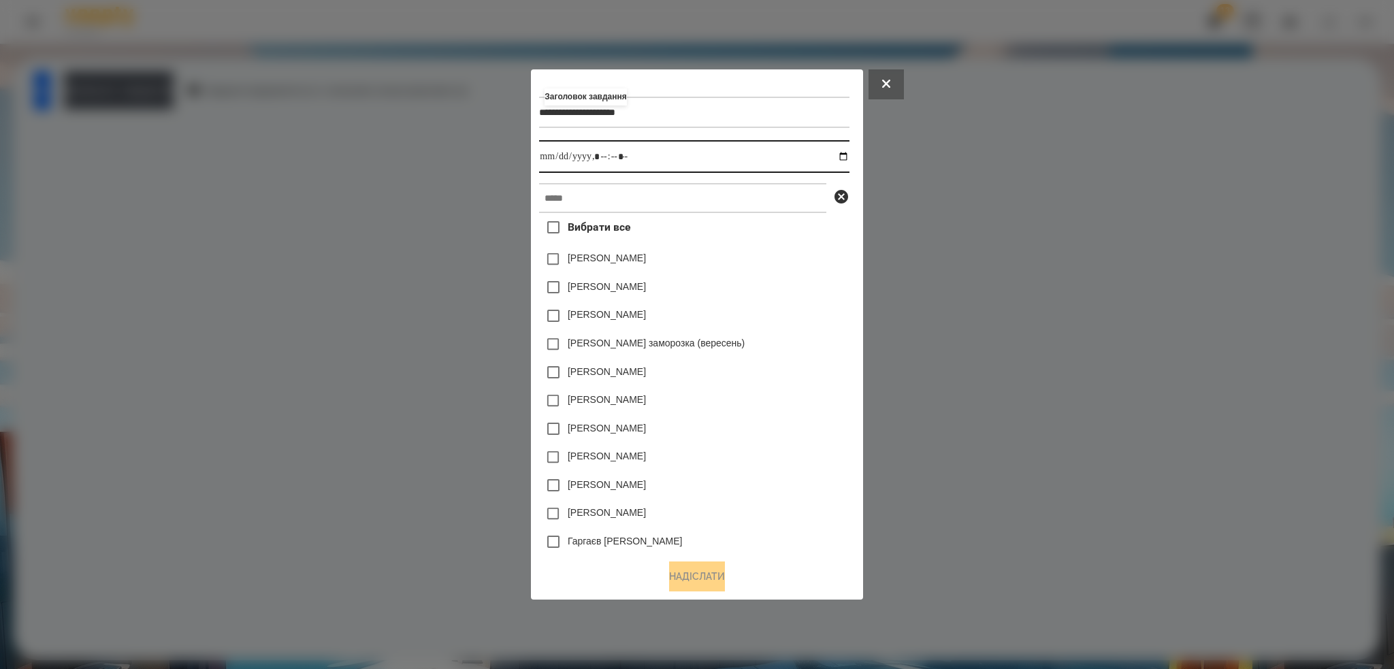
click at [849, 152] on input "datetime-local" at bounding box center [694, 156] width 310 height 33
type input "**********"
click at [656, 155] on input "datetime-local" at bounding box center [694, 156] width 310 height 33
click at [613, 209] on input "text" at bounding box center [682, 198] width 287 height 30
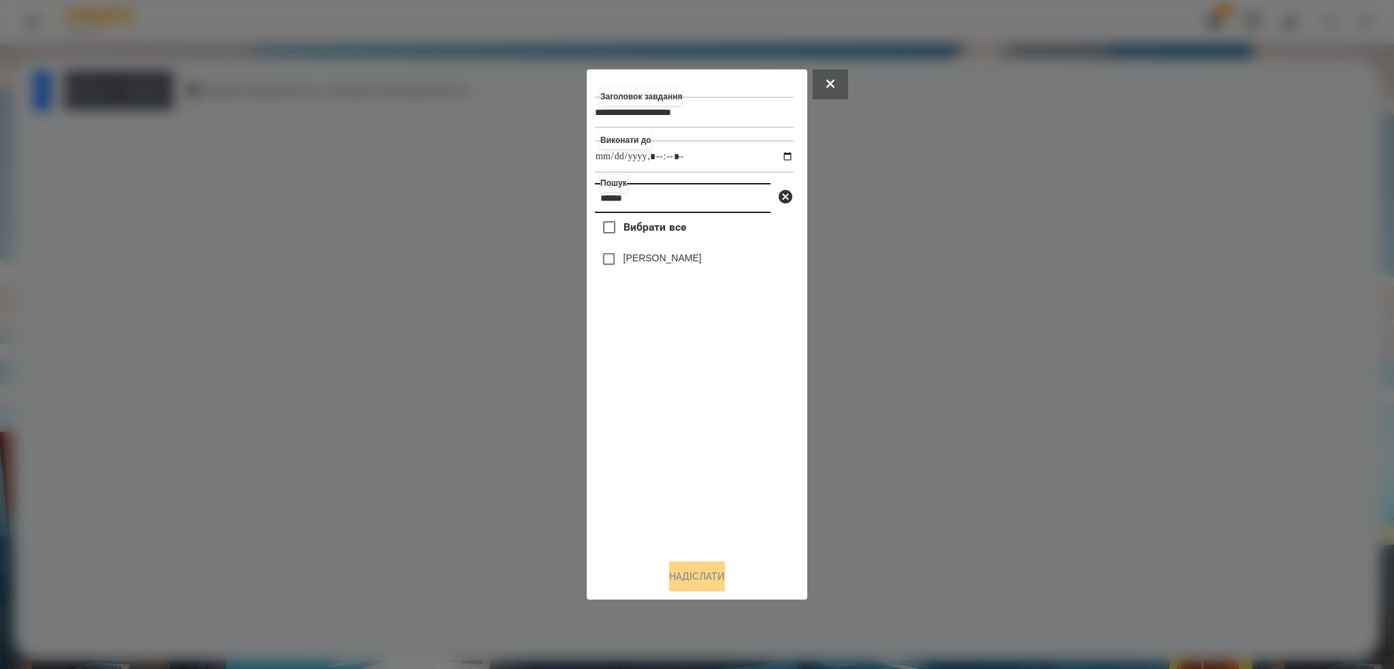
type input "*****"
click at [691, 572] on button "Надіслати" at bounding box center [697, 577] width 56 height 30
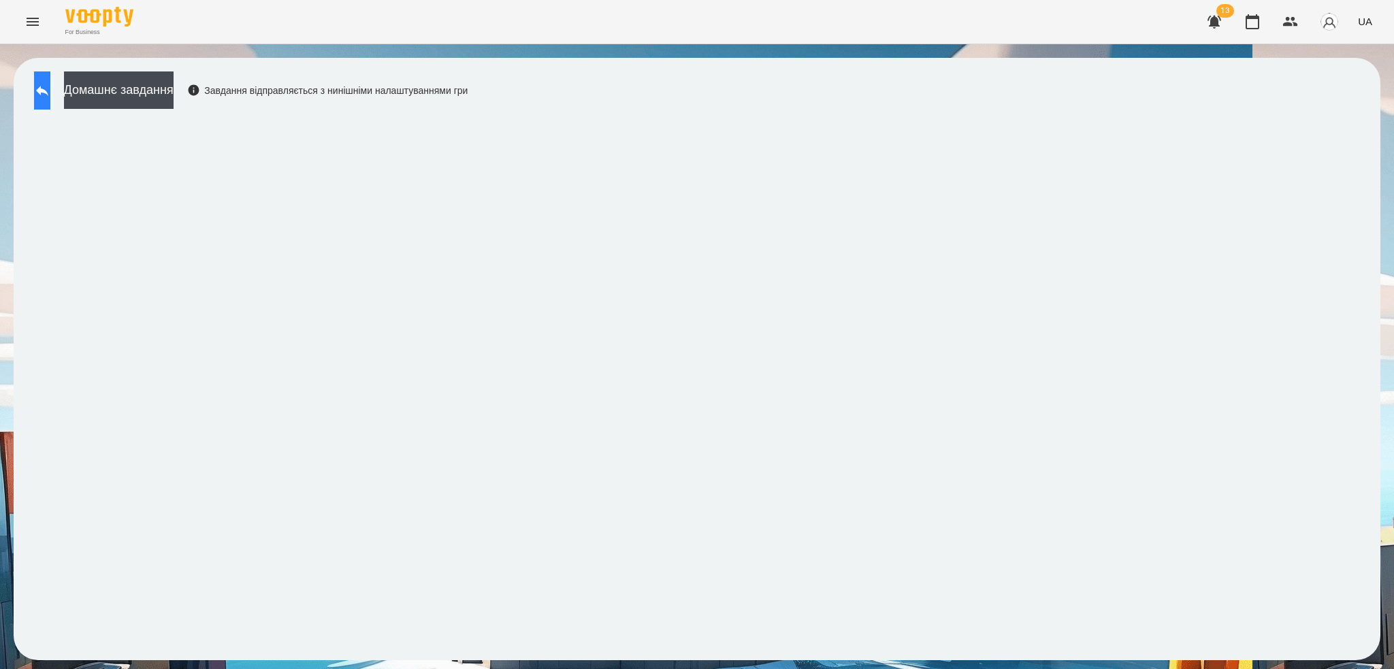
click at [48, 91] on icon at bounding box center [42, 91] width 12 height 10
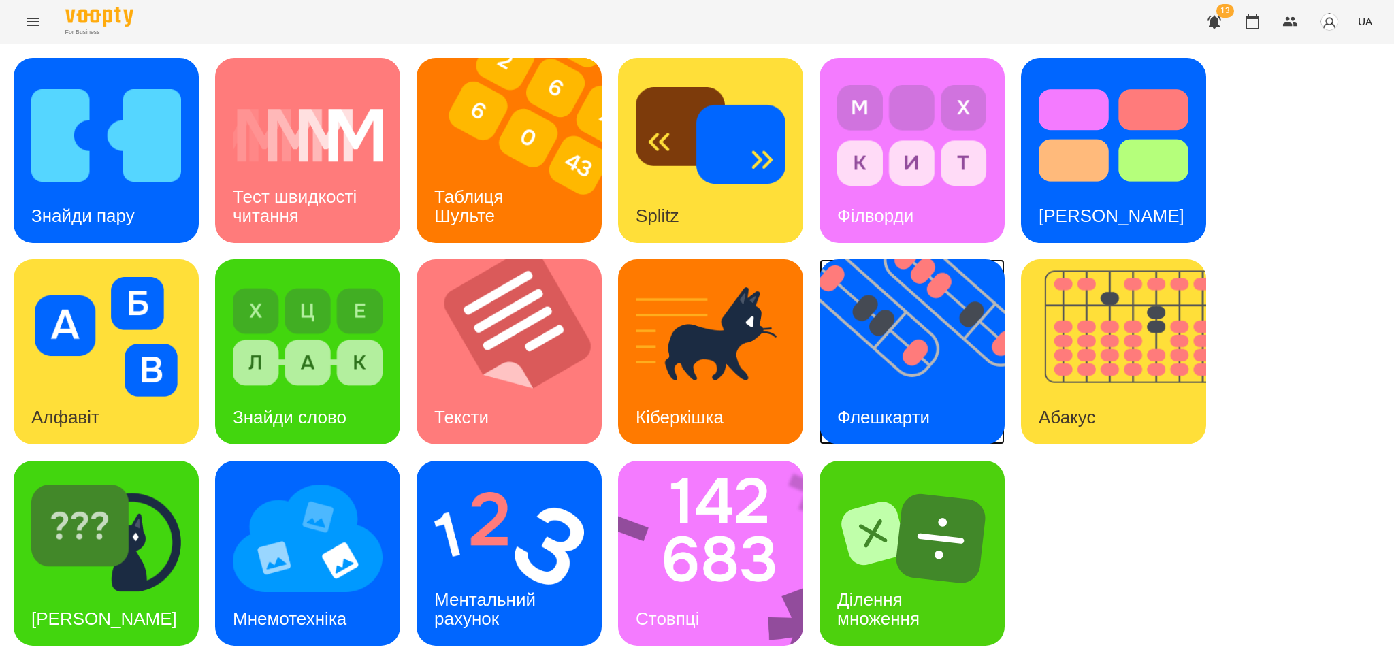
click at [915, 366] on img at bounding box center [921, 351] width 202 height 185
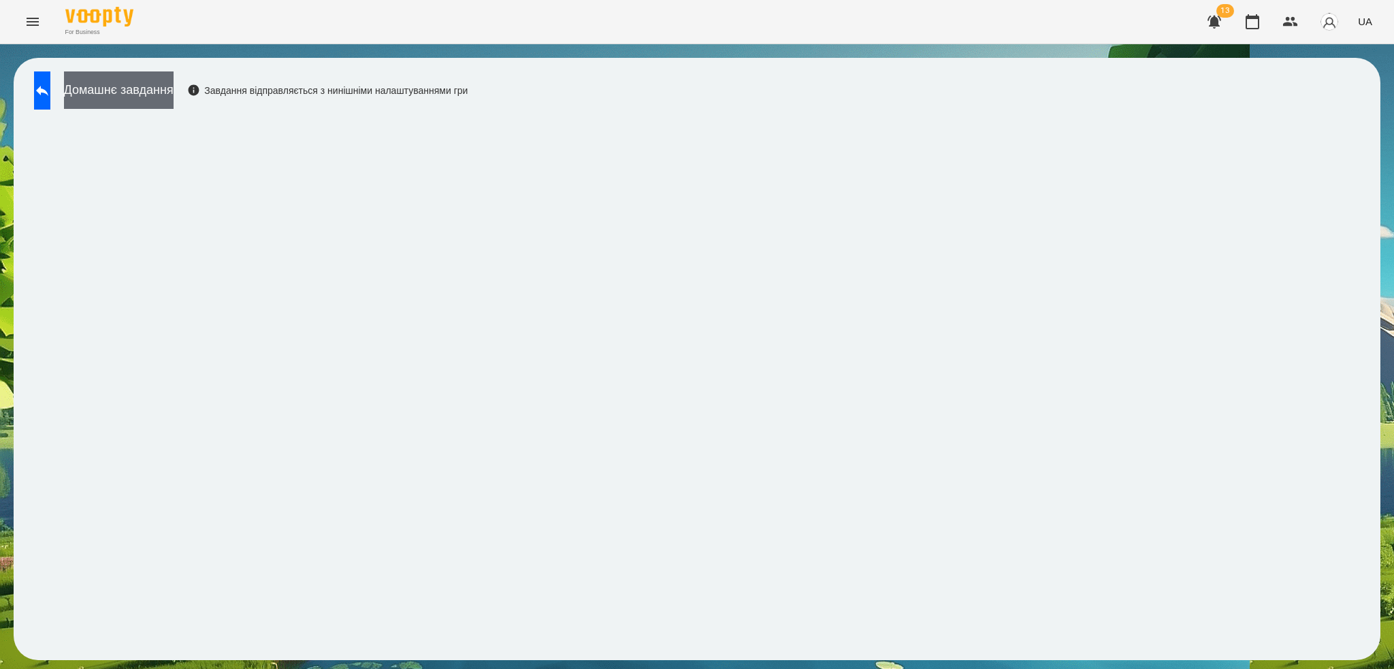
click at [174, 88] on button "Домашнє завдання" at bounding box center [119, 89] width 110 height 37
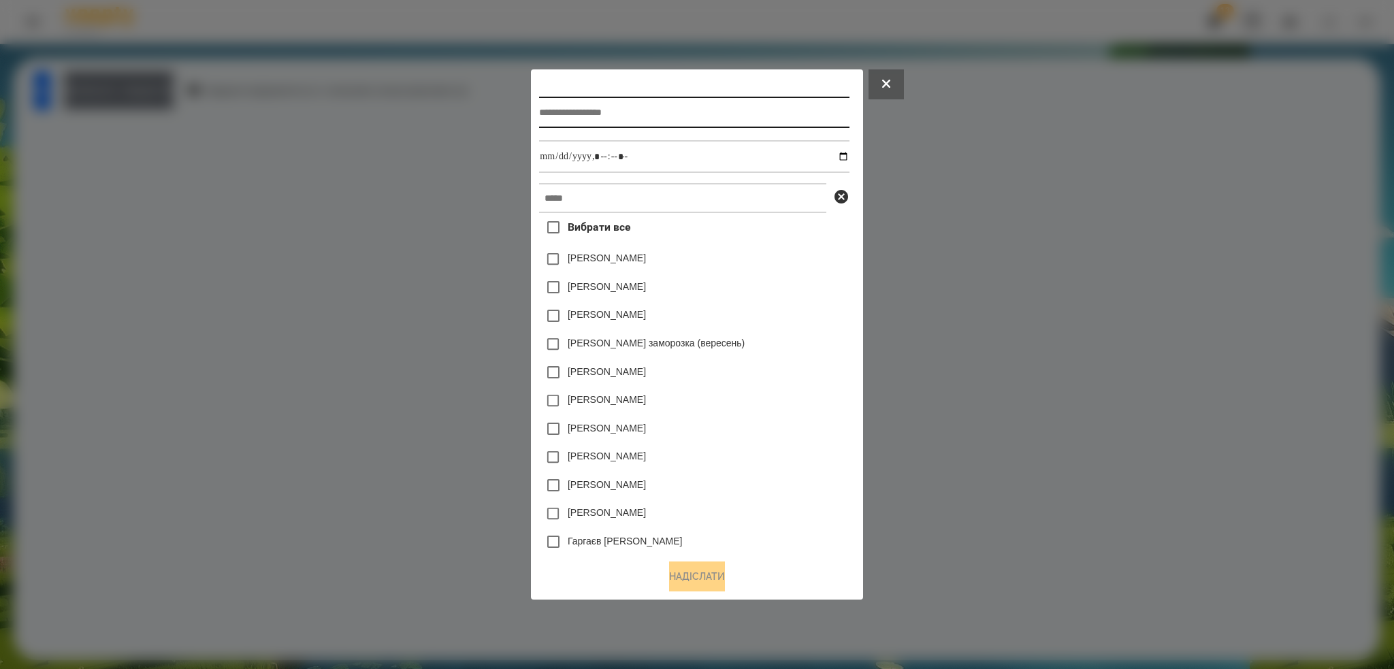
click at [650, 109] on input "text" at bounding box center [694, 112] width 310 height 31
type input "**********"
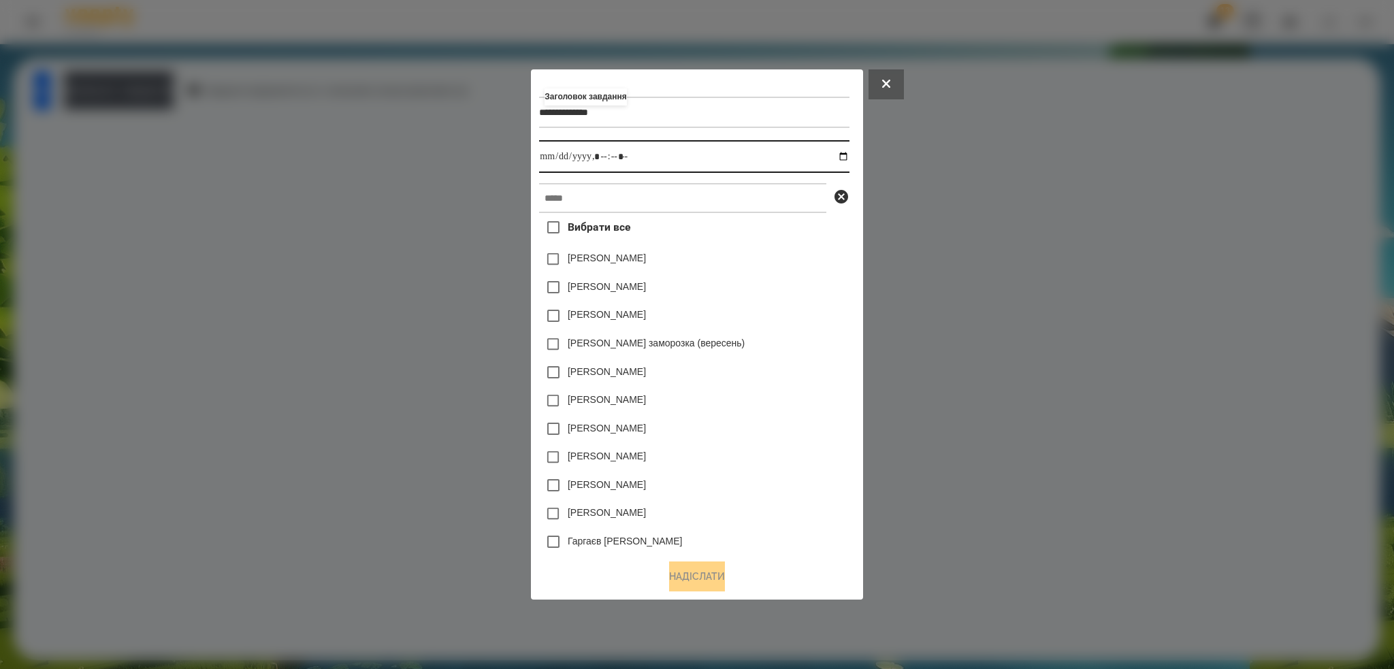
click at [845, 157] on input "datetime-local" at bounding box center [694, 156] width 310 height 33
type input "**********"
click at [668, 163] on input "datetime-local" at bounding box center [694, 156] width 310 height 33
click at [570, 206] on input "text" at bounding box center [682, 198] width 287 height 30
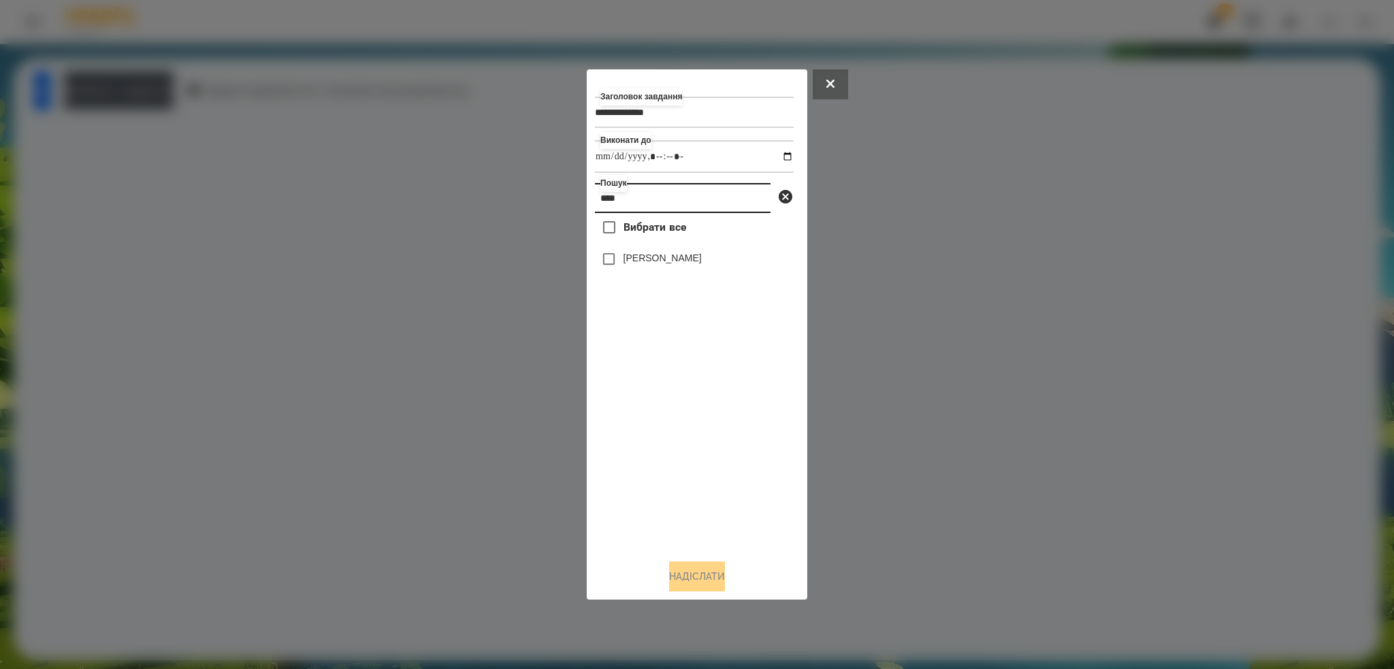
type input "****"
click at [710, 585] on button "Надіслати" at bounding box center [697, 577] width 56 height 30
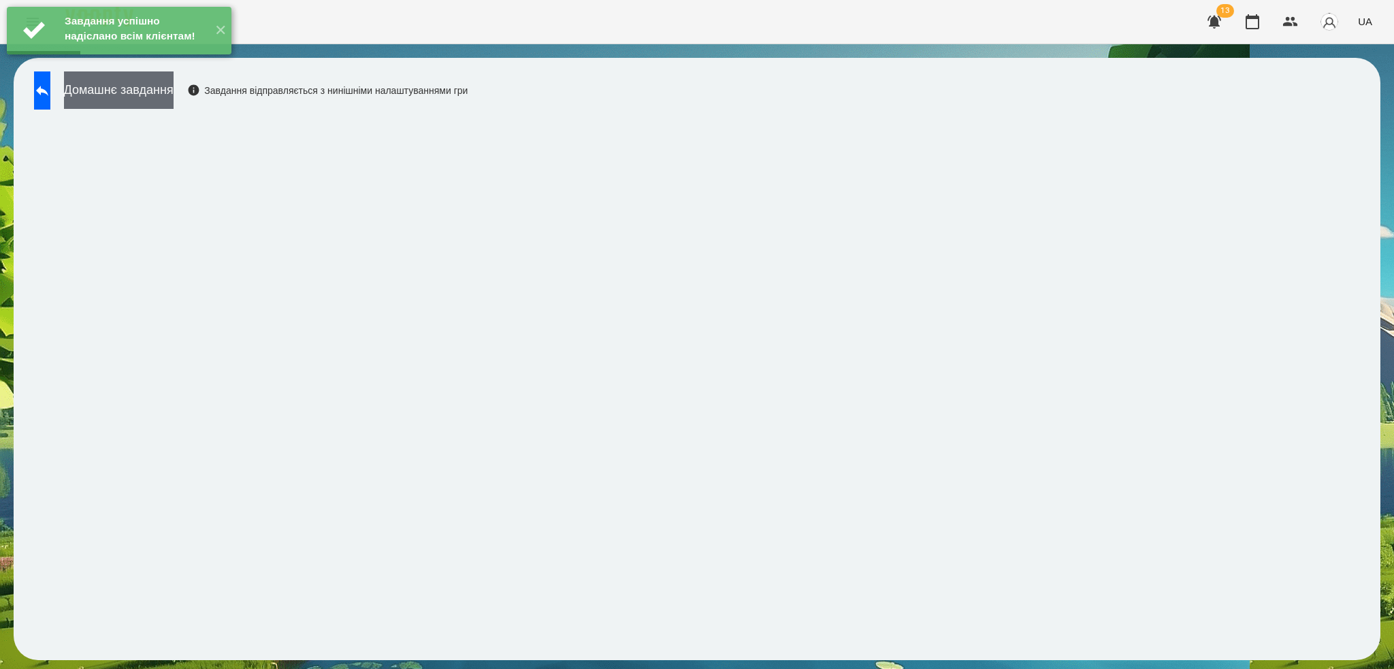
click at [174, 86] on button "Домашнє завдання" at bounding box center [119, 89] width 110 height 37
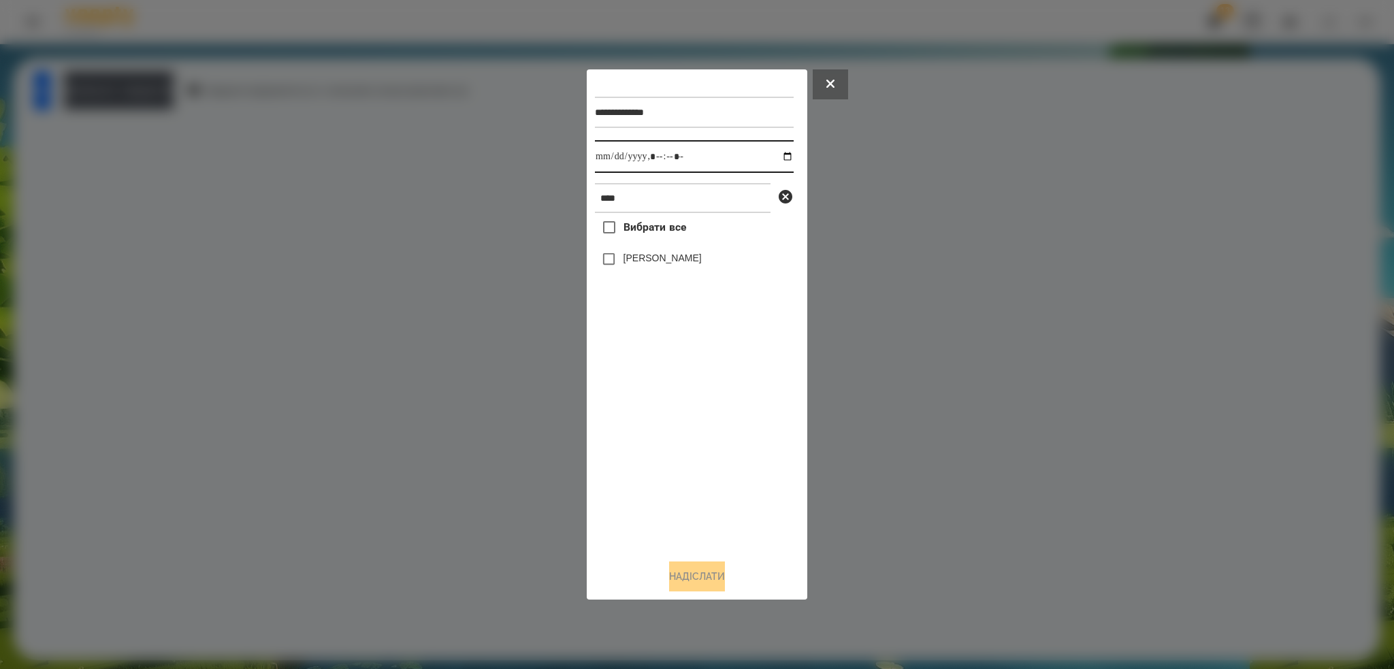
click at [777, 154] on input "datetime-local" at bounding box center [694, 156] width 199 height 33
type input "**********"
click at [604, 261] on div "**********" at bounding box center [697, 313] width 204 height 470
click at [669, 591] on button "Надіслати" at bounding box center [697, 577] width 56 height 30
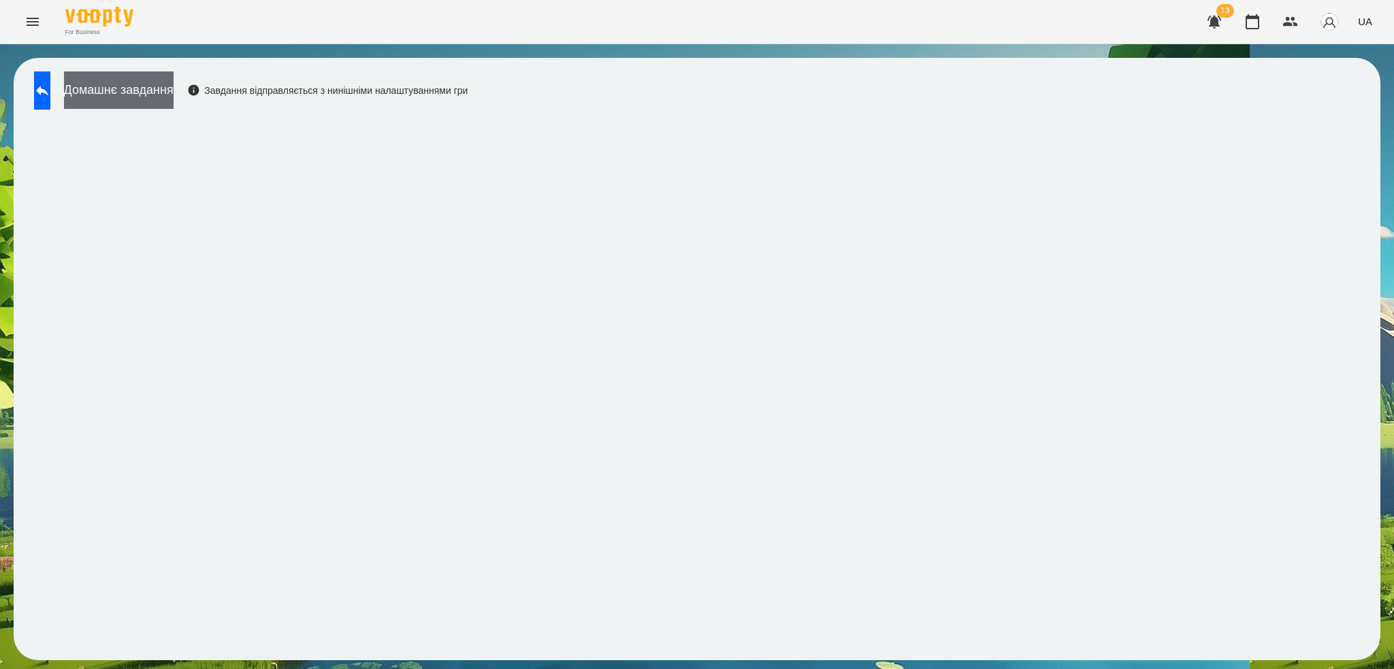
click at [174, 99] on button "Домашнє завдання" at bounding box center [119, 89] width 110 height 37
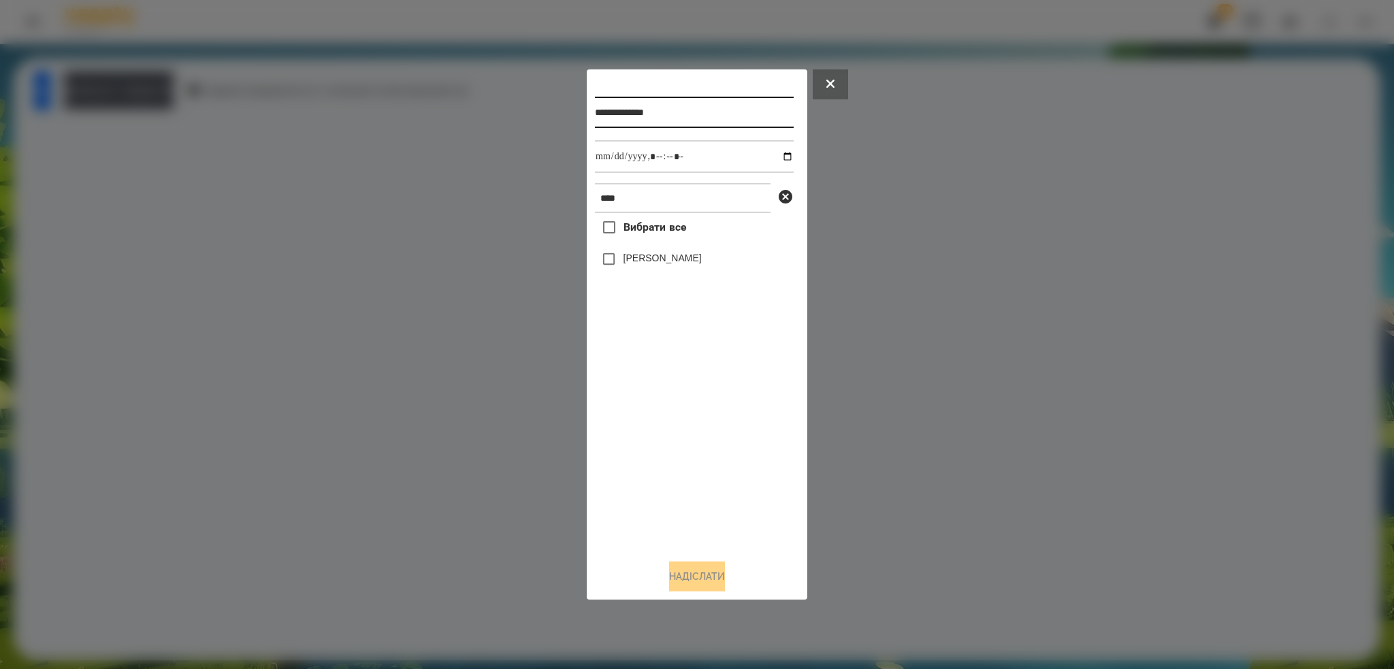
click at [723, 109] on input "**********" at bounding box center [694, 112] width 199 height 31
type input "**********"
click at [779, 158] on input "datetime-local" at bounding box center [694, 156] width 199 height 33
type input "**********"
click at [709, 169] on input "datetime-local" at bounding box center [694, 156] width 199 height 33
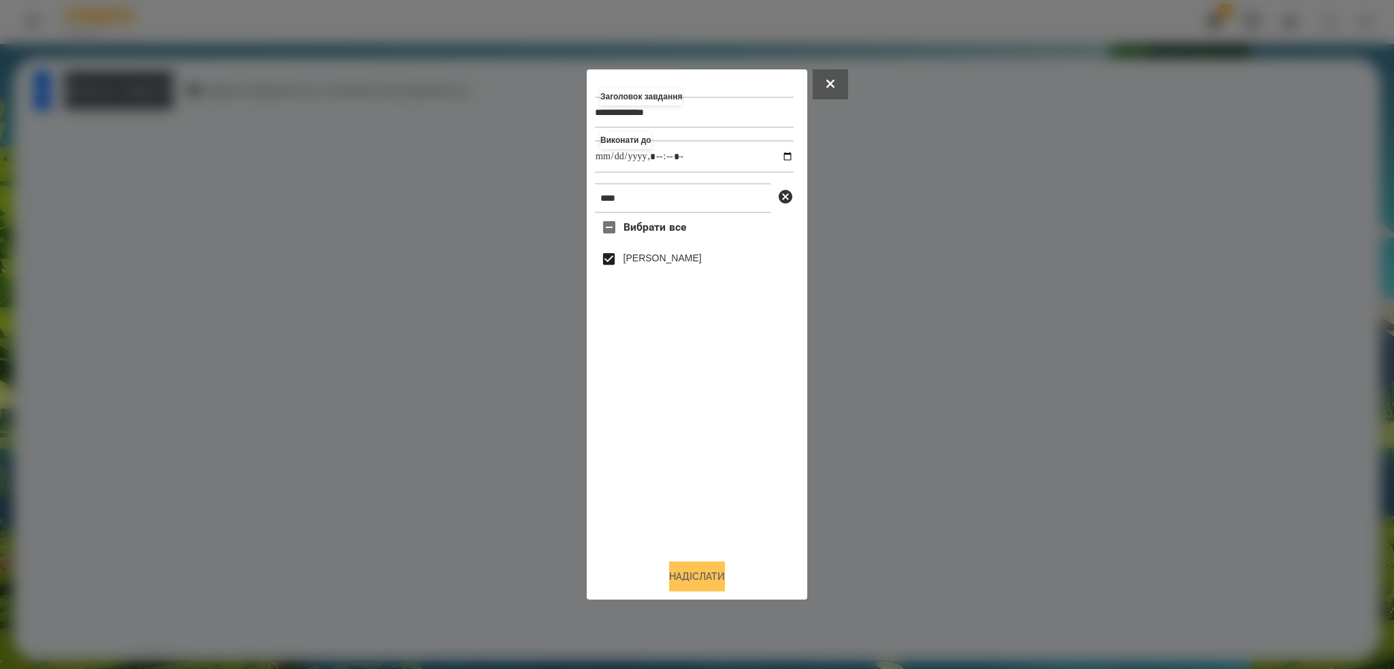
click at [687, 580] on button "Надіслати" at bounding box center [697, 577] width 56 height 30
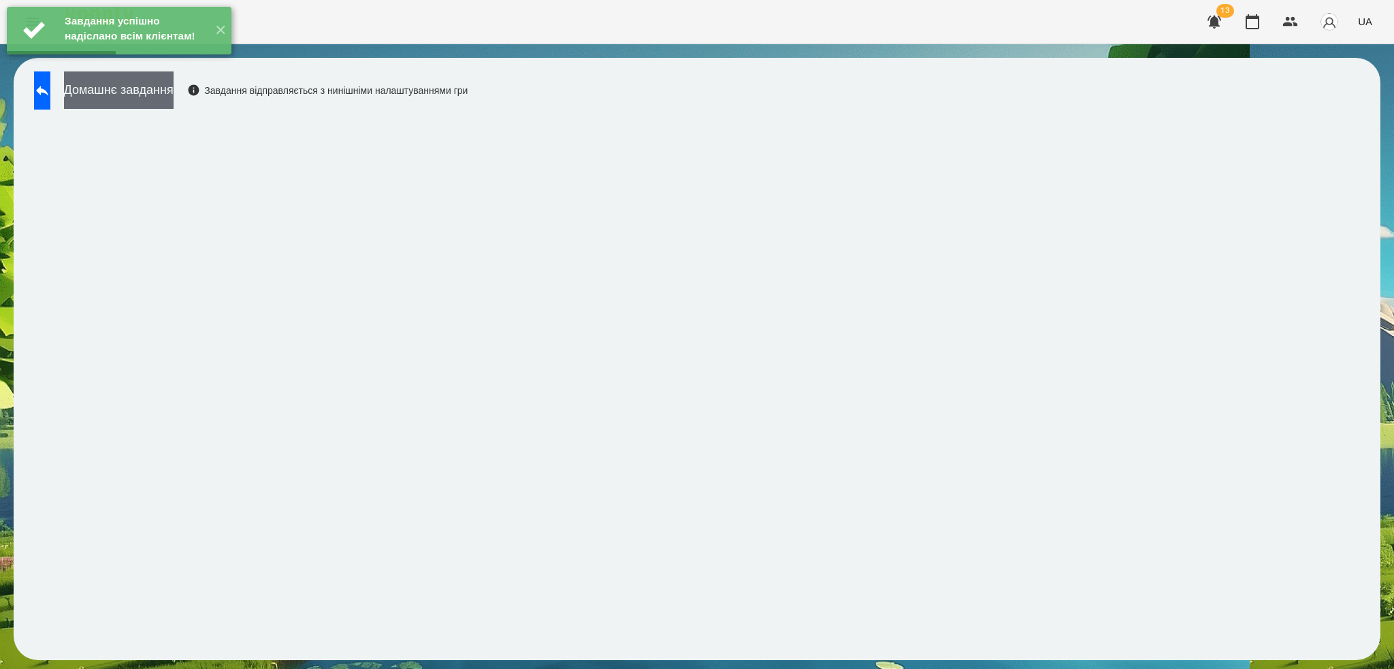
click at [174, 99] on button "Домашнє завдання" at bounding box center [119, 89] width 110 height 37
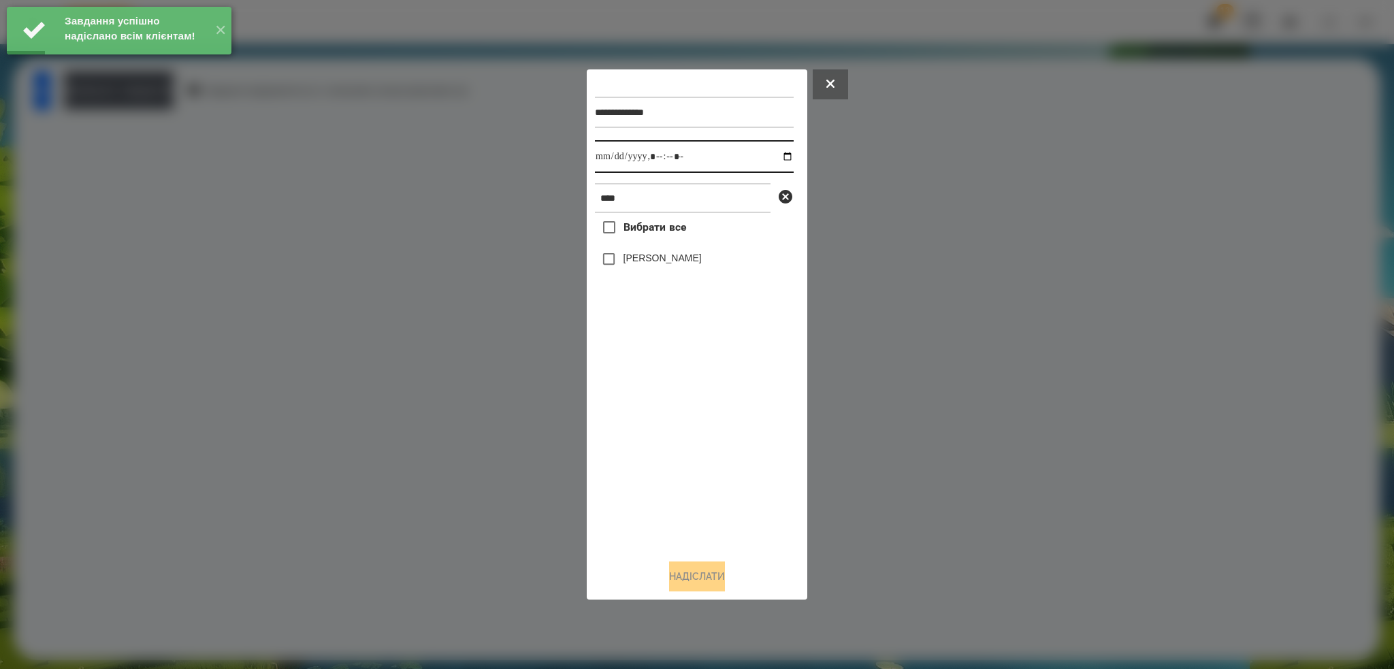
click at [777, 156] on input "datetime-local" at bounding box center [694, 156] width 199 height 33
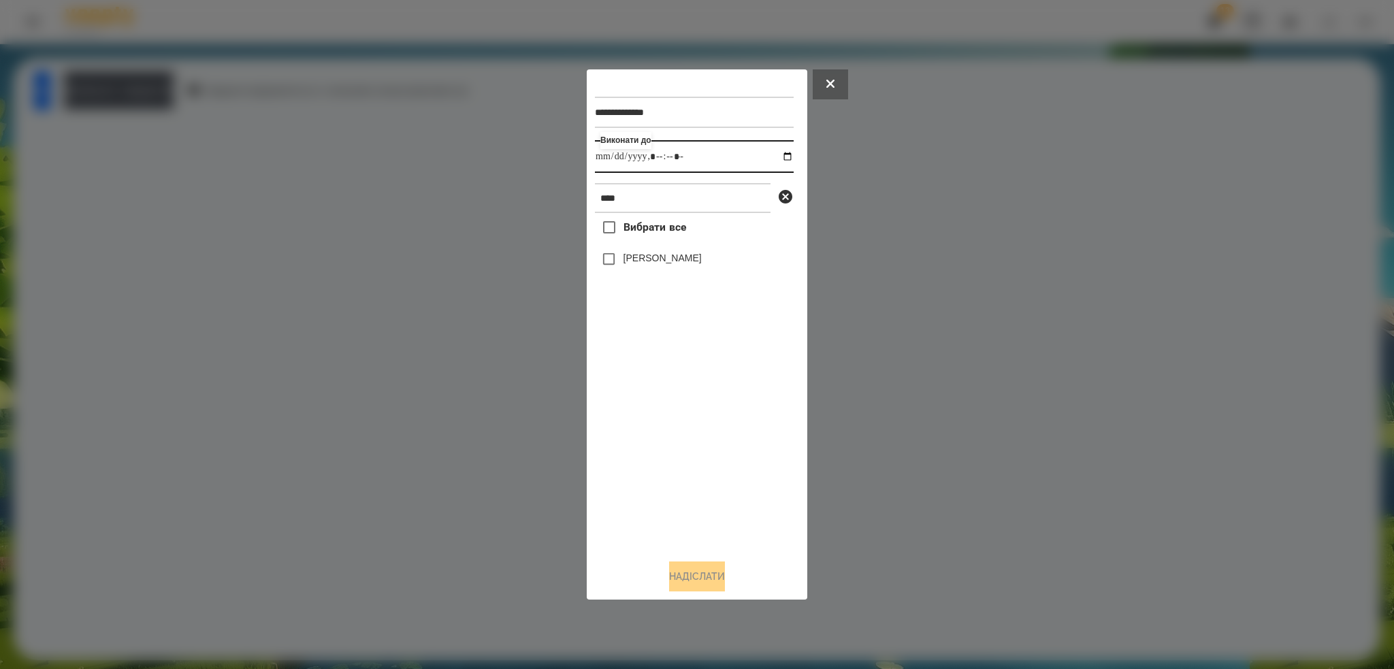
type input "**********"
click at [720, 154] on input "datetime-local" at bounding box center [694, 156] width 199 height 33
click at [691, 591] on button "Надіслати" at bounding box center [697, 577] width 56 height 30
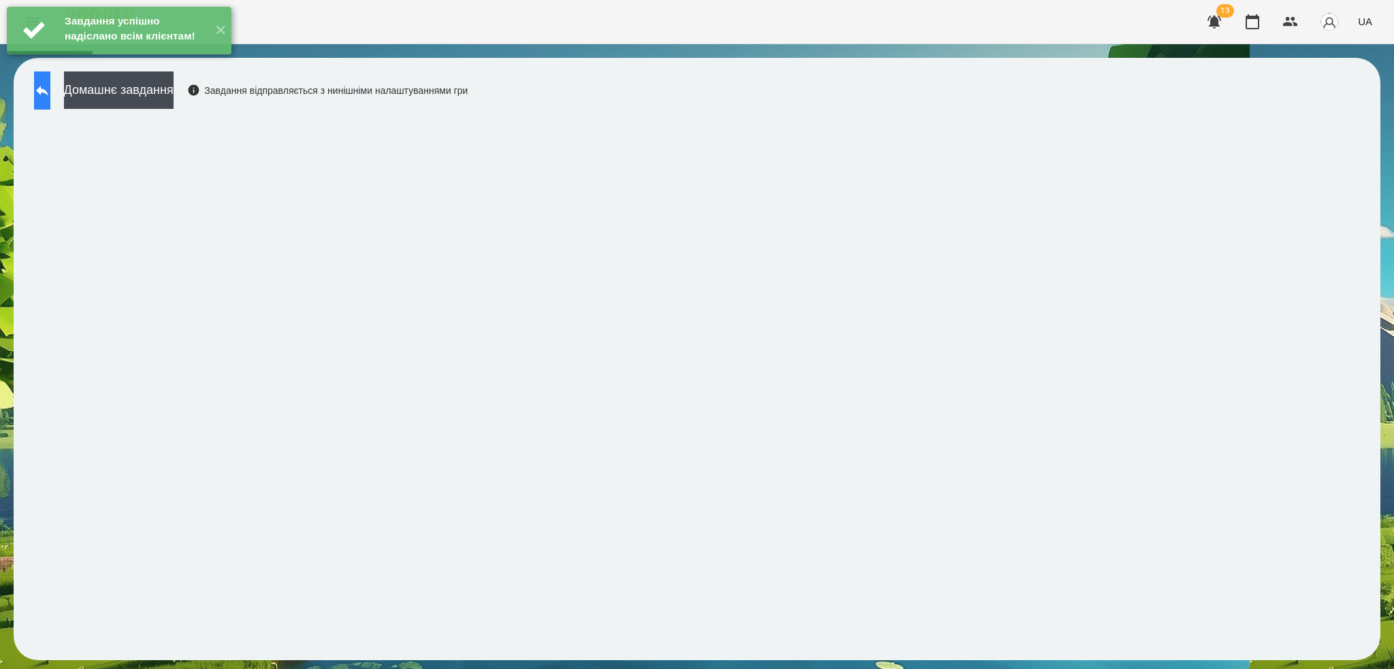
click at [48, 90] on icon at bounding box center [42, 91] width 12 height 10
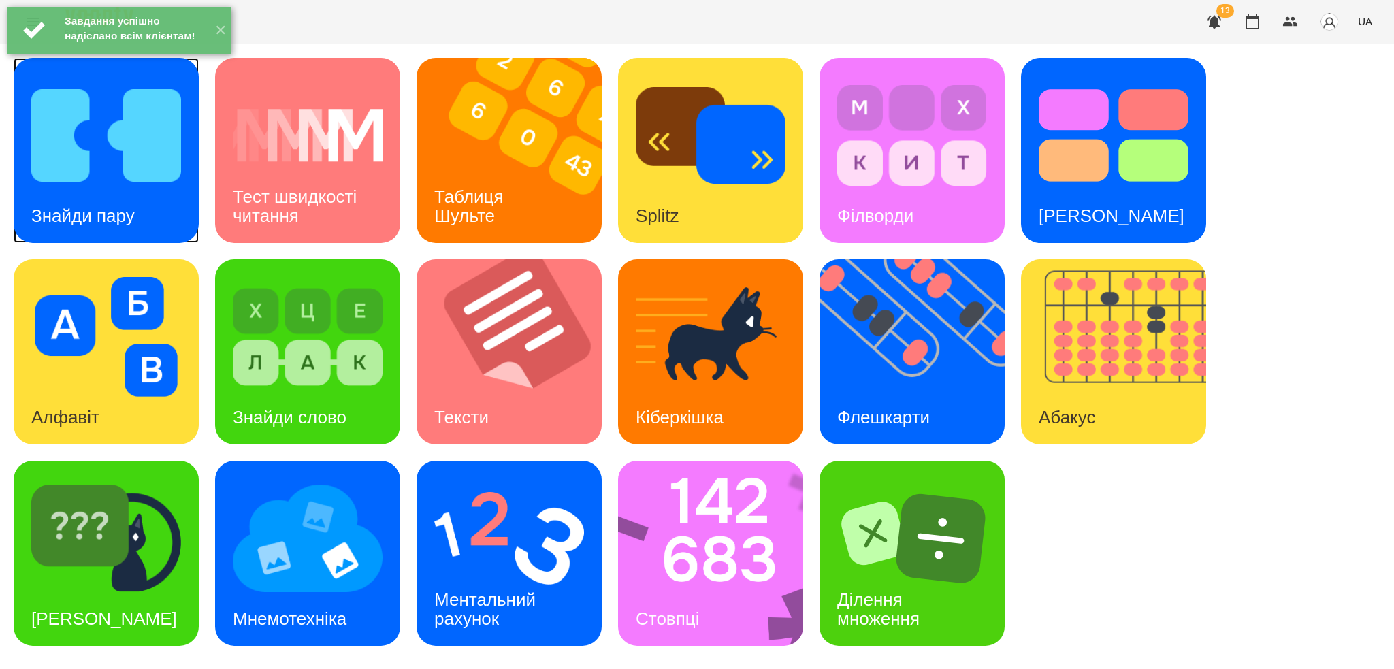
click at [123, 178] on img at bounding box center [106, 136] width 150 height 120
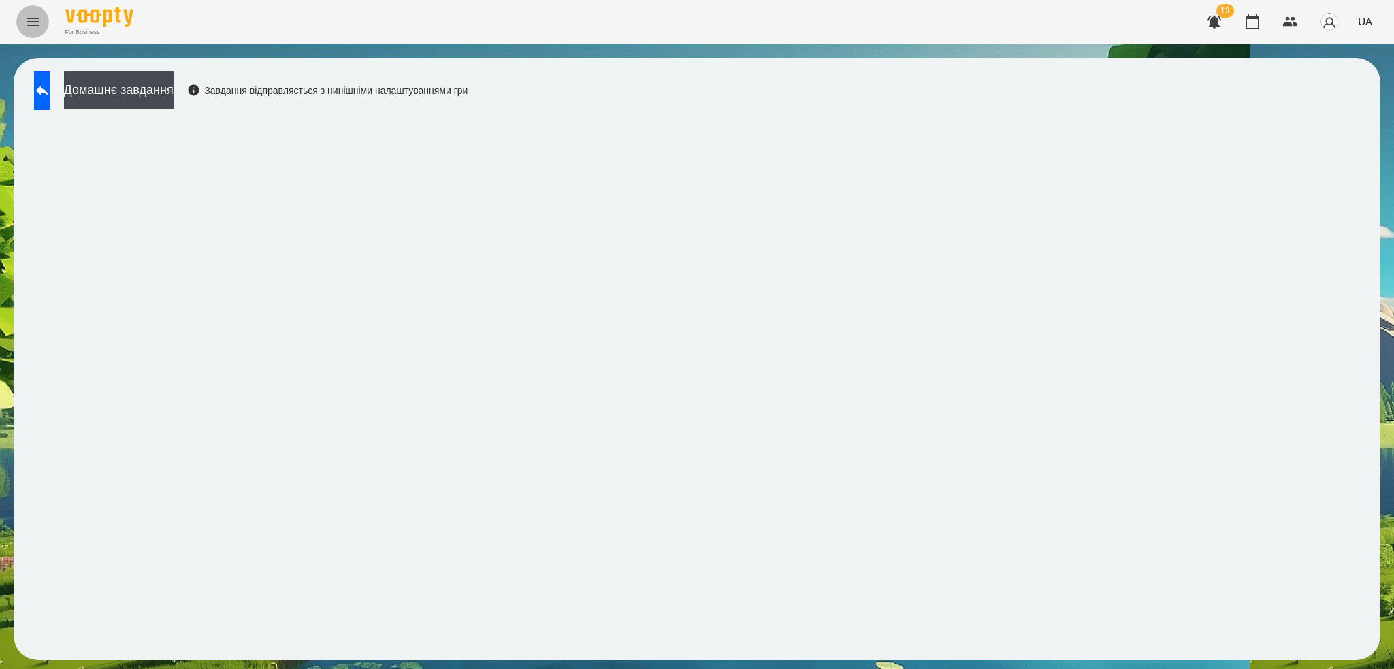
click at [33, 19] on icon "Menu" at bounding box center [33, 22] width 12 height 8
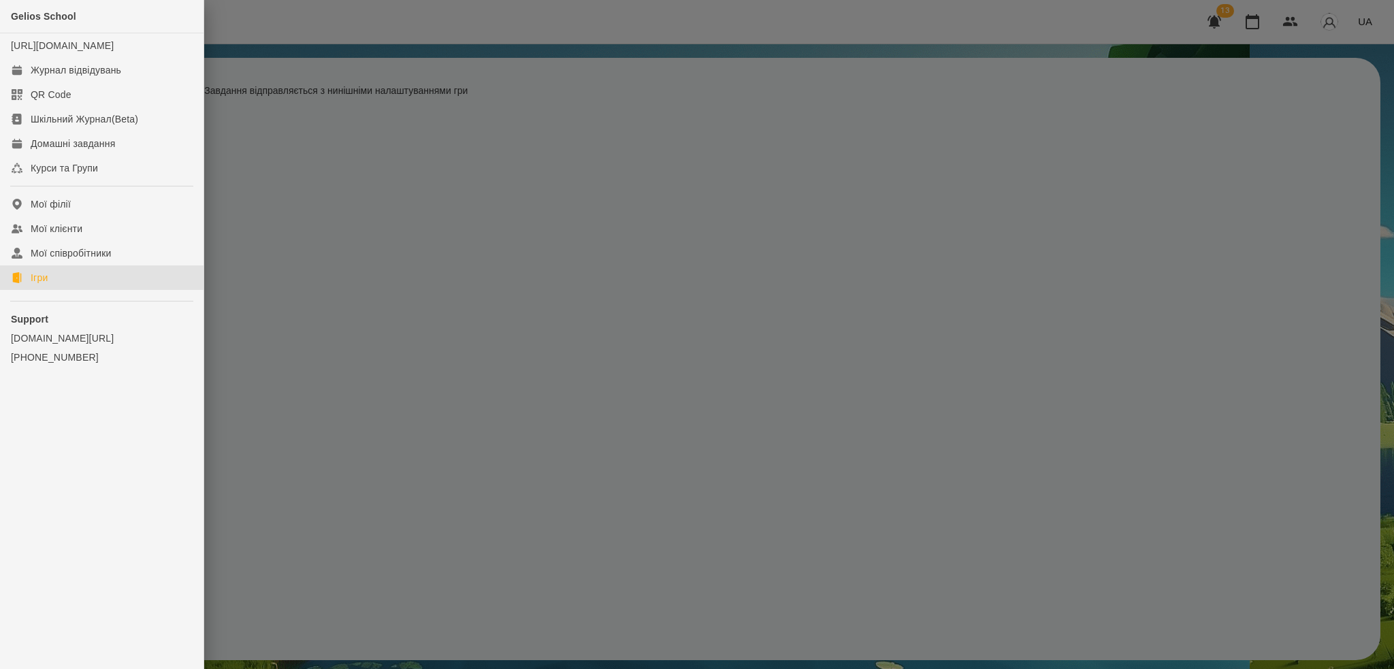
click at [52, 290] on link "Ігри" at bounding box center [102, 277] width 204 height 25
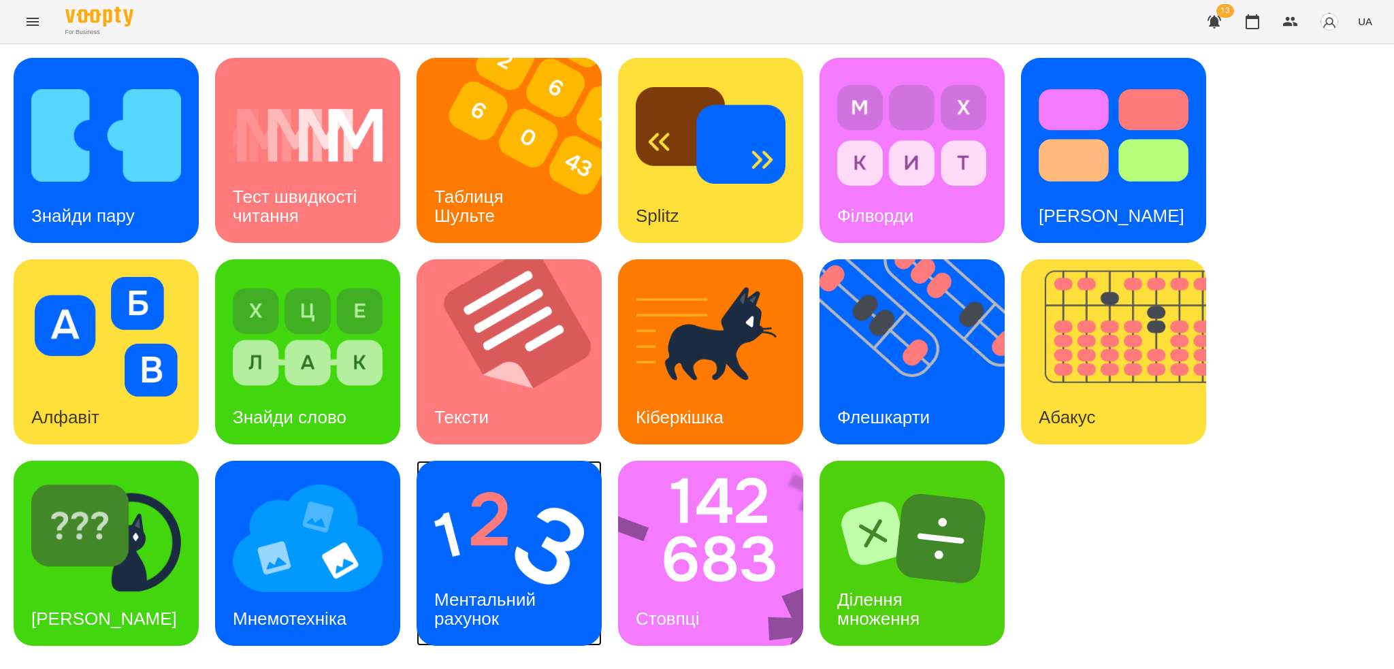
click at [472, 613] on h3 "Ментальний рахунок" at bounding box center [487, 608] width 106 height 39
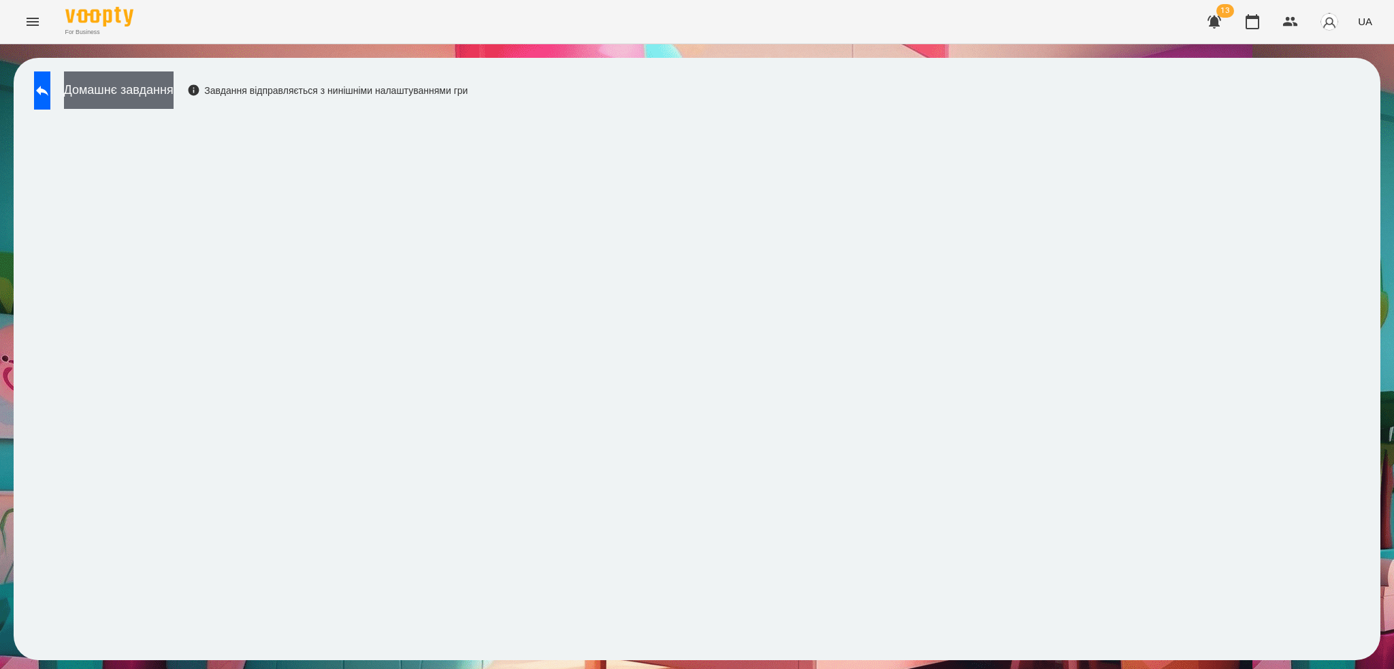
click at [174, 82] on button "Домашнє завдання" at bounding box center [119, 89] width 110 height 37
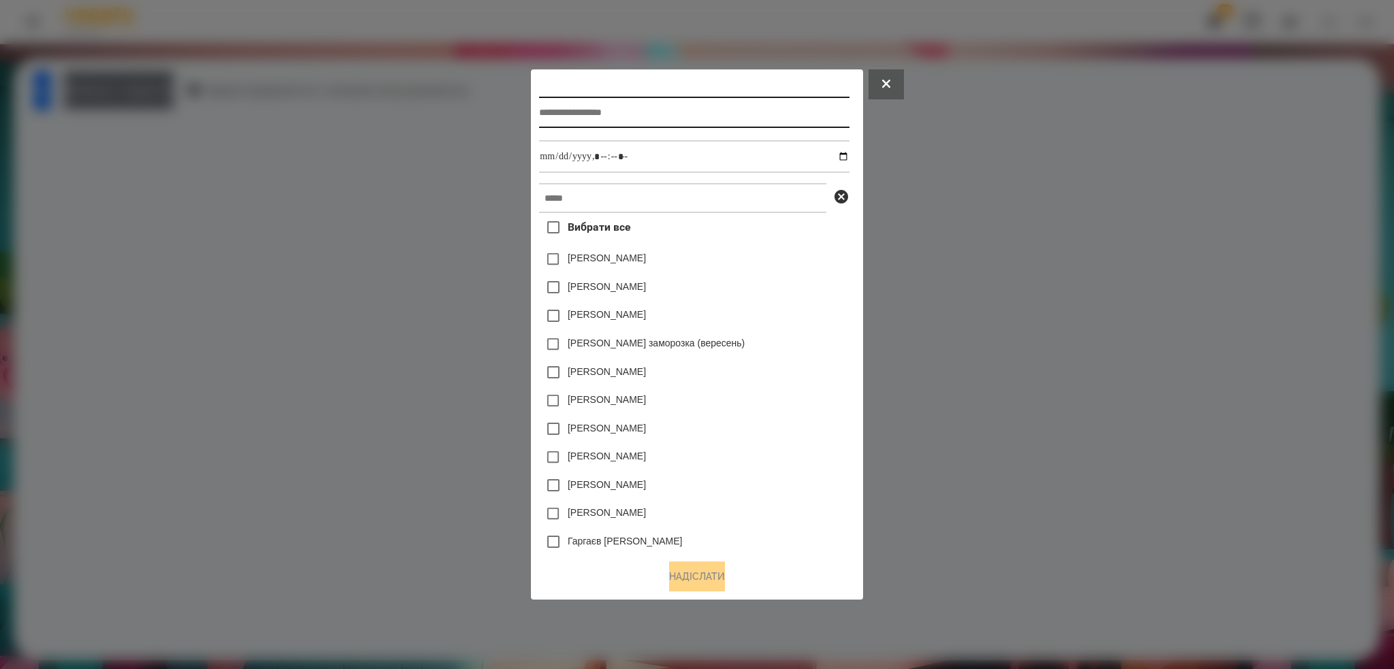
click at [687, 112] on input "text" at bounding box center [694, 112] width 310 height 31
type input "**********"
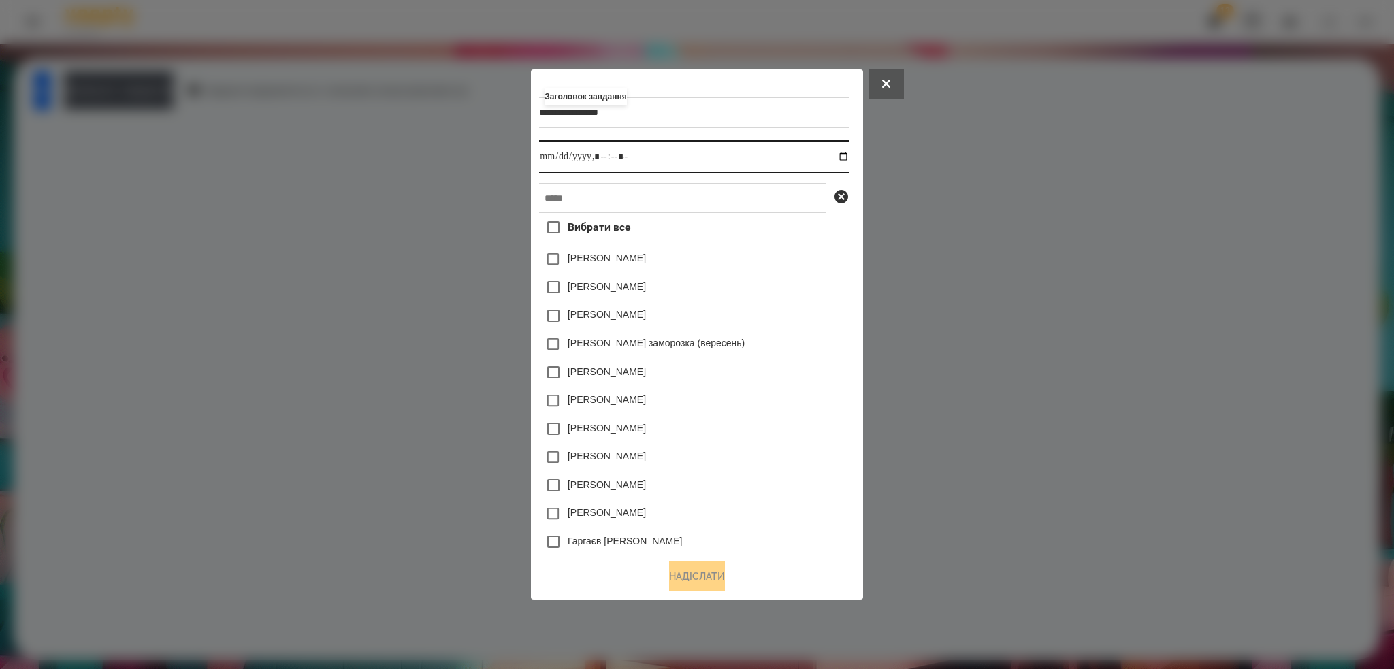
click at [847, 155] on input "datetime-local" at bounding box center [694, 156] width 310 height 33
type input "**********"
drag, startPoint x: 658, startPoint y: 157, endPoint x: 589, endPoint y: 206, distance: 84.0
click at [658, 157] on input "datetime-local" at bounding box center [694, 156] width 310 height 33
click at [587, 207] on input "text" at bounding box center [682, 198] width 287 height 30
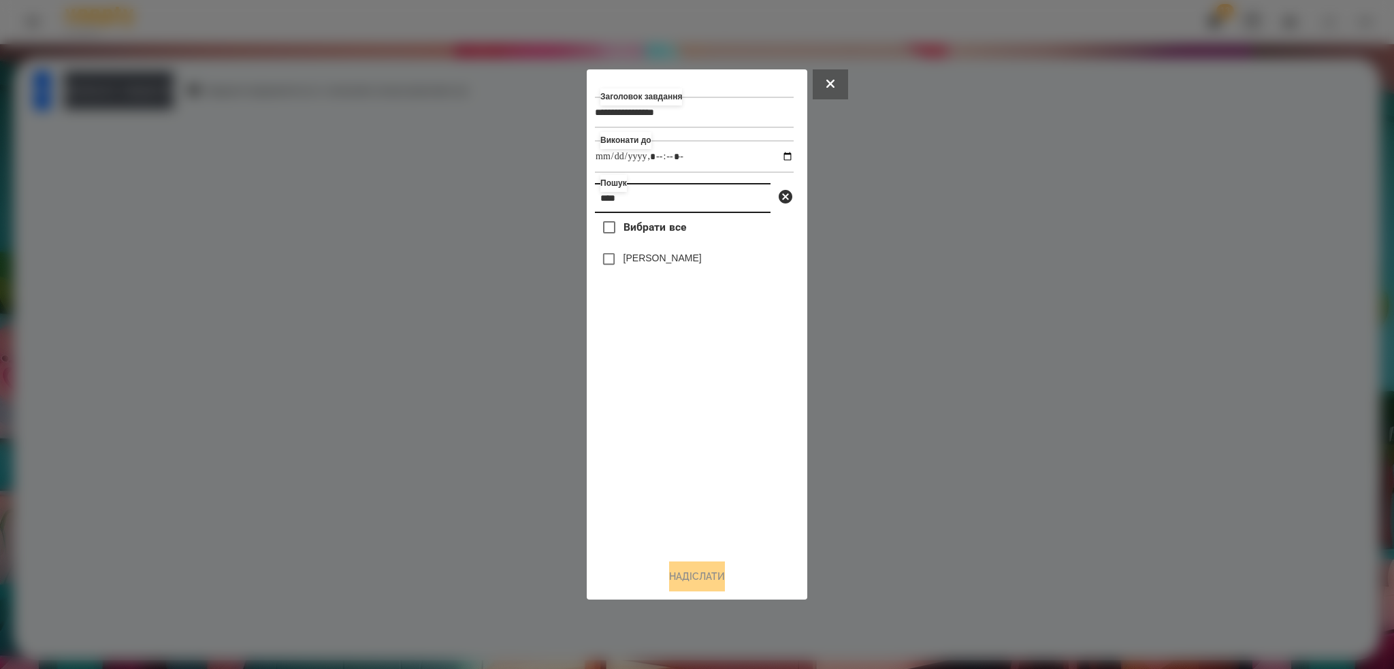
type input "****"
click at [682, 565] on button "Надіслати" at bounding box center [697, 577] width 56 height 30
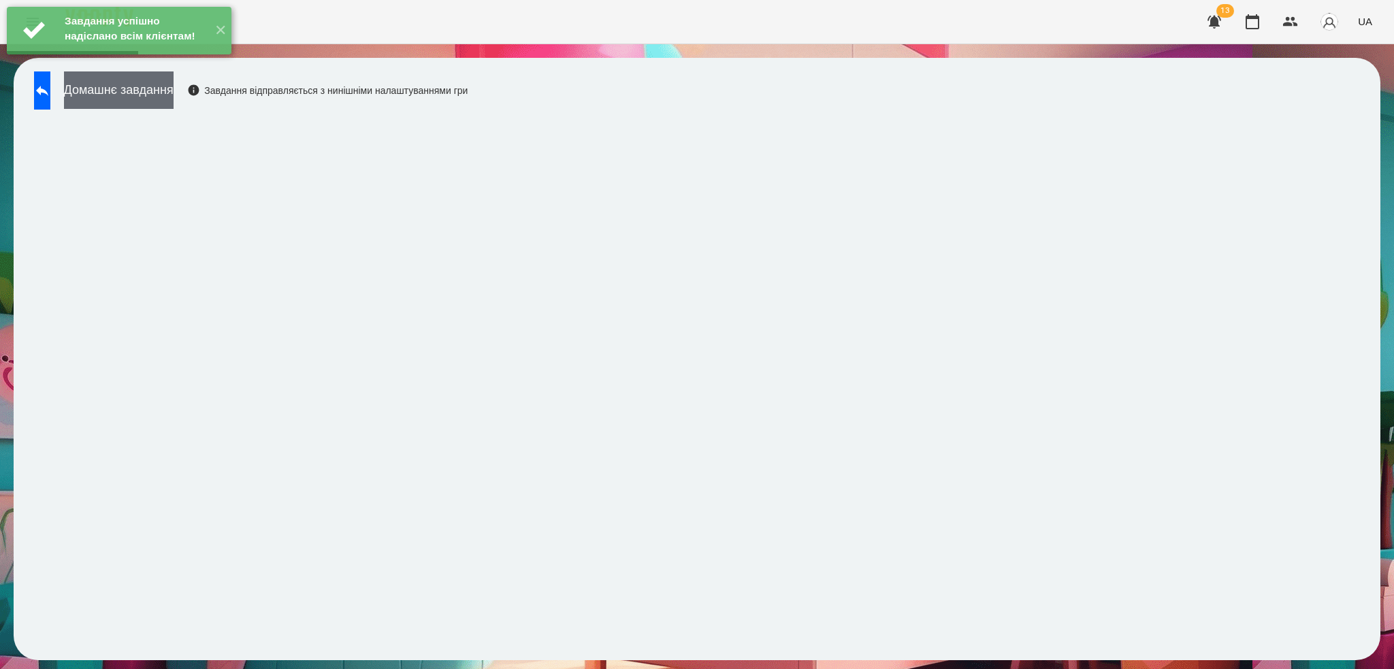
click at [165, 99] on button "Домашнє завдання" at bounding box center [119, 89] width 110 height 37
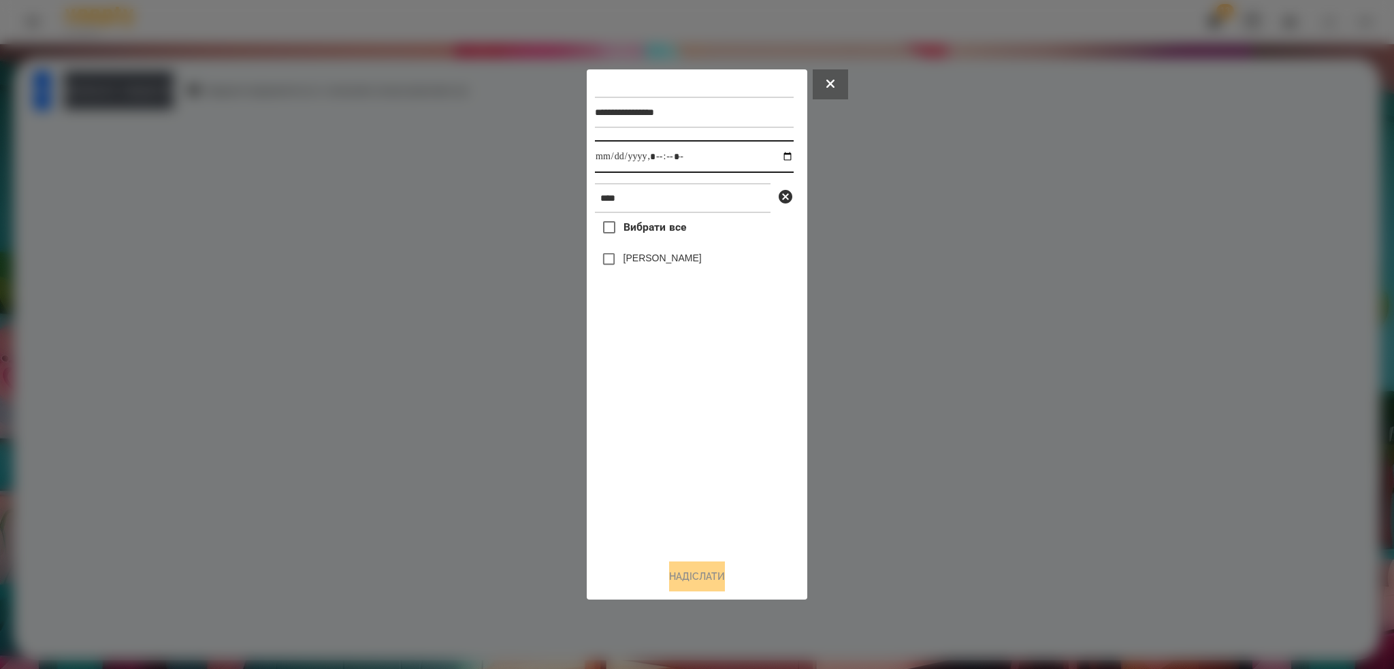
click at [775, 161] on input "datetime-local" at bounding box center [694, 156] width 199 height 33
type input "**********"
click at [714, 161] on input "datetime-local" at bounding box center [694, 156] width 199 height 33
click at [687, 581] on button "Надіслати" at bounding box center [697, 577] width 56 height 30
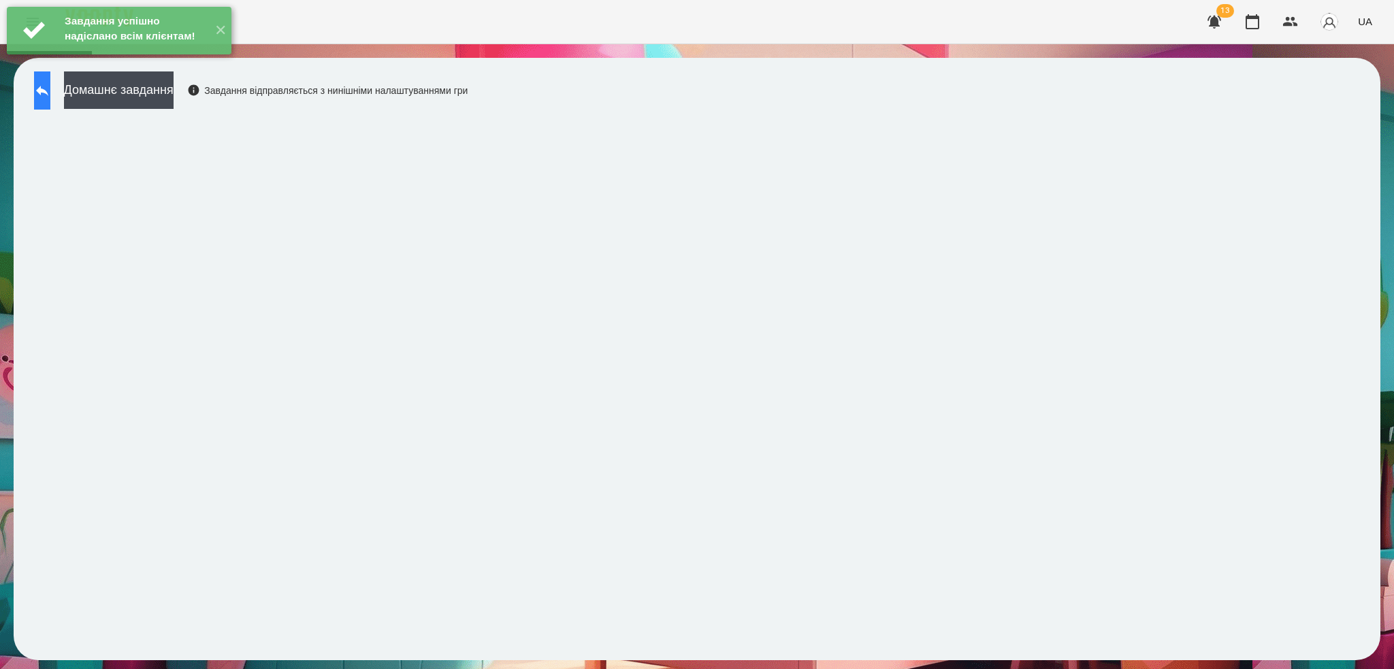
click at [50, 88] on button at bounding box center [42, 90] width 16 height 38
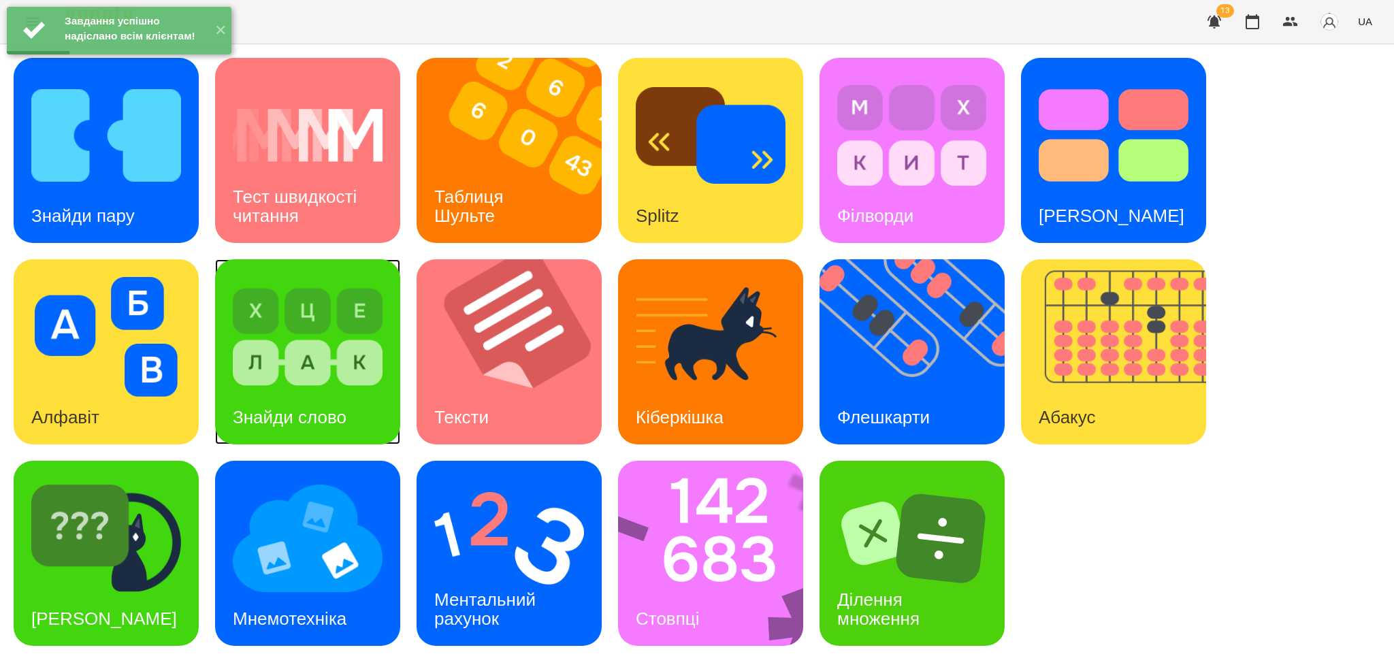
click at [386, 302] on div "Знайди слово" at bounding box center [307, 351] width 185 height 185
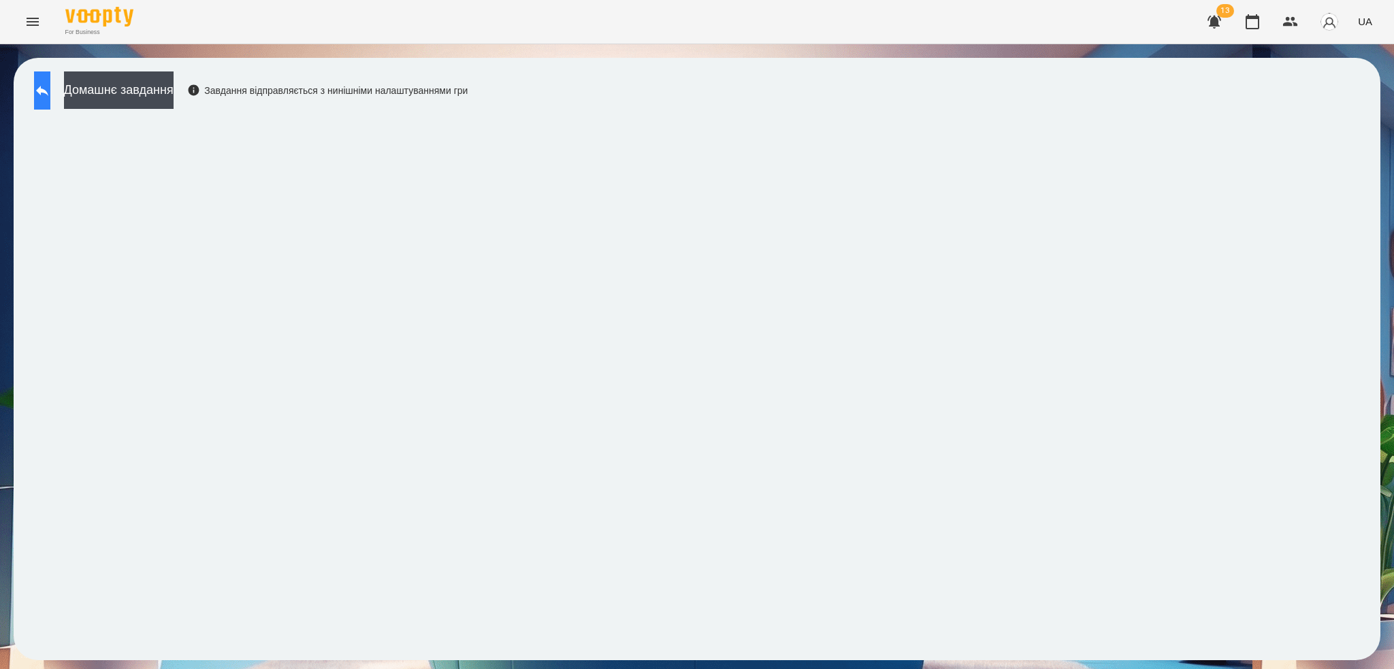
click at [50, 83] on icon at bounding box center [42, 90] width 16 height 16
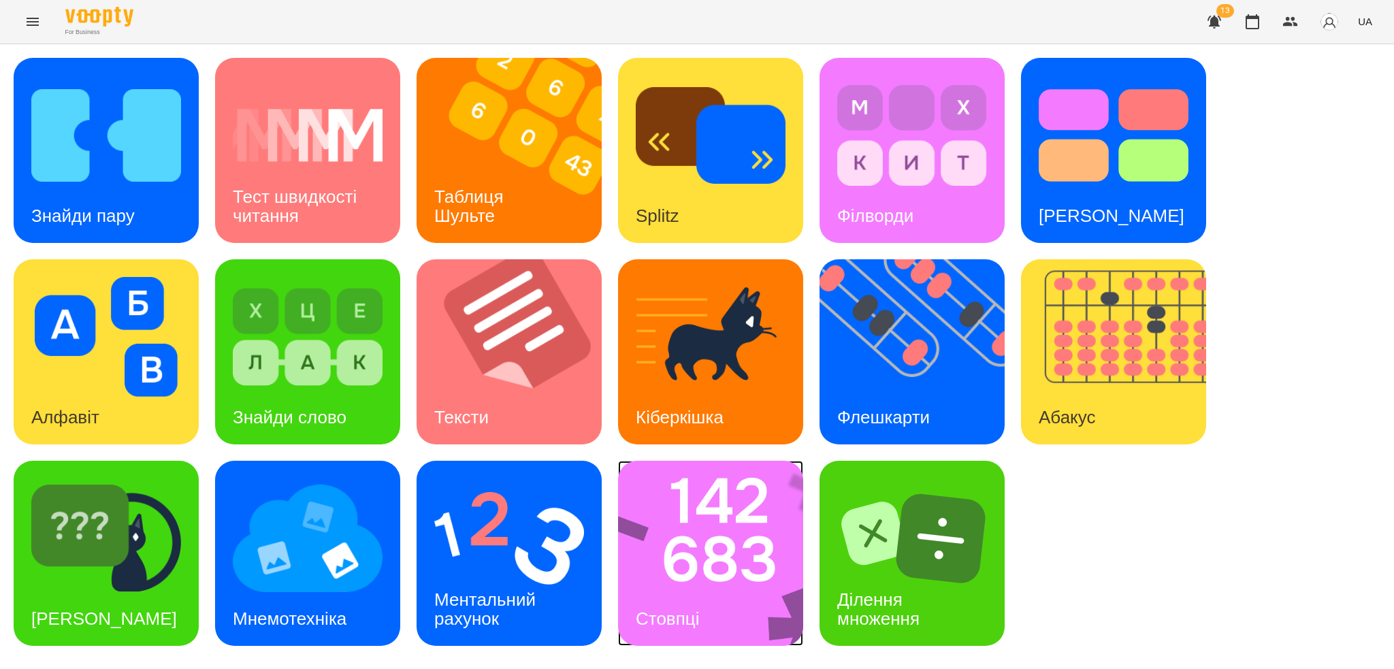
click at [704, 564] on img at bounding box center [719, 553] width 203 height 185
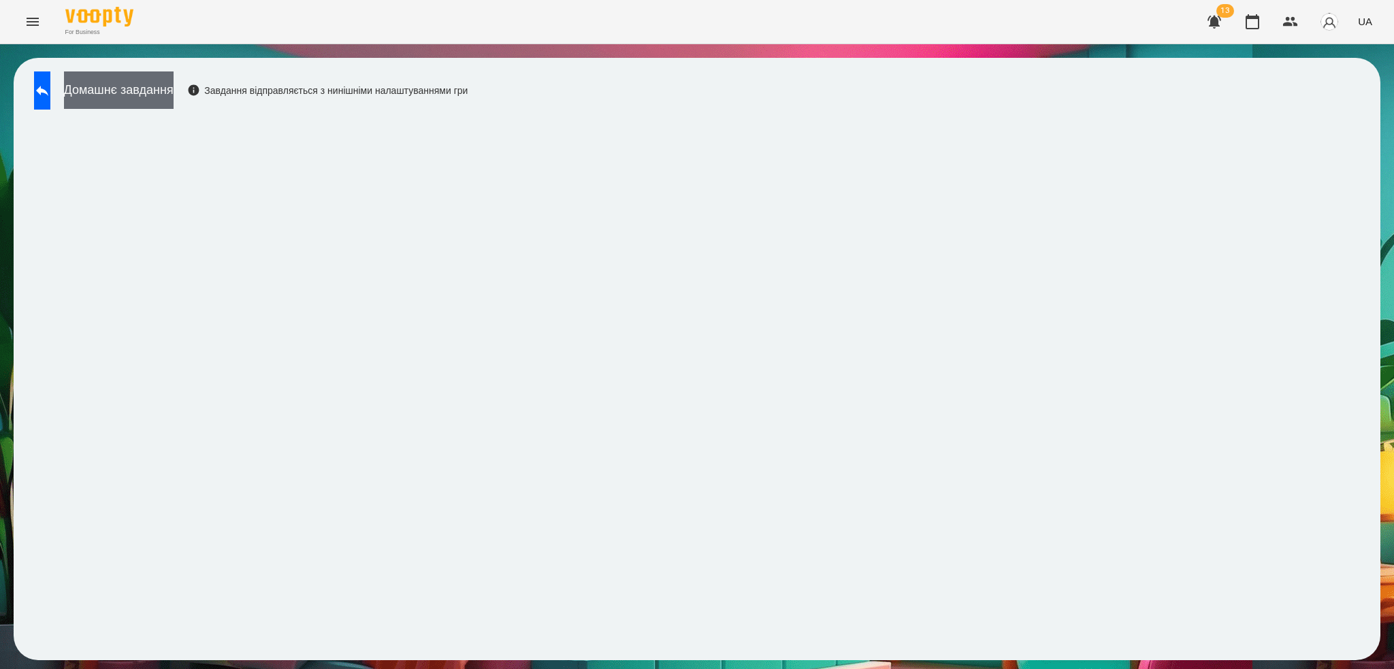
click at [165, 87] on button "Домашнє завдання" at bounding box center [119, 89] width 110 height 37
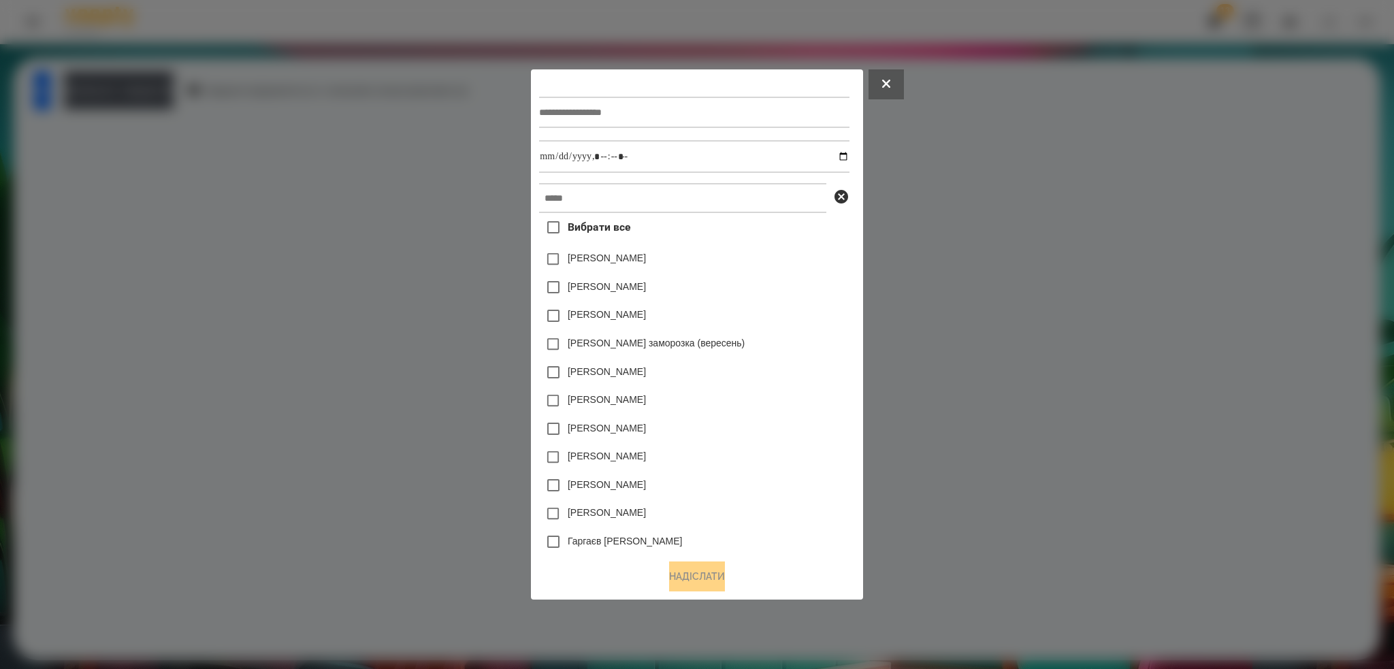
click at [614, 91] on div at bounding box center [694, 112] width 310 height 56
click at [611, 108] on input "text" at bounding box center [694, 112] width 310 height 31
type input "**********"
click at [845, 153] on input "datetime-local" at bounding box center [694, 156] width 310 height 33
type input "**********"
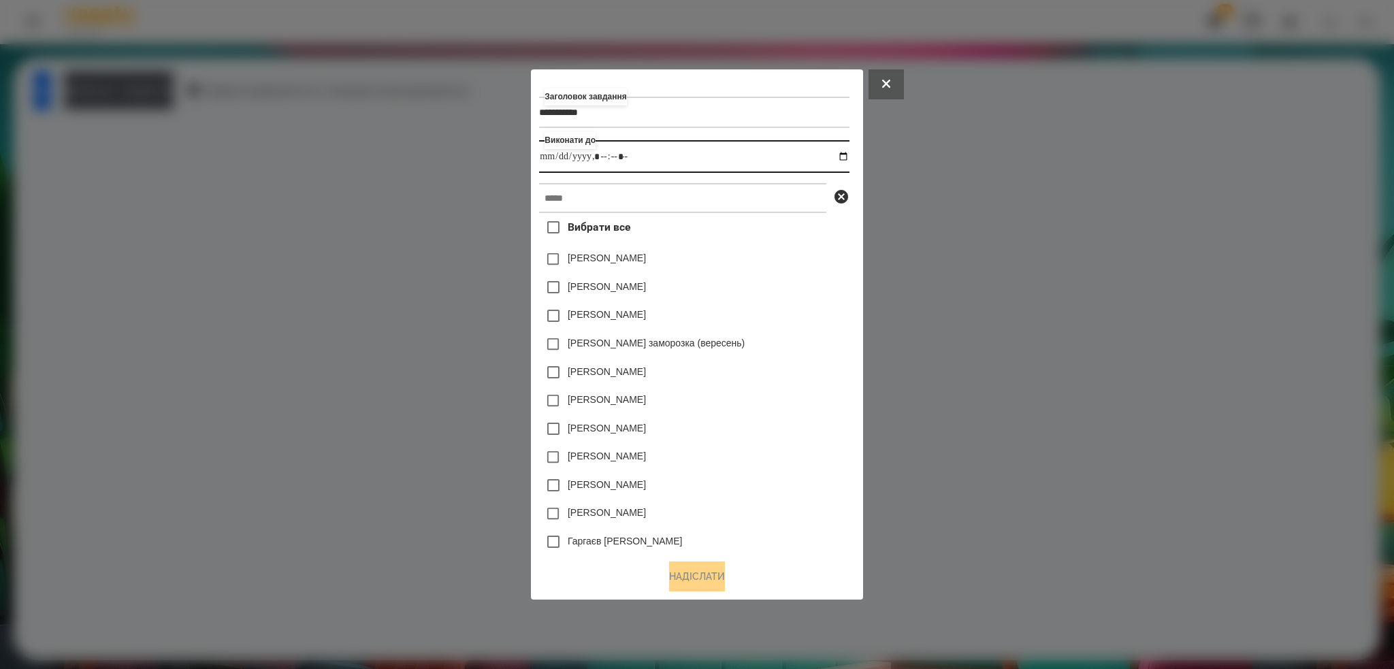
click at [645, 161] on input "datetime-local" at bounding box center [694, 156] width 310 height 33
click at [598, 190] on input "text" at bounding box center [682, 198] width 287 height 30
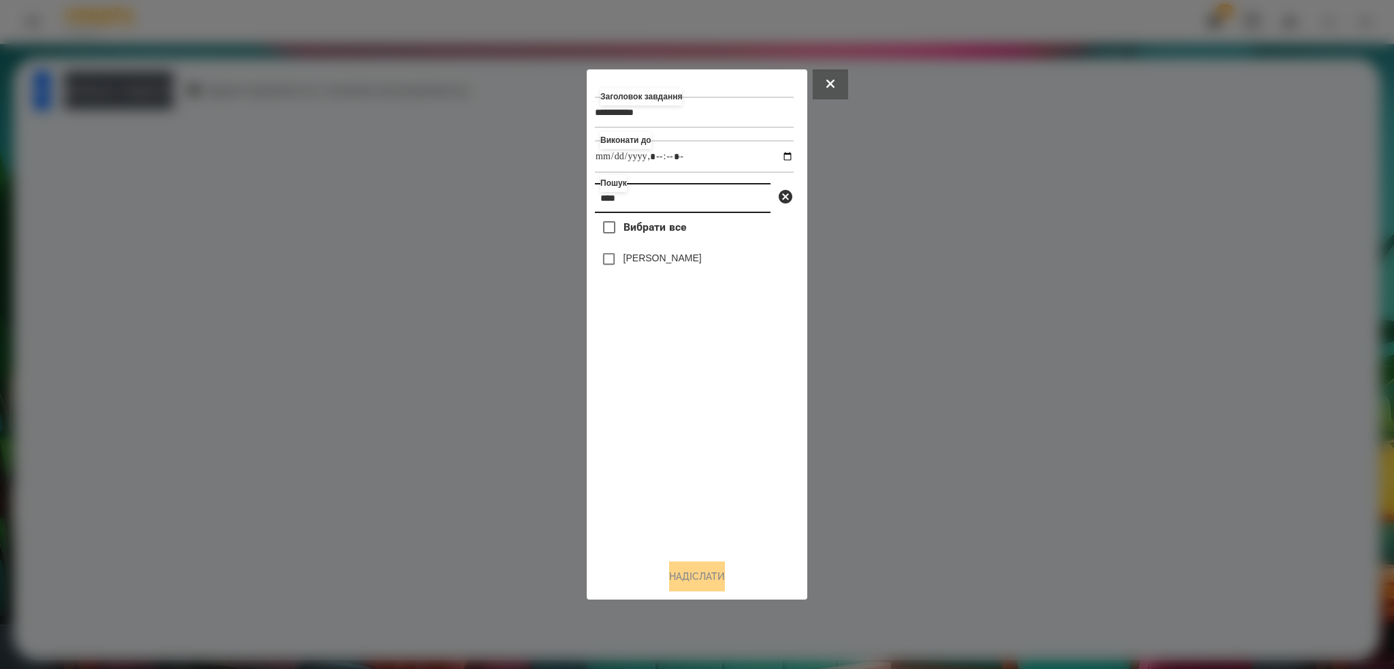
type input "****"
click at [694, 568] on button "Надіслати" at bounding box center [697, 577] width 56 height 30
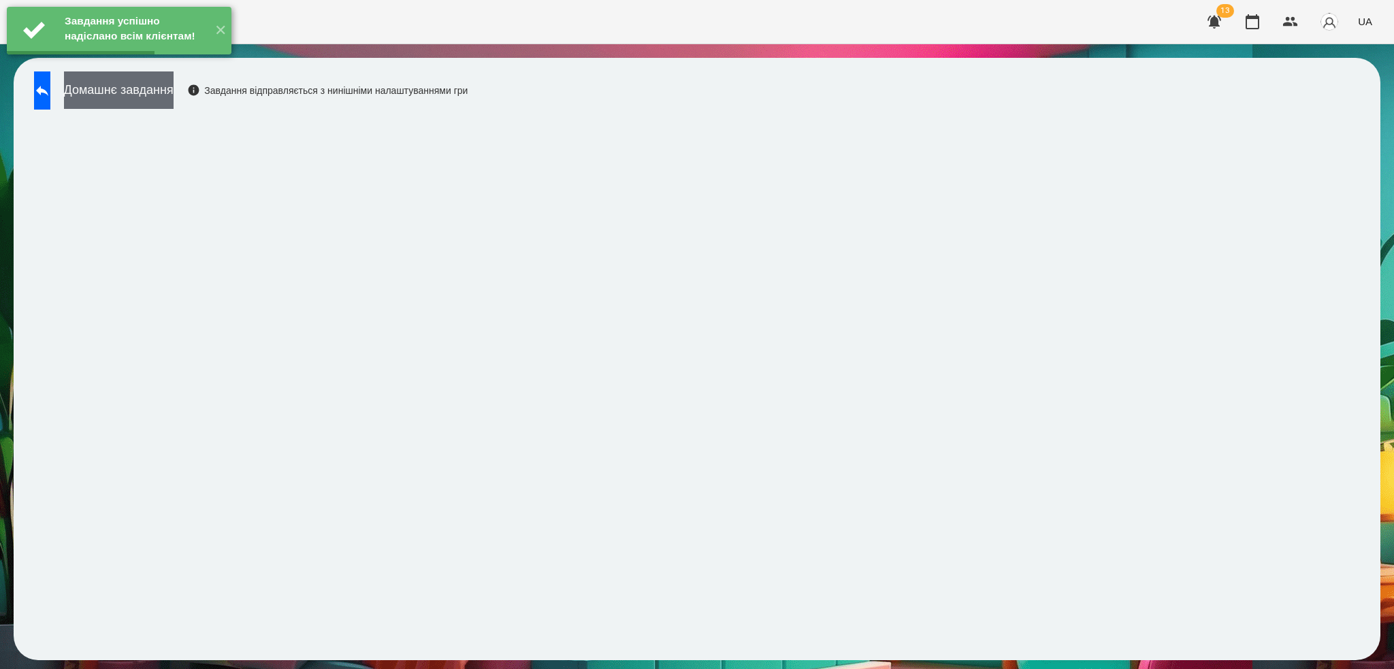
click at [174, 92] on button "Домашнє завдання" at bounding box center [119, 89] width 110 height 37
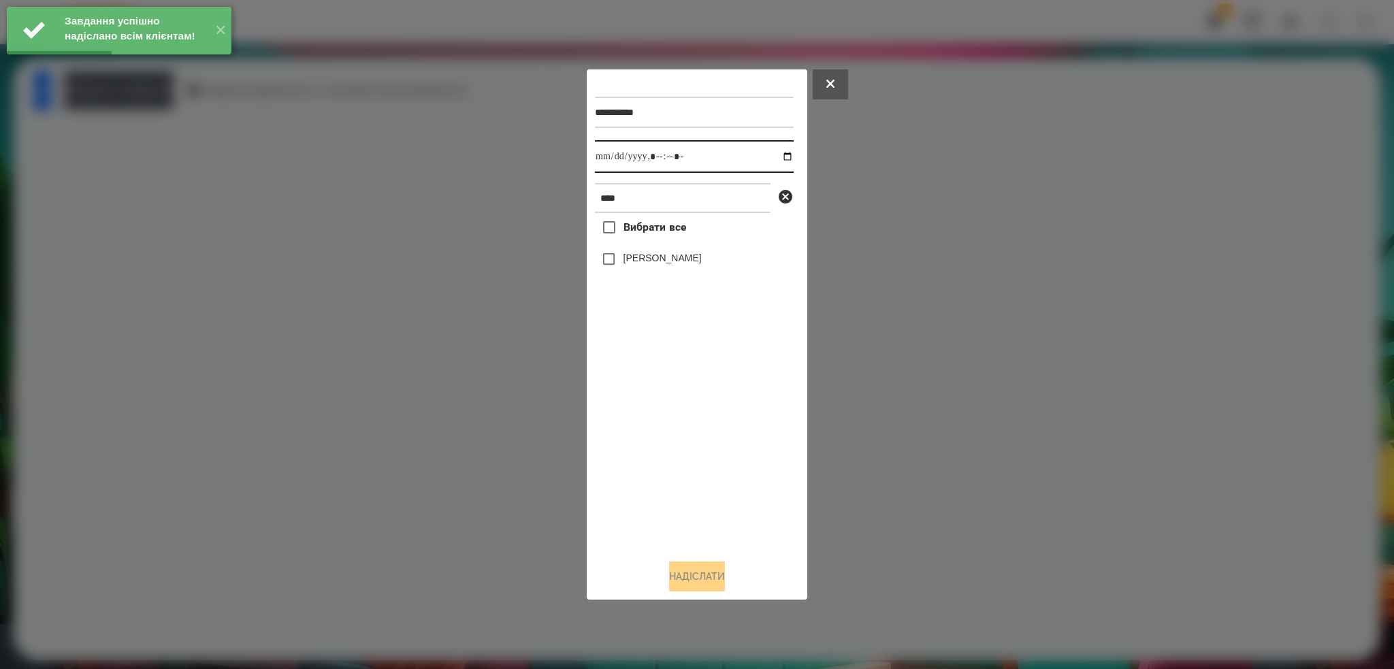
click at [777, 159] on input "datetime-local" at bounding box center [694, 156] width 199 height 33
type input "**********"
click at [709, 148] on input "datetime-local" at bounding box center [694, 156] width 199 height 33
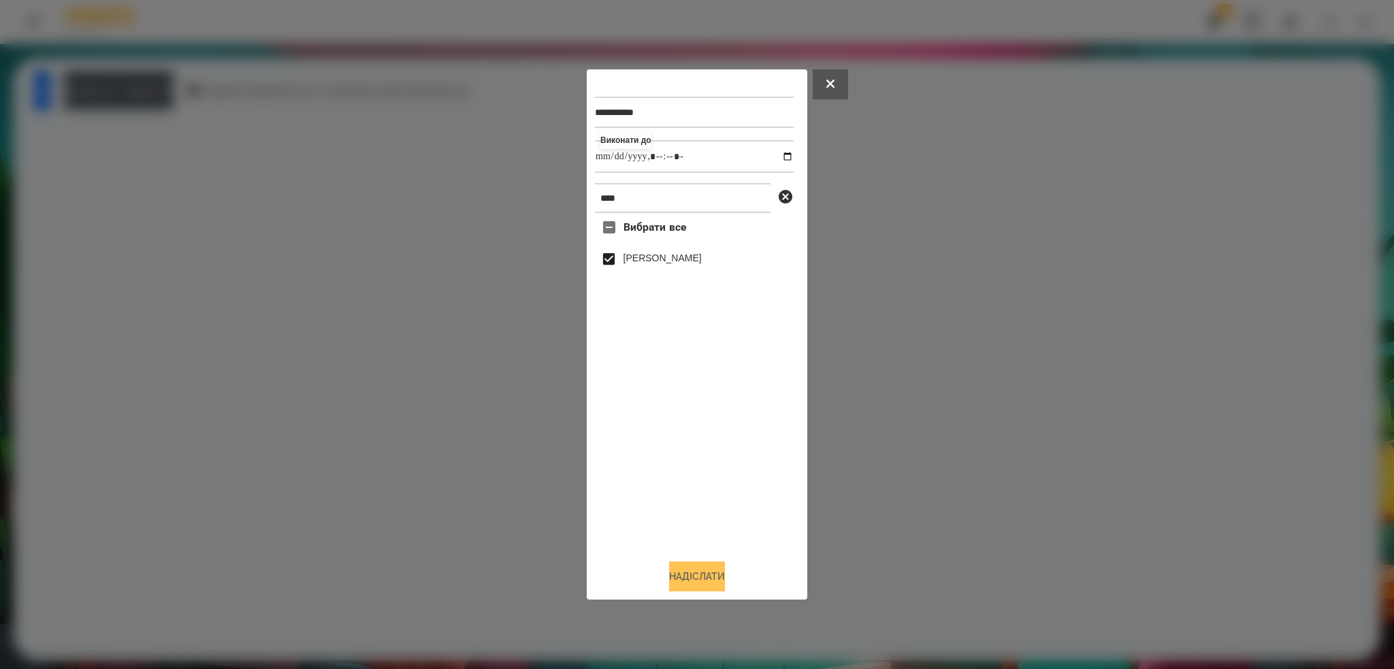
click at [681, 577] on button "Надіслати" at bounding box center [697, 577] width 56 height 30
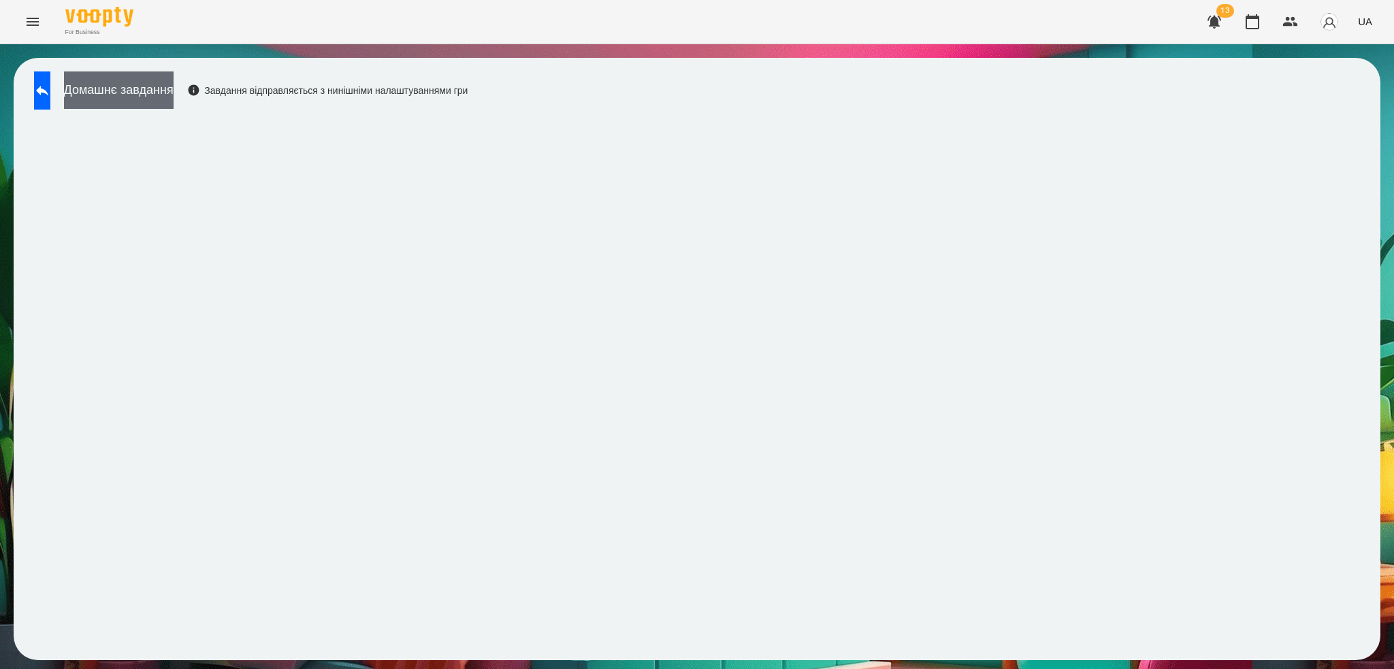
click at [174, 86] on button "Домашнє завдання" at bounding box center [119, 89] width 110 height 37
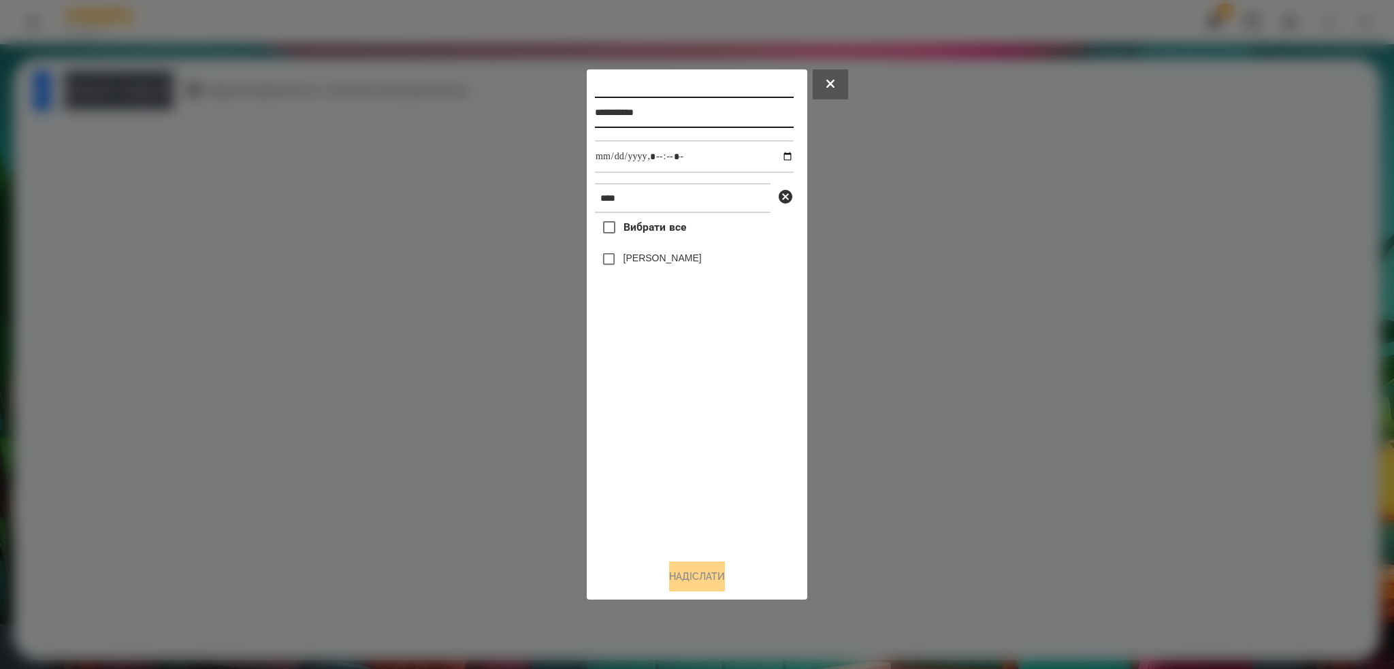
click at [709, 120] on input "**********" at bounding box center [694, 112] width 199 height 31
type input "**********"
click at [778, 152] on input "datetime-local" at bounding box center [694, 156] width 199 height 33
type input "**********"
click at [703, 161] on input "datetime-local" at bounding box center [694, 156] width 199 height 33
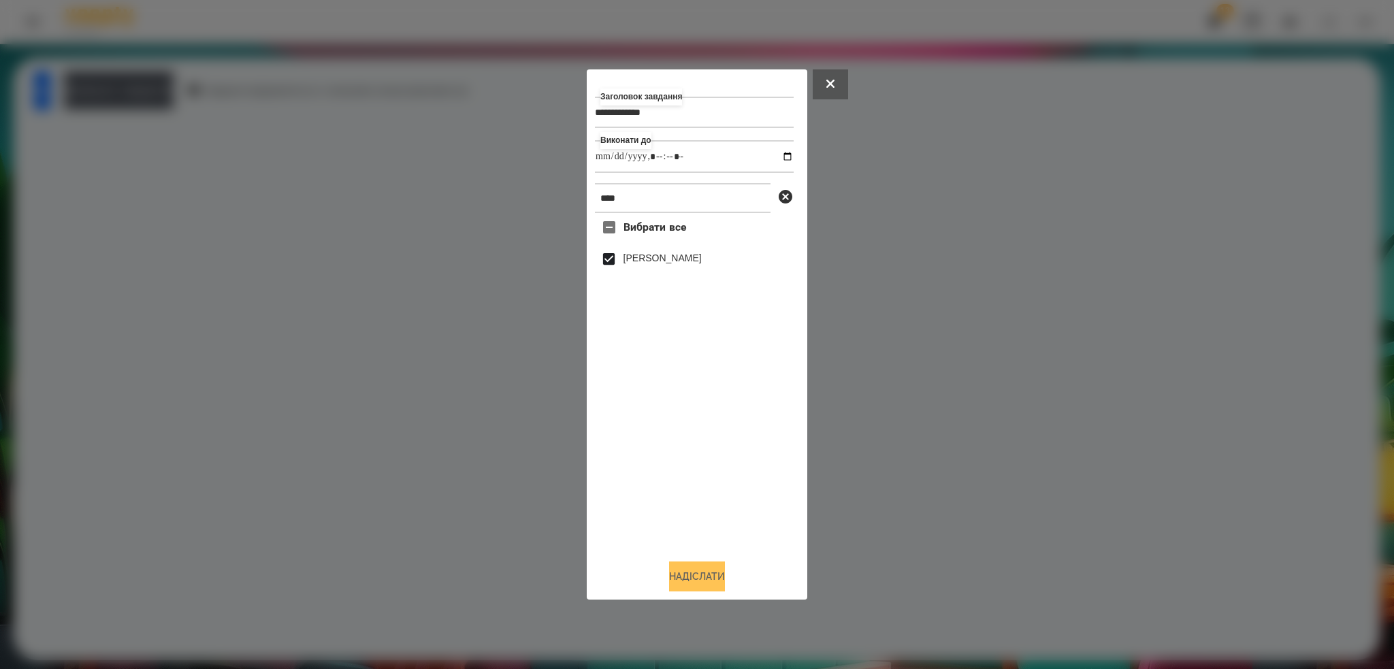
click at [679, 575] on button "Надіслати" at bounding box center [697, 577] width 56 height 30
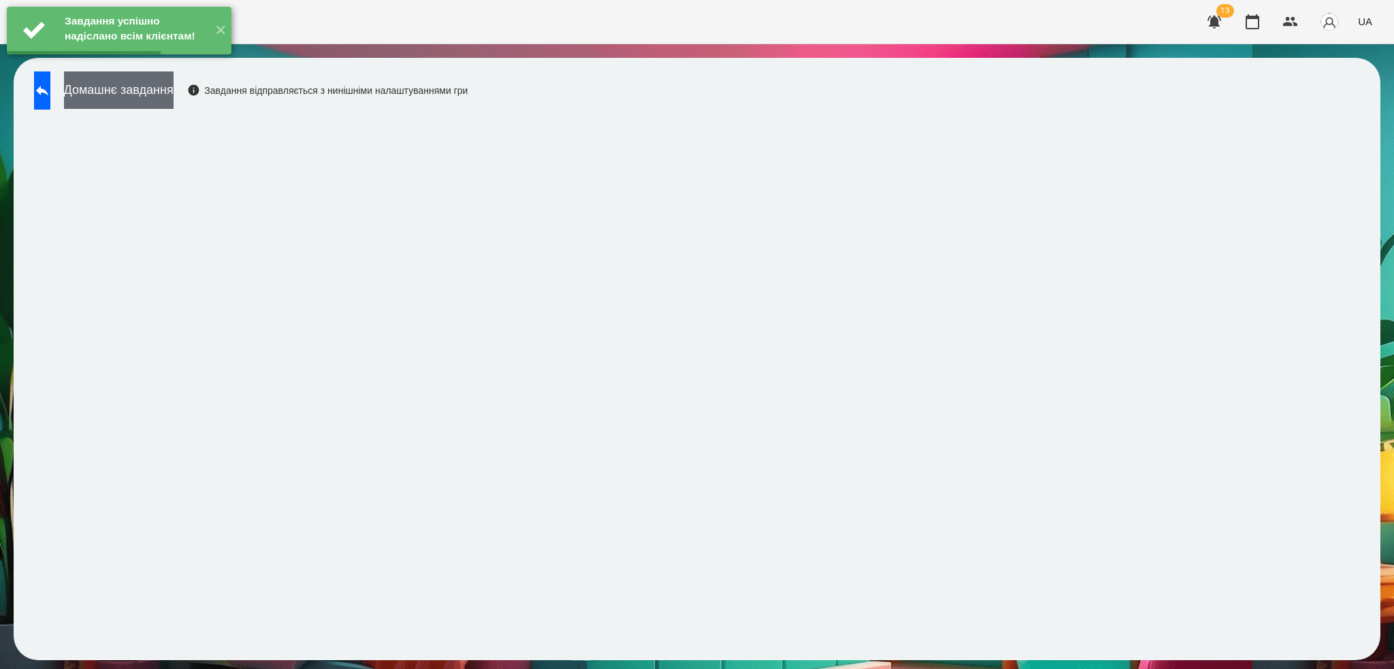
click at [169, 91] on button "Домашнє завдання" at bounding box center [119, 89] width 110 height 37
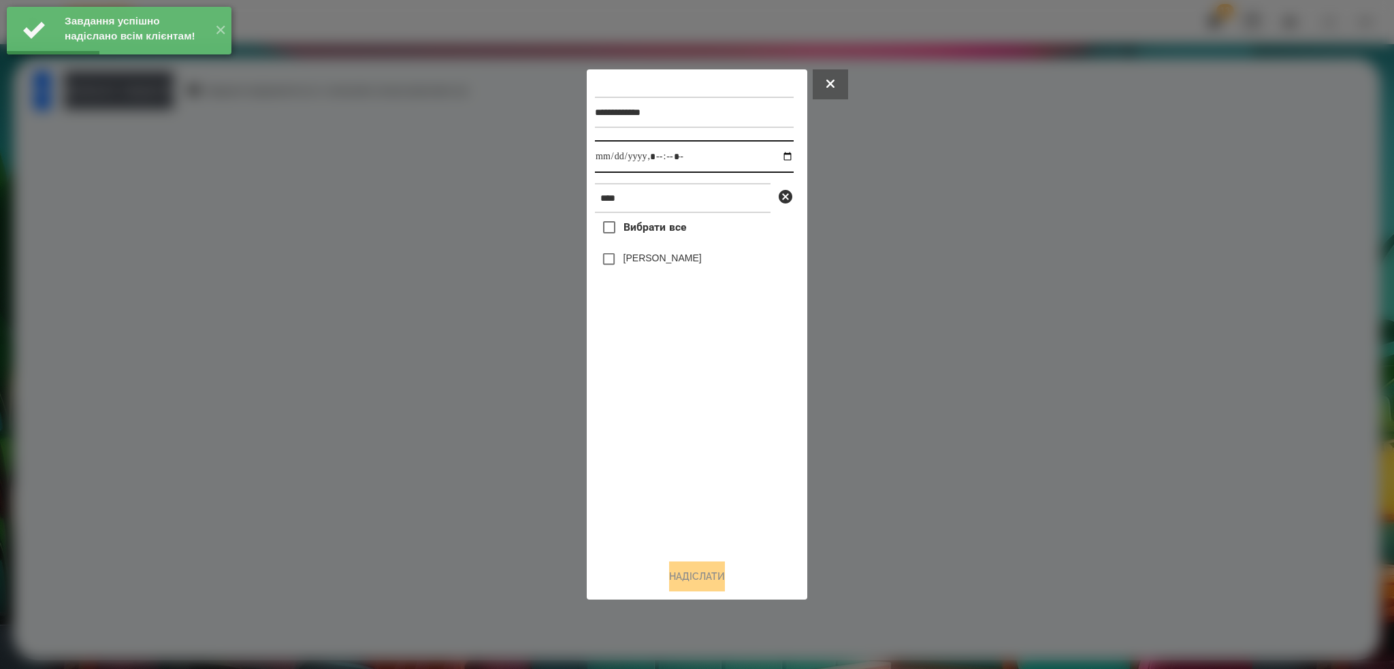
click at [777, 159] on input "datetime-local" at bounding box center [694, 156] width 199 height 33
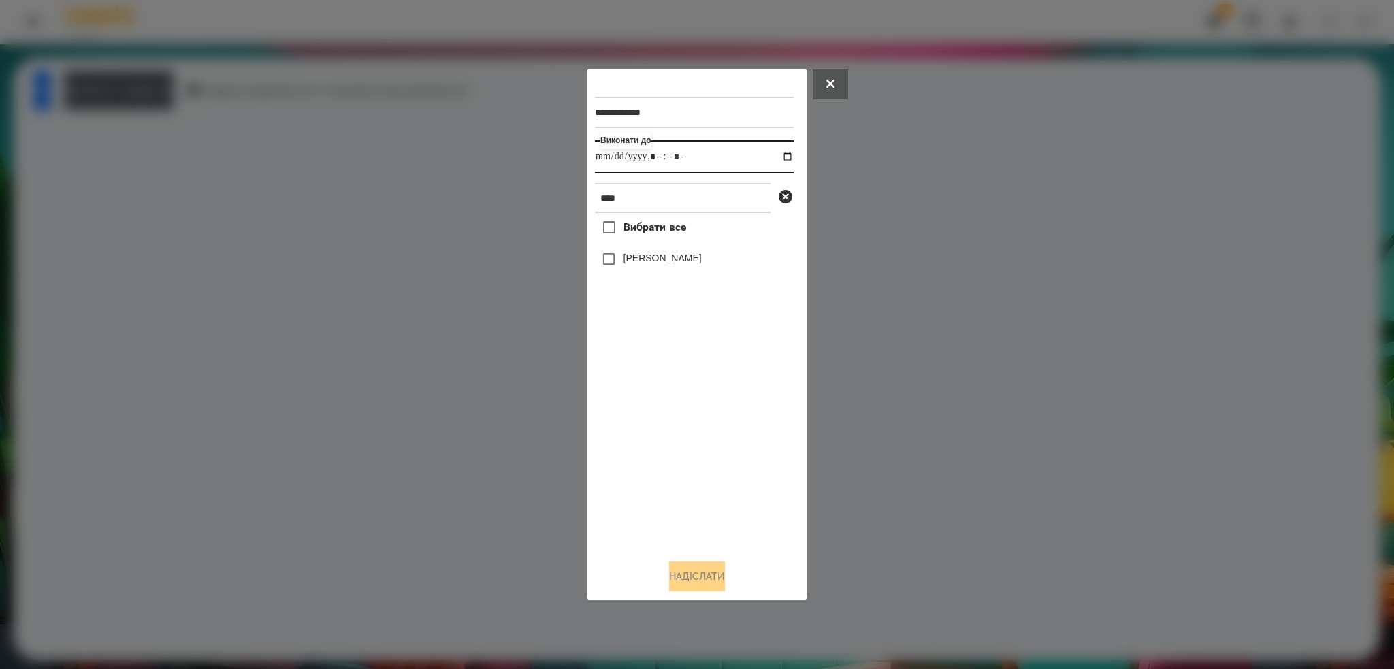
type input "**********"
click at [606, 261] on div "**********" at bounding box center [697, 313] width 204 height 470
click at [691, 585] on button "Надіслати" at bounding box center [697, 577] width 56 height 30
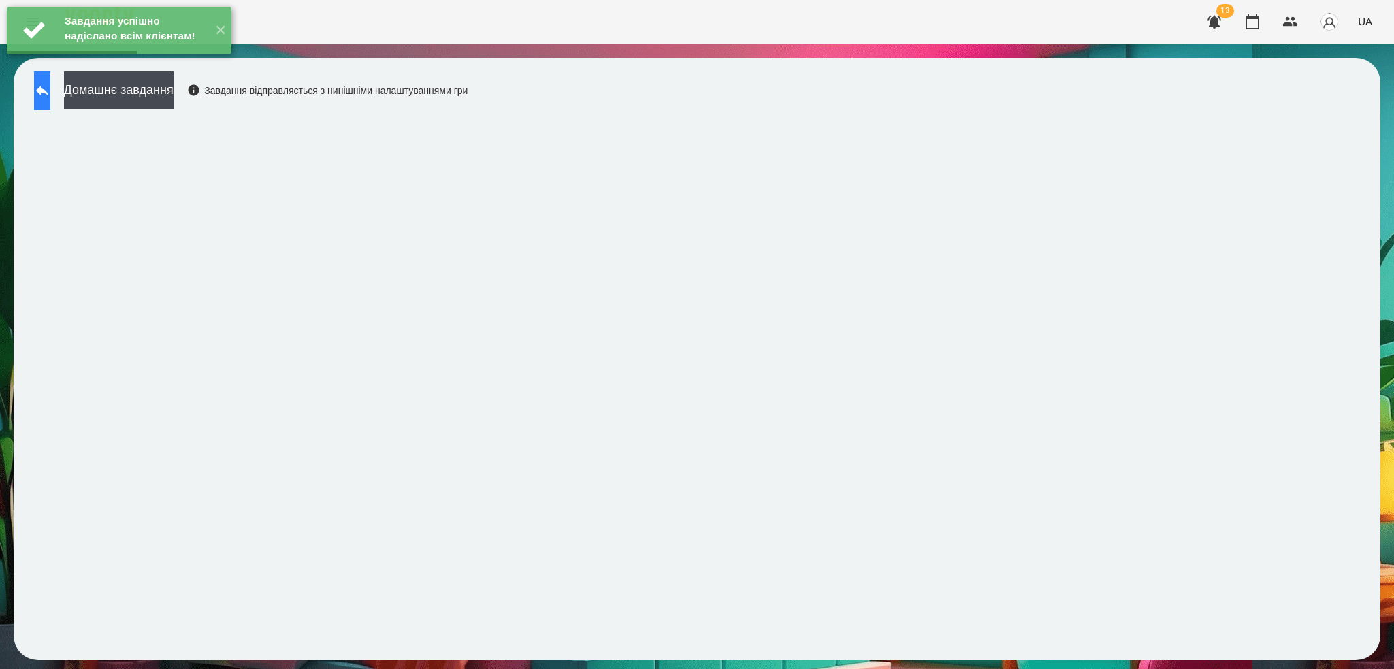
click at [50, 97] on icon at bounding box center [42, 90] width 16 height 16
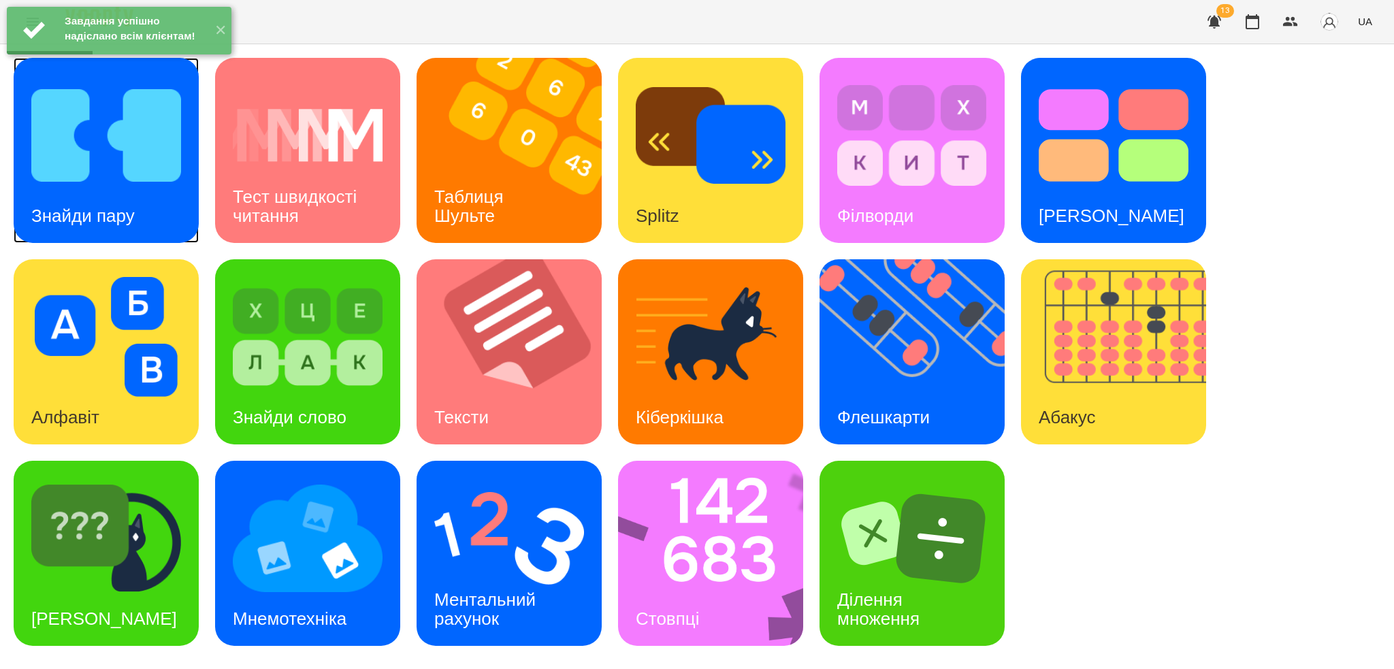
click at [131, 207] on h3 "Знайди пару" at bounding box center [82, 216] width 103 height 20
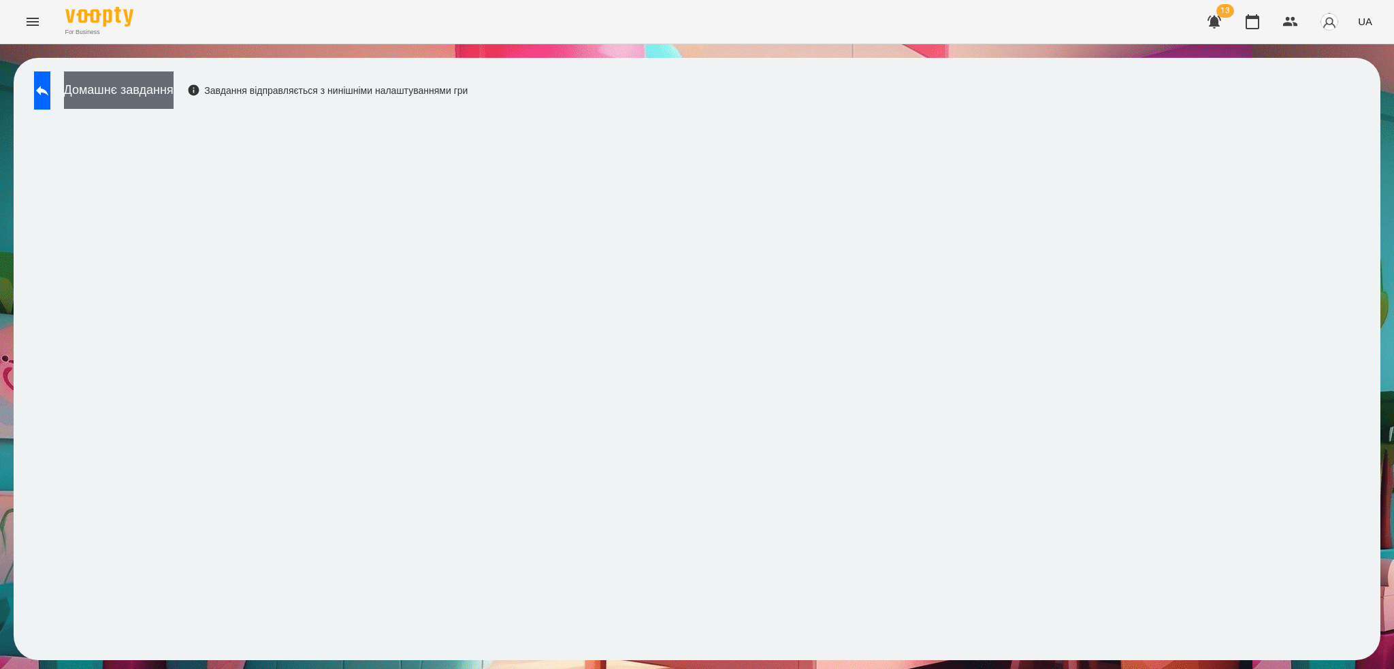
click at [172, 97] on button "Домашнє завдання" at bounding box center [119, 89] width 110 height 37
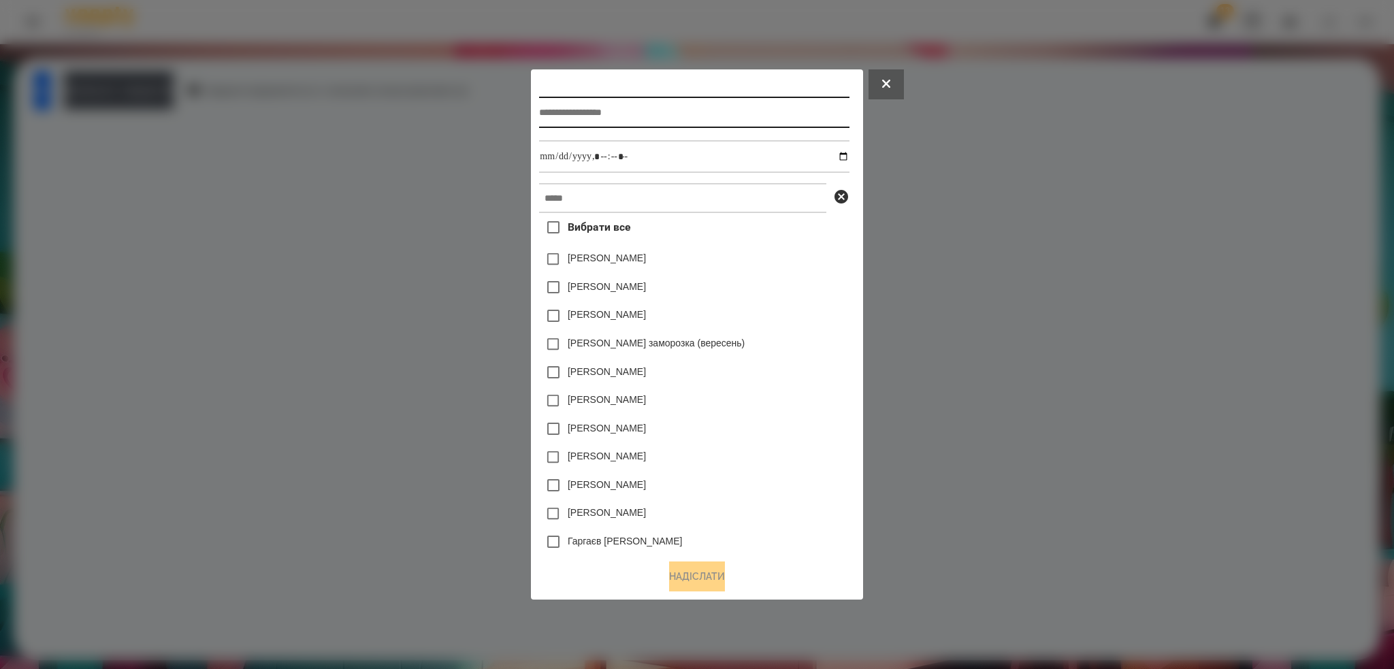
click at [553, 109] on input "text" at bounding box center [694, 112] width 310 height 31
type input "**********"
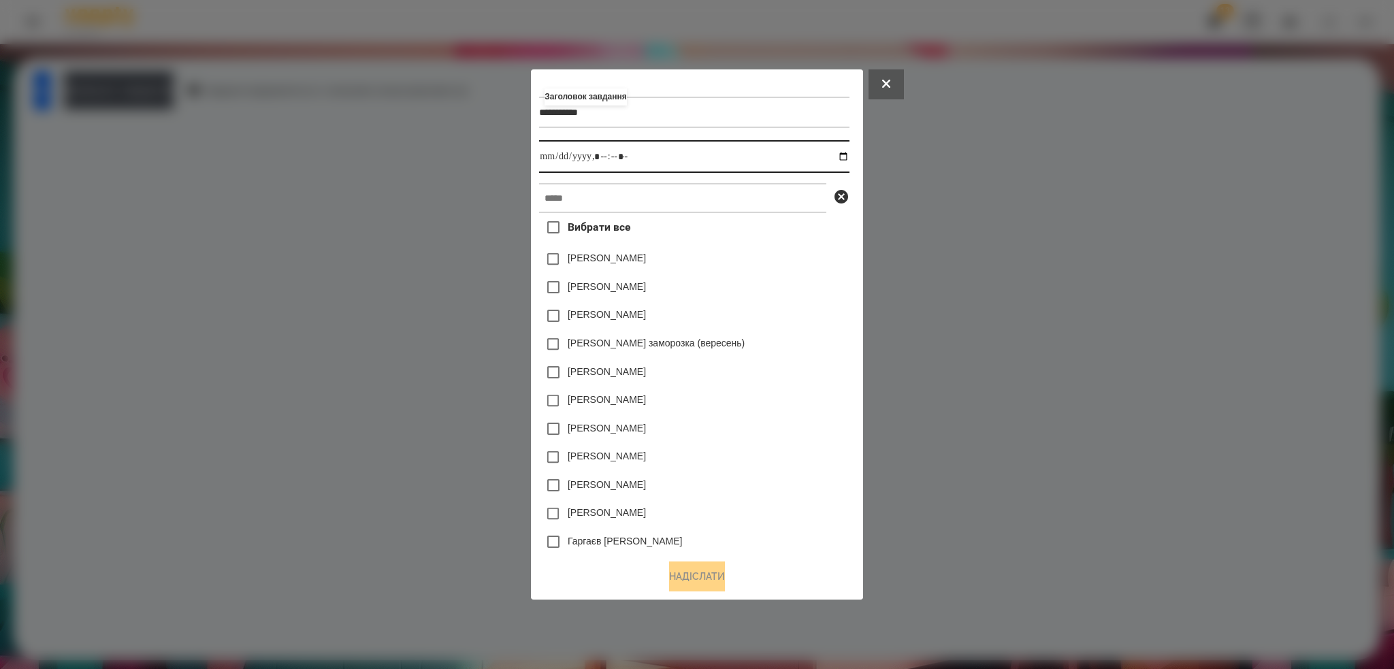
click at [849, 155] on input "datetime-local" at bounding box center [694, 156] width 310 height 33
type input "**********"
click at [648, 159] on input "datetime-local" at bounding box center [694, 156] width 310 height 33
click at [588, 201] on input "text" at bounding box center [682, 198] width 287 height 30
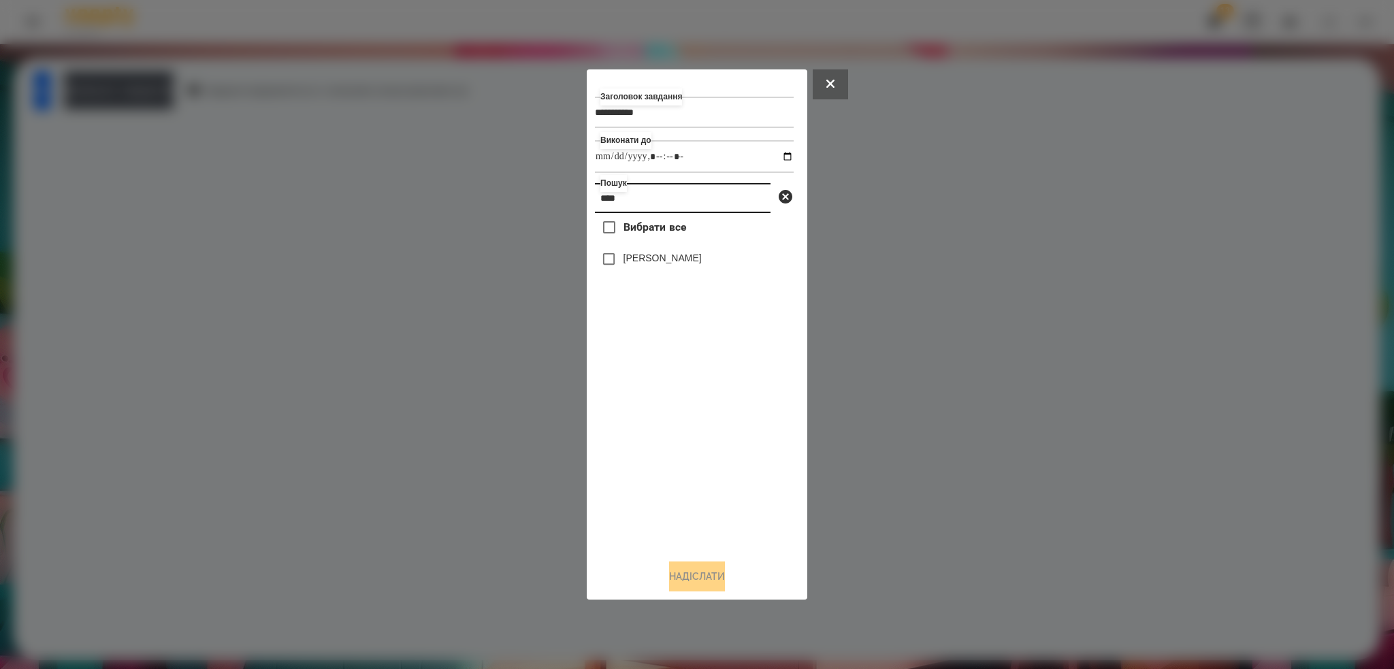
type input "****"
click at [694, 566] on button "Надіслати" at bounding box center [697, 577] width 56 height 30
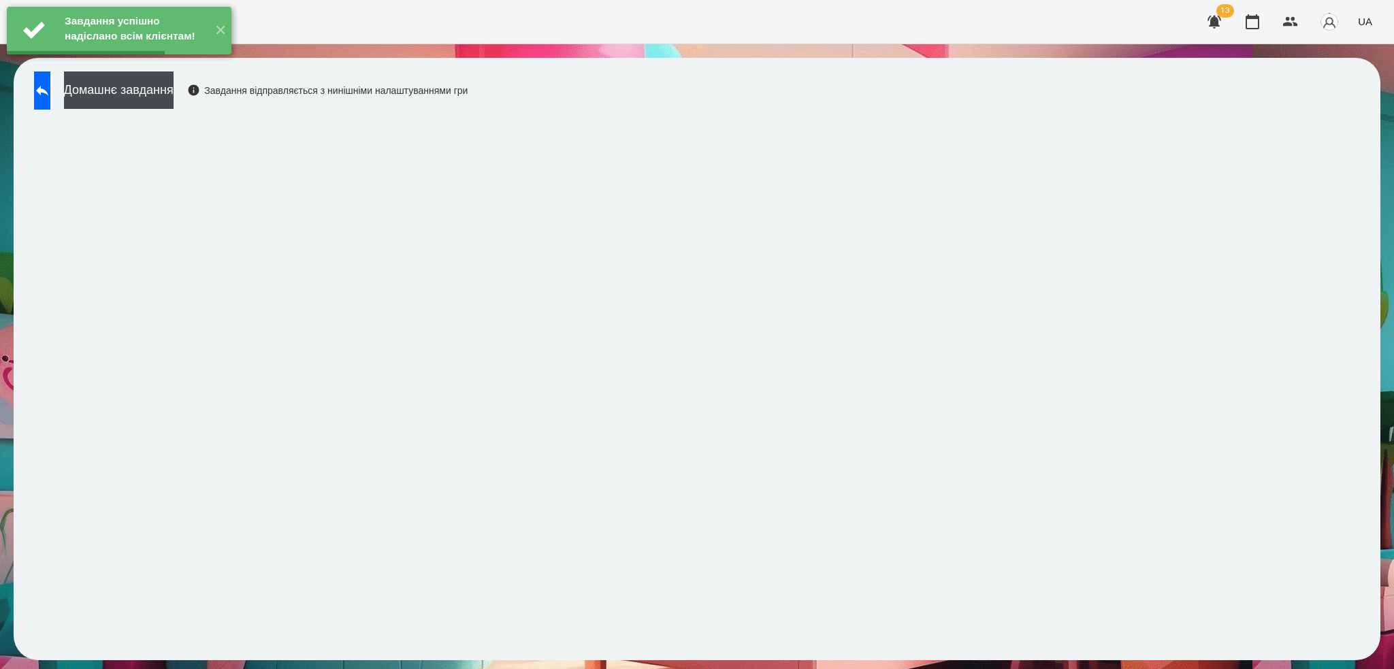
click at [169, 92] on button "Домашнє завдання" at bounding box center [119, 89] width 110 height 37
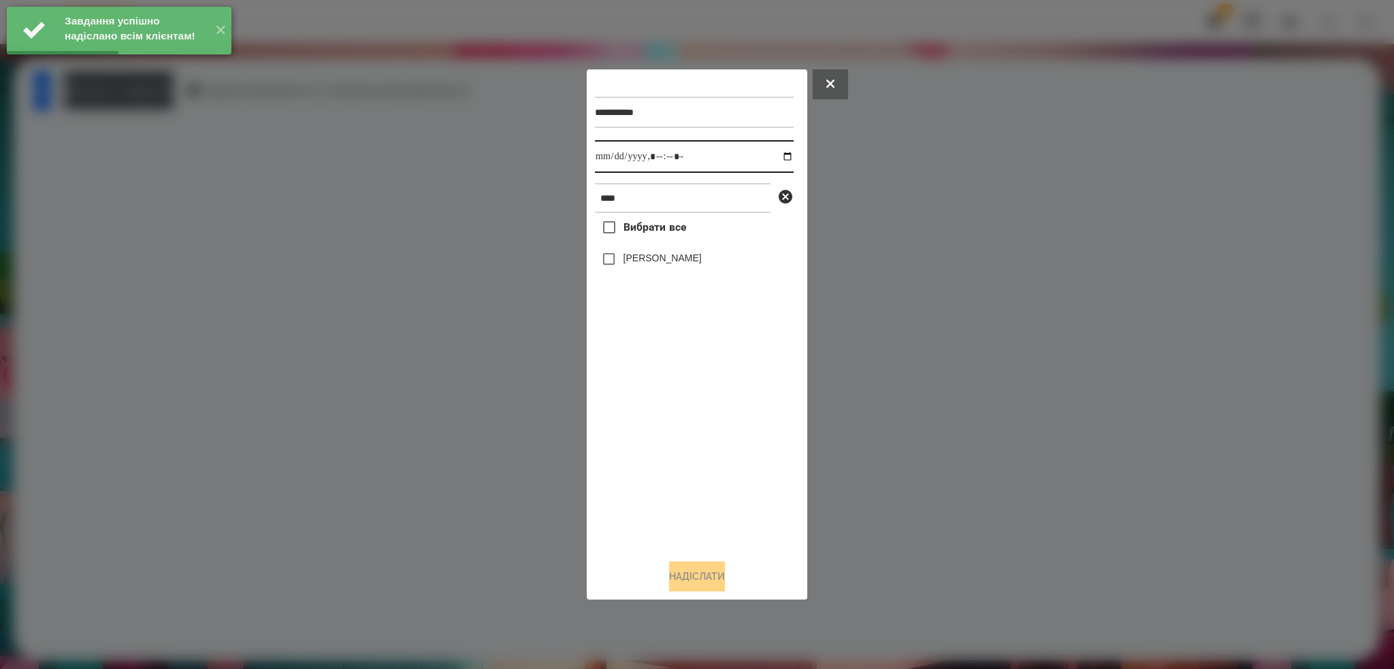
click at [778, 154] on input "datetime-local" at bounding box center [694, 156] width 199 height 33
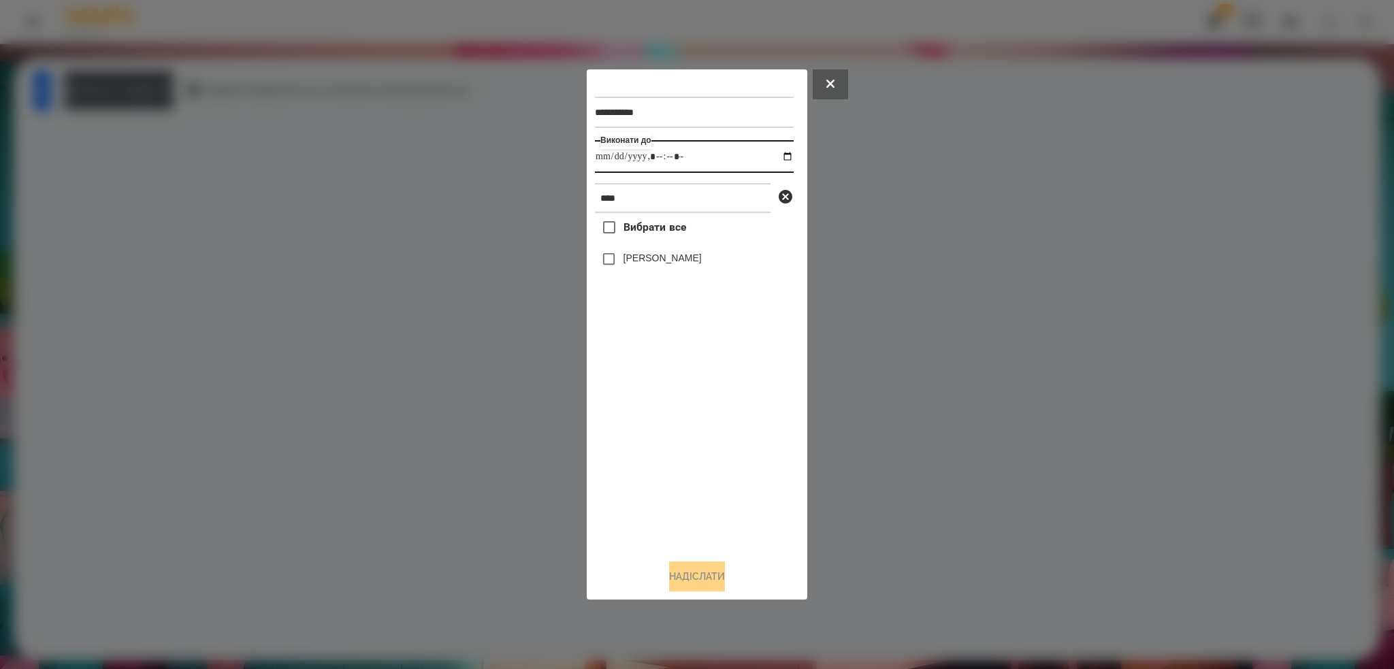
type input "**********"
click at [711, 156] on input "datetime-local" at bounding box center [694, 156] width 199 height 33
click at [679, 591] on button "Надіслати" at bounding box center [697, 577] width 56 height 30
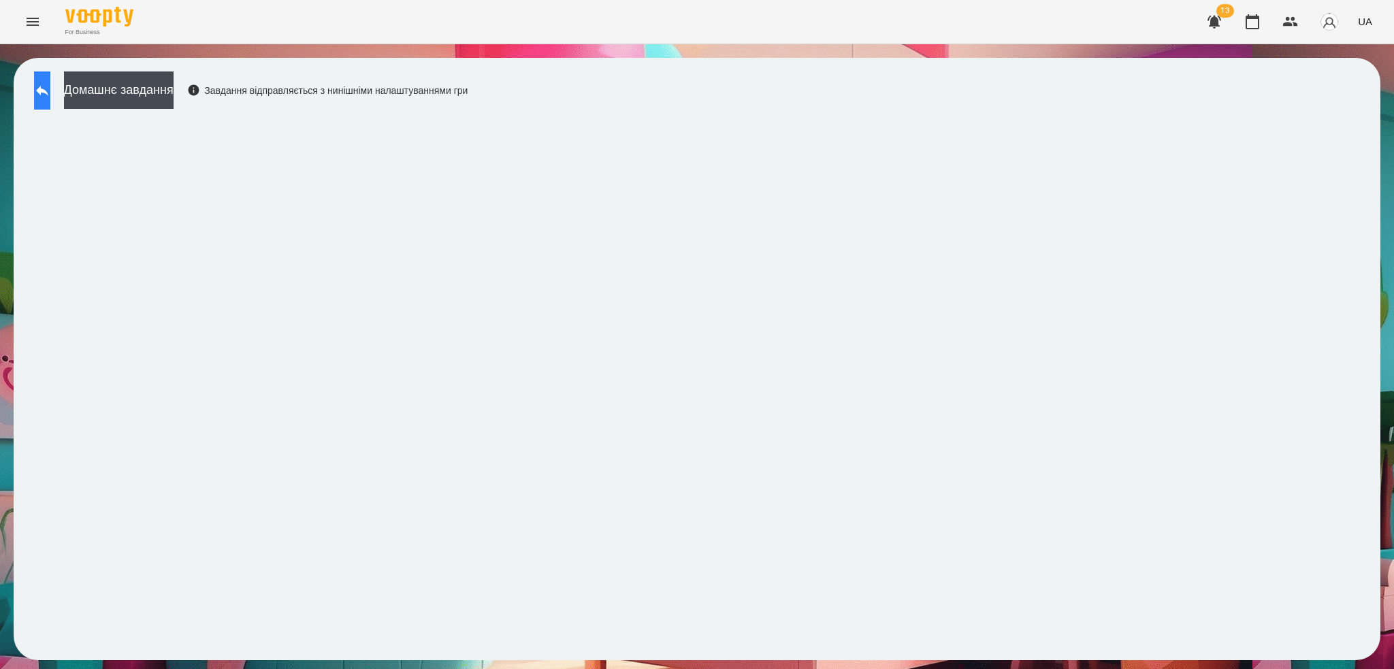
click at [48, 91] on icon at bounding box center [42, 91] width 12 height 10
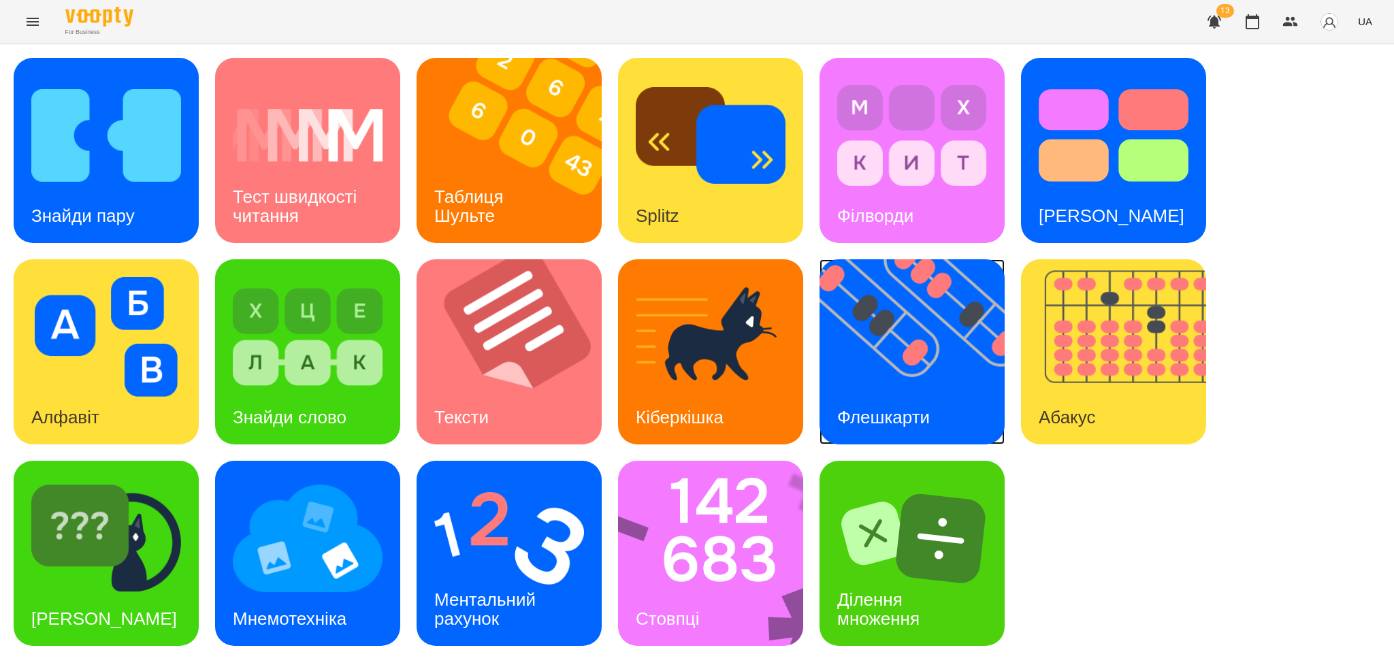
click at [945, 324] on img at bounding box center [921, 351] width 202 height 185
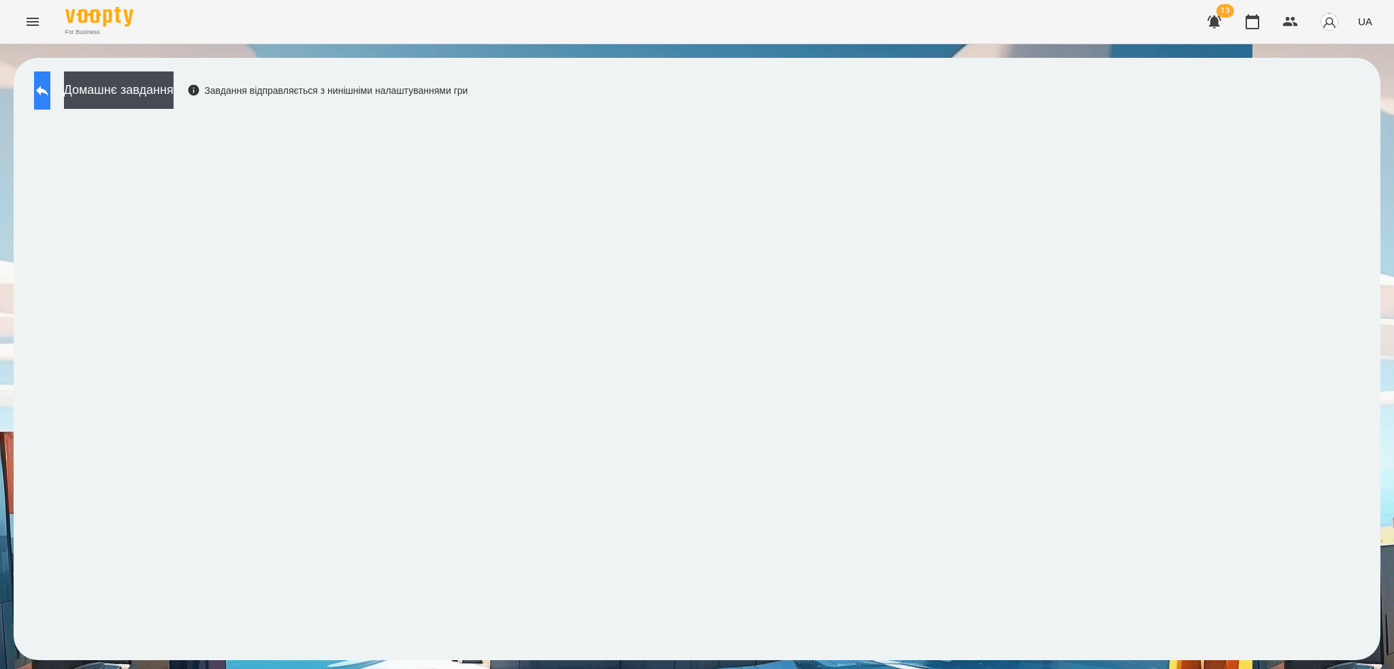
click at [50, 95] on button at bounding box center [42, 90] width 16 height 38
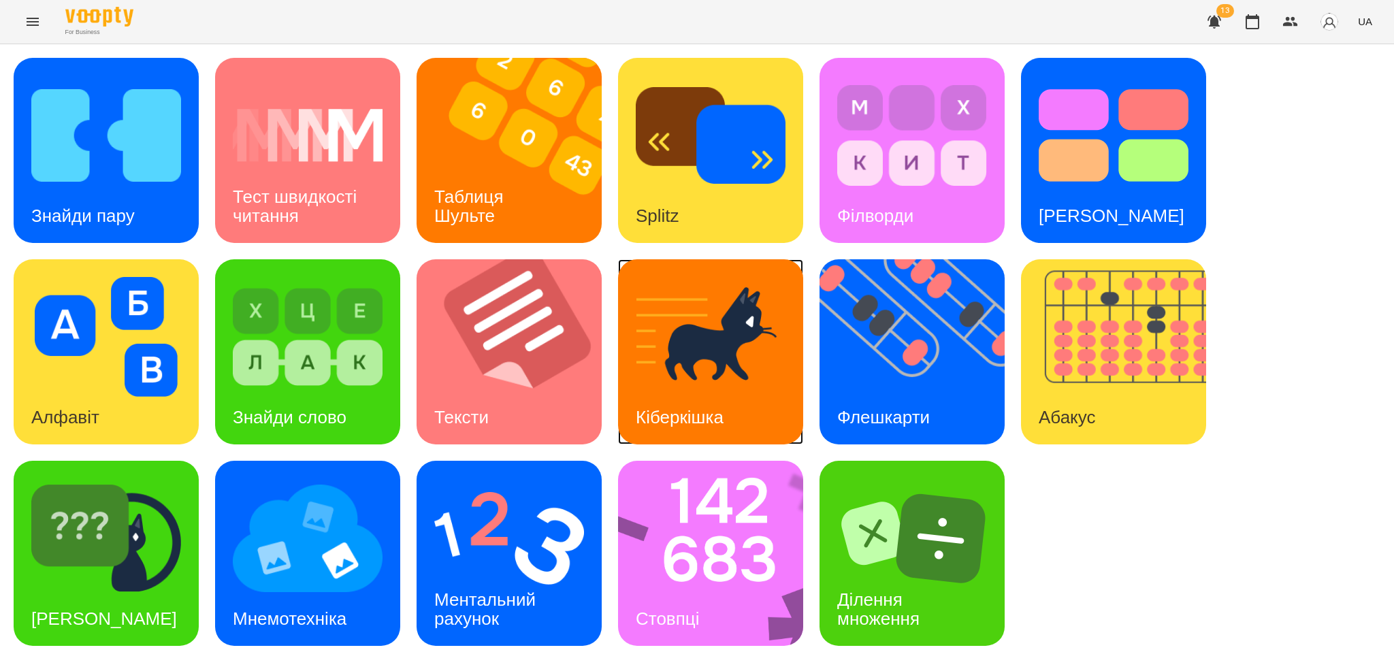
click at [782, 282] on img at bounding box center [711, 337] width 150 height 120
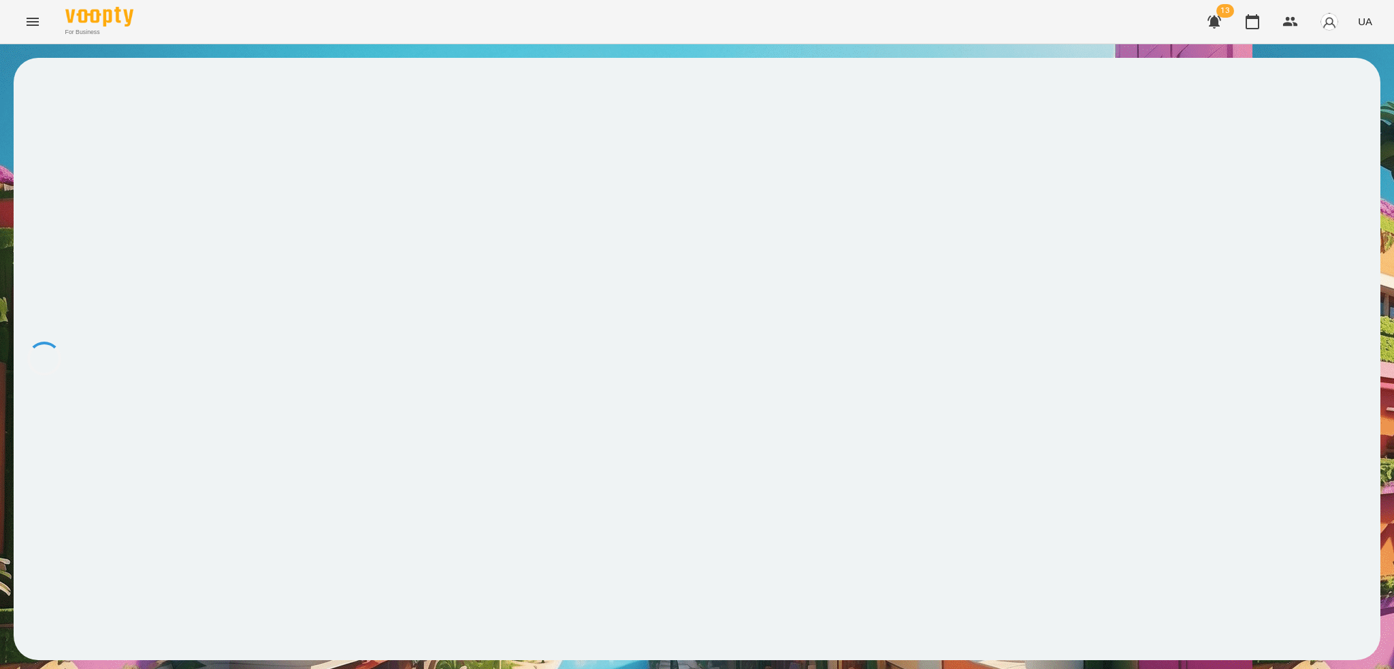
drag, startPoint x: 782, startPoint y: 282, endPoint x: 904, endPoint y: 123, distance: 200.5
click at [1086, 402] on div at bounding box center [697, 359] width 1367 height 602
click at [46, 88] on button at bounding box center [42, 90] width 16 height 38
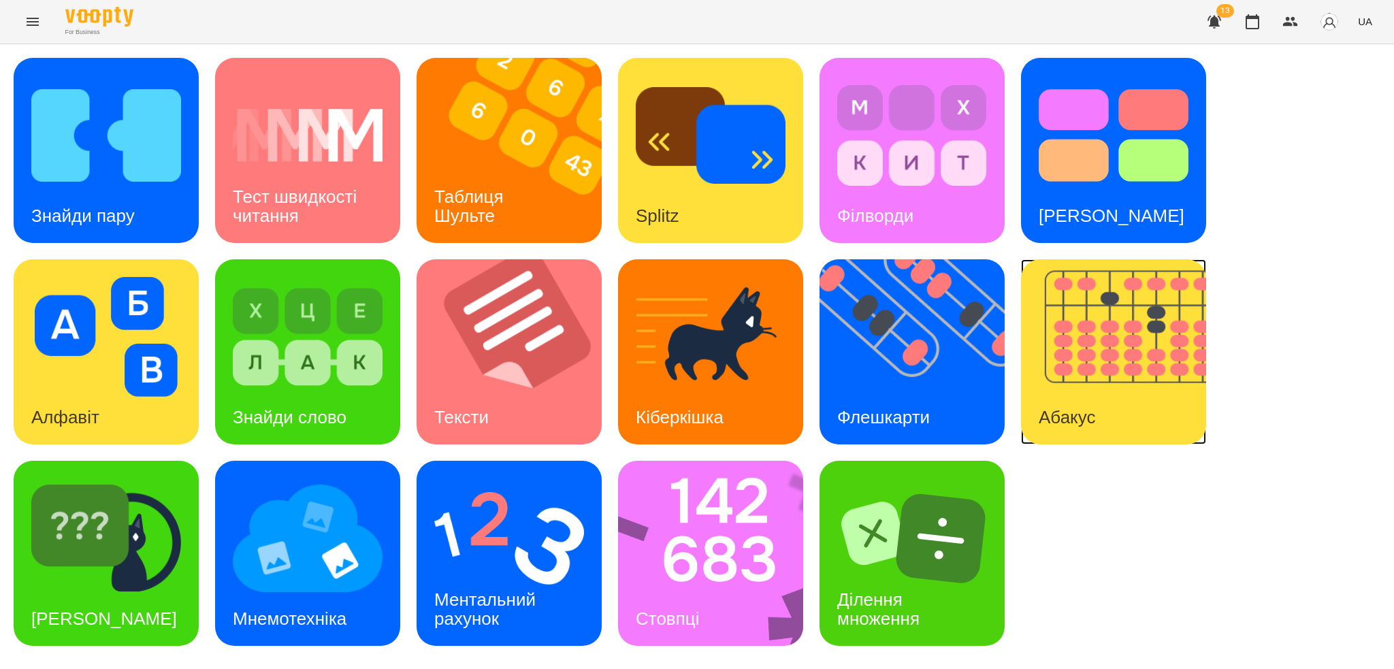
click at [1080, 371] on img at bounding box center [1122, 351] width 202 height 185
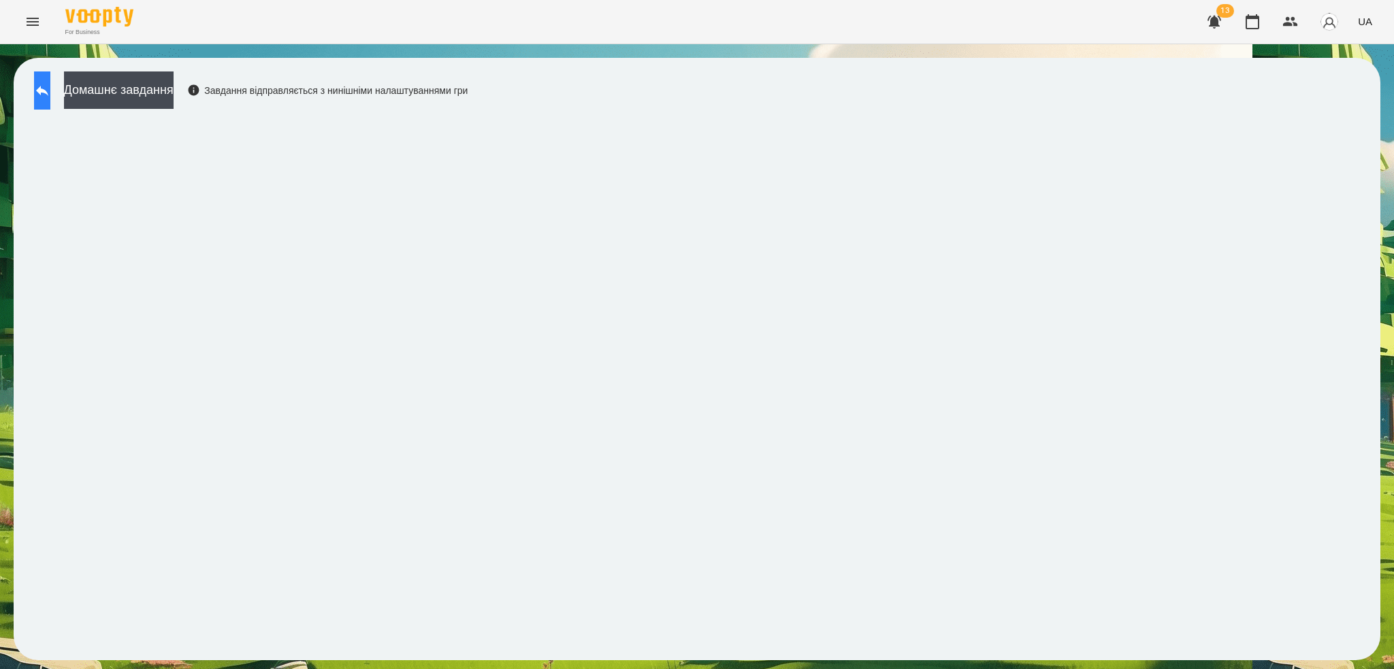
click at [41, 83] on button at bounding box center [42, 90] width 16 height 38
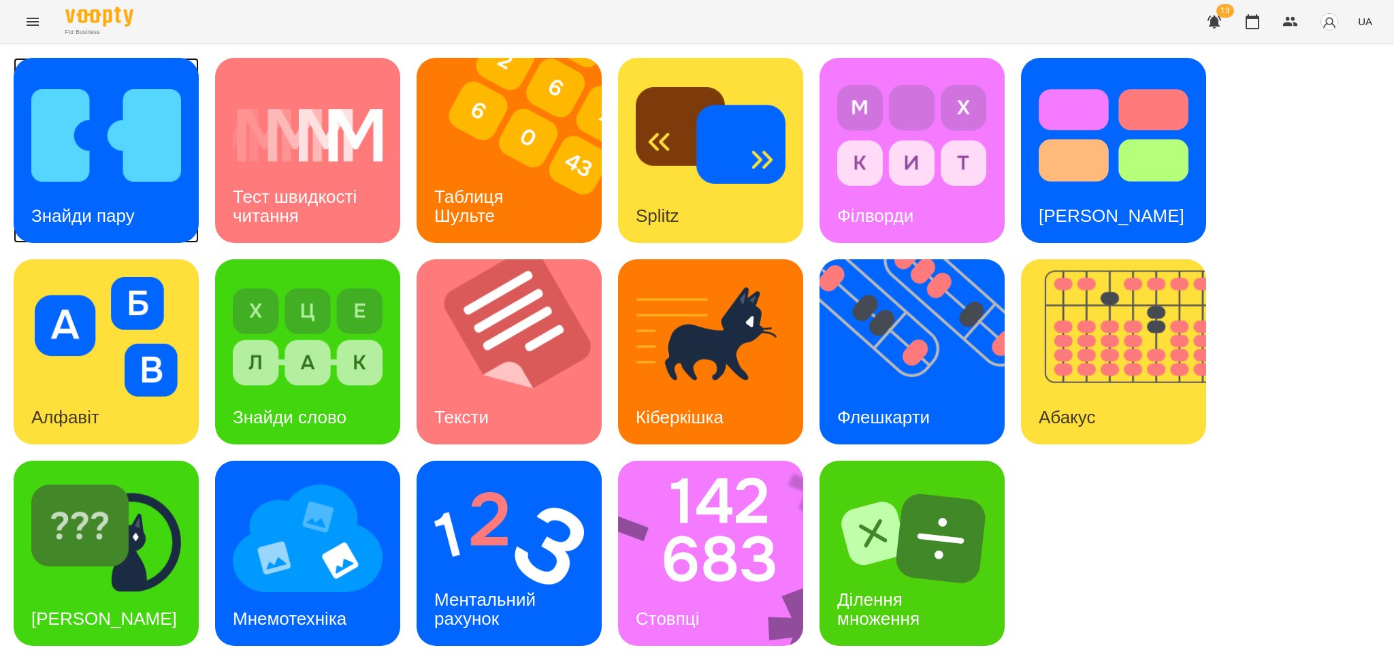
click at [58, 91] on img at bounding box center [106, 136] width 150 height 120
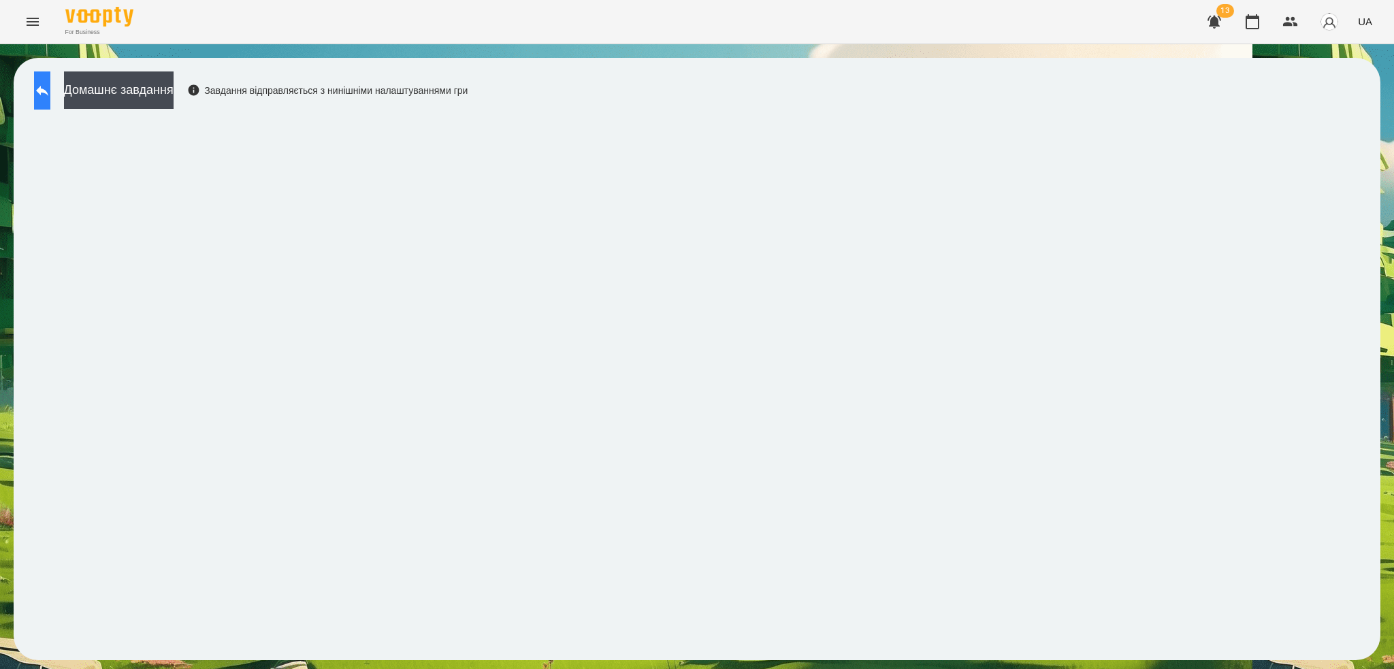
click at [50, 92] on icon at bounding box center [42, 90] width 16 height 16
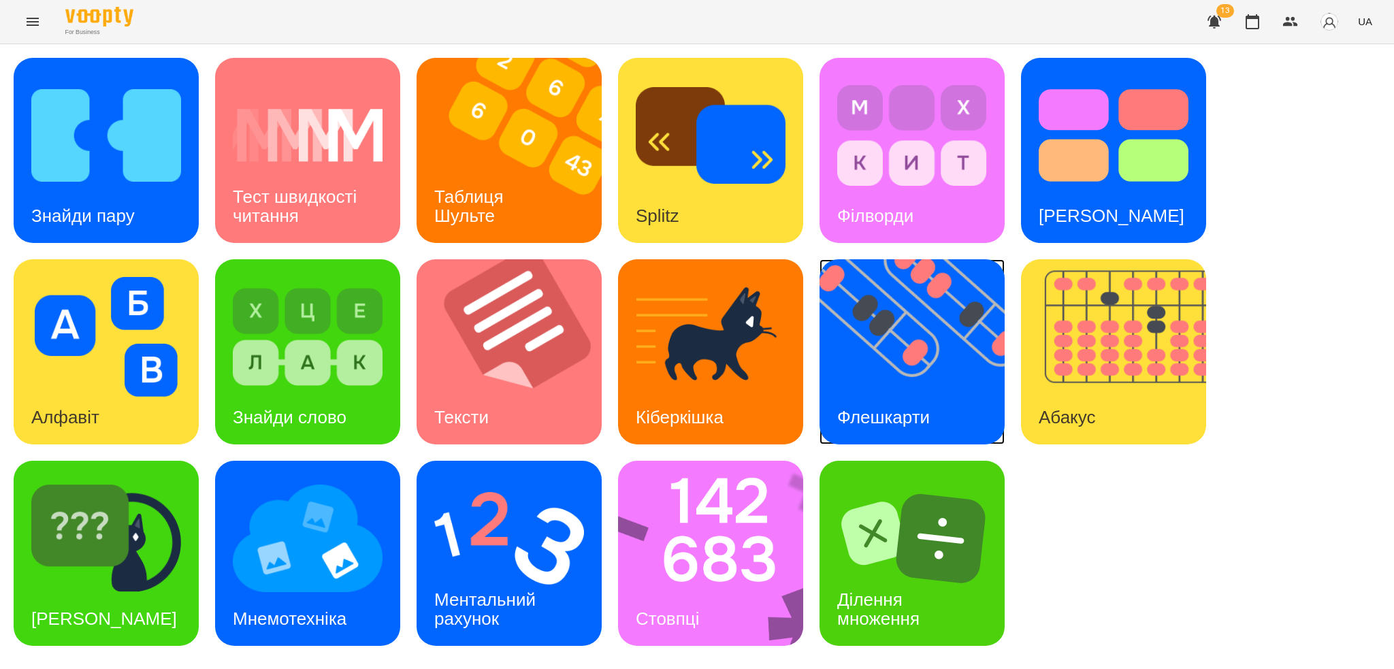
click at [911, 358] on img at bounding box center [921, 351] width 202 height 185
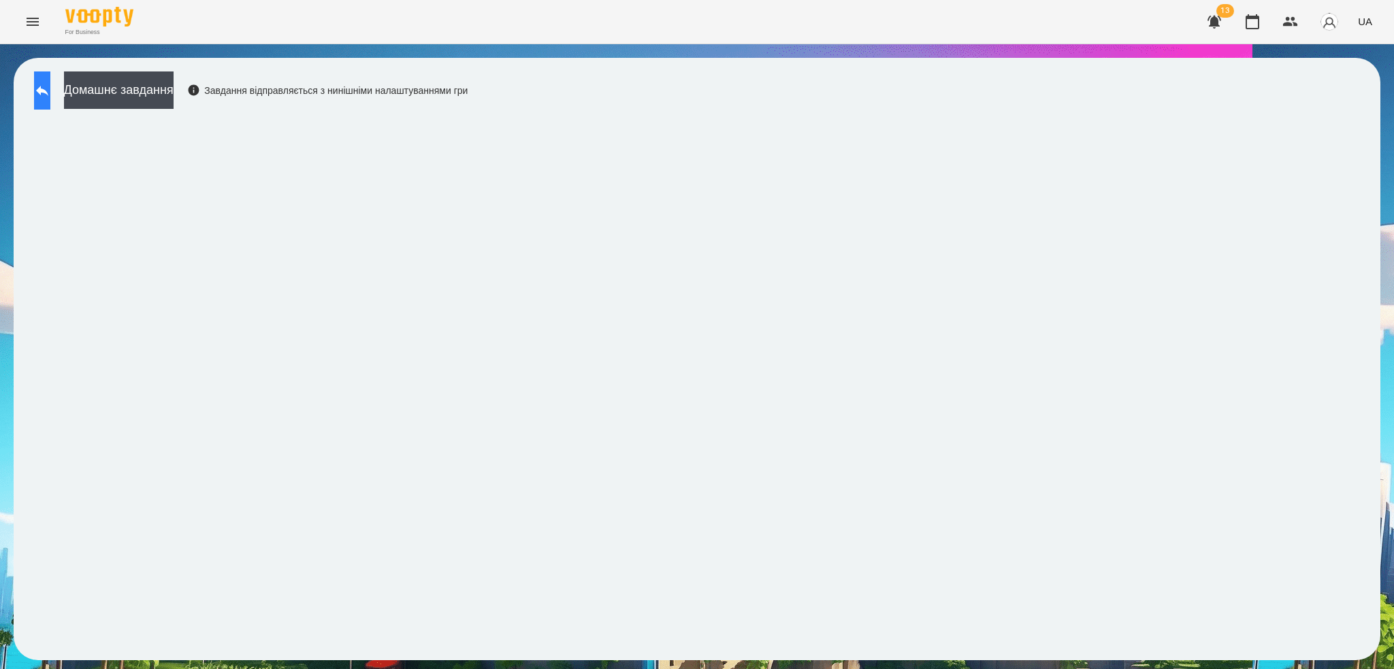
click at [50, 88] on icon at bounding box center [42, 90] width 16 height 16
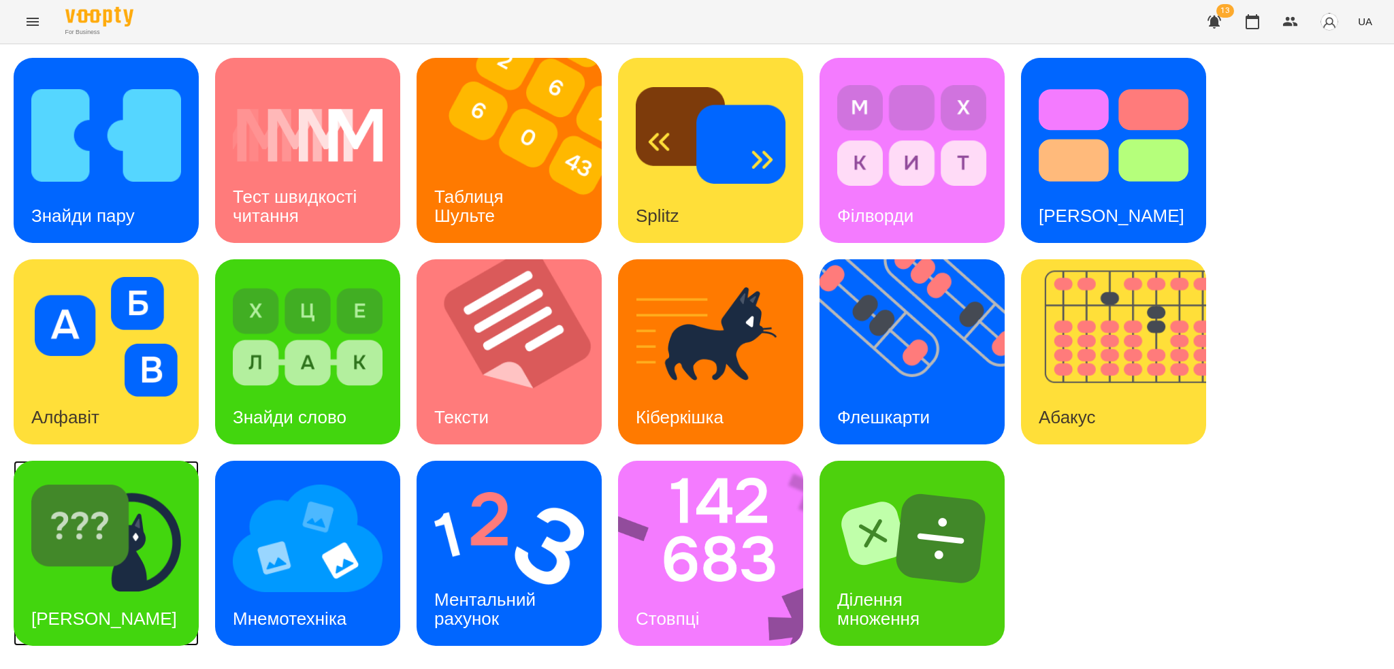
click at [131, 562] on img at bounding box center [106, 539] width 150 height 120
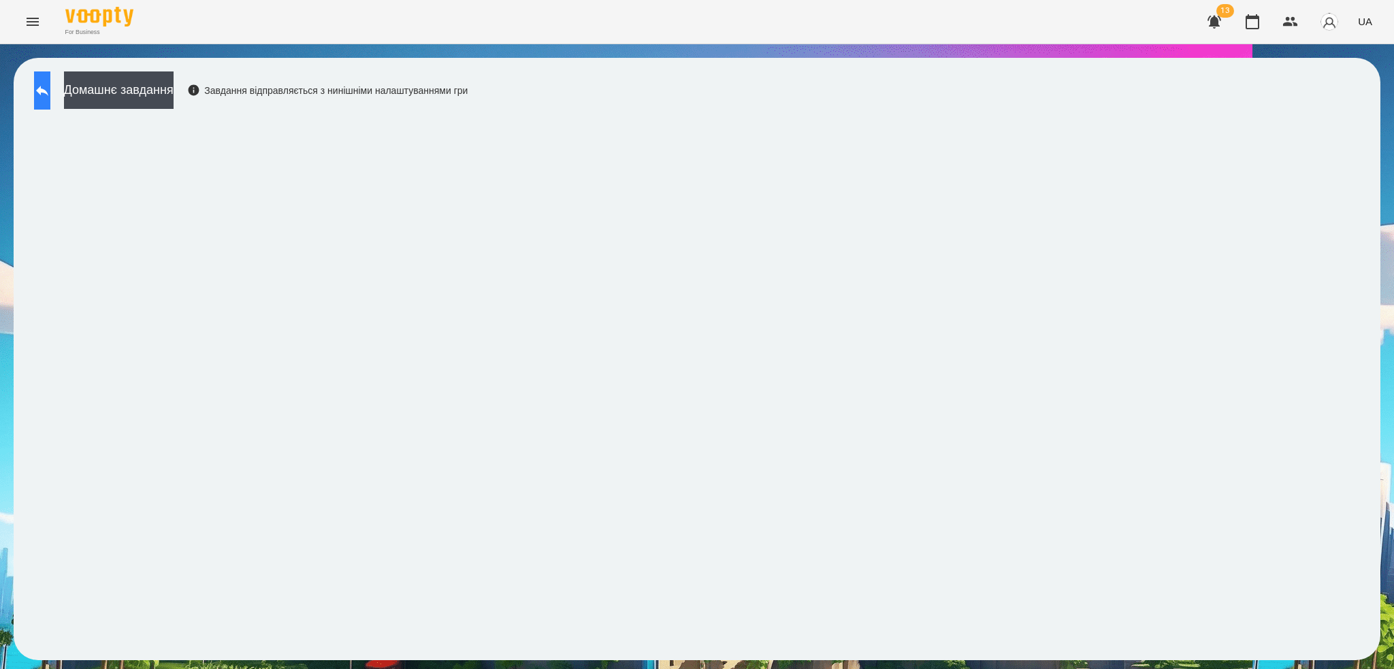
click at [48, 103] on button at bounding box center [42, 90] width 16 height 38
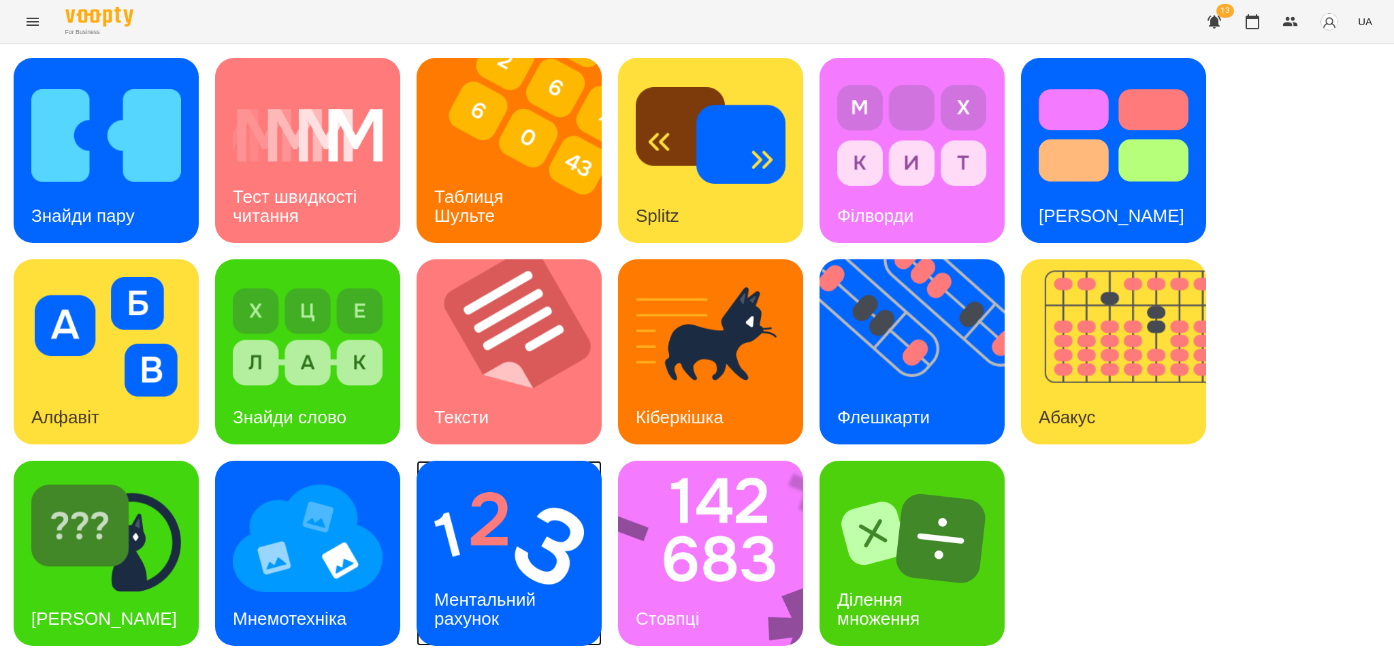
click at [523, 566] on img at bounding box center [509, 539] width 150 height 120
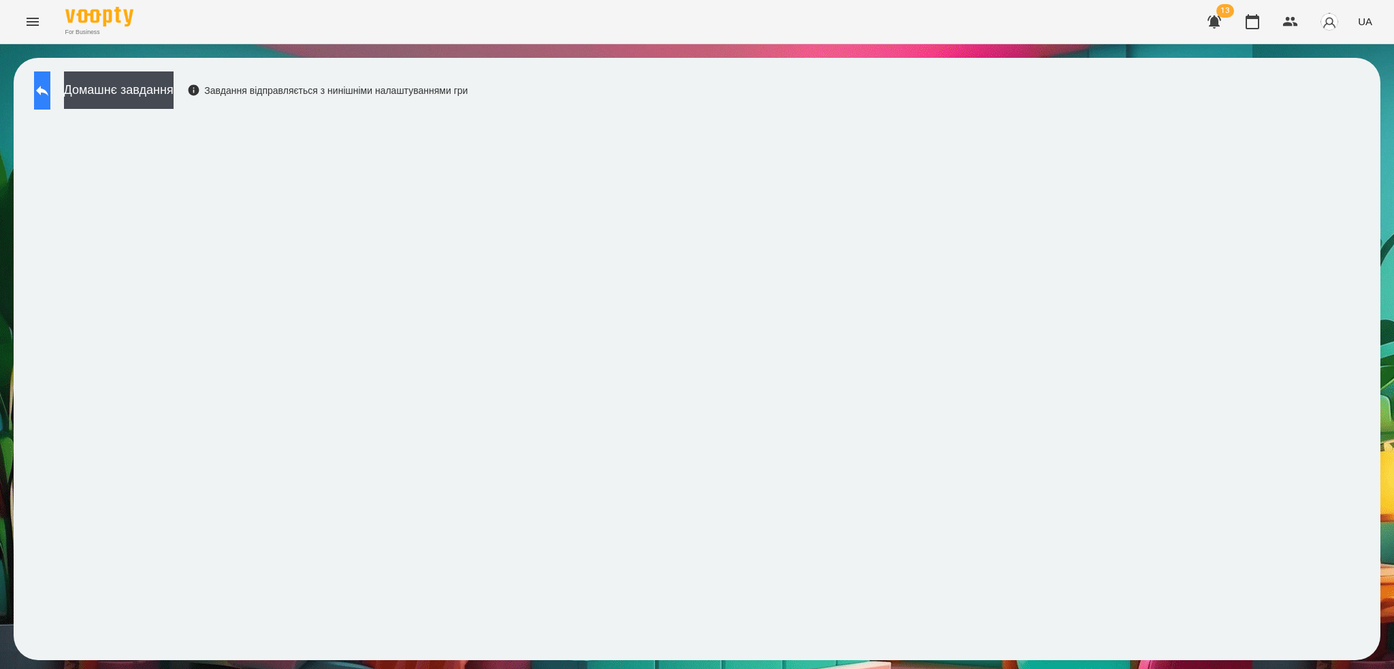
click at [49, 88] on icon at bounding box center [42, 90] width 16 height 16
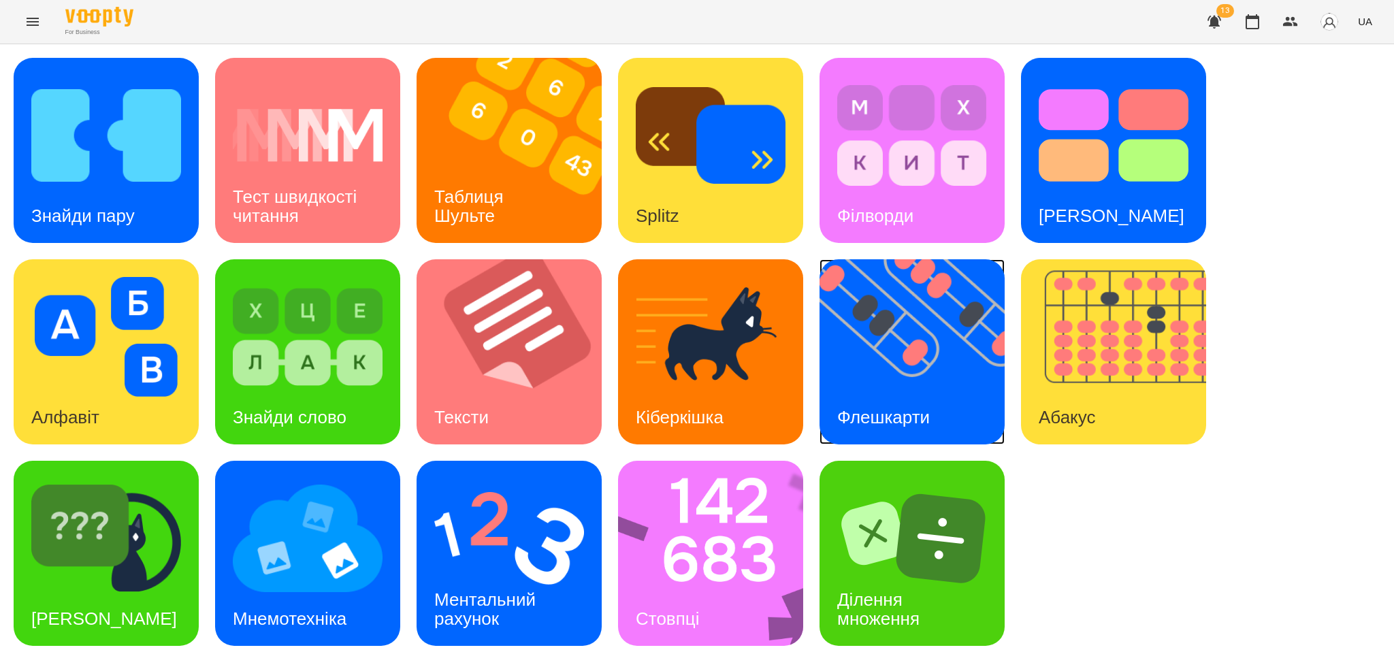
click at [927, 357] on img at bounding box center [921, 351] width 202 height 185
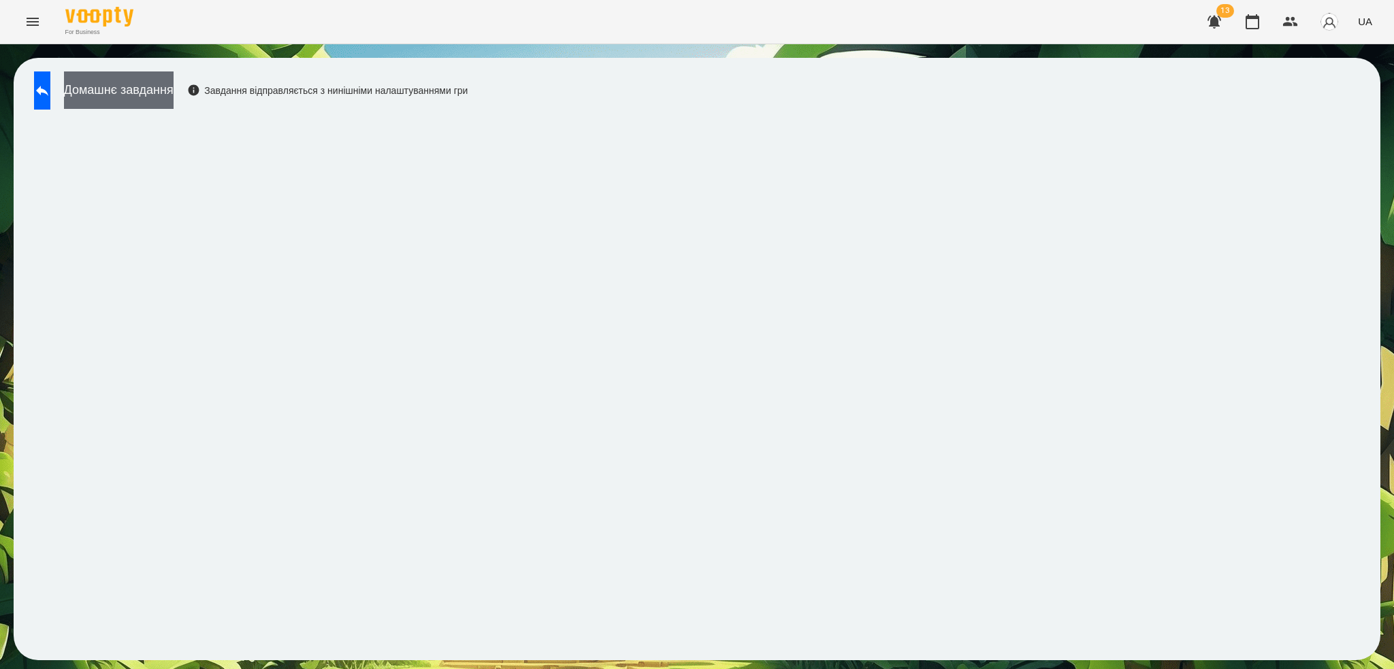
click at [174, 94] on button "Домашнє завдання" at bounding box center [119, 89] width 110 height 37
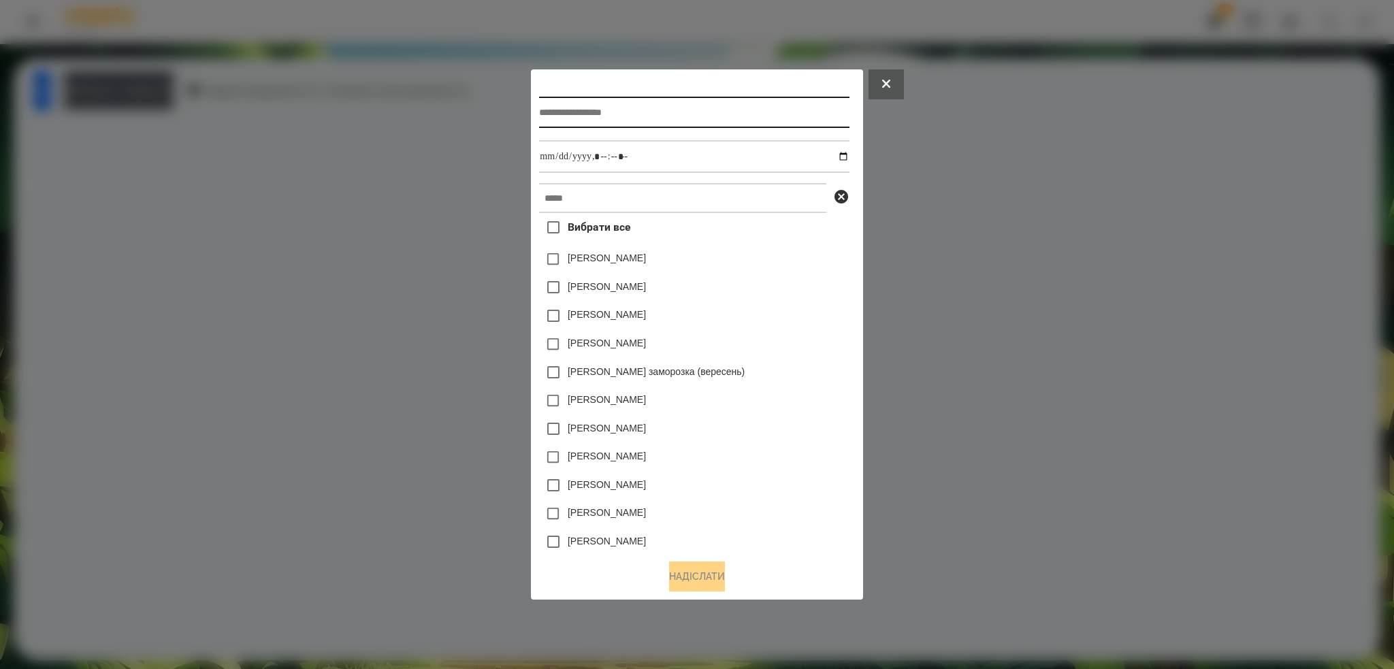
click at [649, 103] on input "text" at bounding box center [694, 112] width 310 height 31
type input "**********"
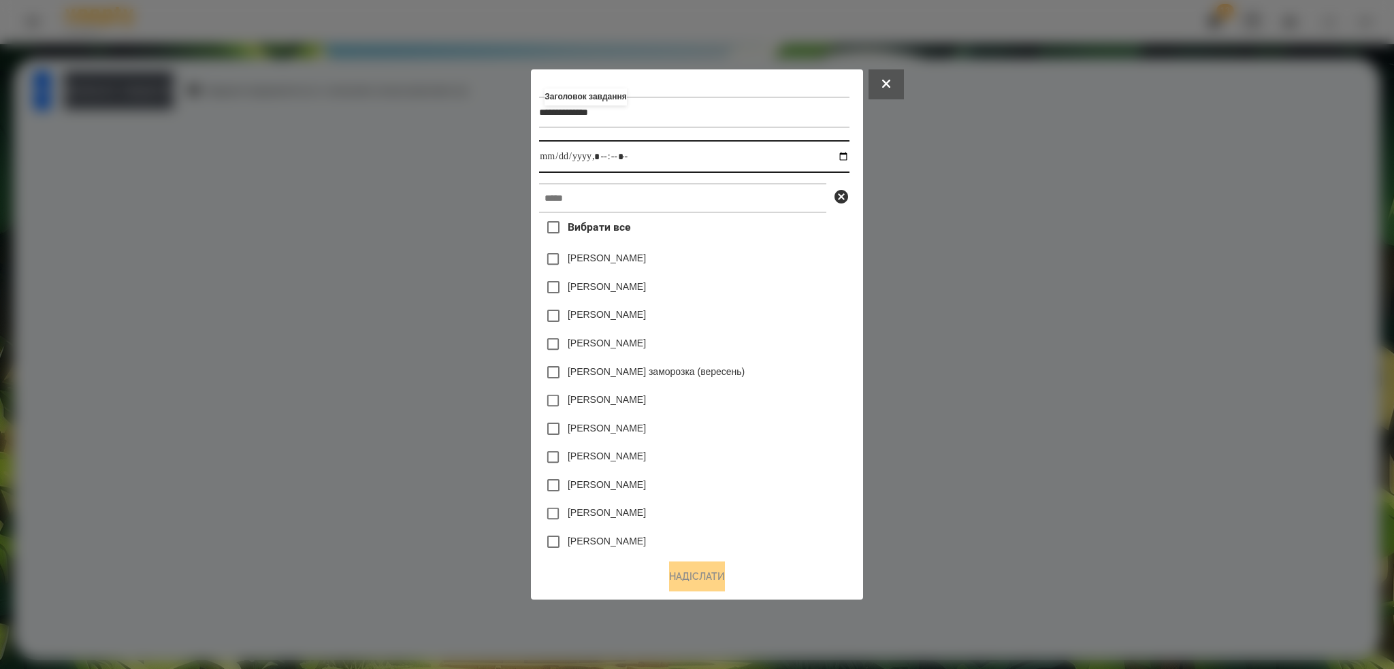
click at [849, 156] on input "datetime-local" at bounding box center [694, 156] width 310 height 33
drag, startPoint x: 676, startPoint y: 162, endPoint x: 845, endPoint y: 157, distance: 168.9
click at [845, 157] on input "datetime-local" at bounding box center [694, 156] width 310 height 33
type input "**********"
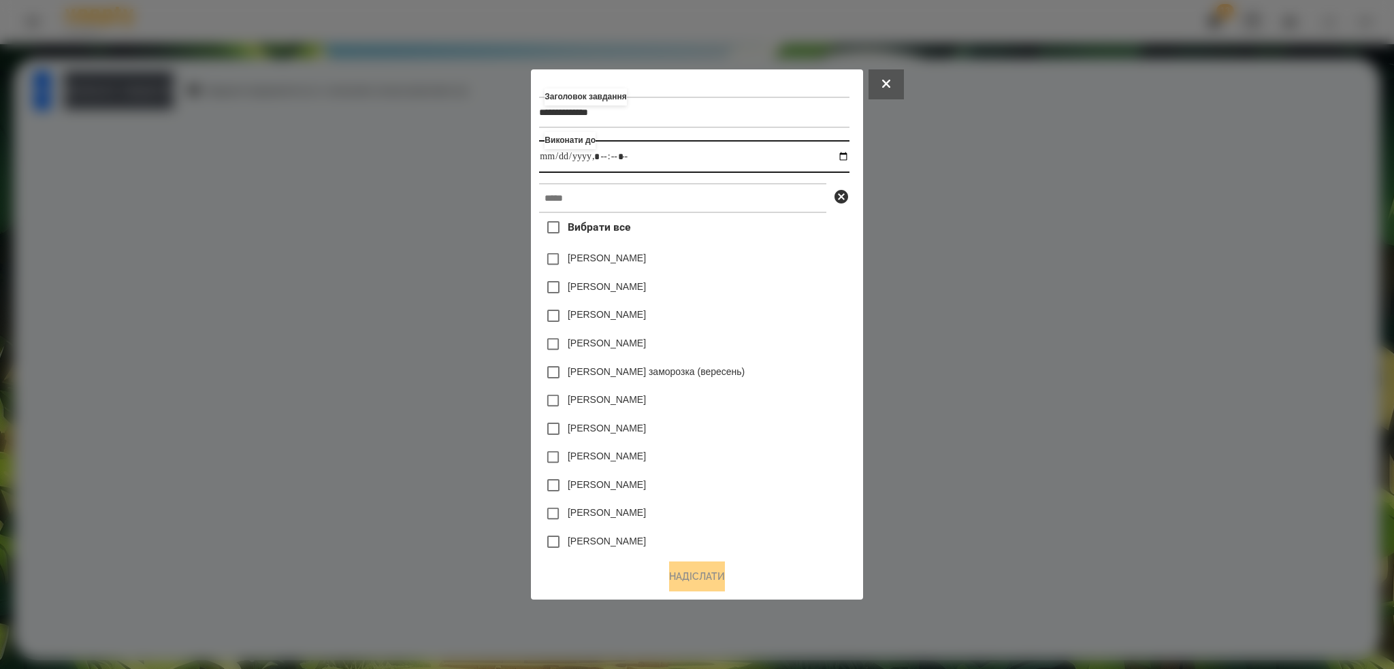
click at [675, 161] on input "datetime-local" at bounding box center [694, 156] width 310 height 33
click at [632, 191] on input "text" at bounding box center [682, 198] width 287 height 30
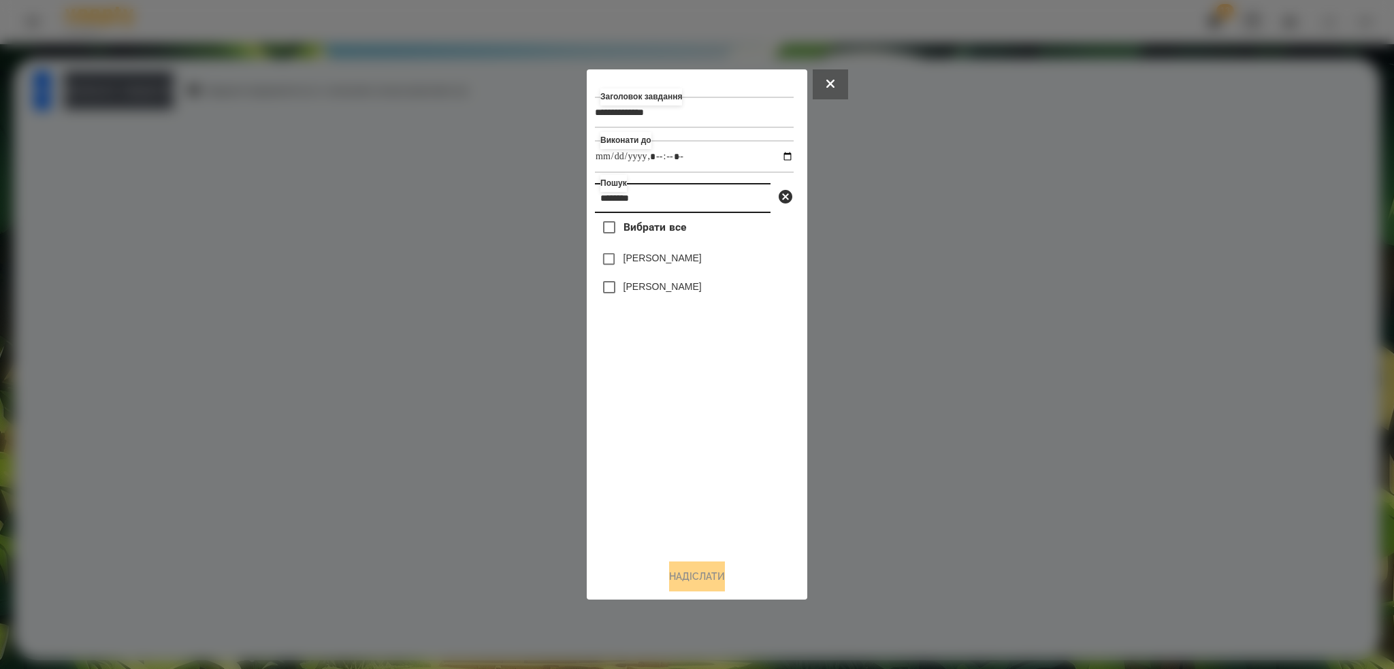
type input "********"
click at [688, 572] on button "Надіслати" at bounding box center [697, 577] width 56 height 30
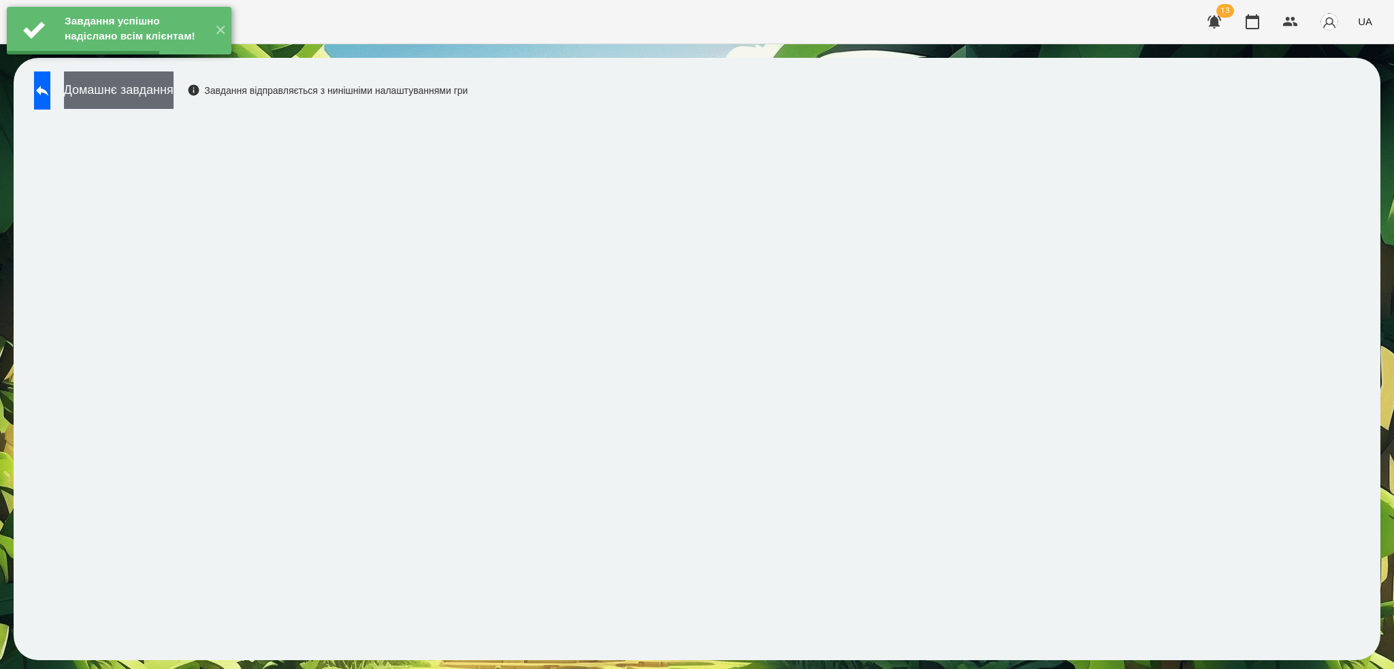
click at [144, 91] on button "Домашнє завдання" at bounding box center [119, 89] width 110 height 37
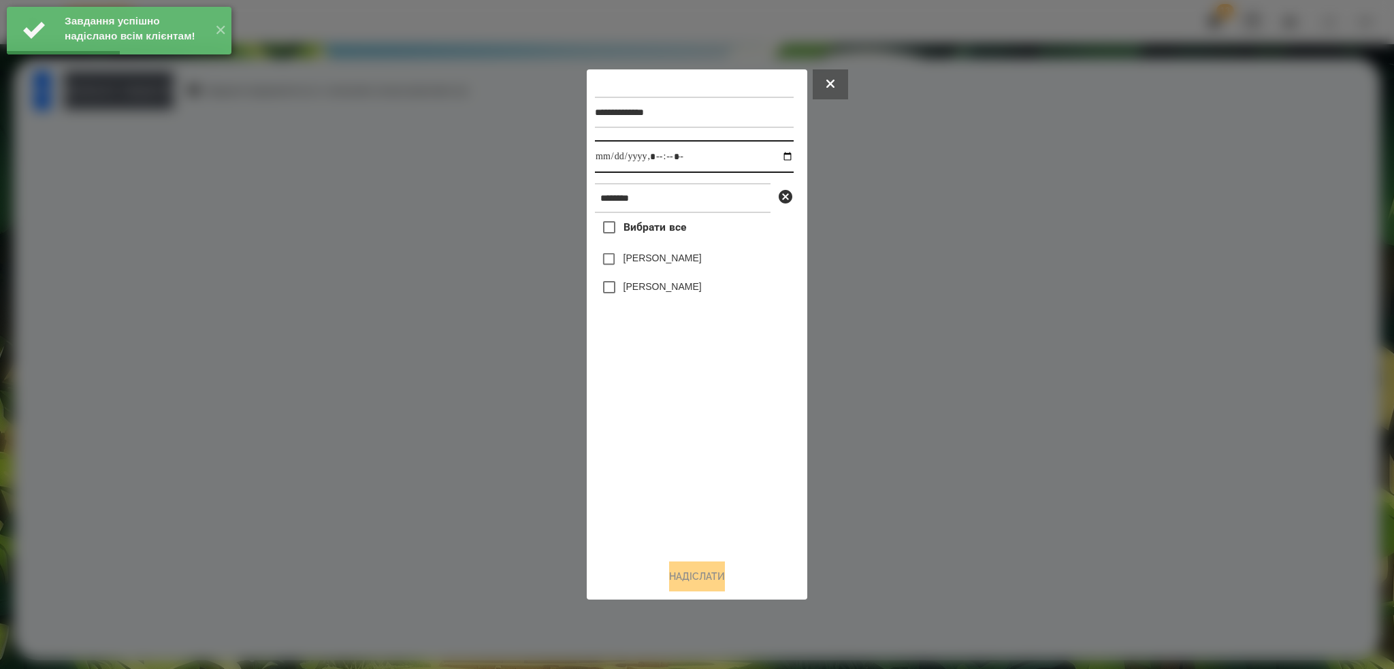
click at [783, 152] on input "datetime-local" at bounding box center [694, 156] width 199 height 33
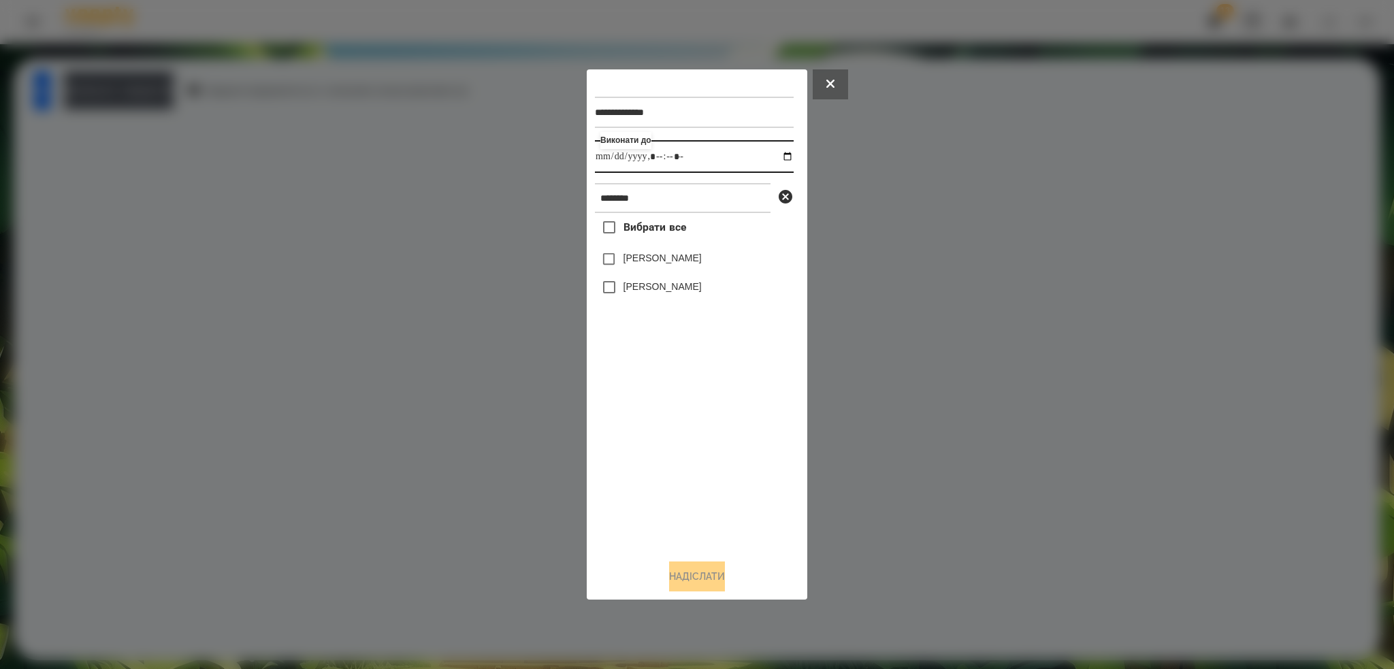
type input "**********"
click at [610, 286] on div "**********" at bounding box center [697, 313] width 204 height 470
click at [683, 571] on button "Надіслати" at bounding box center [697, 577] width 56 height 30
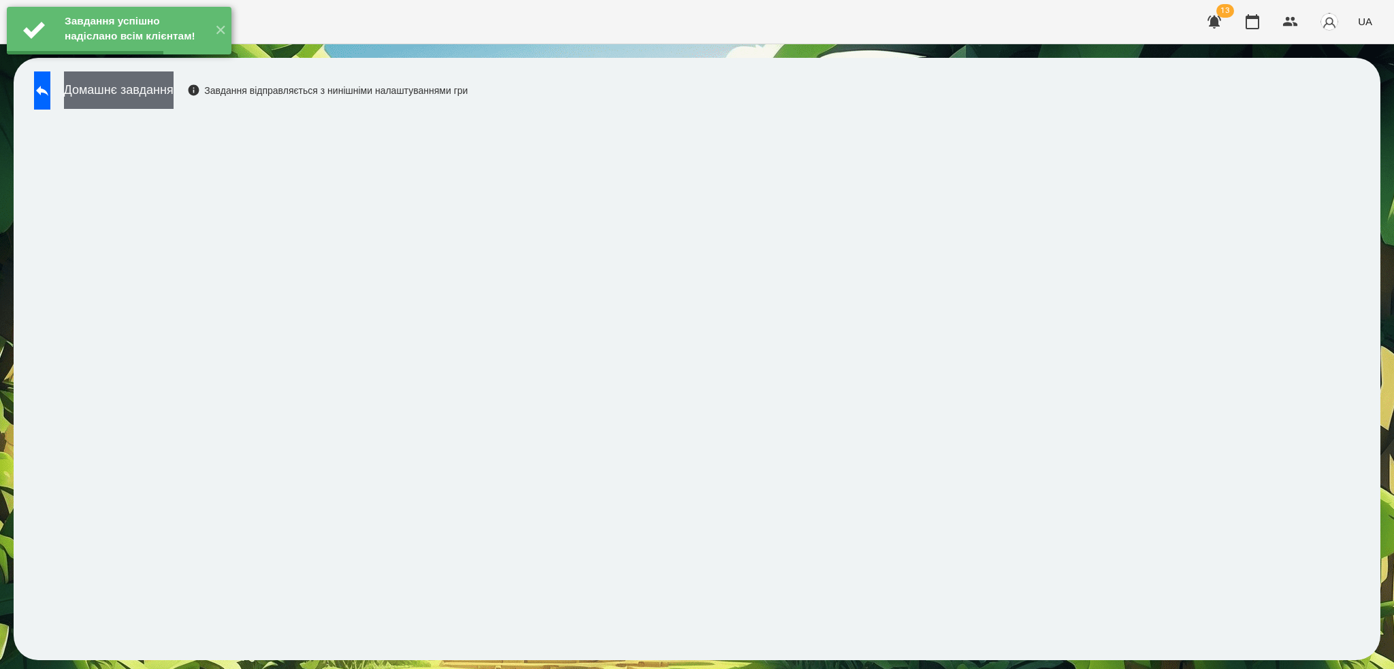
click at [158, 88] on button "Домашнє завдання" at bounding box center [119, 89] width 110 height 37
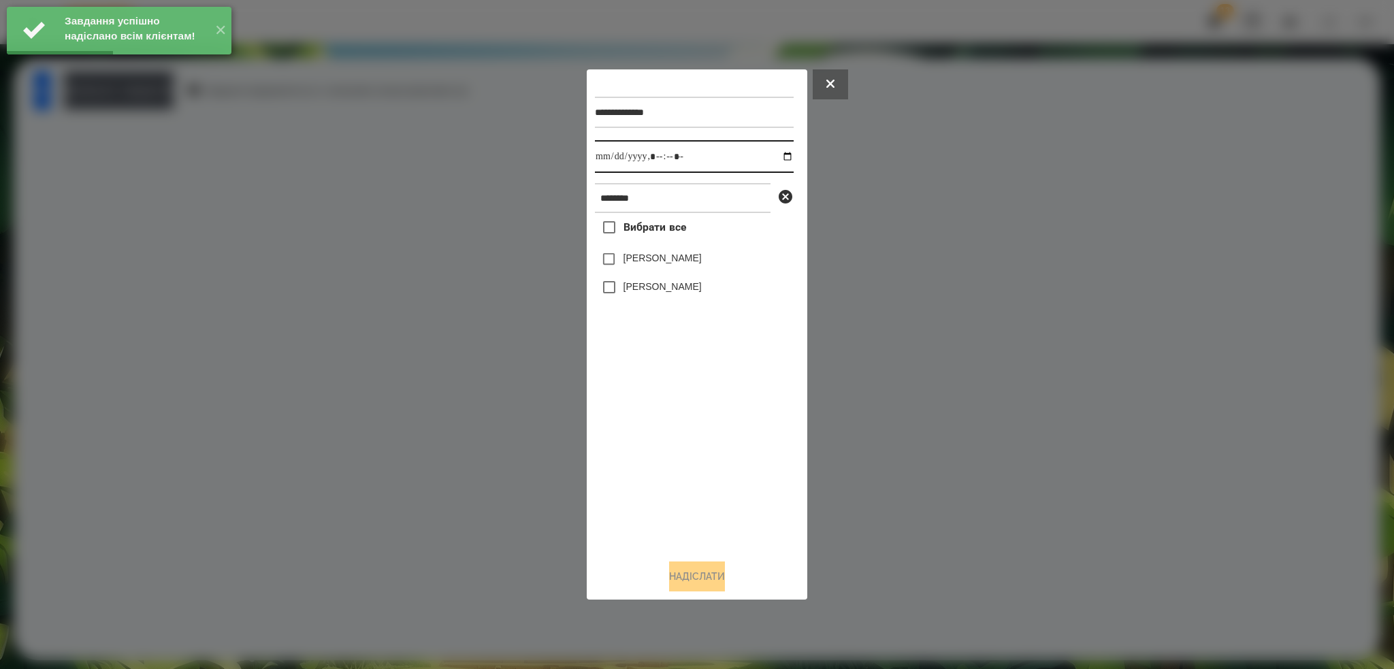
click at [779, 154] on input "datetime-local" at bounding box center [694, 156] width 199 height 33
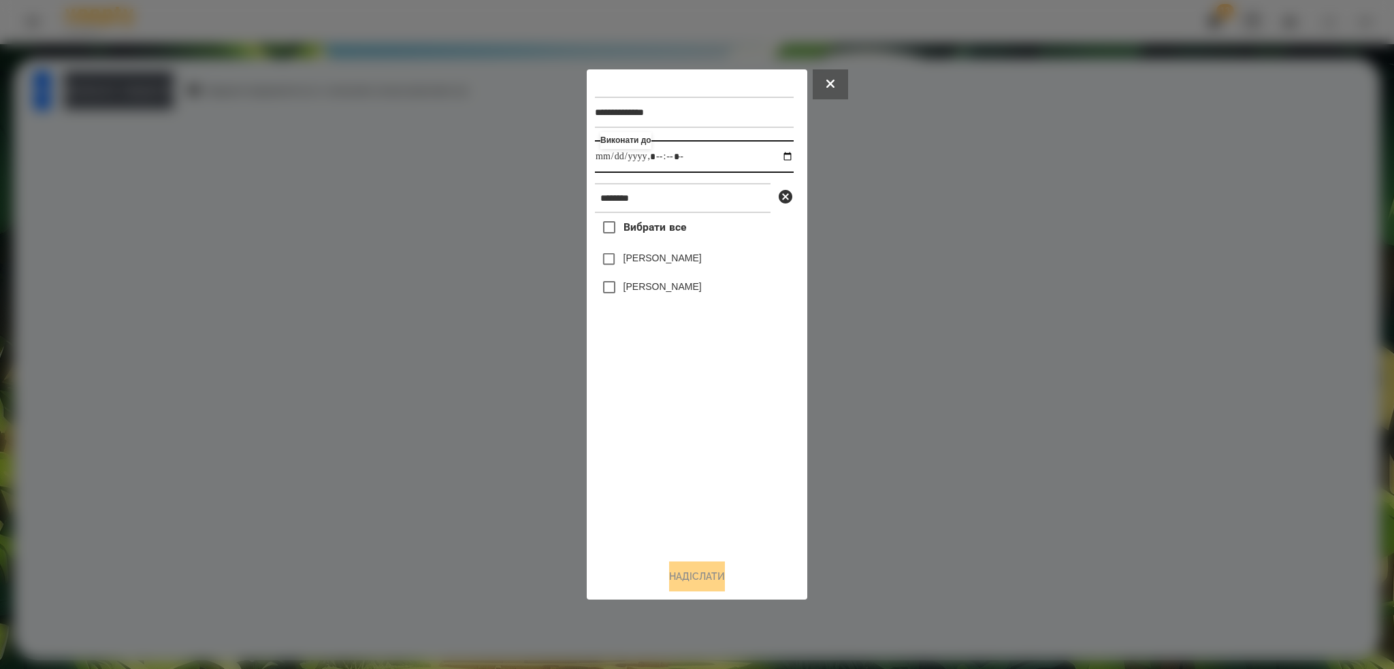
type input "**********"
drag, startPoint x: 704, startPoint y: 151, endPoint x: 653, endPoint y: 182, distance: 59.3
click at [704, 151] on input "datetime-local" at bounding box center [694, 156] width 199 height 33
click at [712, 572] on button "Надіслати" at bounding box center [697, 577] width 56 height 30
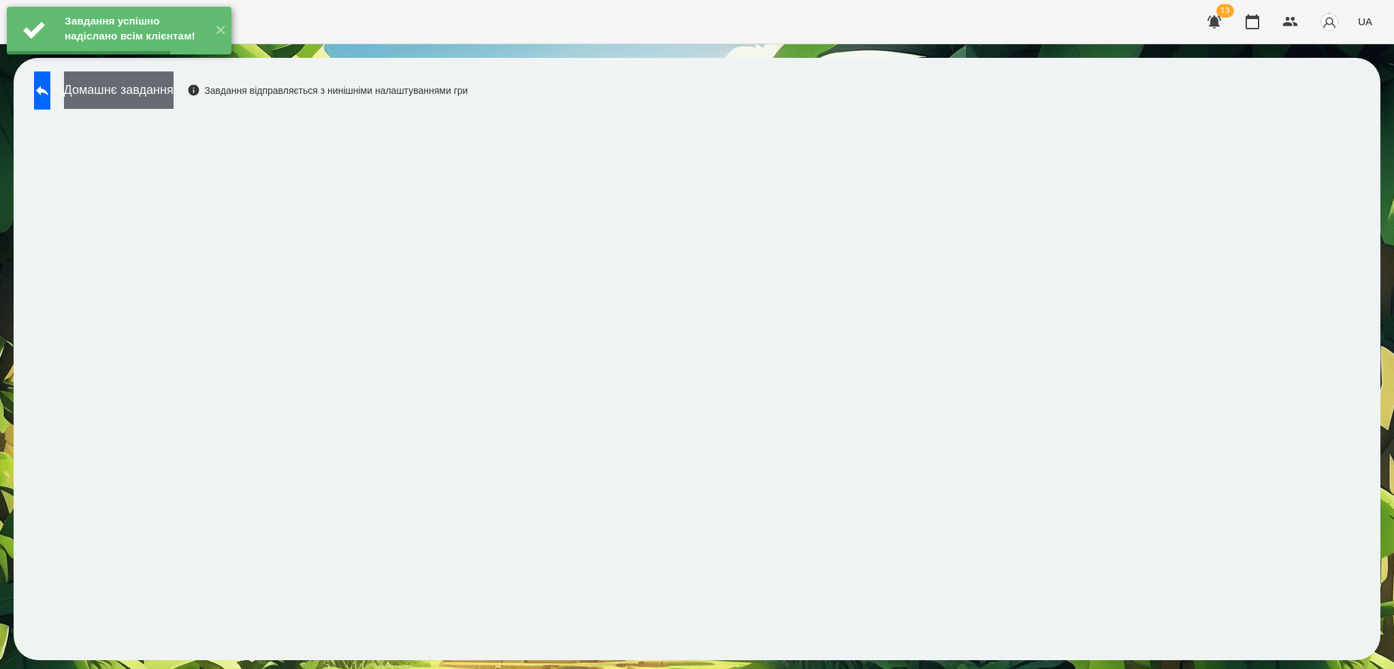
click at [161, 85] on button "Домашнє завдання" at bounding box center [119, 89] width 110 height 37
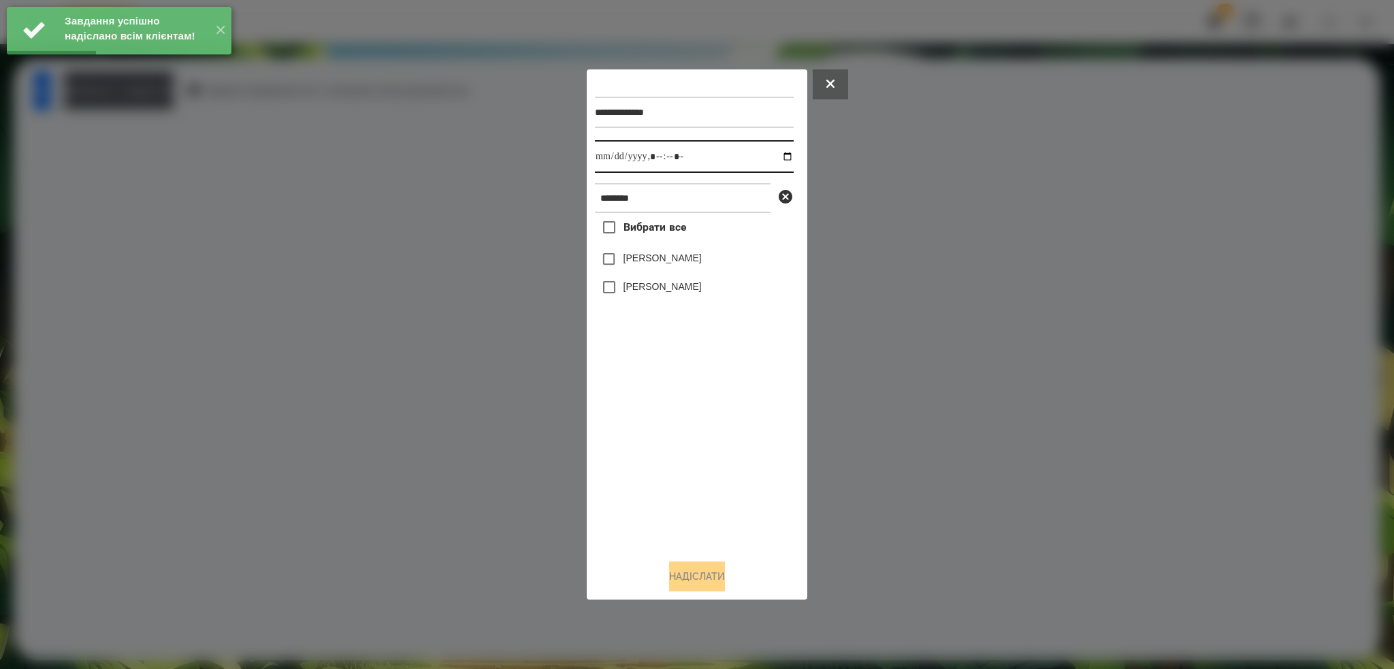
click at [777, 157] on input "datetime-local" at bounding box center [694, 156] width 199 height 33
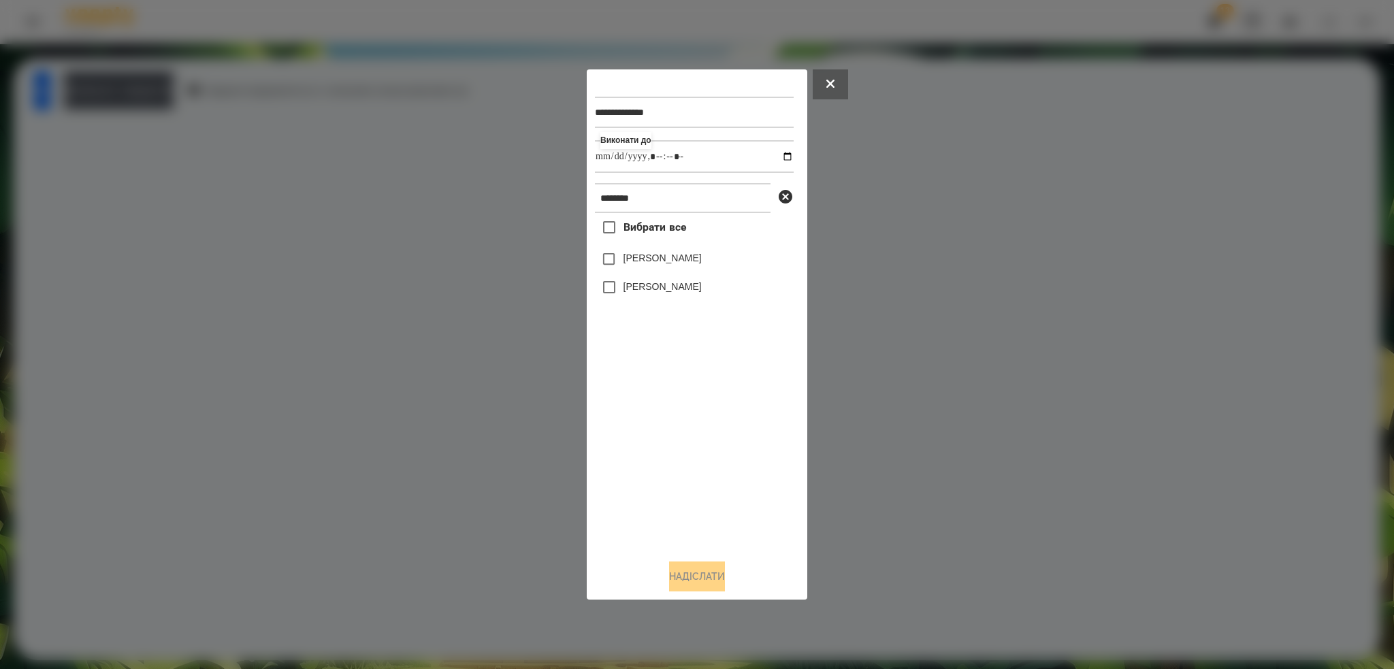
type input "**********"
click at [717, 137] on div "**********" at bounding box center [694, 112] width 199 height 56
click at [689, 579] on button "Надіслати" at bounding box center [697, 577] width 56 height 30
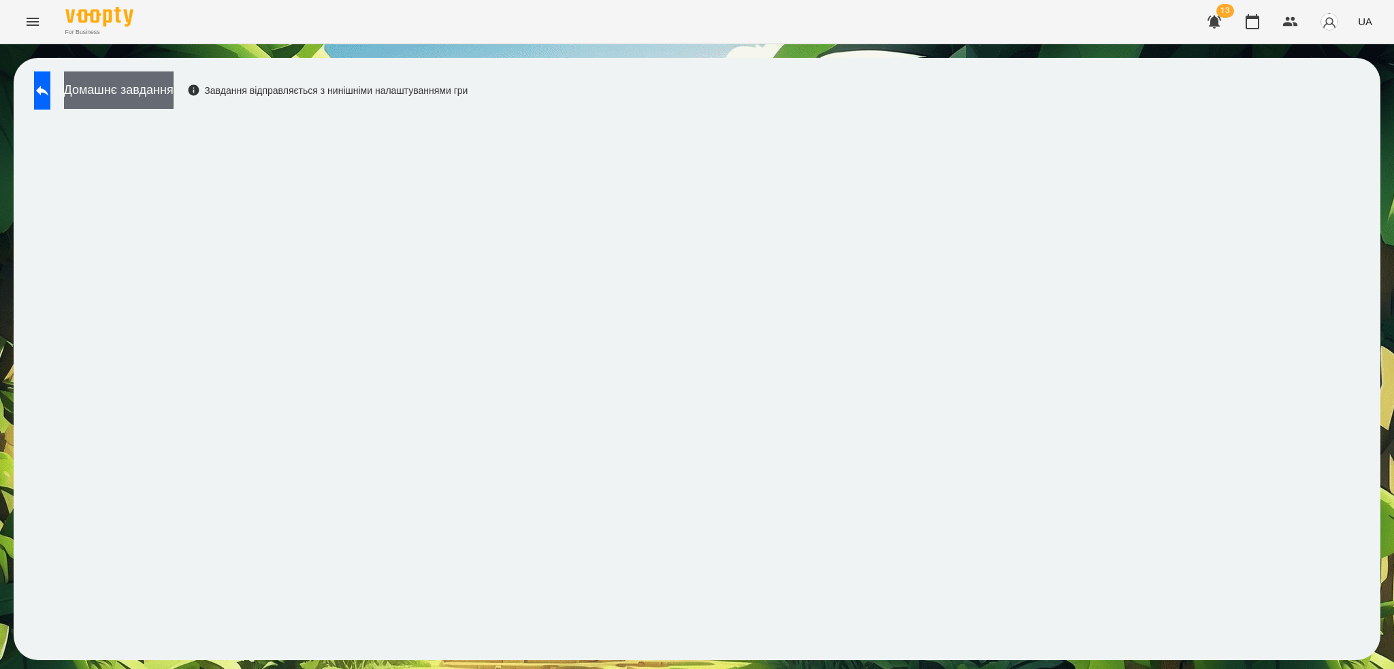
click at [174, 85] on button "Домашнє завдання" at bounding box center [119, 89] width 110 height 37
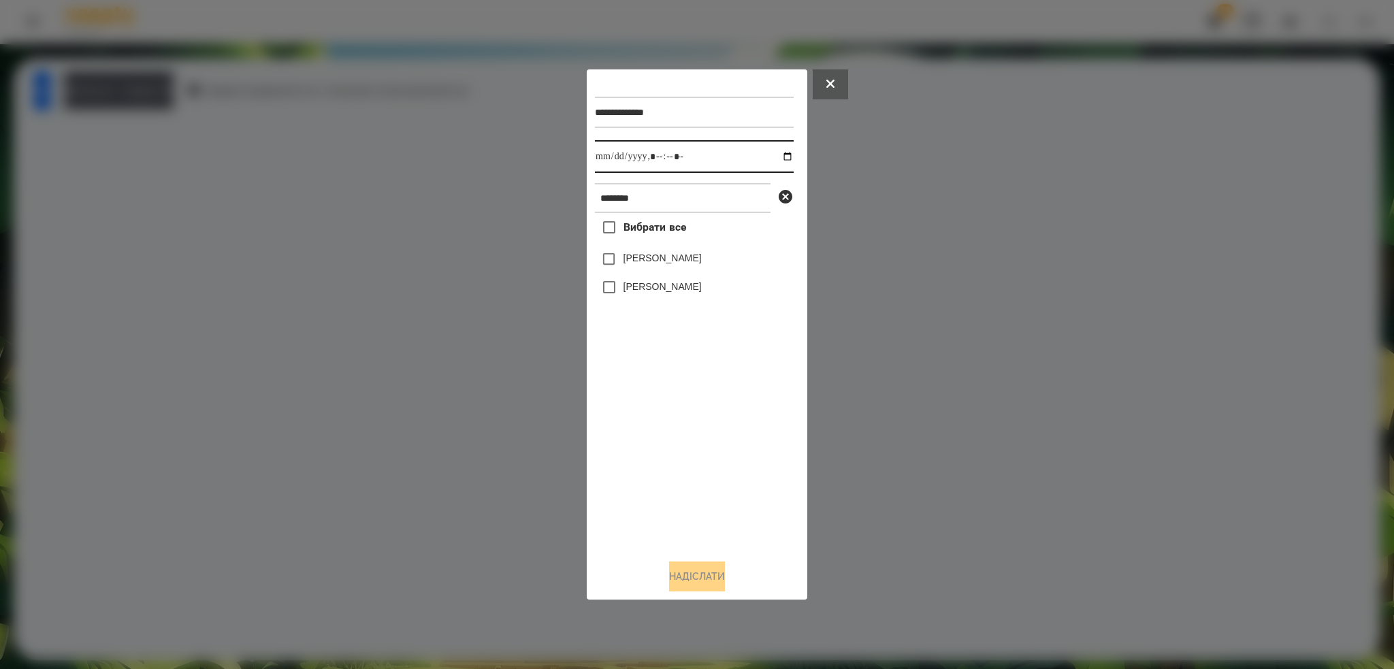
click at [781, 157] on input "datetime-local" at bounding box center [694, 156] width 199 height 33
type input "**********"
click at [708, 156] on input "datetime-local" at bounding box center [694, 156] width 199 height 33
click at [683, 577] on button "Надіслати" at bounding box center [697, 577] width 56 height 30
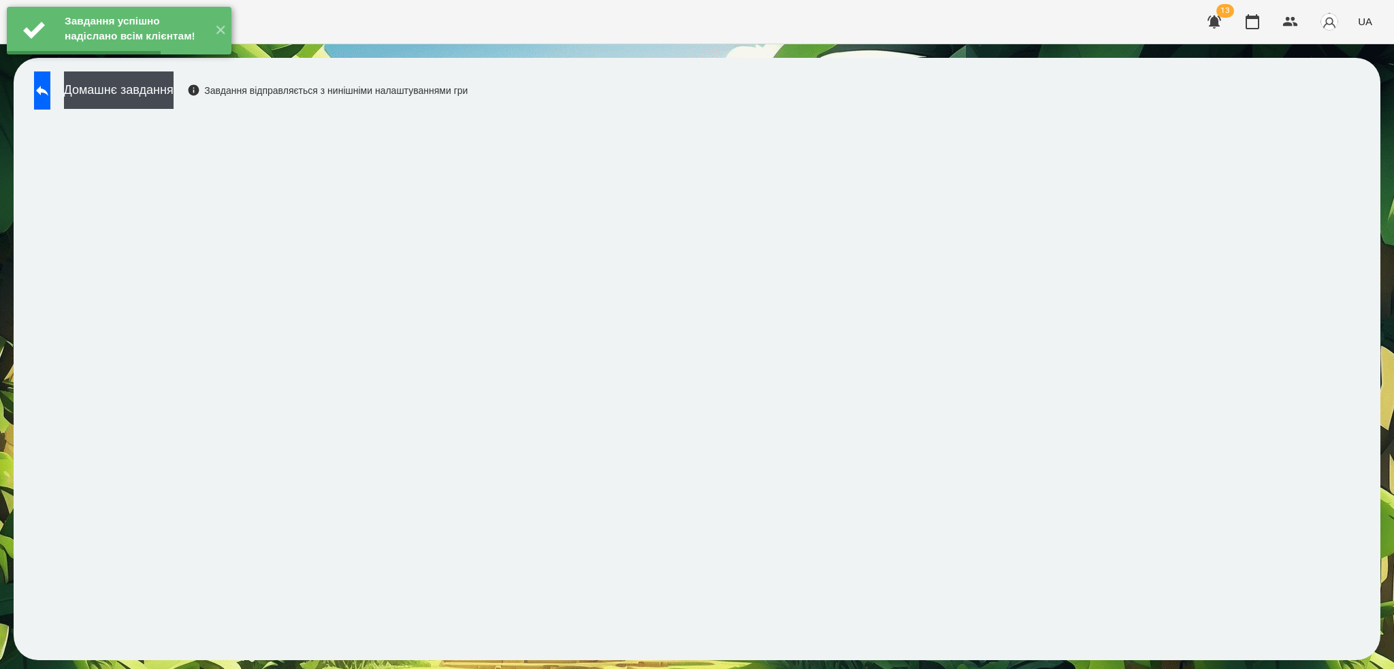
click at [173, 90] on button "Домашнє завдання" at bounding box center [119, 89] width 110 height 37
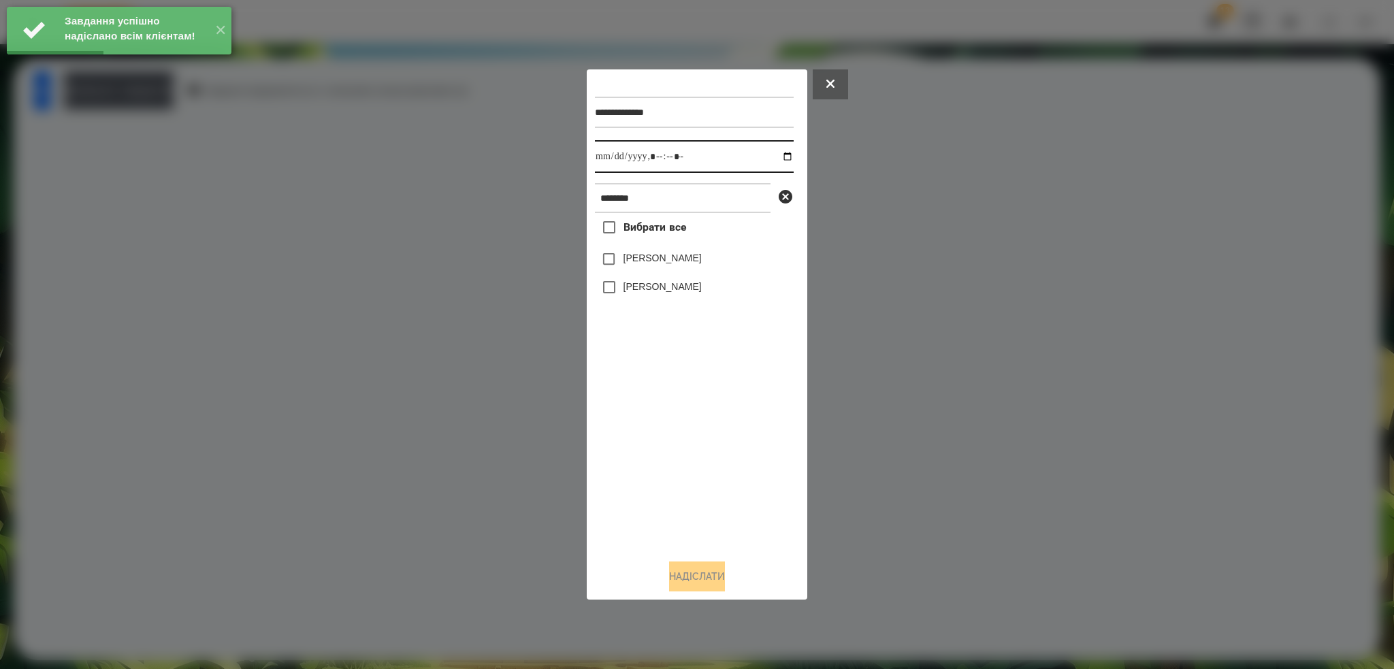
click at [777, 157] on input "datetime-local" at bounding box center [694, 156] width 199 height 33
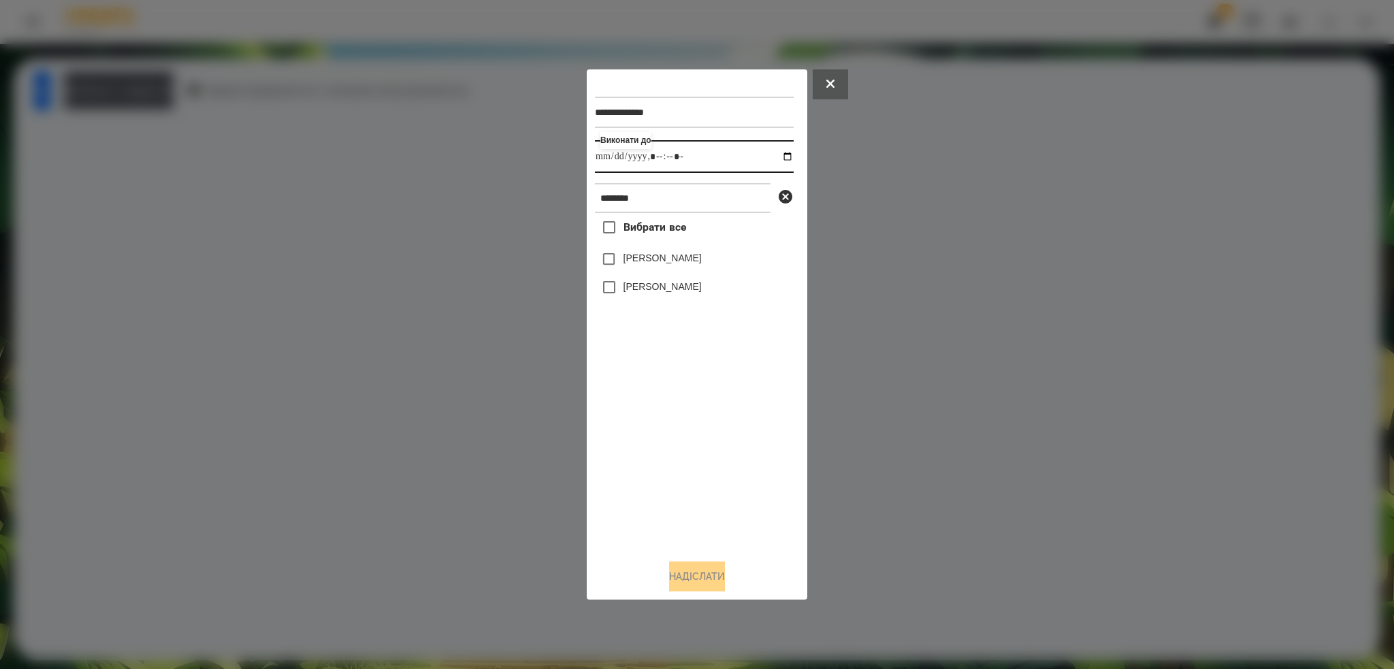
type input "**********"
click at [606, 287] on div "**********" at bounding box center [697, 313] width 204 height 470
click at [687, 578] on button "Надіслати" at bounding box center [697, 577] width 56 height 30
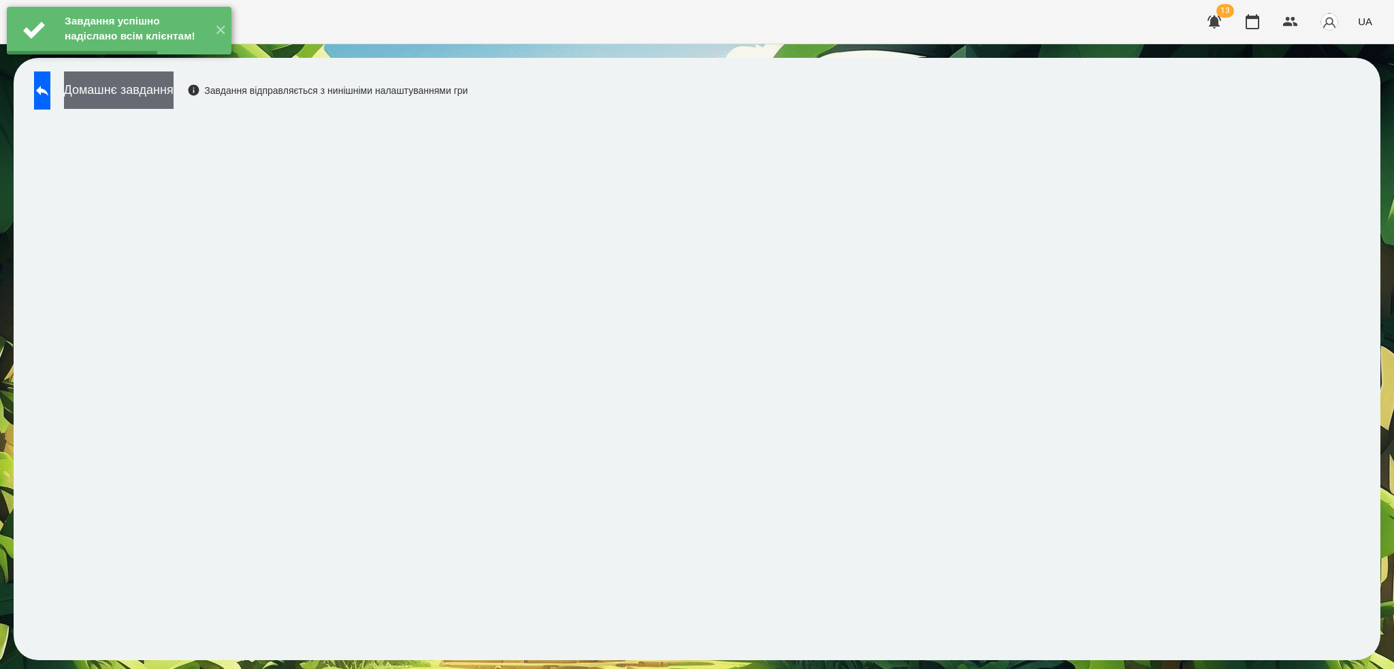
click at [174, 96] on button "Домашнє завдання" at bounding box center [119, 89] width 110 height 37
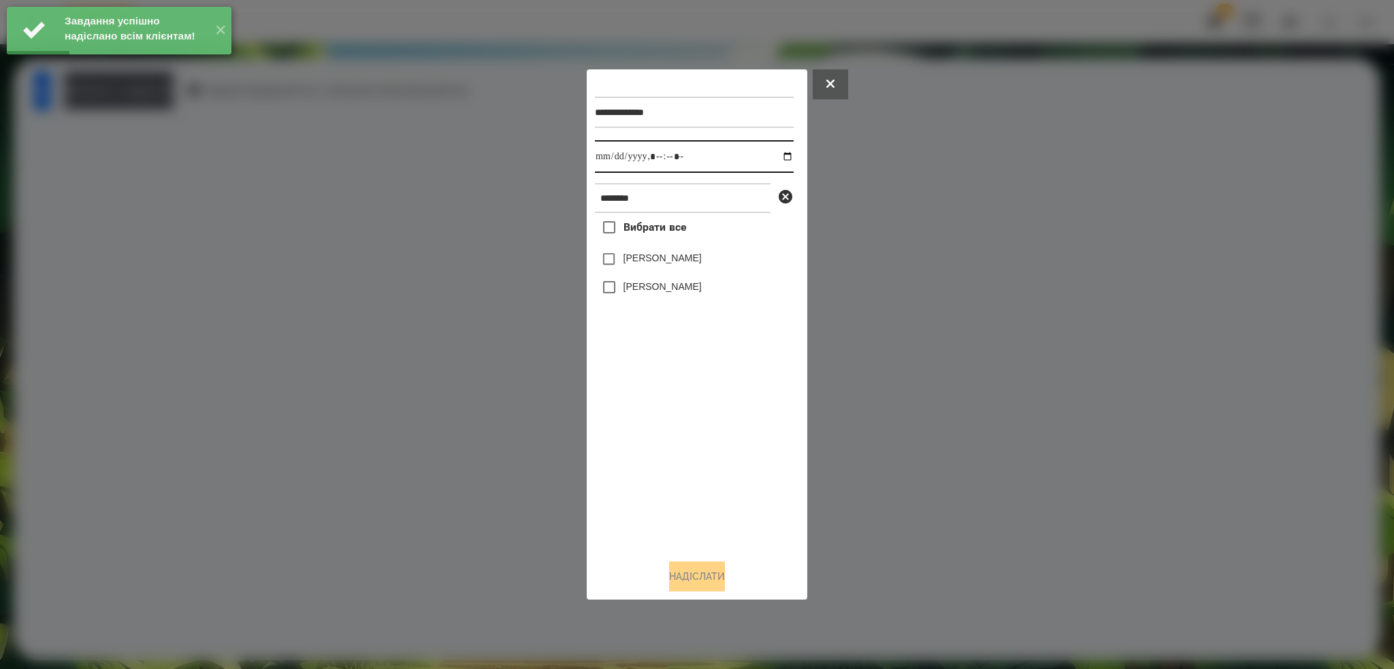
click at [779, 159] on input "datetime-local" at bounding box center [694, 156] width 199 height 33
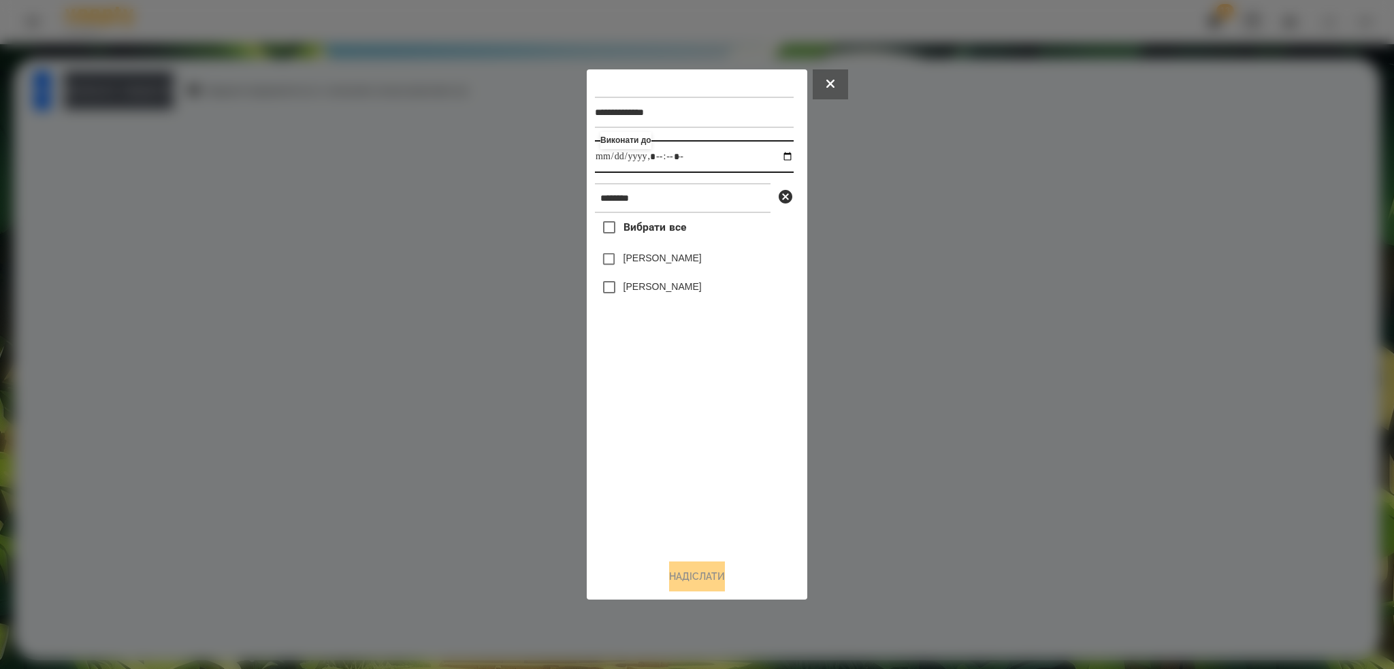
type input "**********"
click at [699, 163] on input "datetime-local" at bounding box center [694, 156] width 199 height 33
click at [681, 578] on button "Надіслати" at bounding box center [697, 577] width 56 height 30
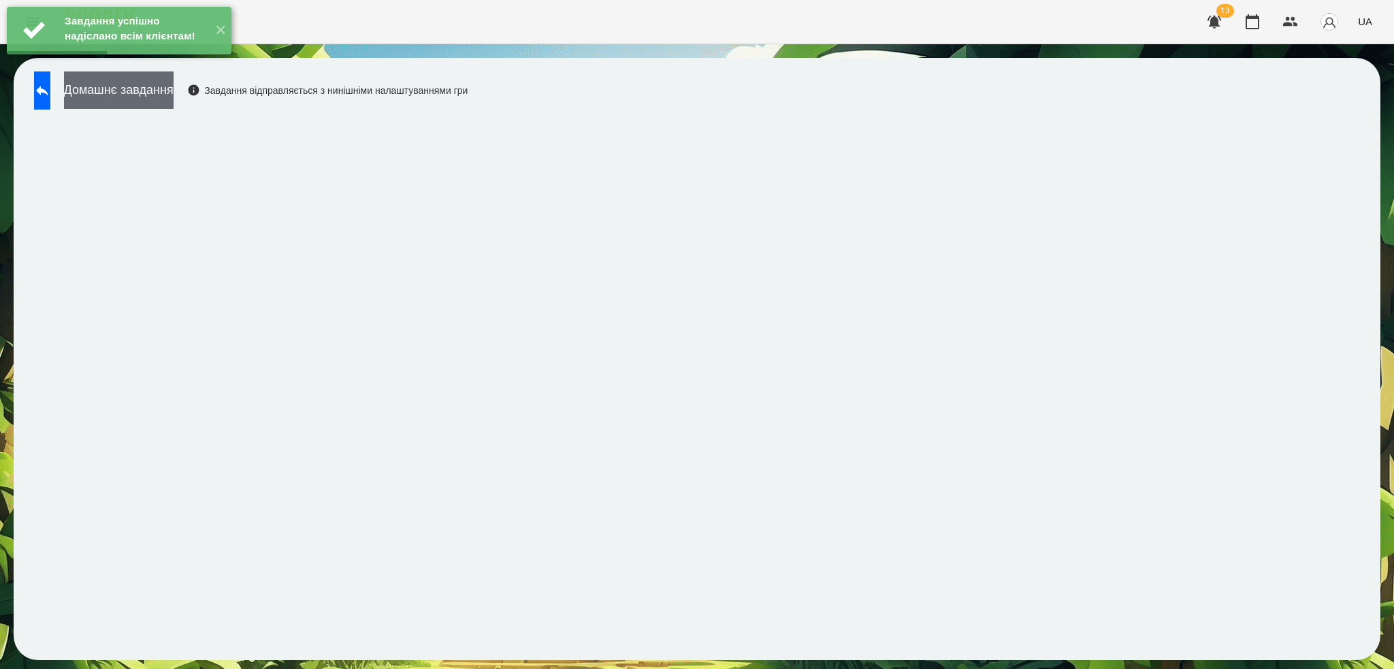
click at [174, 91] on button "Домашнє завдання" at bounding box center [119, 89] width 110 height 37
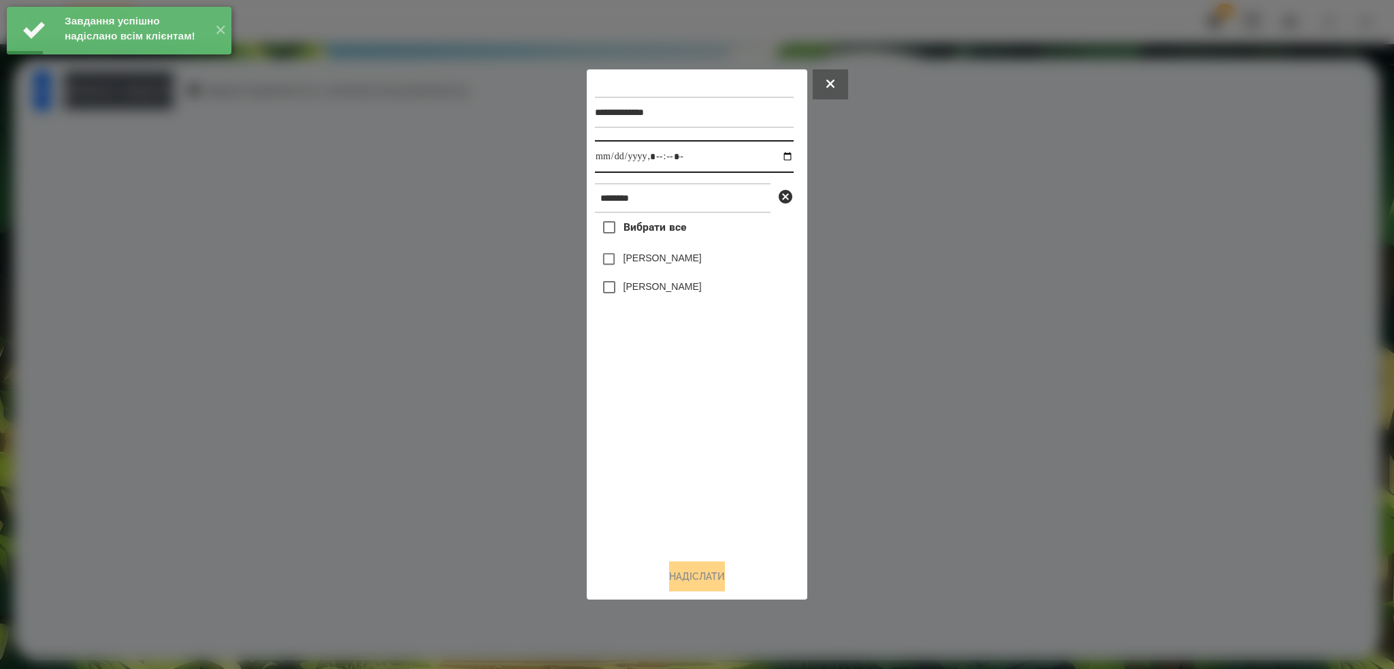
click at [774, 152] on input "datetime-local" at bounding box center [694, 156] width 199 height 33
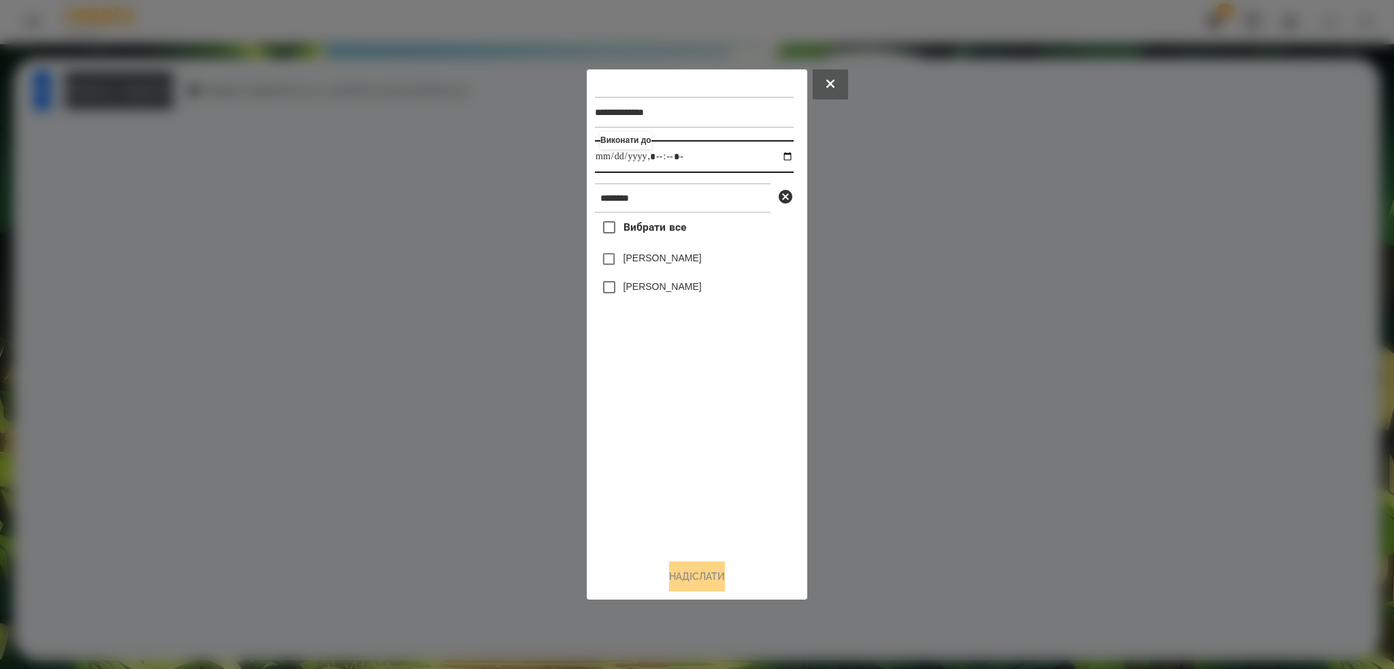
type input "**********"
click at [717, 148] on input "datetime-local" at bounding box center [694, 156] width 199 height 33
click at [696, 575] on button "Надіслати" at bounding box center [697, 577] width 56 height 30
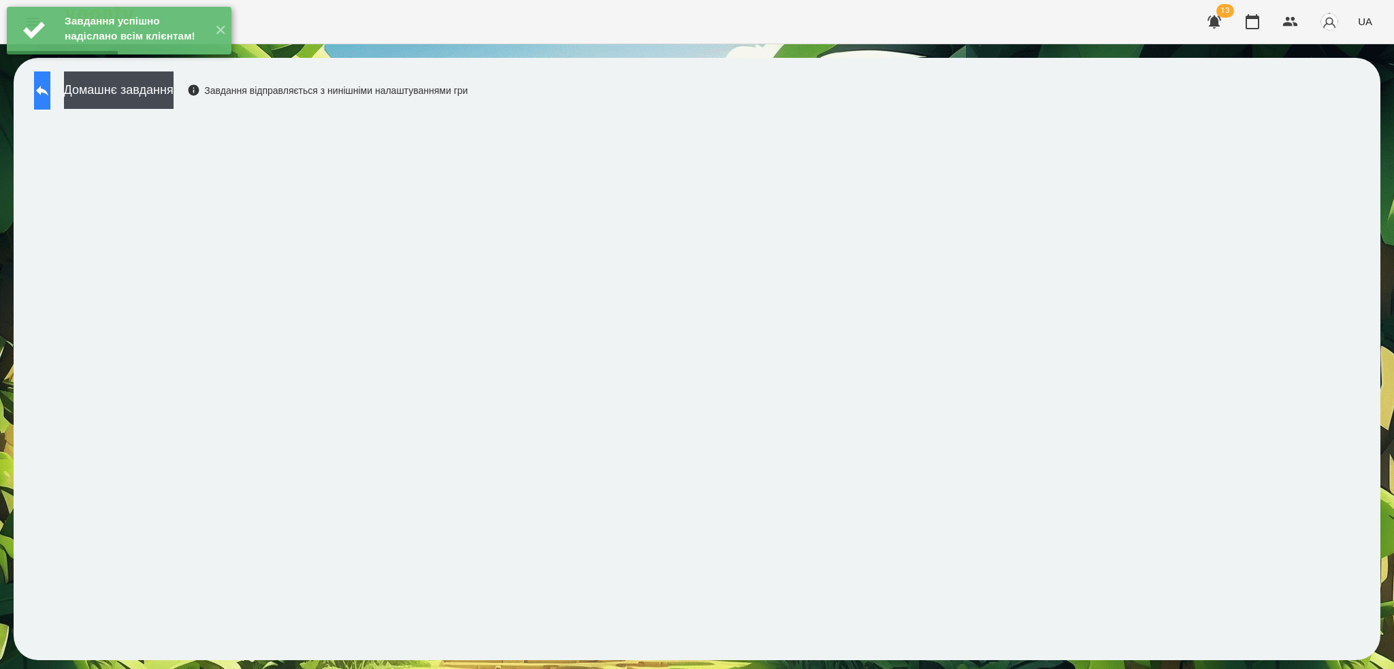
click at [50, 87] on icon at bounding box center [42, 90] width 16 height 16
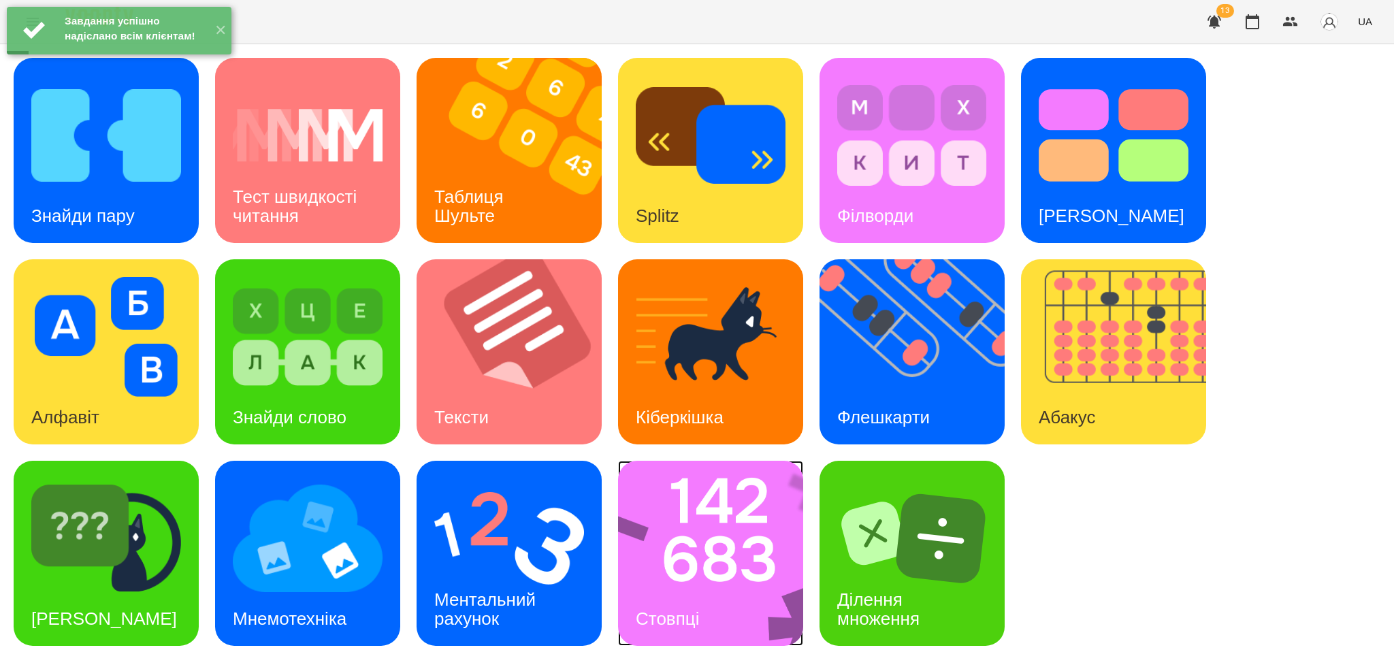
click at [704, 568] on img at bounding box center [719, 553] width 203 height 185
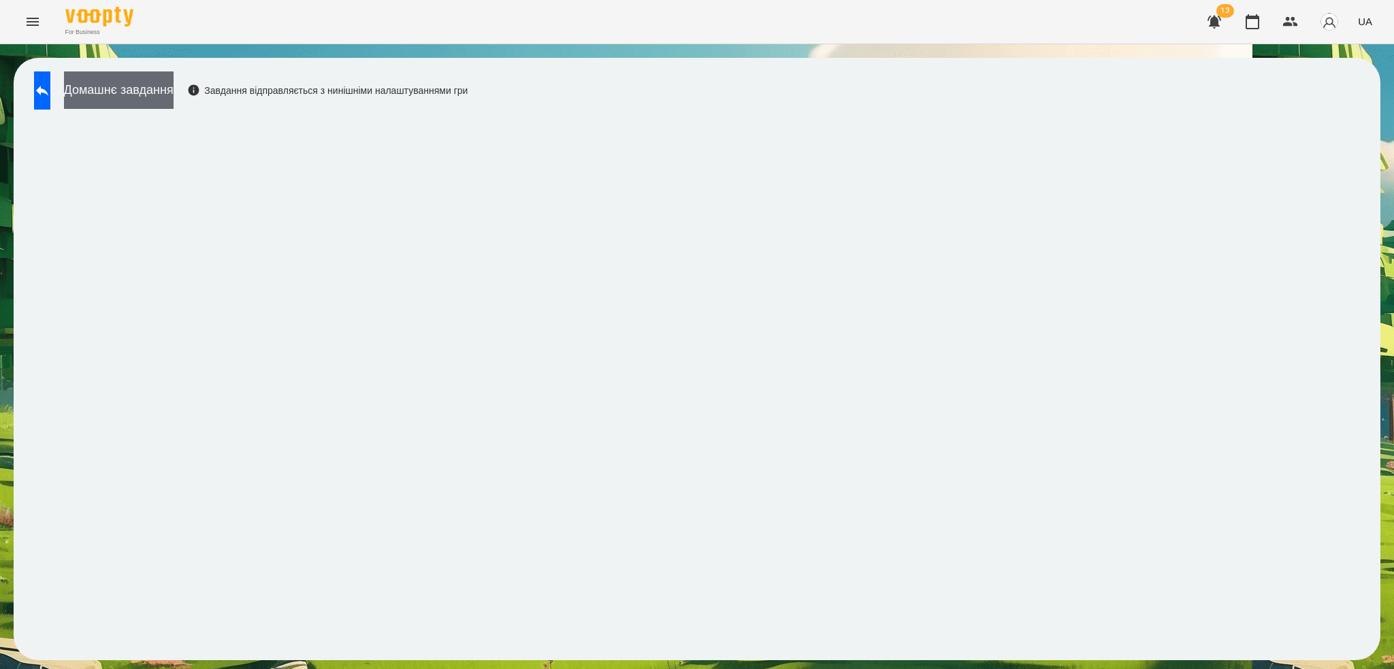
click at [174, 90] on button "Домашнє завдання" at bounding box center [119, 89] width 110 height 37
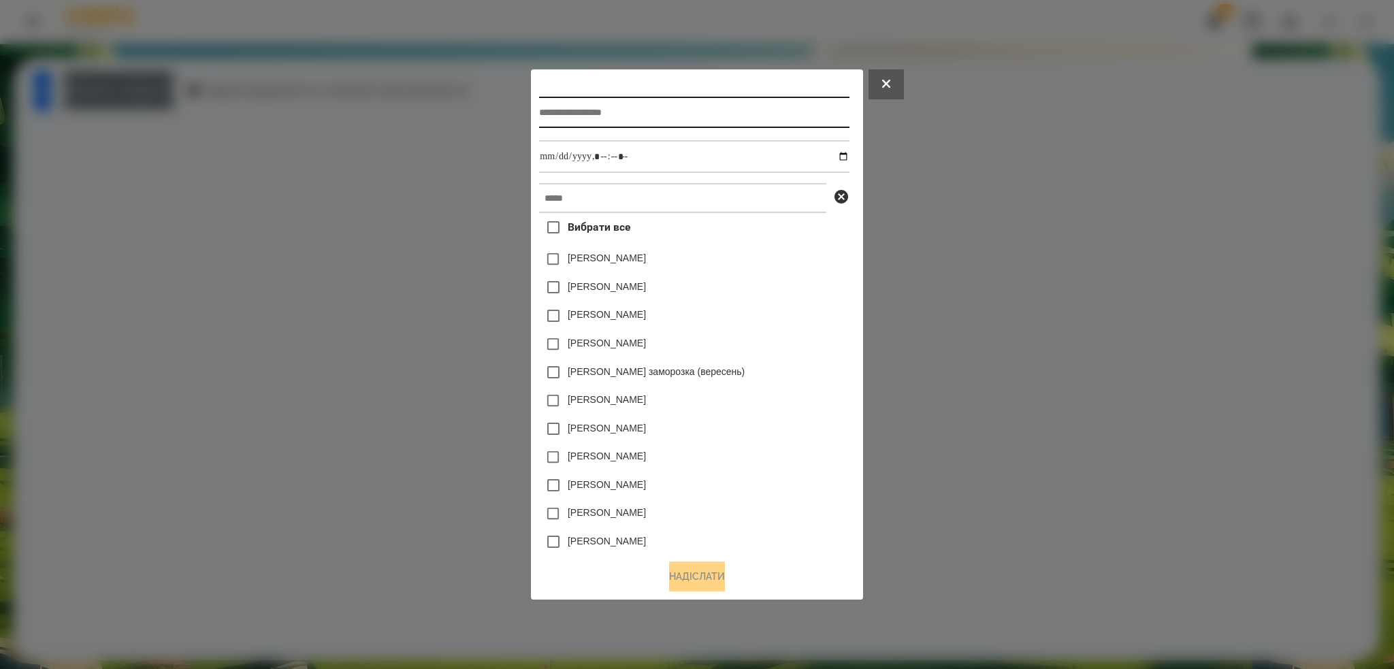
click at [556, 112] on input "text" at bounding box center [694, 112] width 310 height 31
type input "*******"
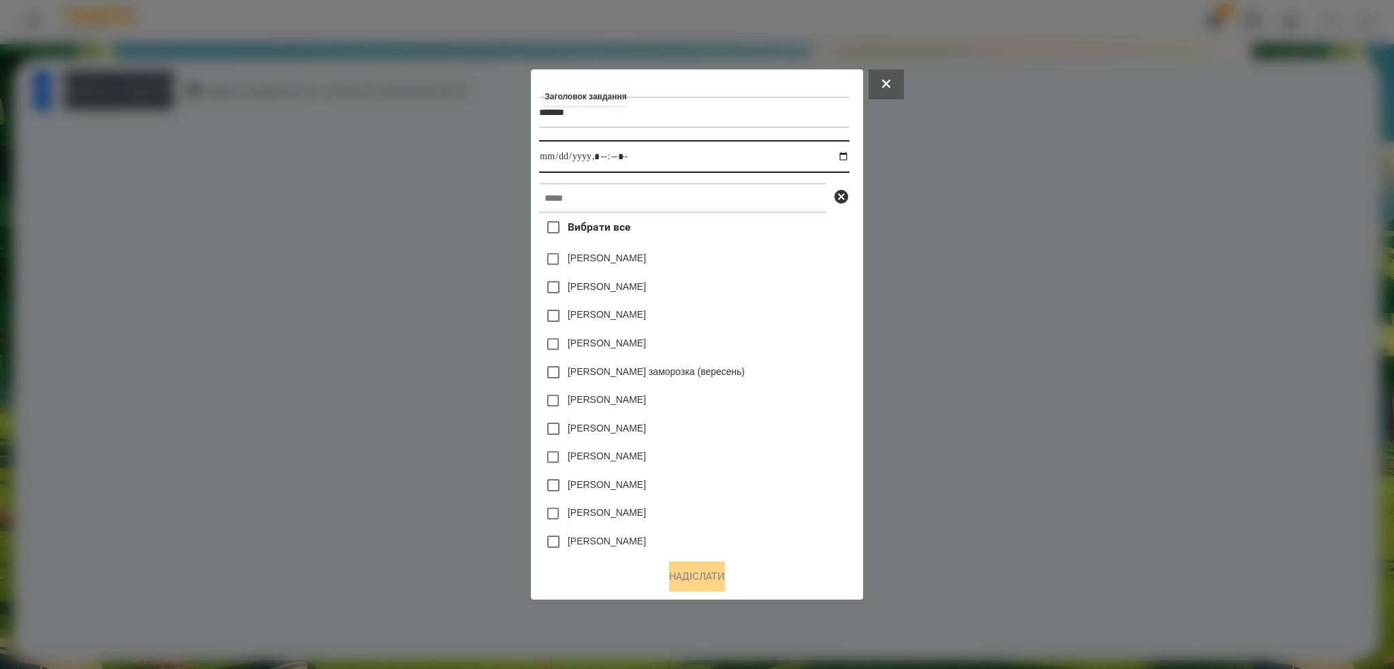
click at [848, 156] on input "datetime-local" at bounding box center [694, 156] width 310 height 33
drag, startPoint x: 670, startPoint y: 165, endPoint x: 839, endPoint y: 154, distance: 169.8
click at [839, 154] on input "datetime-local" at bounding box center [694, 156] width 310 height 33
click at [849, 154] on input "datetime-local" at bounding box center [694, 156] width 310 height 33
type input "**********"
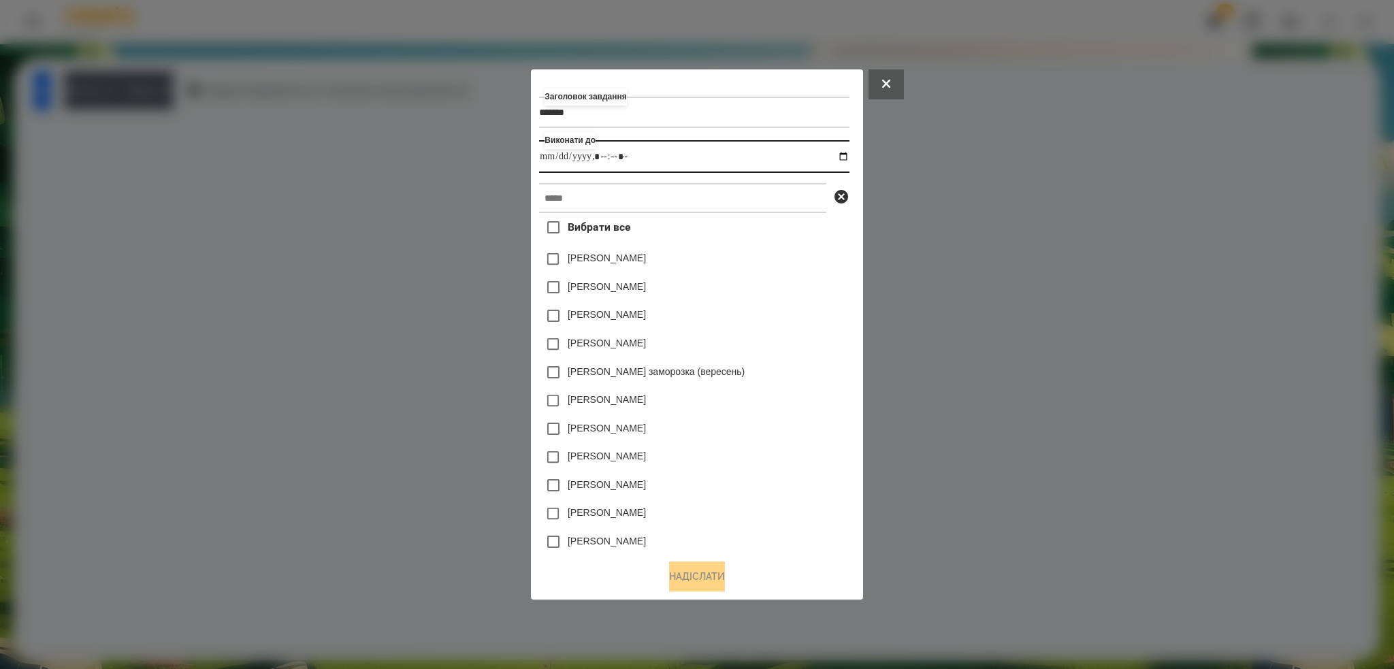
click at [664, 146] on input "datetime-local" at bounding box center [694, 156] width 310 height 33
click at [605, 201] on input "text" at bounding box center [682, 198] width 287 height 30
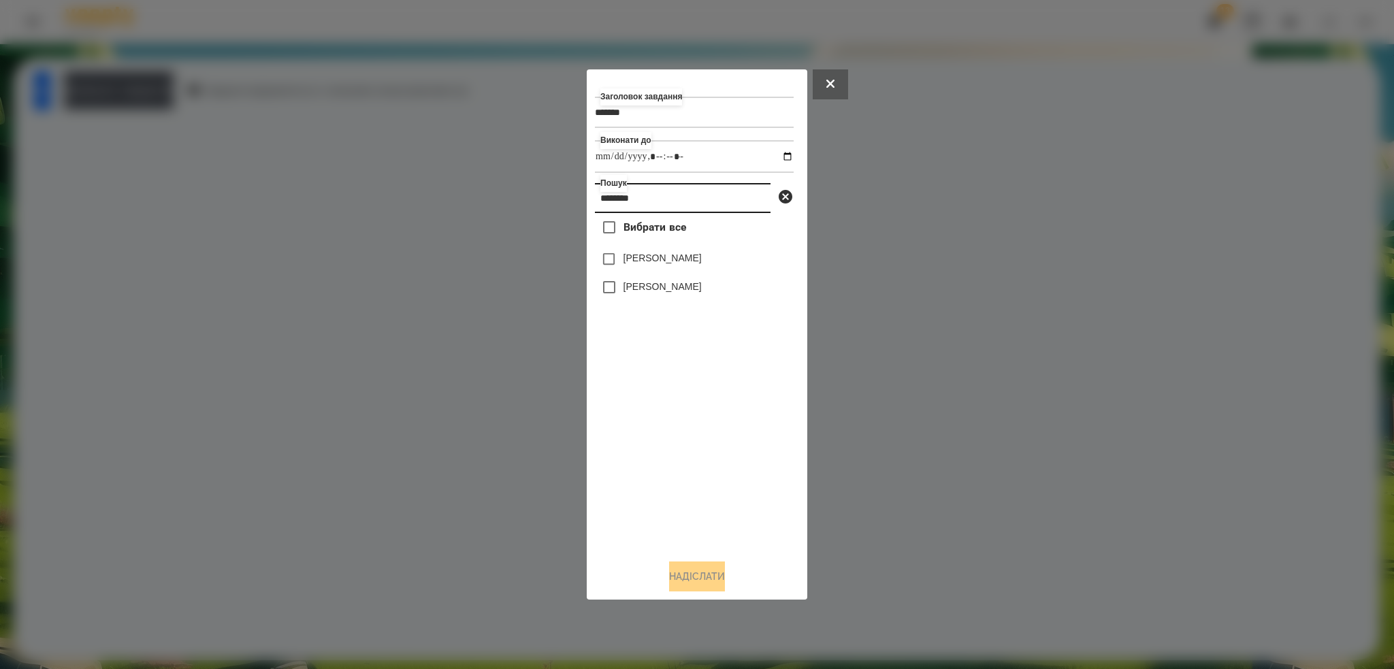
type input "********"
click at [688, 591] on button "Надіслати" at bounding box center [697, 577] width 56 height 30
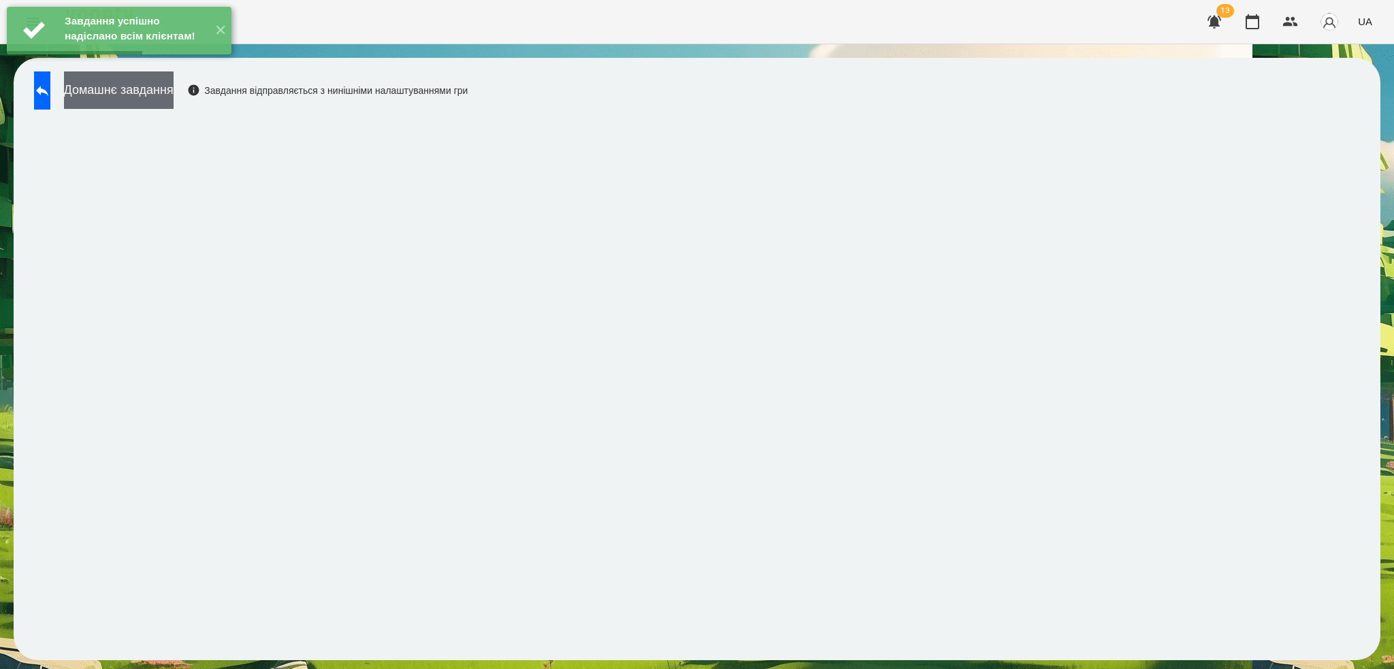
click at [174, 84] on button "Домашнє завдання" at bounding box center [119, 89] width 110 height 37
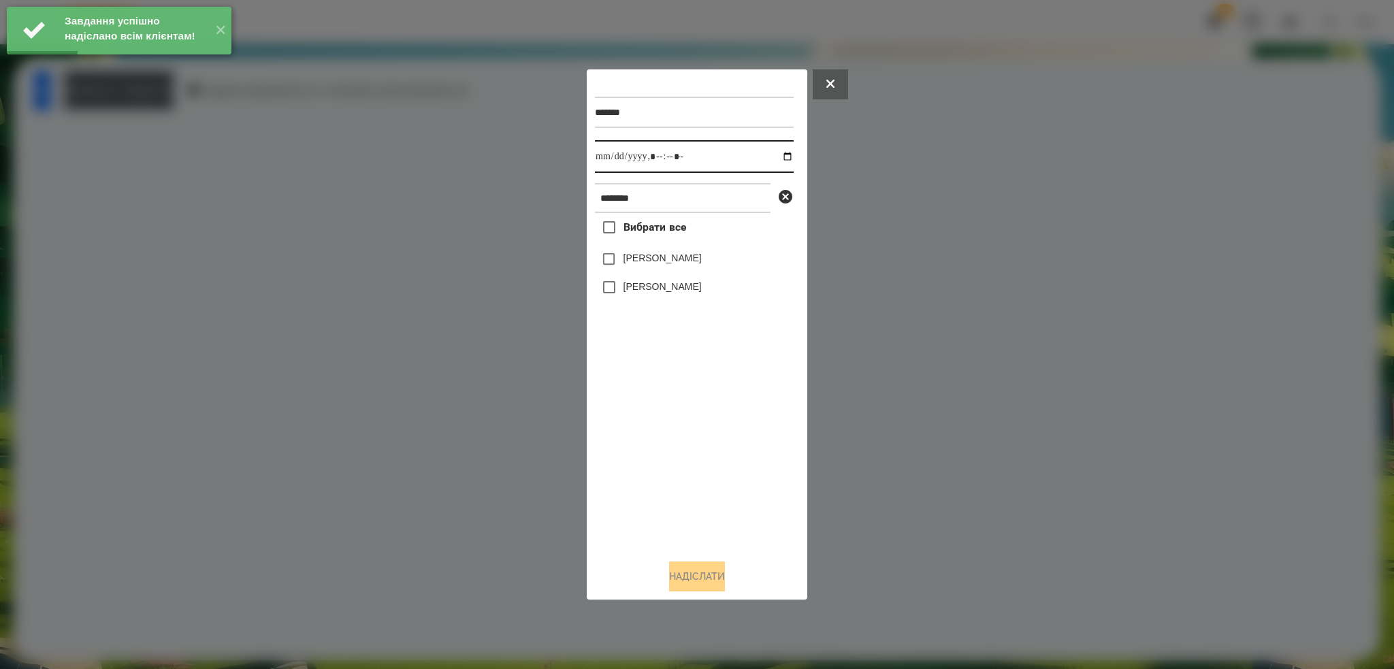
click at [779, 155] on input "datetime-local" at bounding box center [694, 156] width 199 height 33
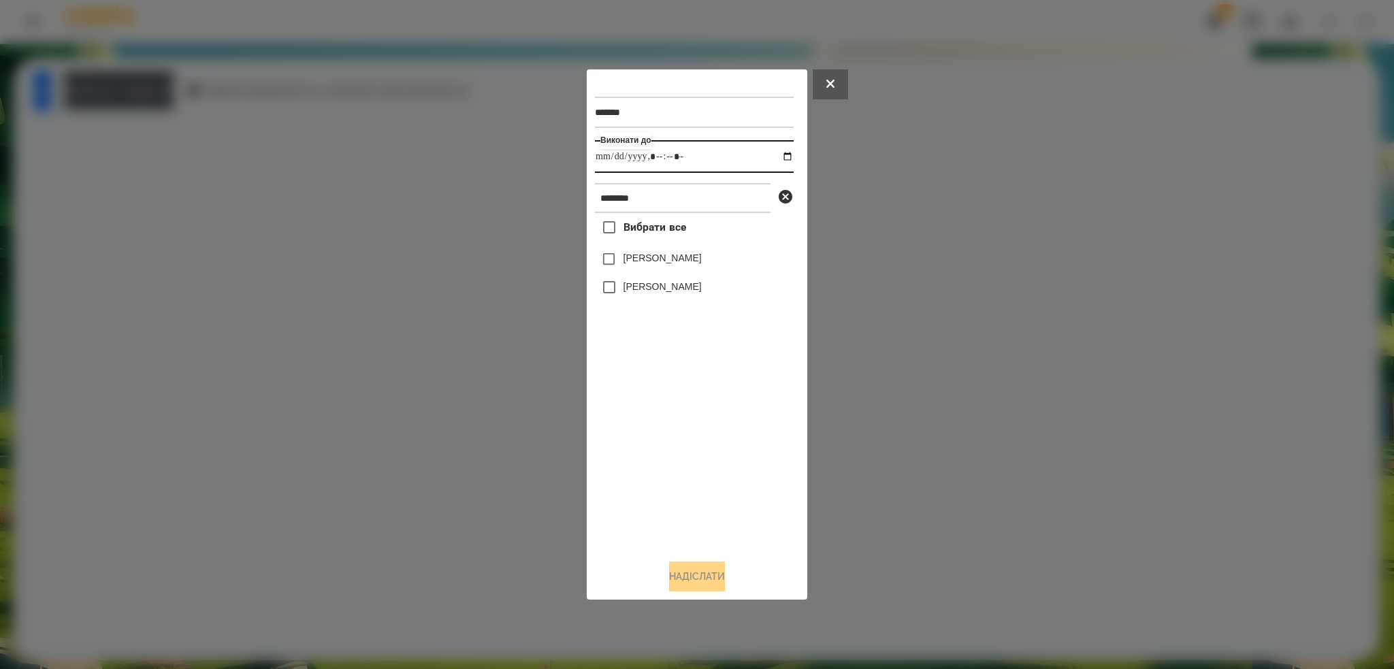
type input "**********"
click at [705, 163] on input "datetime-local" at bounding box center [694, 156] width 199 height 33
click at [690, 557] on div "******* Виконати до ******** Вибрати все [PERSON_NAME] [PERSON_NAME]" at bounding box center [697, 335] width 204 height 514
click at [692, 592] on button "Надіслати" at bounding box center [697, 577] width 56 height 30
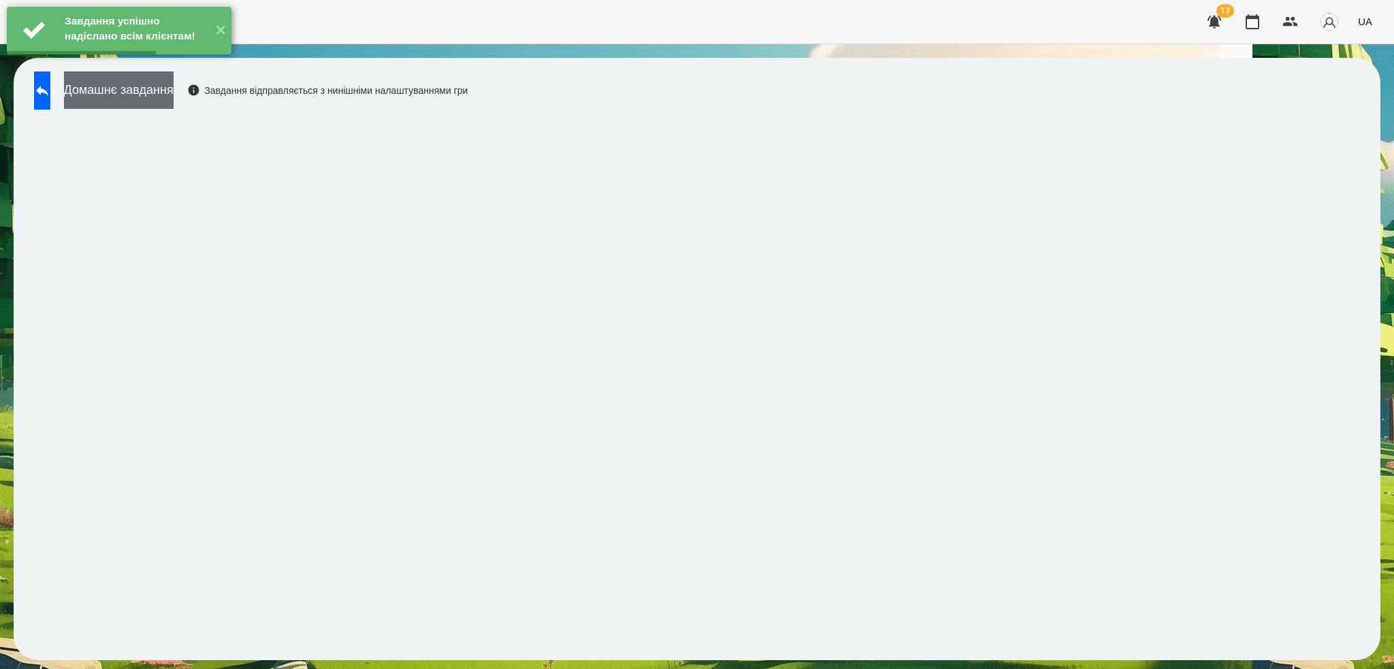
click at [174, 91] on button "Домашнє завдання" at bounding box center [119, 89] width 110 height 37
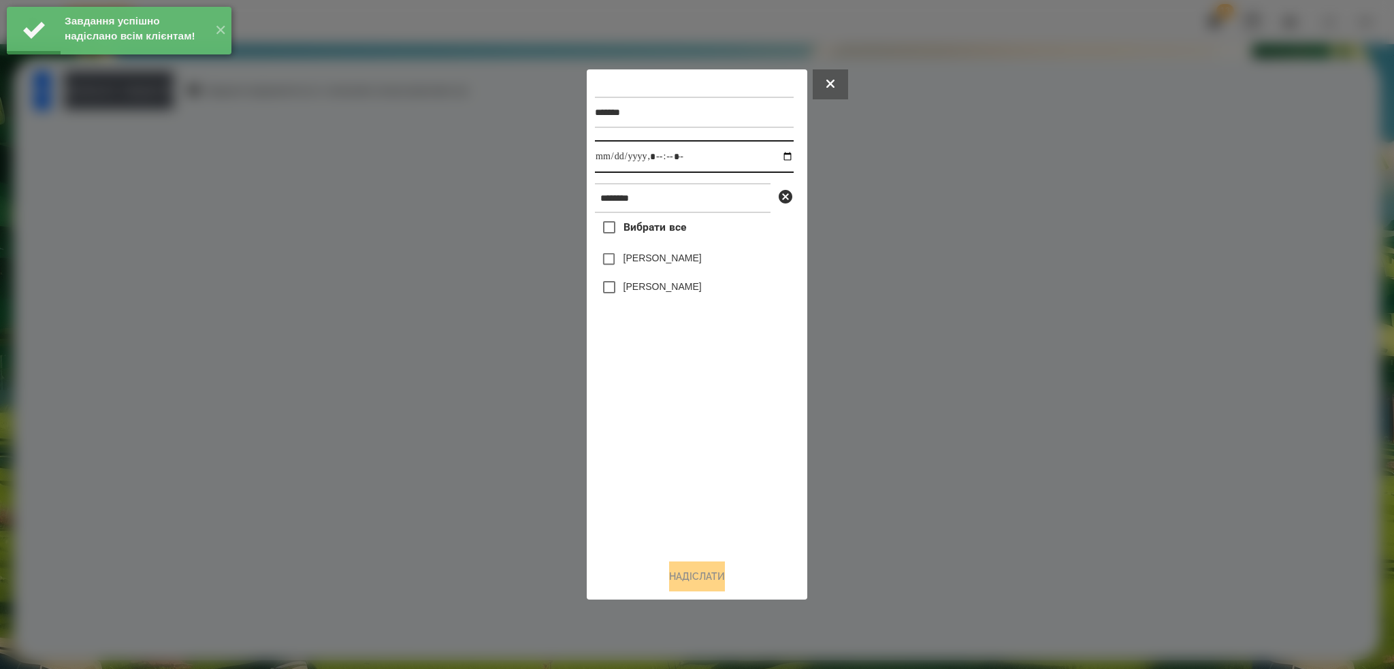
drag, startPoint x: 770, startPoint y: 159, endPoint x: 777, endPoint y: 159, distance: 7.5
click at [777, 159] on input "datetime-local" at bounding box center [694, 156] width 199 height 33
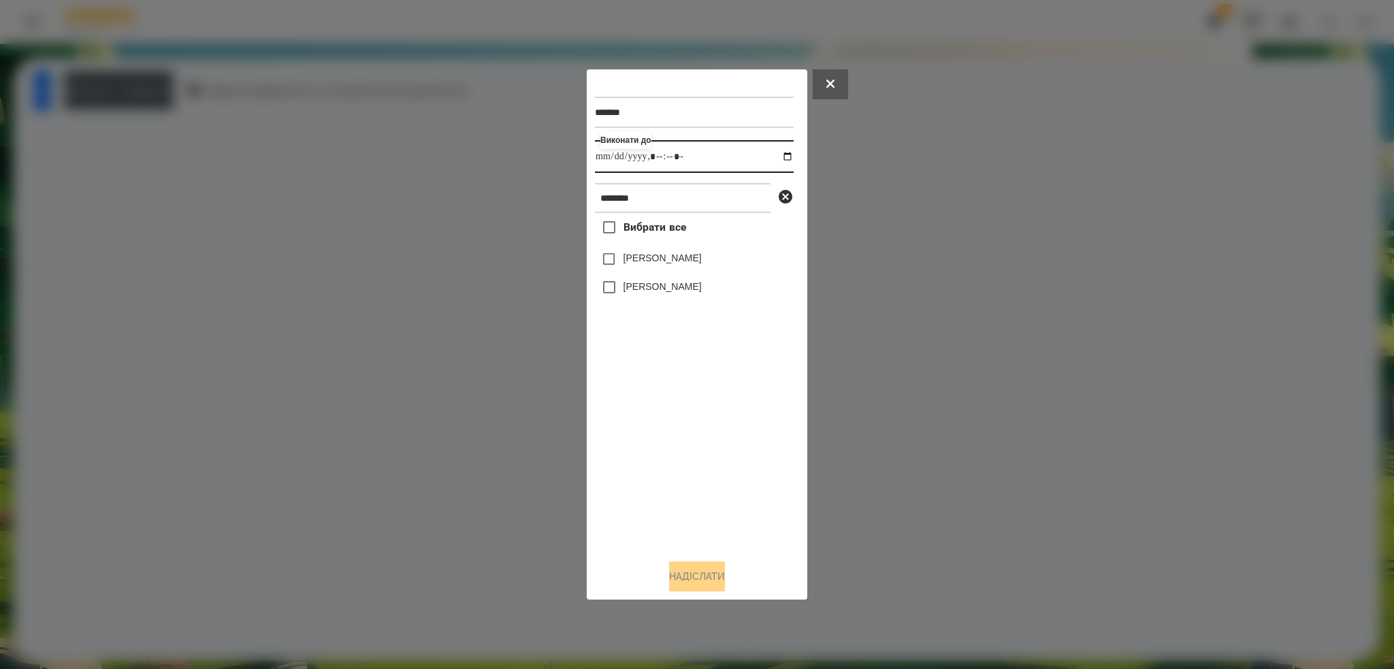
type input "**********"
click at [732, 166] on input "datetime-local" at bounding box center [694, 156] width 199 height 33
click at [695, 580] on button "Надіслати" at bounding box center [697, 577] width 56 height 30
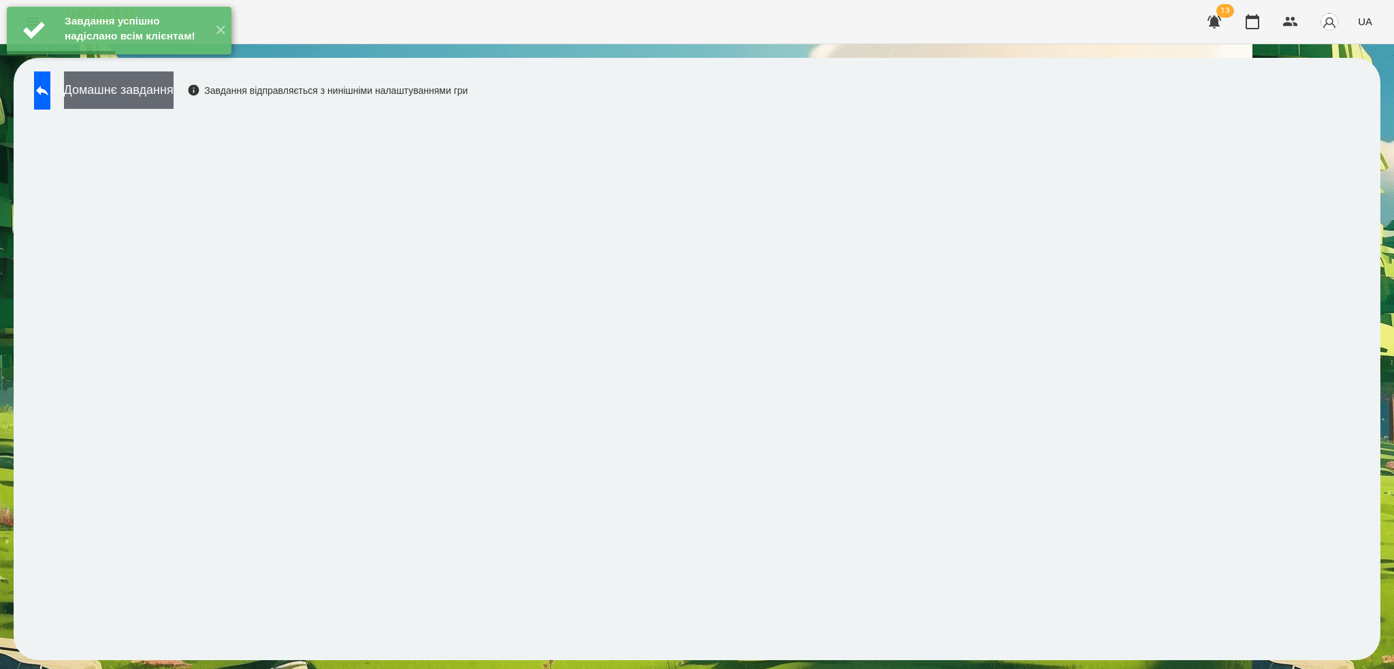
click at [174, 91] on button "Домашнє завдання" at bounding box center [119, 89] width 110 height 37
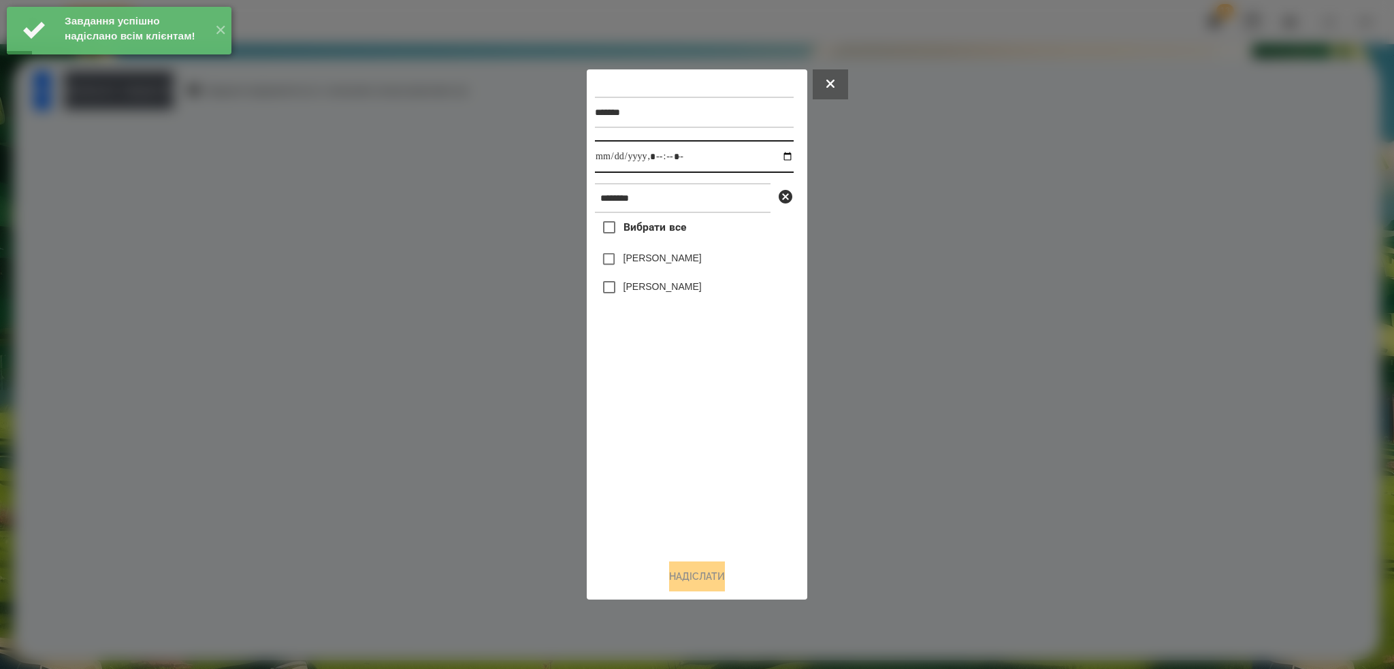
click at [777, 155] on input "datetime-local" at bounding box center [694, 156] width 199 height 33
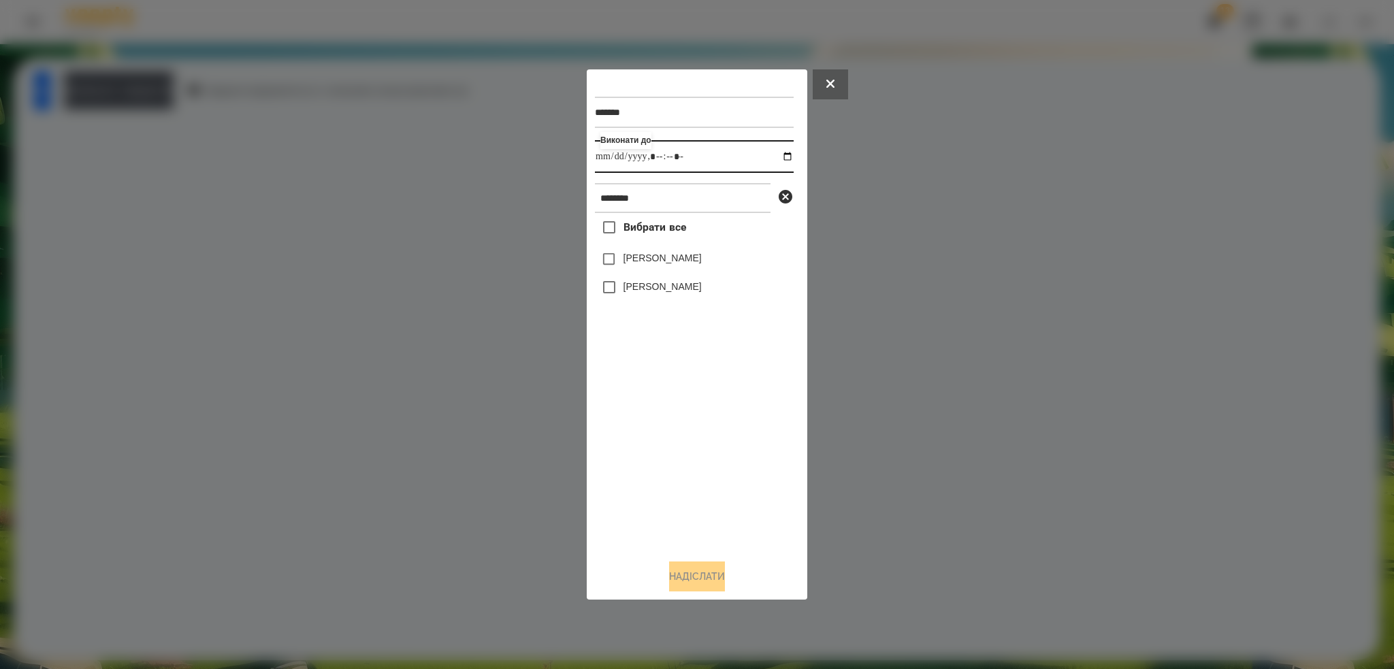
type input "**********"
click at [721, 172] on input "datetime-local" at bounding box center [694, 156] width 199 height 33
click at [687, 575] on button "Надіслати" at bounding box center [697, 577] width 56 height 30
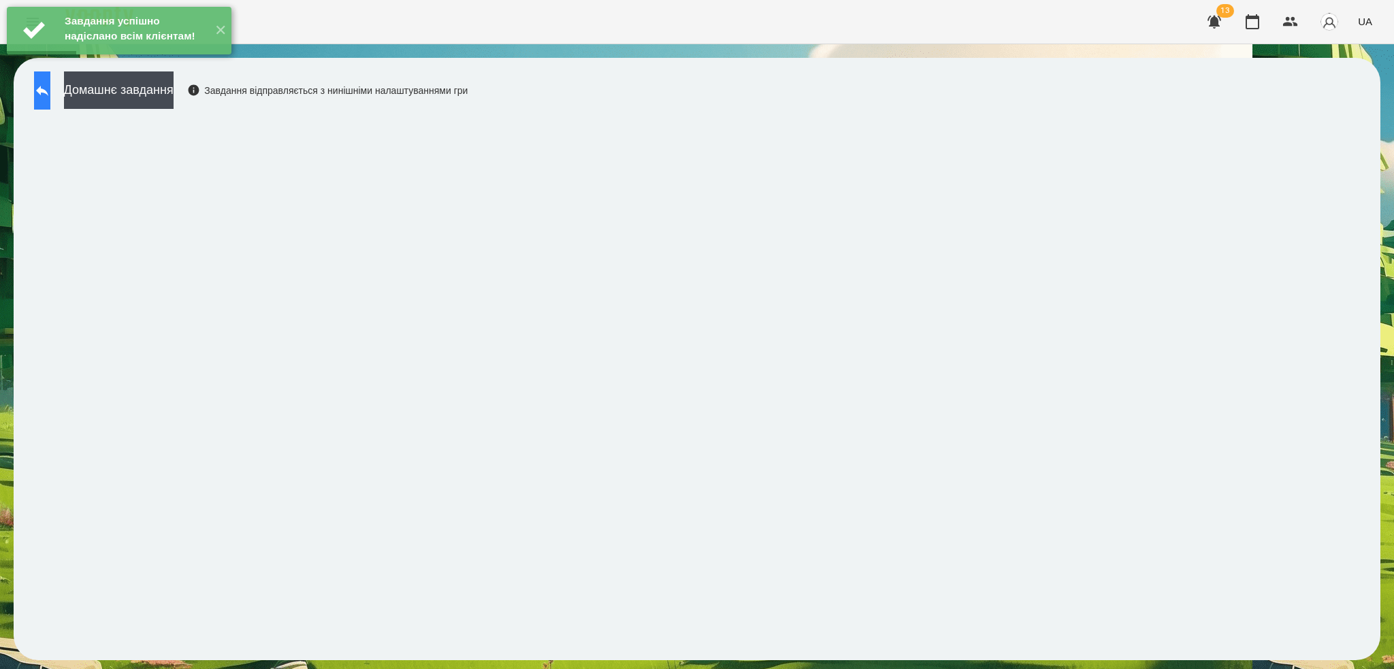
click at [50, 101] on button at bounding box center [42, 90] width 16 height 38
